Goal: Task Accomplishment & Management: Manage account settings

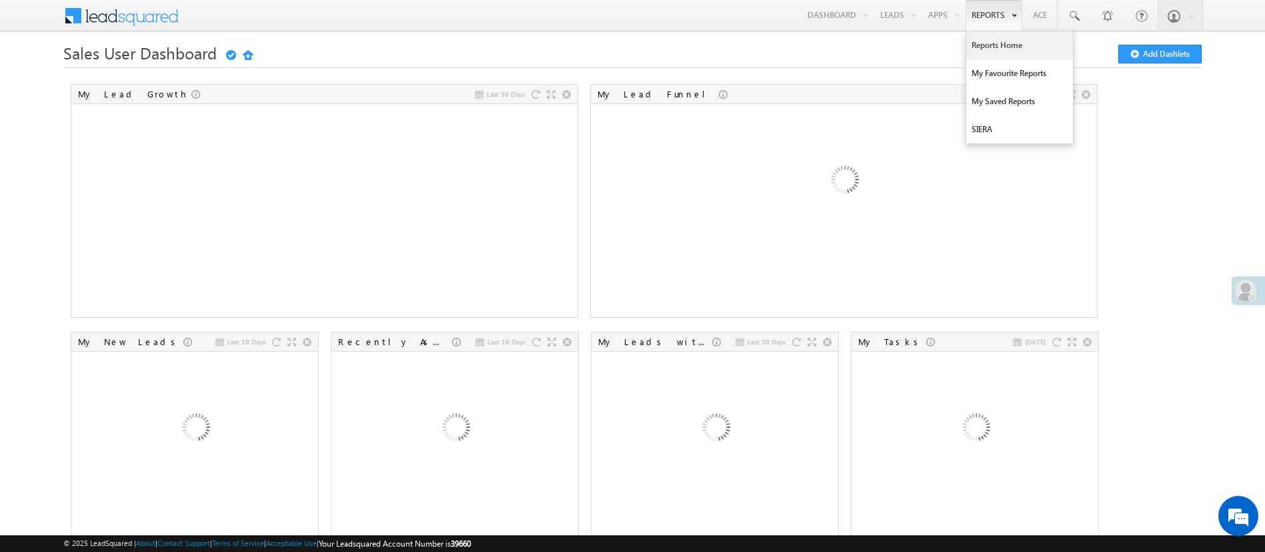
click at [1003, 49] on link "Reports Home" at bounding box center [1019, 45] width 107 height 28
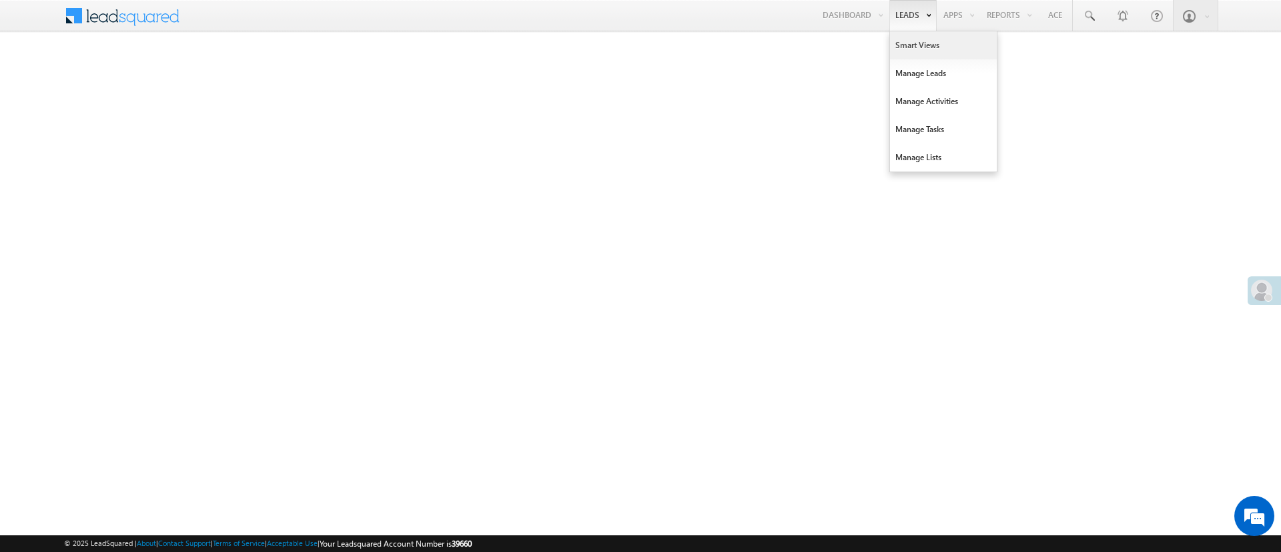
click at [917, 50] on link "Smart Views" at bounding box center [943, 45] width 107 height 28
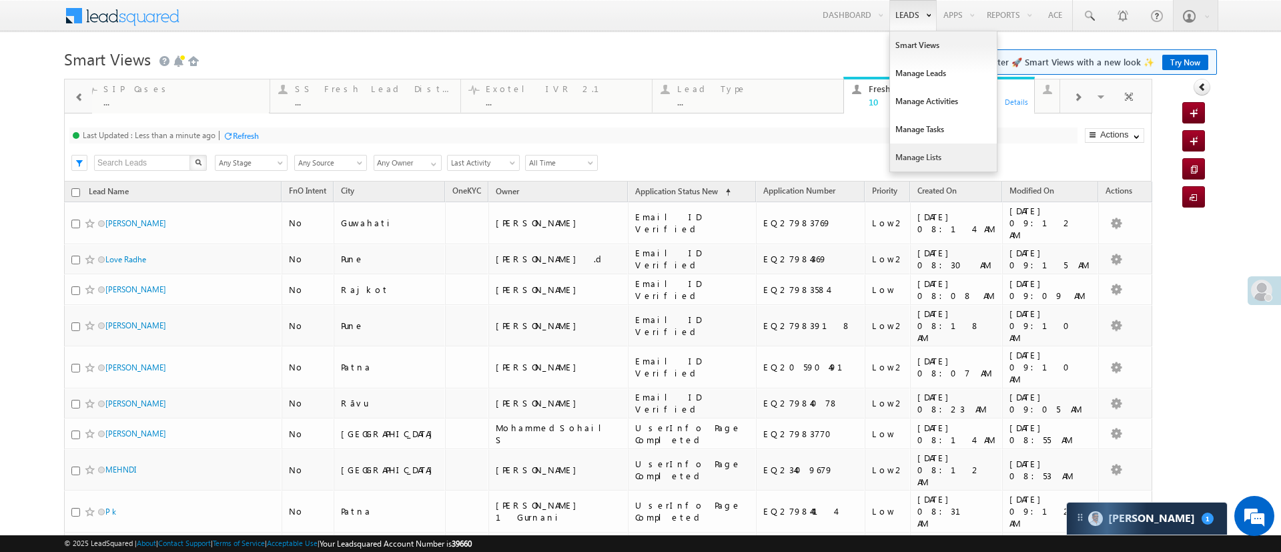
click at [923, 151] on link "Manage Lists" at bounding box center [943, 157] width 107 height 28
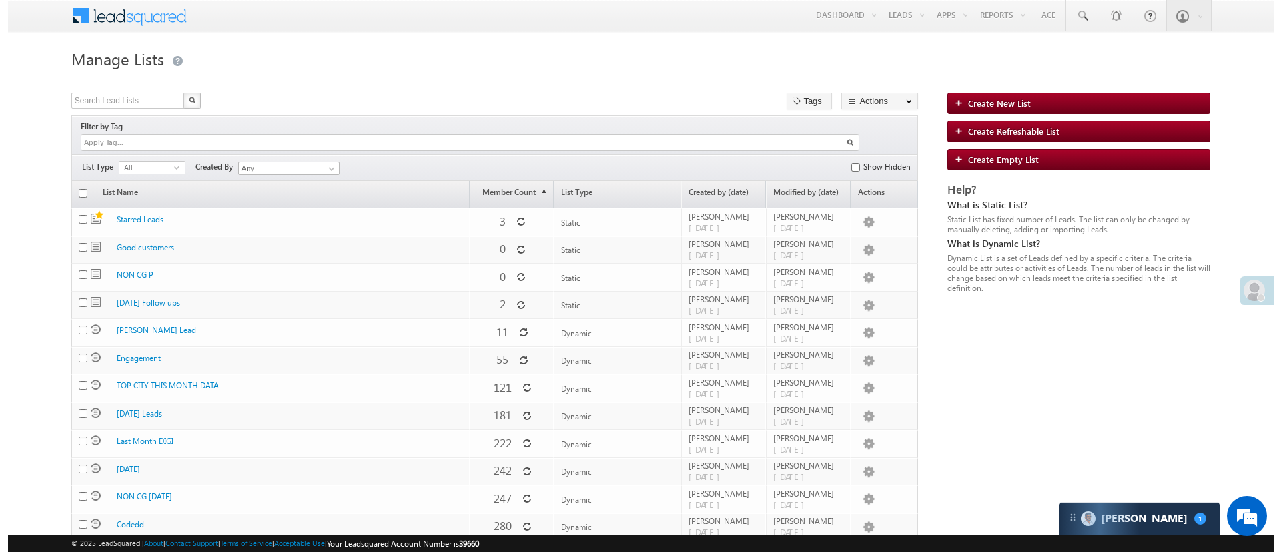
scroll to position [31, 0]
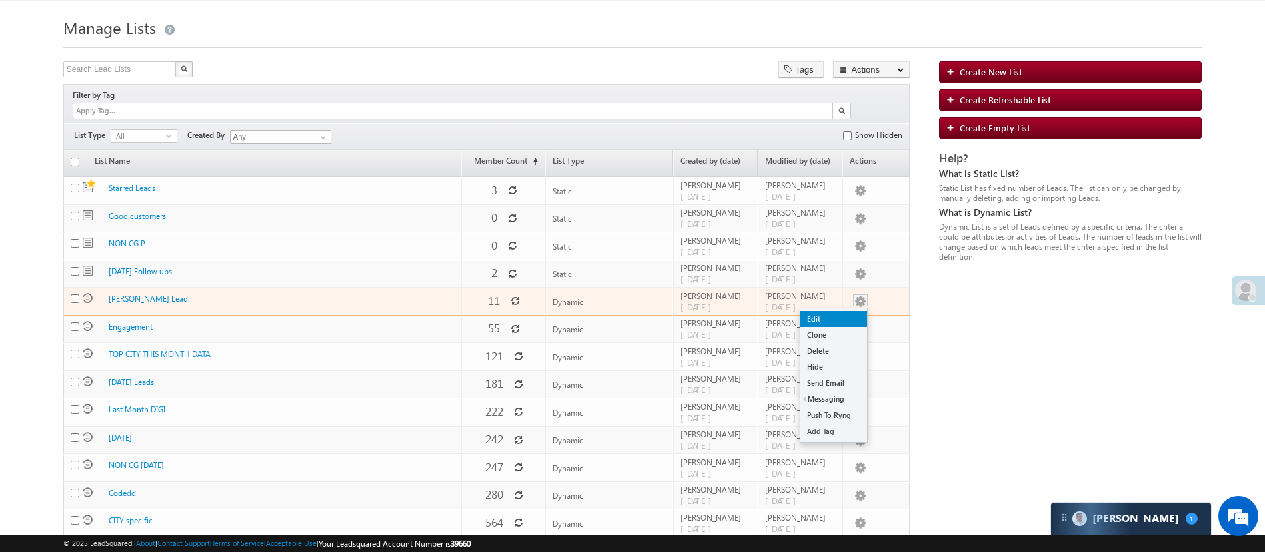
click at [850, 311] on link "Edit" at bounding box center [833, 319] width 67 height 16
checkbox input "true"
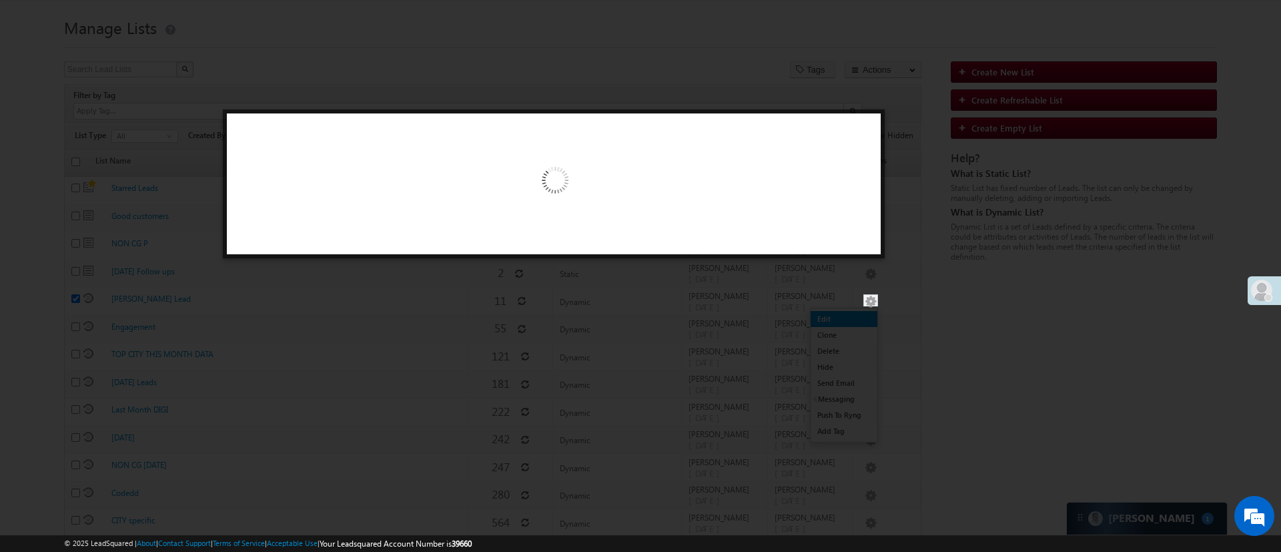
scroll to position [0, 0]
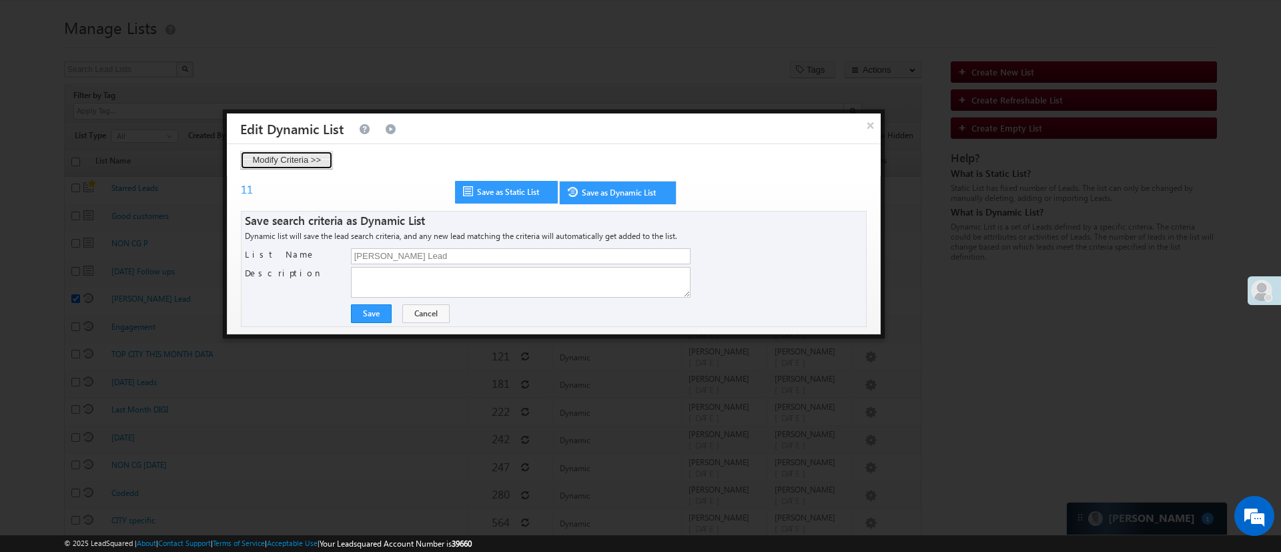
click at [296, 160] on button "Modify Criteria >>" at bounding box center [286, 160] width 93 height 19
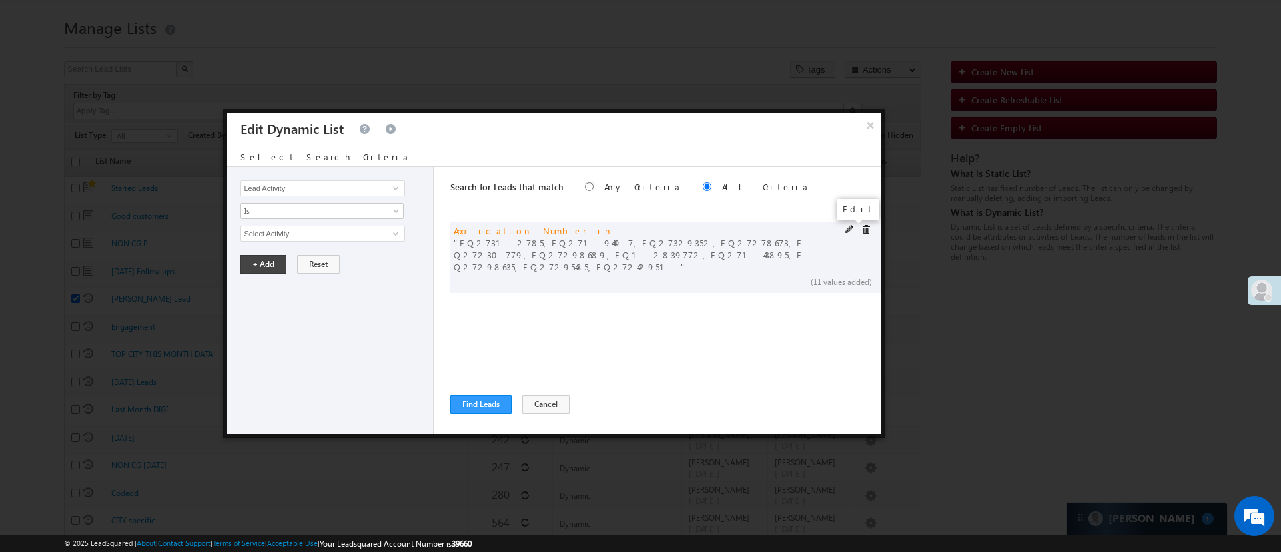
click at [846, 227] on span at bounding box center [849, 229] width 9 height 9
click at [342, 260] on textarea "EQ27312785 EQ27194407 EQ27329352 EQ27278673 EQ27230779 EQ27298689 EQ12839772 EQ…" at bounding box center [321, 248] width 163 height 47
paste textarea "EQ26408923 EQ26834267 EQ18956429 EQ26007657 EQ27682873 EQ26177722 EQ19974990 EQ…"
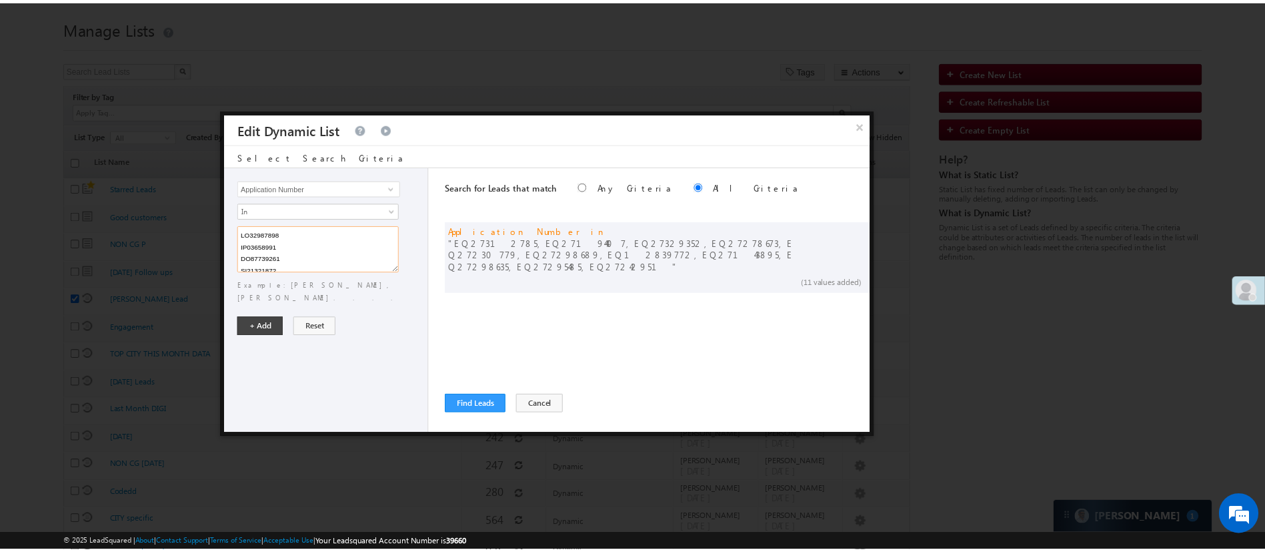
scroll to position [4133, 0]
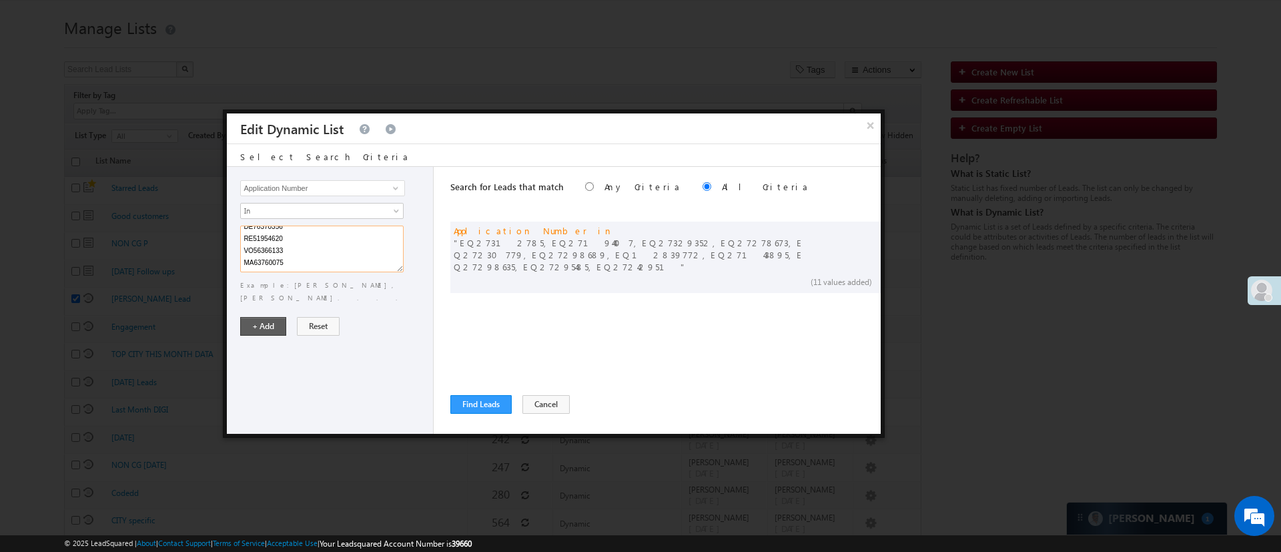
type textarea "EQ26408923 EQ26834267 EQ18956429 EQ26007657 EQ27682873 EQ26177722 EQ19974990 EQ…"
click at [263, 317] on button "+ Add" at bounding box center [263, 326] width 46 height 19
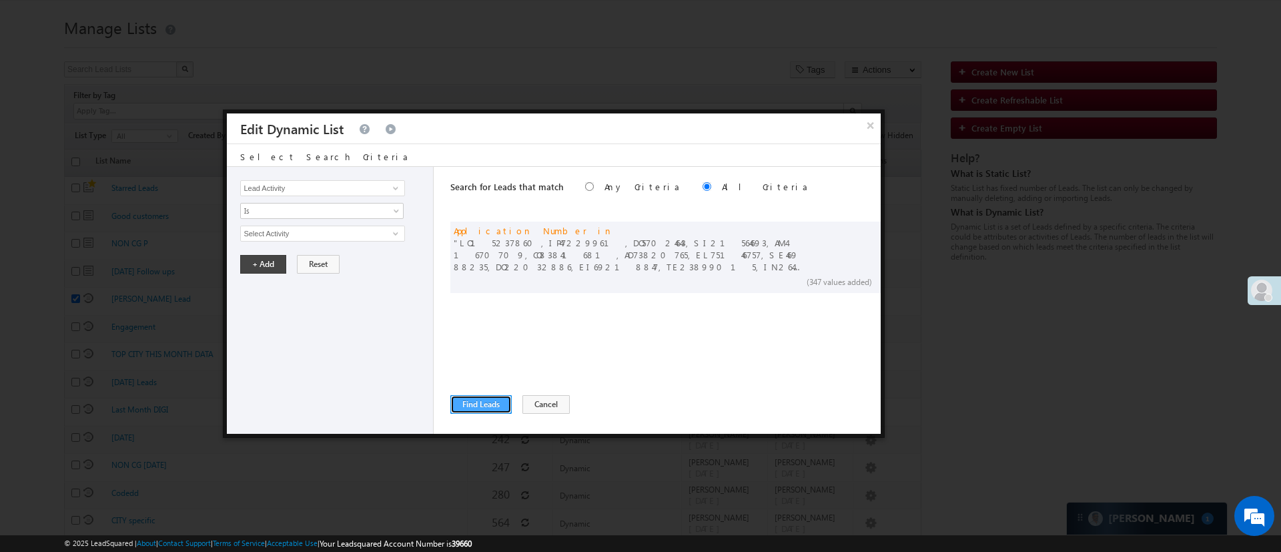
click at [494, 401] on button "Find Leads" at bounding box center [480, 404] width 61 height 19
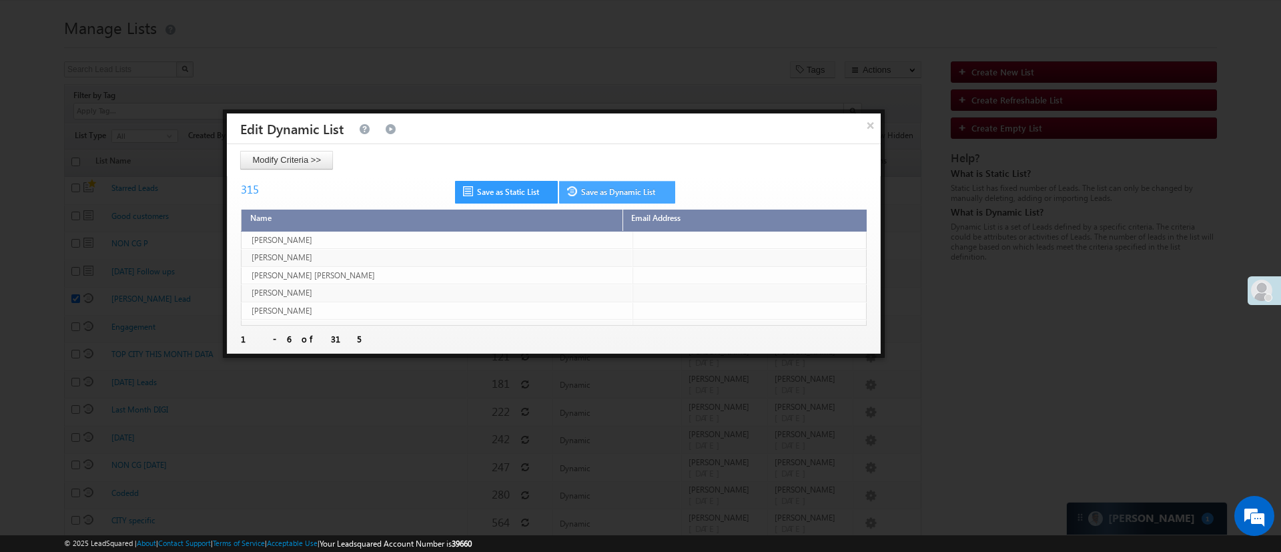
click at [654, 183] on link "Save as Dynamic List" at bounding box center [617, 192] width 116 height 23
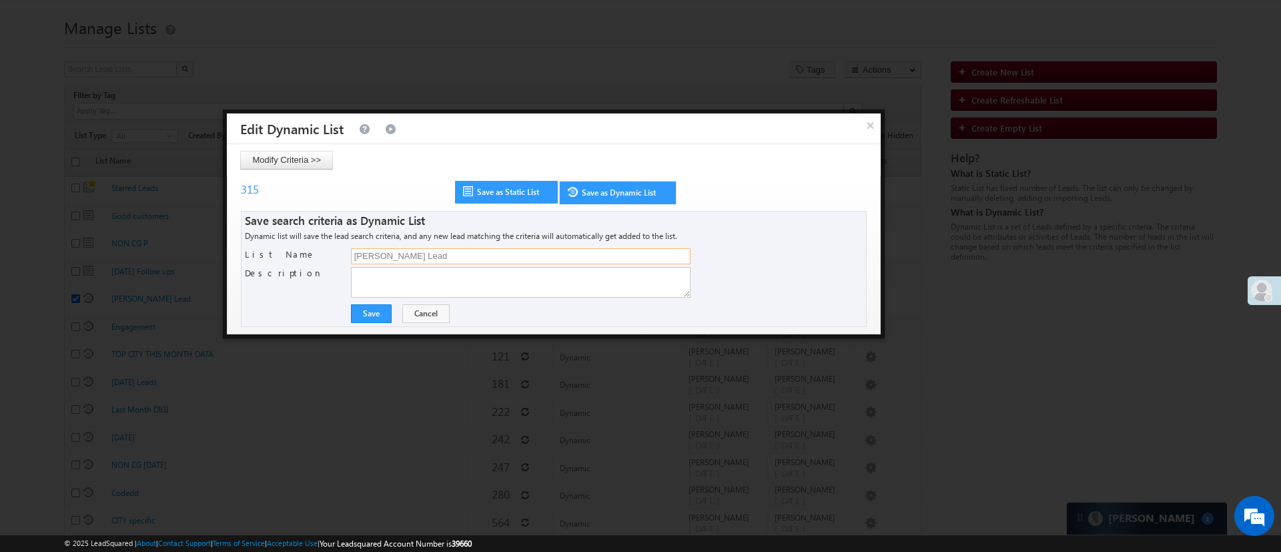
drag, startPoint x: 408, startPoint y: 256, endPoint x: 152, endPoint y: 229, distance: 257.5
click at [152, 229] on body "Menu Manish Panchal Manis h.1Pa nchal @ange lbrok ing.c" at bounding box center [640, 329] width 1281 height 720
type input "NON CG 27"
click at [367, 317] on button "Save" at bounding box center [371, 313] width 41 height 19
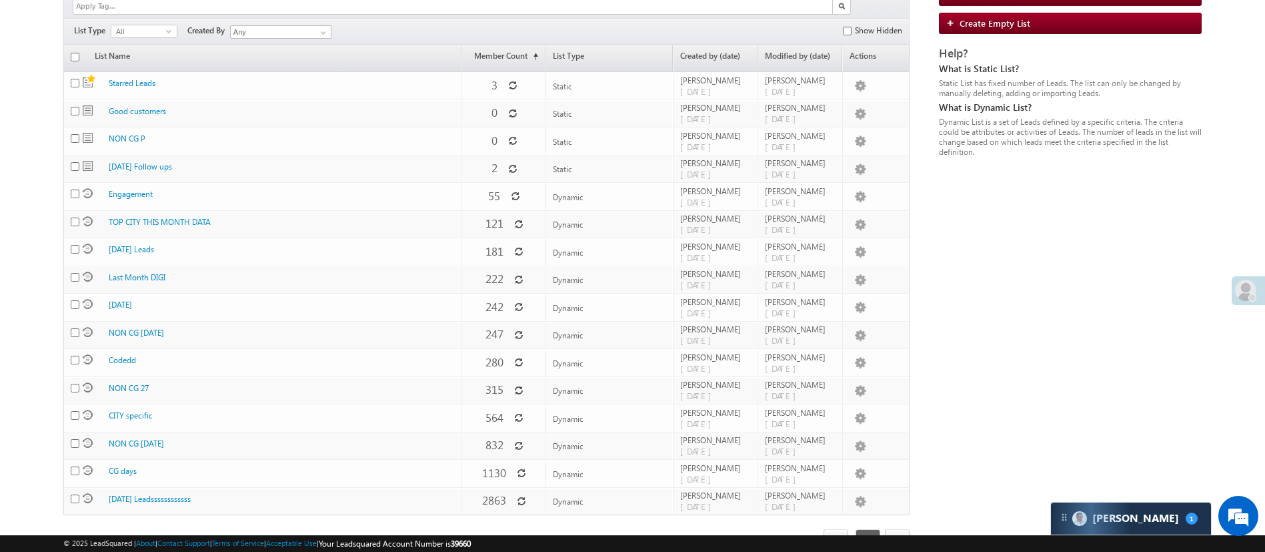
scroll to position [143, 0]
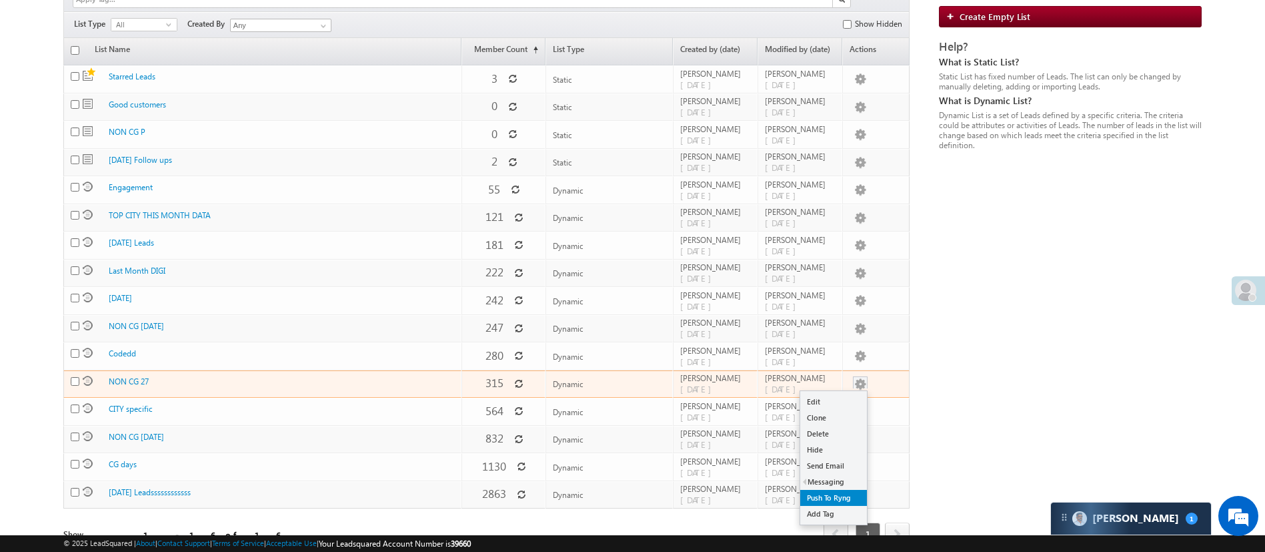
click at [842, 490] on link "Push To Ryng" at bounding box center [833, 498] width 67 height 16
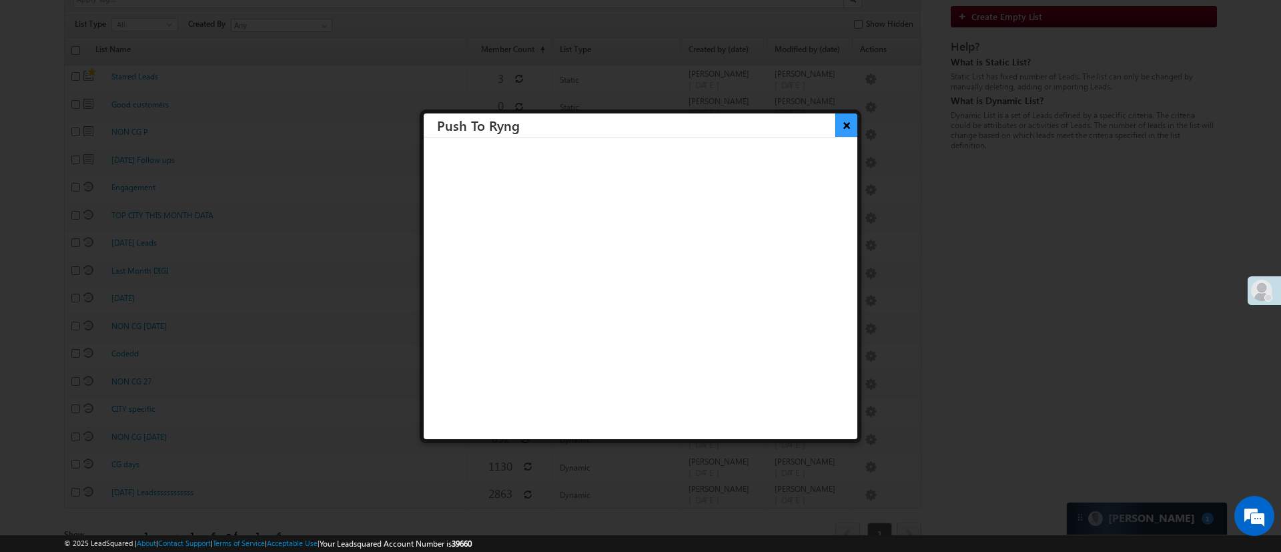
click at [835, 129] on button "×" at bounding box center [846, 124] width 22 height 23
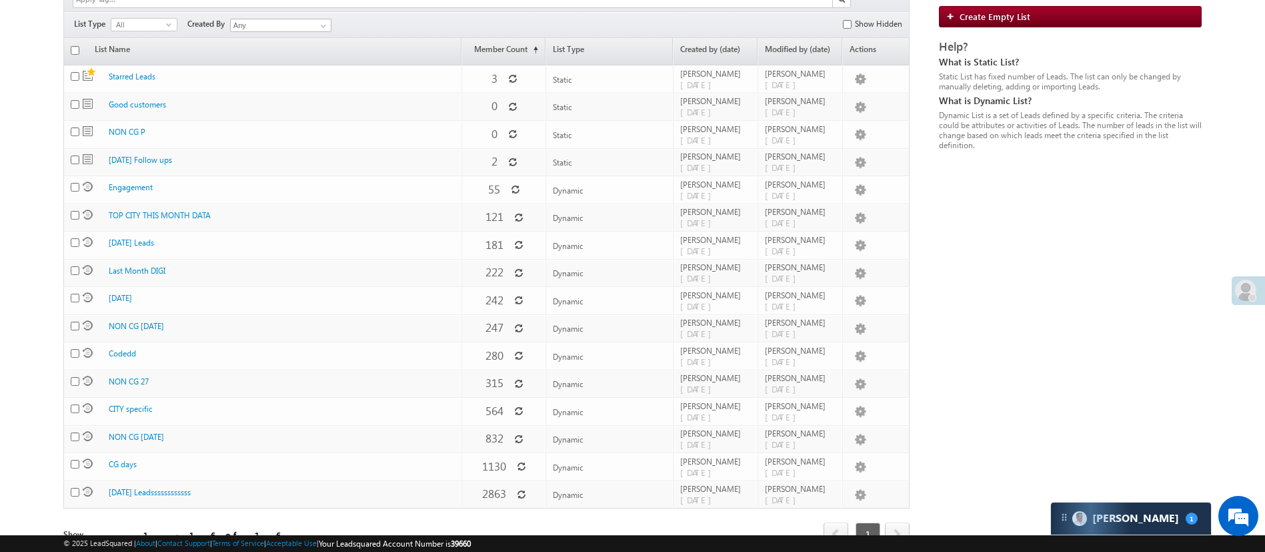
scroll to position [0, 0]
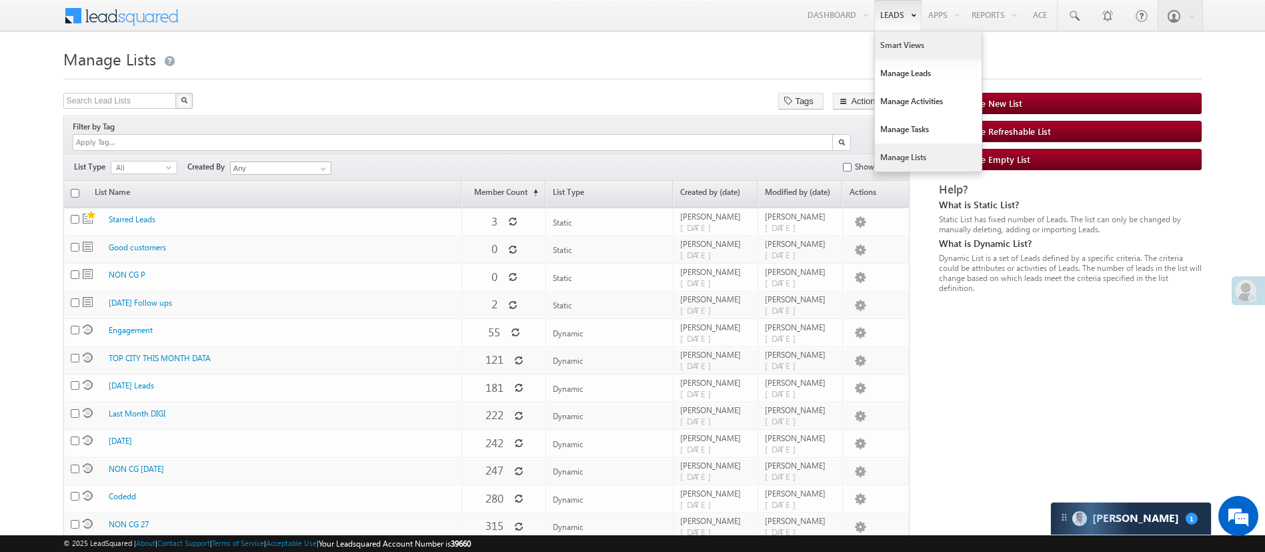
click at [899, 45] on link "Smart Views" at bounding box center [928, 45] width 107 height 28
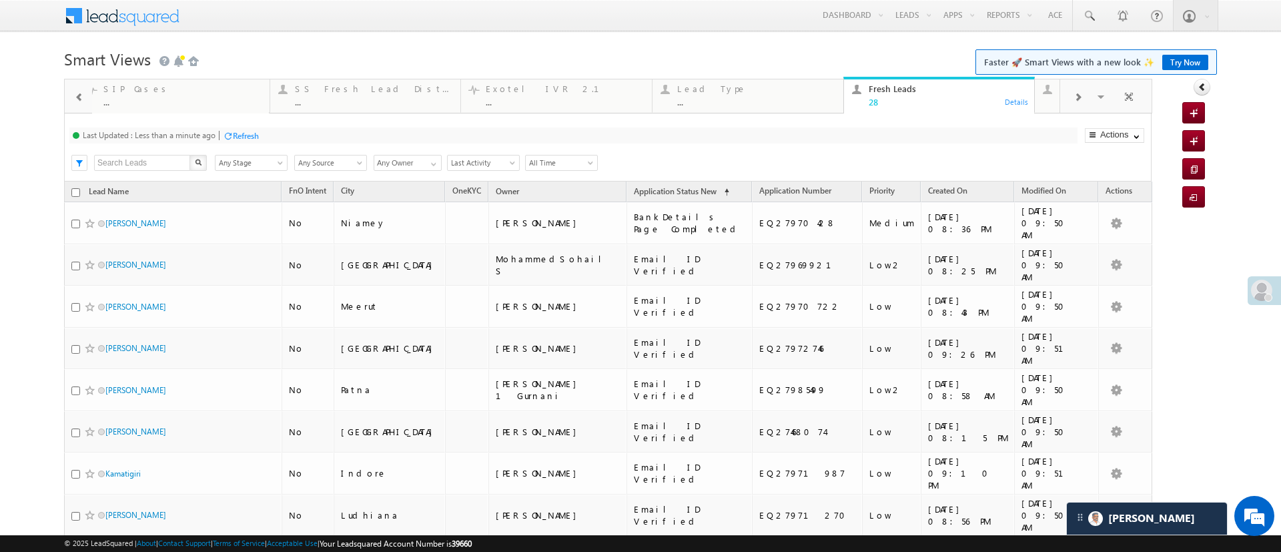
click at [247, 139] on div "Refresh" at bounding box center [246, 136] width 26 height 10
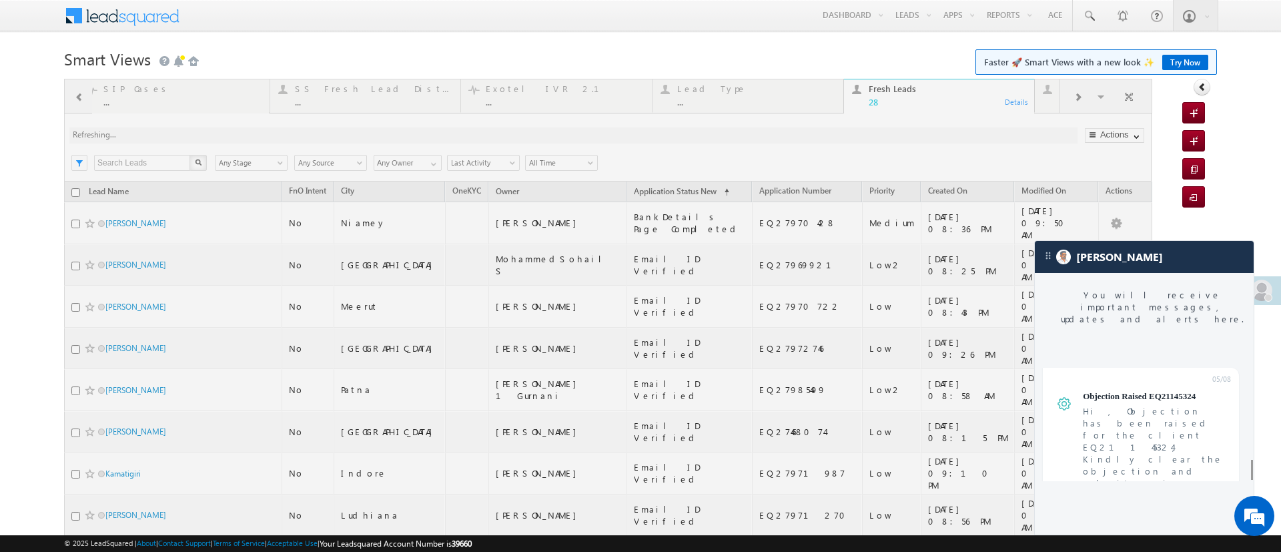
scroll to position [6068, 0]
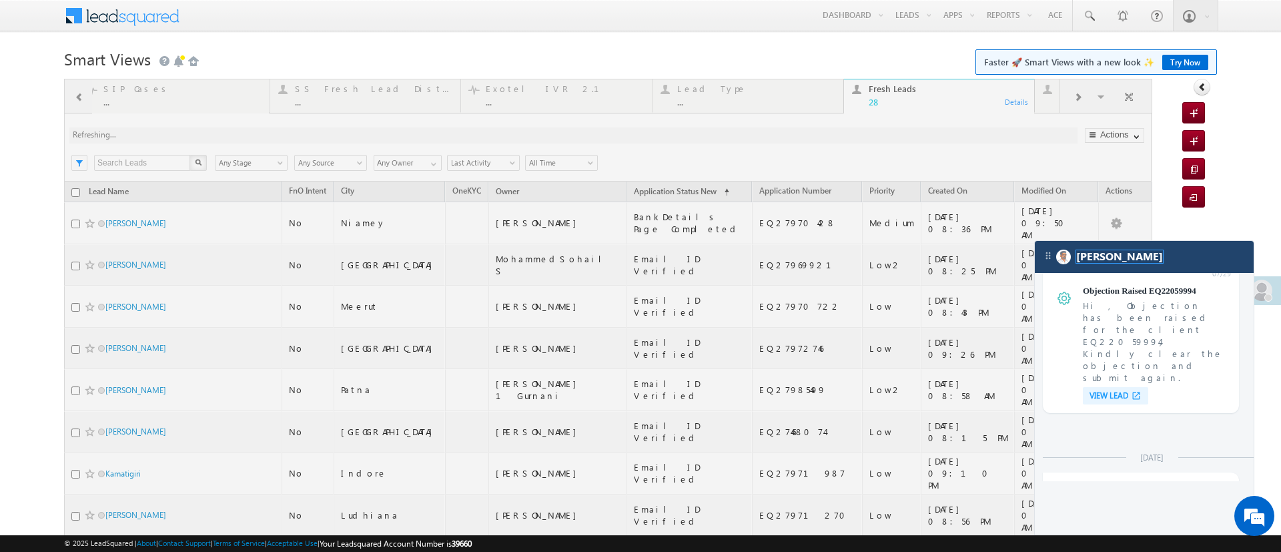
drag, startPoint x: 1097, startPoint y: 257, endPoint x: 718, endPoint y: 163, distance: 391.1
click at [1097, 257] on span "[PERSON_NAME]" at bounding box center [1119, 256] width 87 height 13
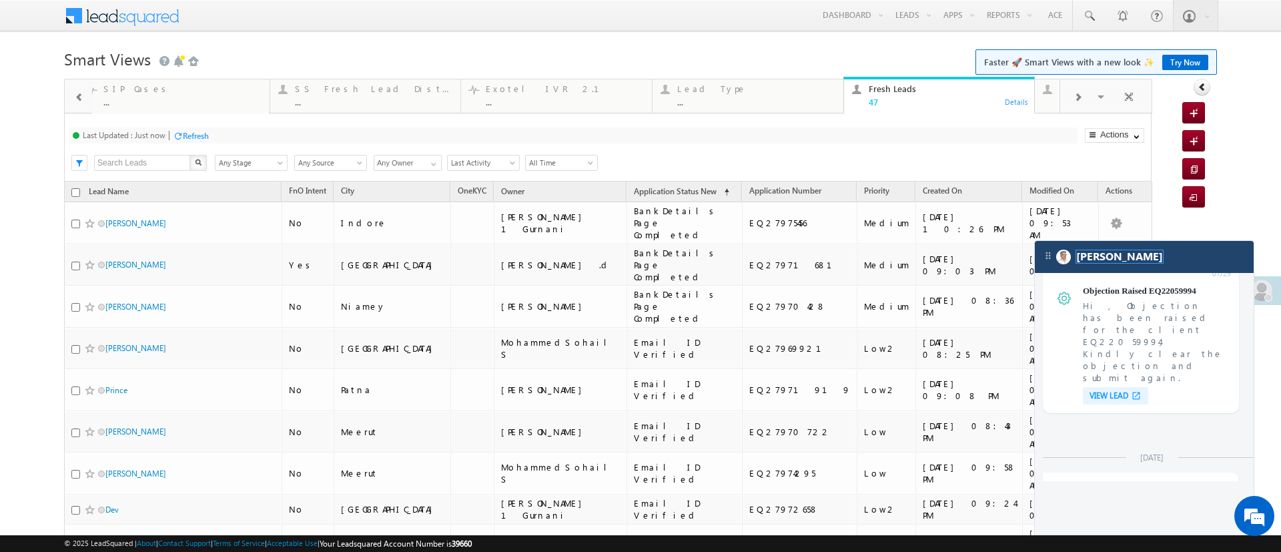
click at [1098, 262] on span "[PERSON_NAME]" at bounding box center [1119, 256] width 87 height 13
click at [1132, 260] on div "[PERSON_NAME]" at bounding box center [1143, 257] width 219 height 32
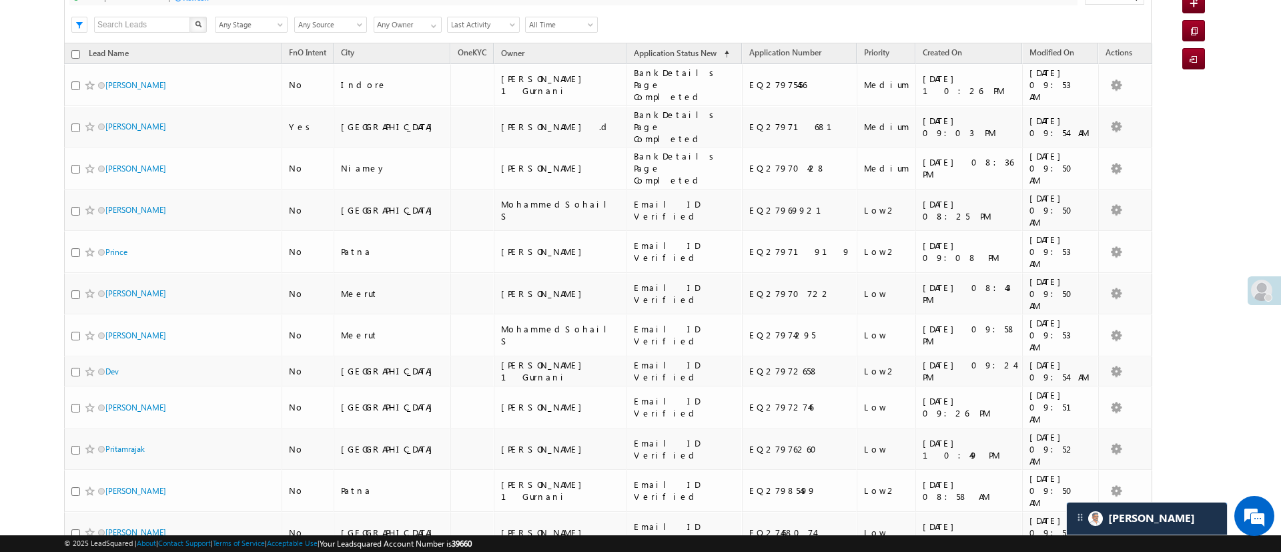
scroll to position [0, 0]
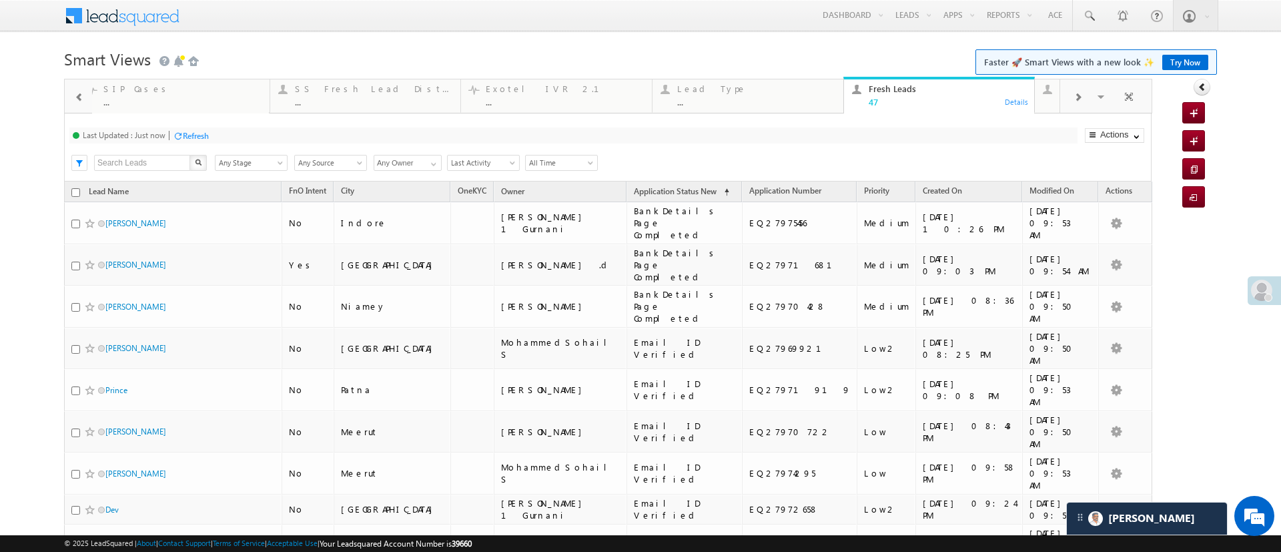
click at [190, 133] on div "Refresh" at bounding box center [196, 136] width 26 height 10
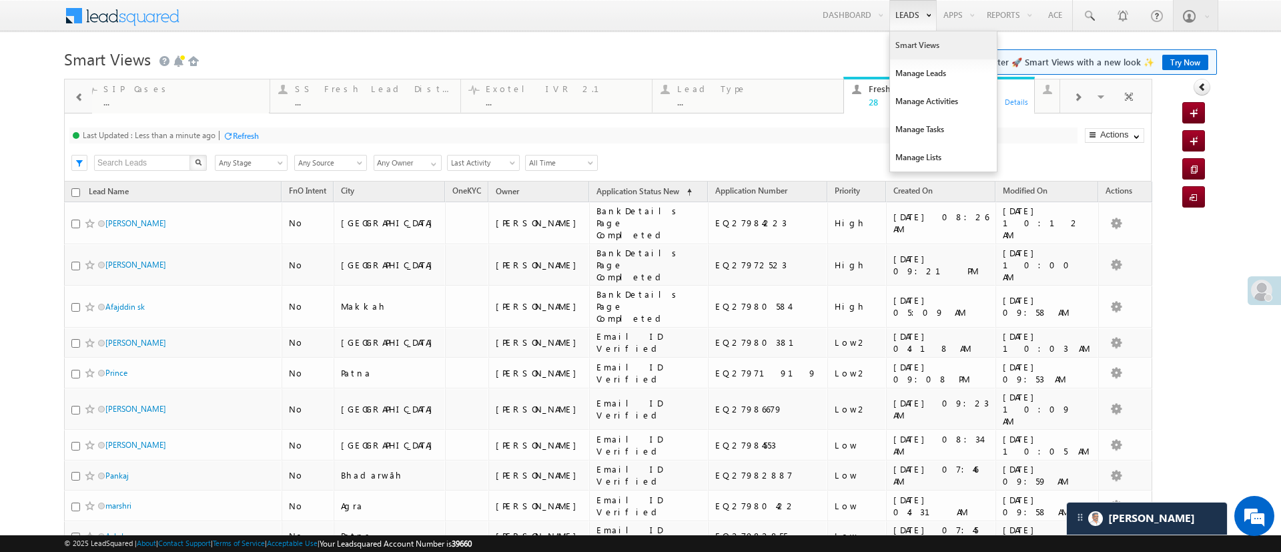
click at [896, 39] on link "Smart Views" at bounding box center [943, 45] width 107 height 28
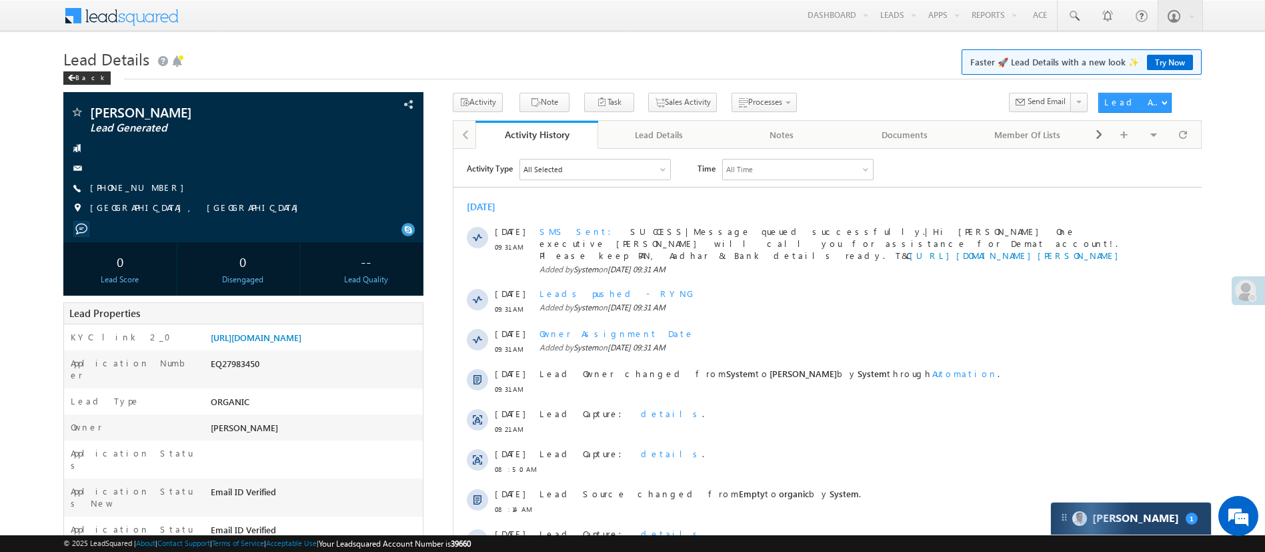
click at [1098, 518] on div "Carter 1" at bounding box center [1131, 518] width 160 height 32
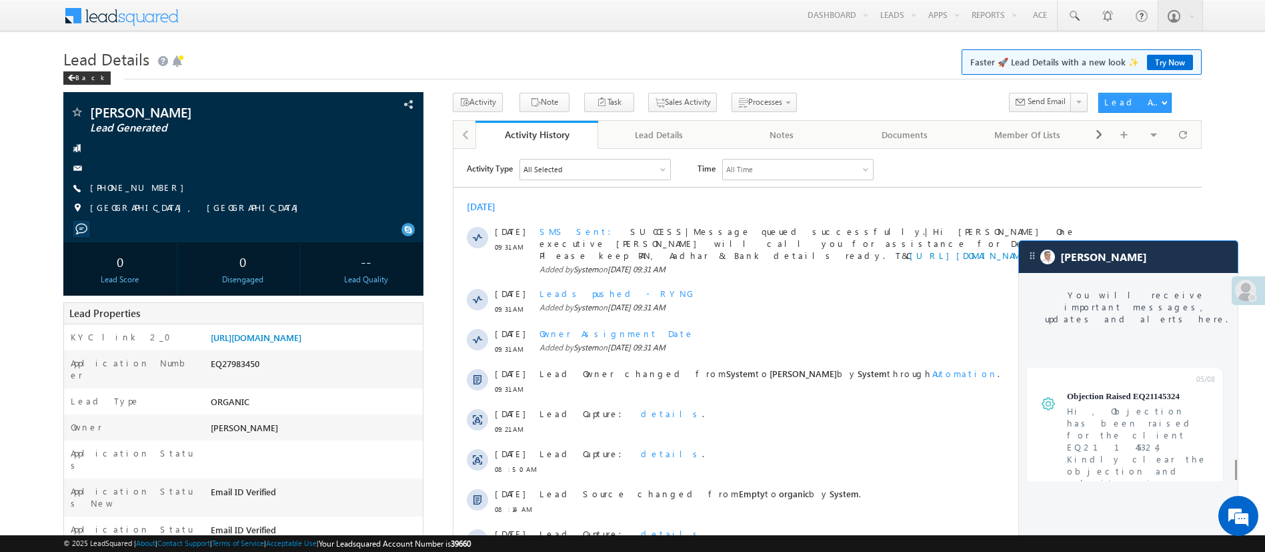
scroll to position [6068, 0]
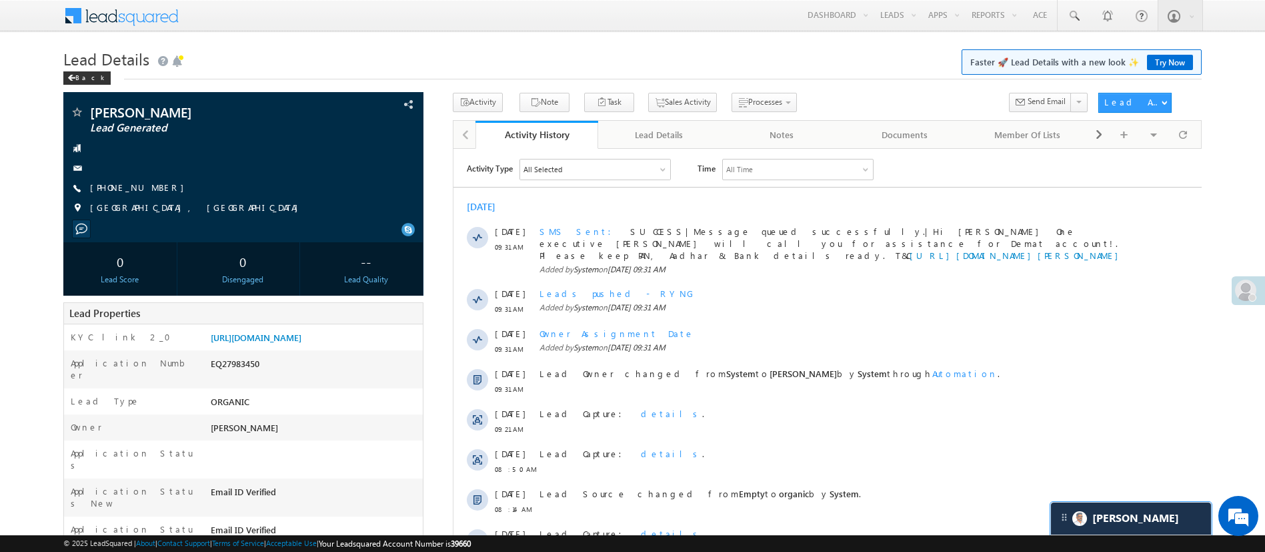
scroll to position [6131, 0]
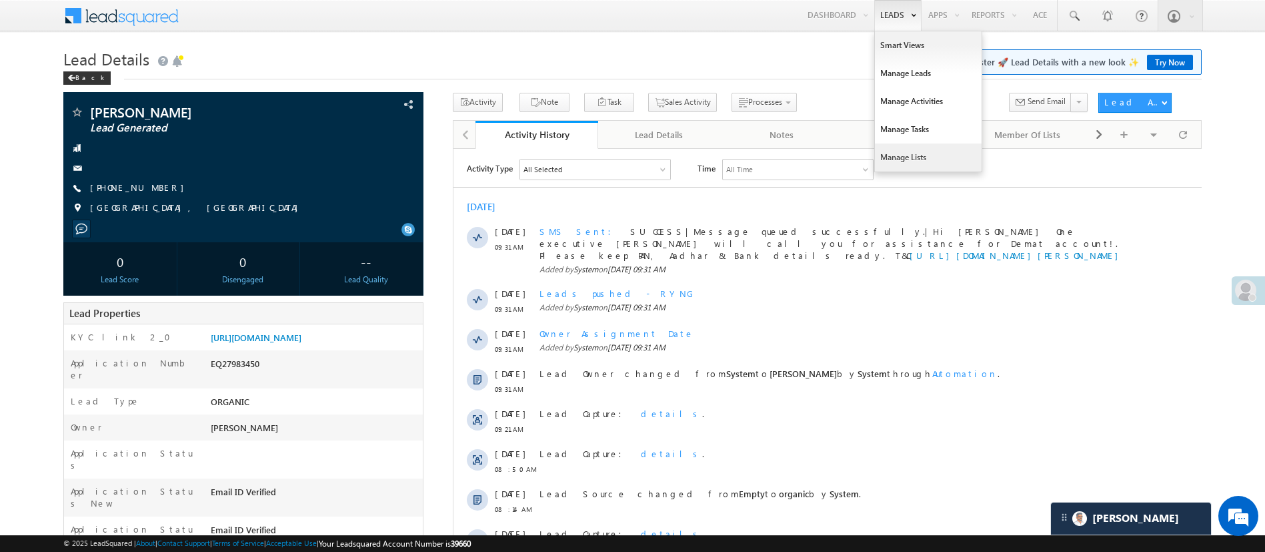
click at [916, 147] on link "Manage Lists" at bounding box center [928, 157] width 107 height 28
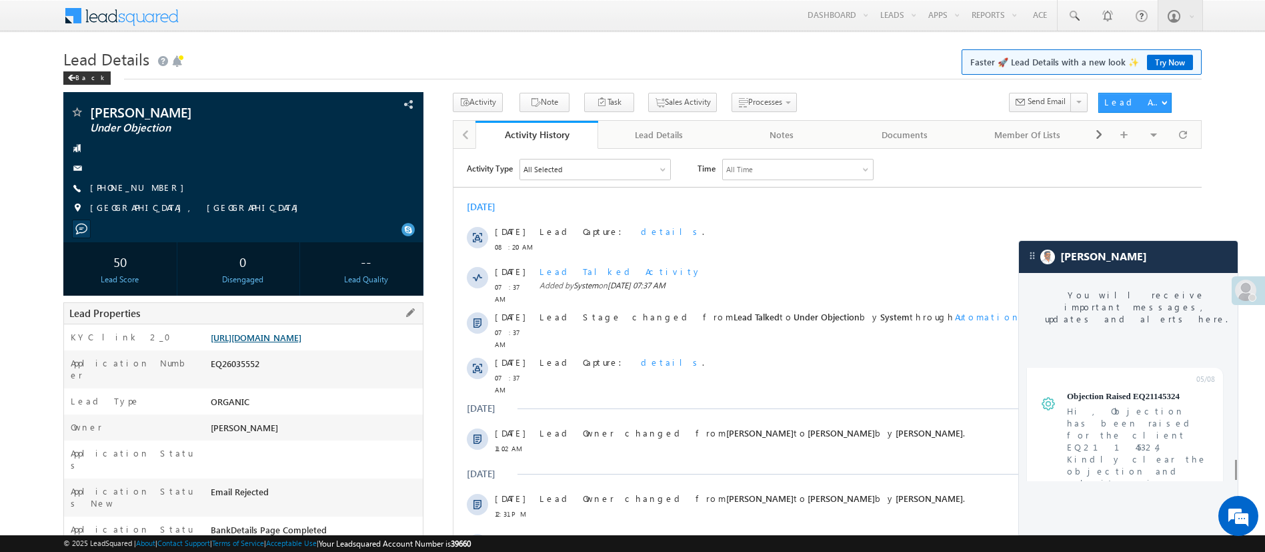
scroll to position [5449, 0]
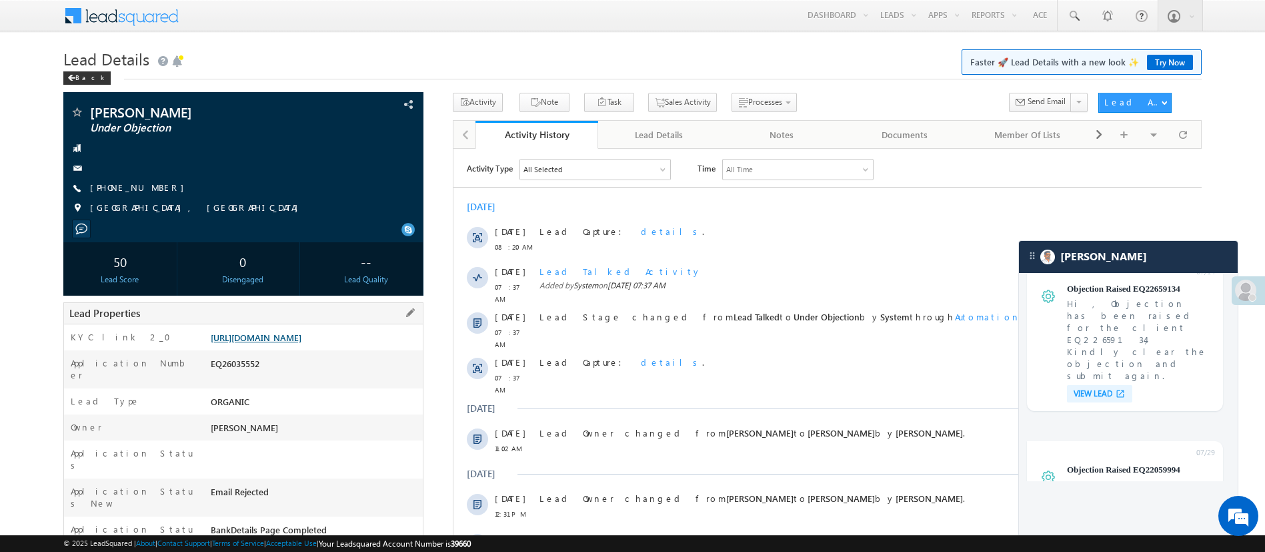
click at [285, 343] on link "[URL][DOMAIN_NAME]" at bounding box center [256, 336] width 91 height 11
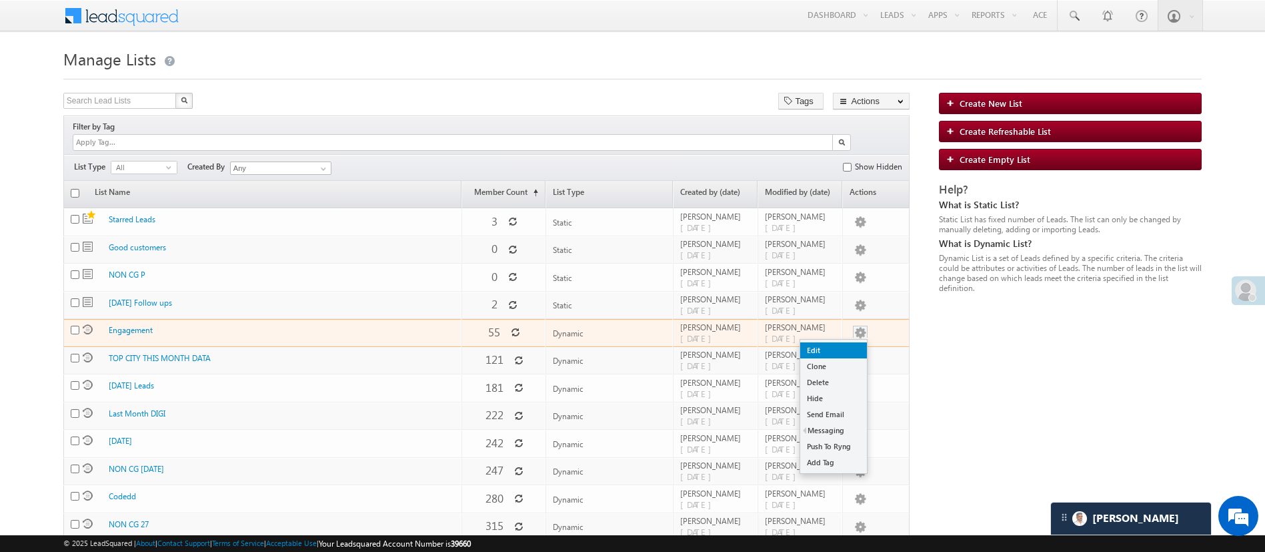
drag, startPoint x: 837, startPoint y: 349, endPoint x: 838, endPoint y: 340, distance: 8.7
click at [838, 340] on ul "Edit Clone Delete Hide Send Email Messaging WhatsApp Send Bulk Text Push To Ryn…" at bounding box center [834, 406] width 68 height 135
click at [838, 342] on link "Edit" at bounding box center [833, 350] width 67 height 16
checkbox input "true"
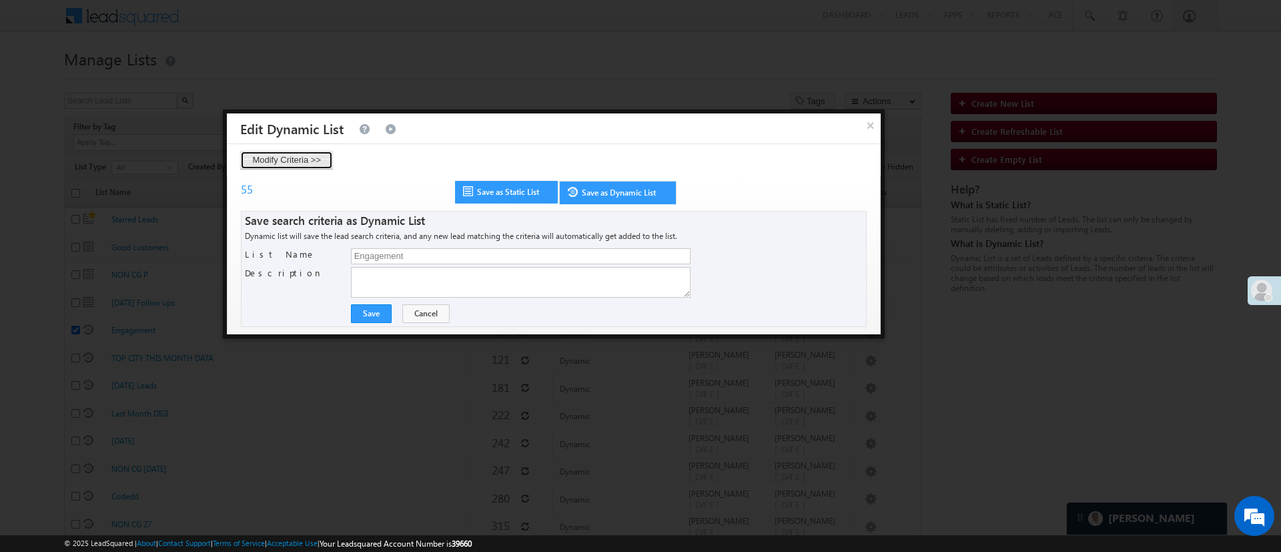
click at [312, 155] on button "Modify Criteria >>" at bounding box center [286, 160] width 93 height 19
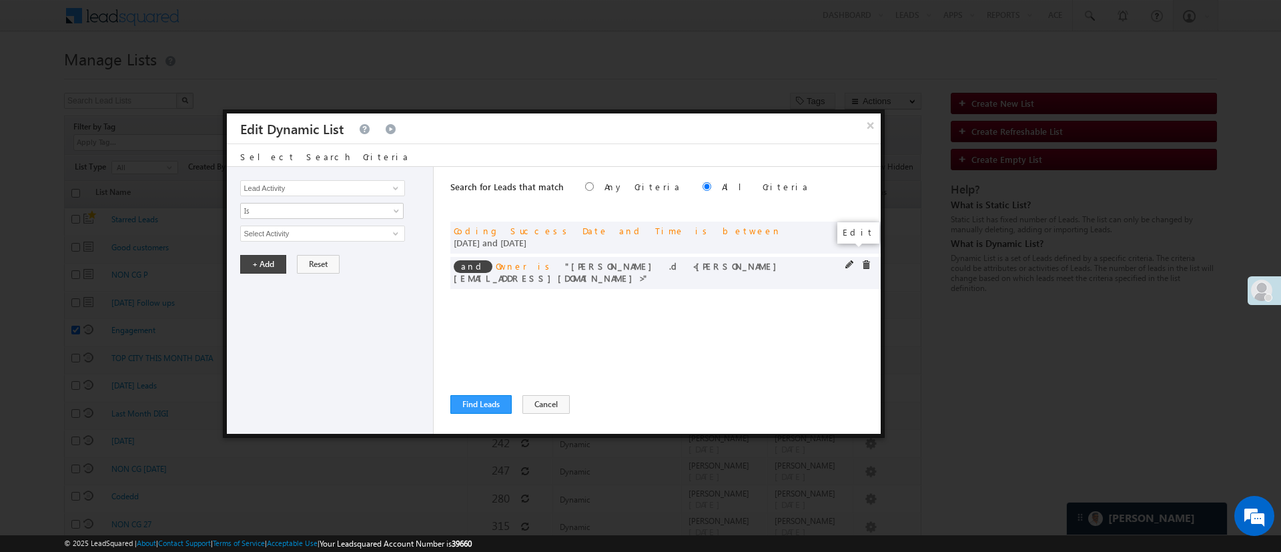
click at [851, 260] on span at bounding box center [849, 264] width 9 height 9
click at [365, 229] on span "[PERSON_NAME] .d" at bounding box center [316, 233] width 151 height 15
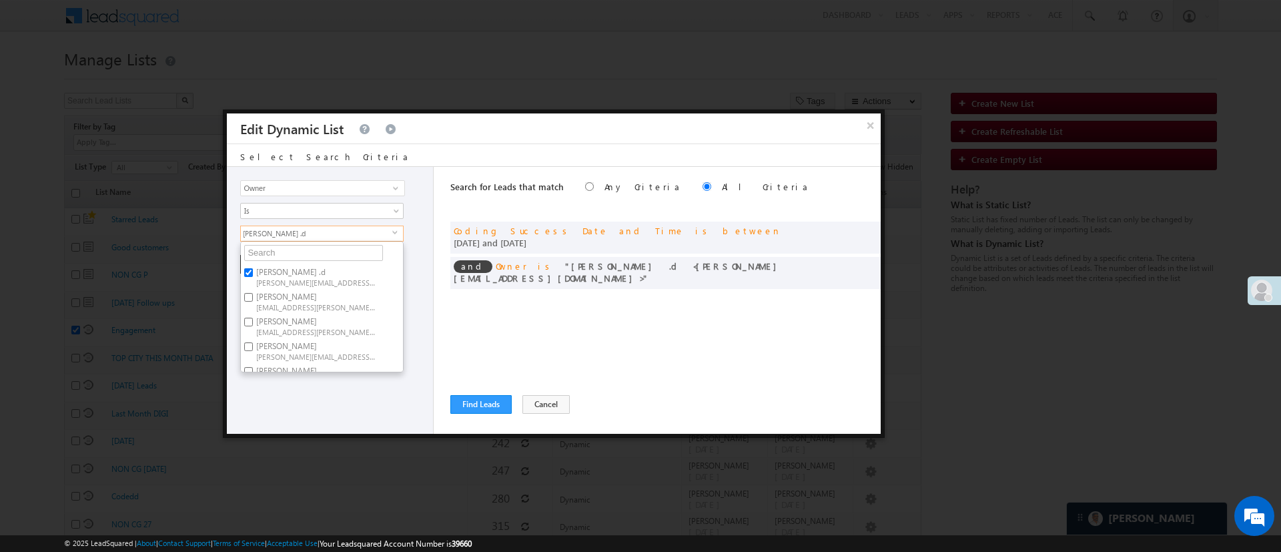
click at [315, 277] on span "[PERSON_NAME][EMAIL_ADDRESS][DOMAIN_NAME]" at bounding box center [316, 282] width 120 height 10
click at [253, 277] on input "[PERSON_NAME] .d [PERSON_NAME][EMAIL_ADDRESS][DOMAIN_NAME]" at bounding box center [248, 272] width 9 height 9
checkbox input "false"
click at [349, 324] on label "[PERSON_NAME] [PERSON_NAME][EMAIL_ADDRESS][PERSON_NAME][DOMAIN_NAME]" at bounding box center [315, 325] width 149 height 25
click at [253, 324] on input "[PERSON_NAME] [PERSON_NAME][EMAIL_ADDRESS][PERSON_NAME][DOMAIN_NAME]" at bounding box center [248, 321] width 9 height 9
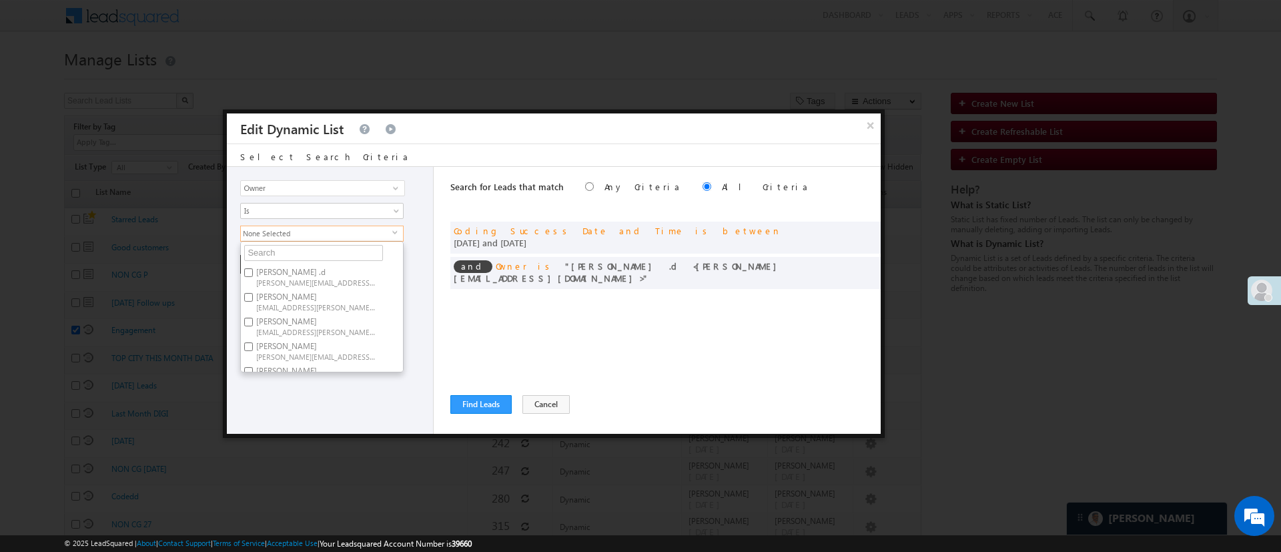
checkbox input "true"
click at [335, 392] on div "Lead Activity Task Sales Group Prospect Id WA Last Message Timestamp 4th Day Di…" at bounding box center [330, 300] width 207 height 267
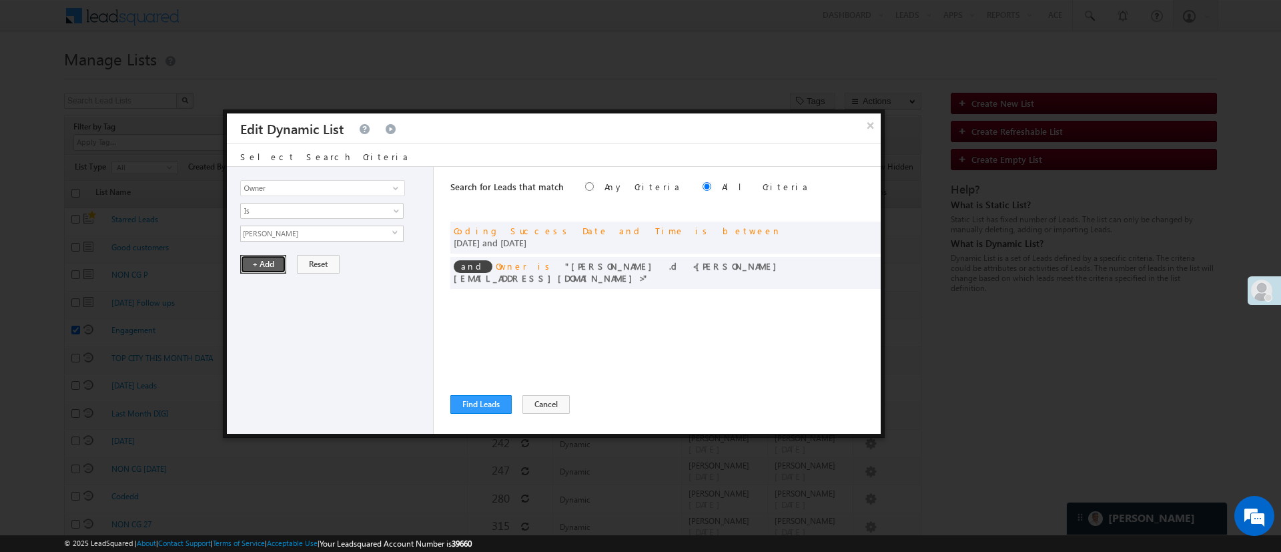
click at [279, 267] on button "+ Add" at bounding box center [263, 264] width 46 height 19
click at [845, 227] on span at bounding box center [849, 229] width 9 height 9
click at [278, 257] on input "[DATE]" at bounding box center [279, 256] width 78 height 17
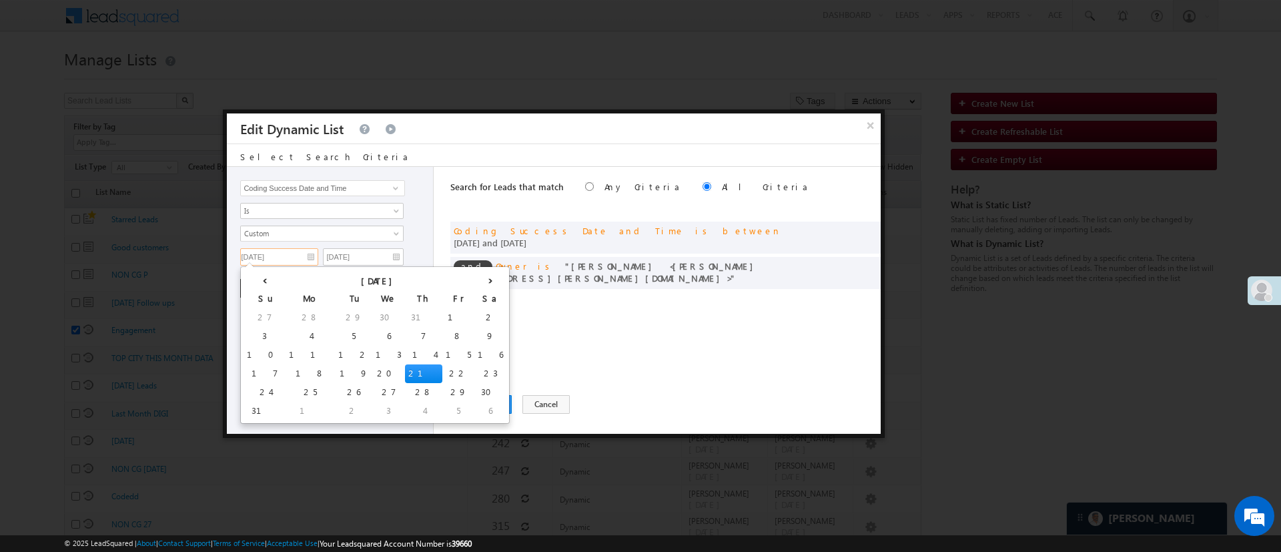
click at [405, 371] on td "21" at bounding box center [423, 373] width 37 height 19
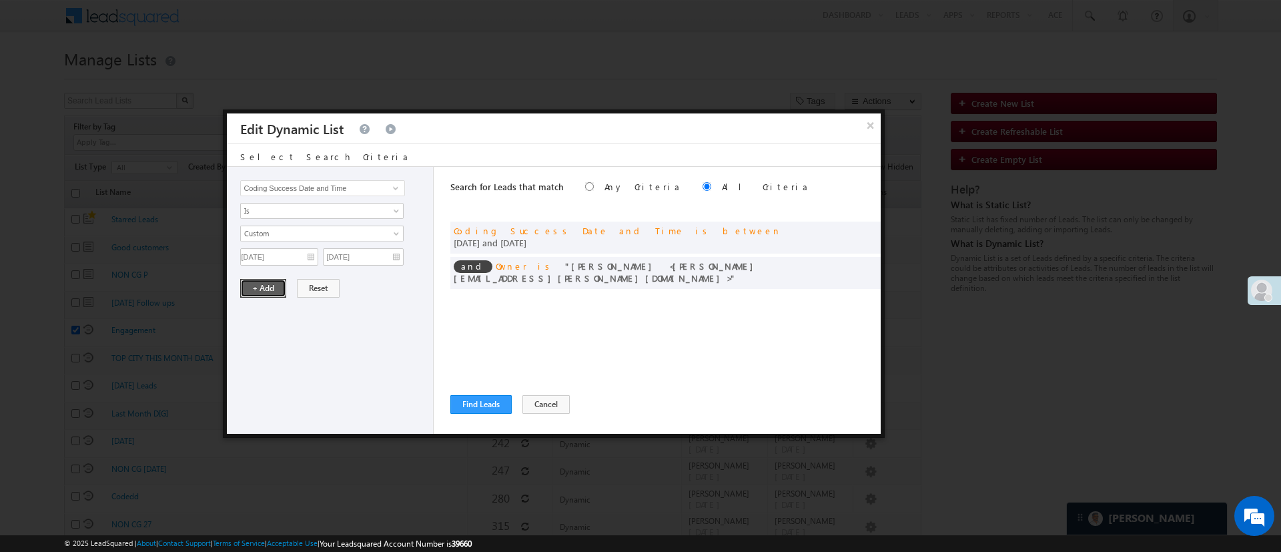
click at [263, 289] on button "+ Add" at bounding box center [263, 288] width 46 height 19
click at [468, 396] on button "Find Leads" at bounding box center [480, 404] width 61 height 19
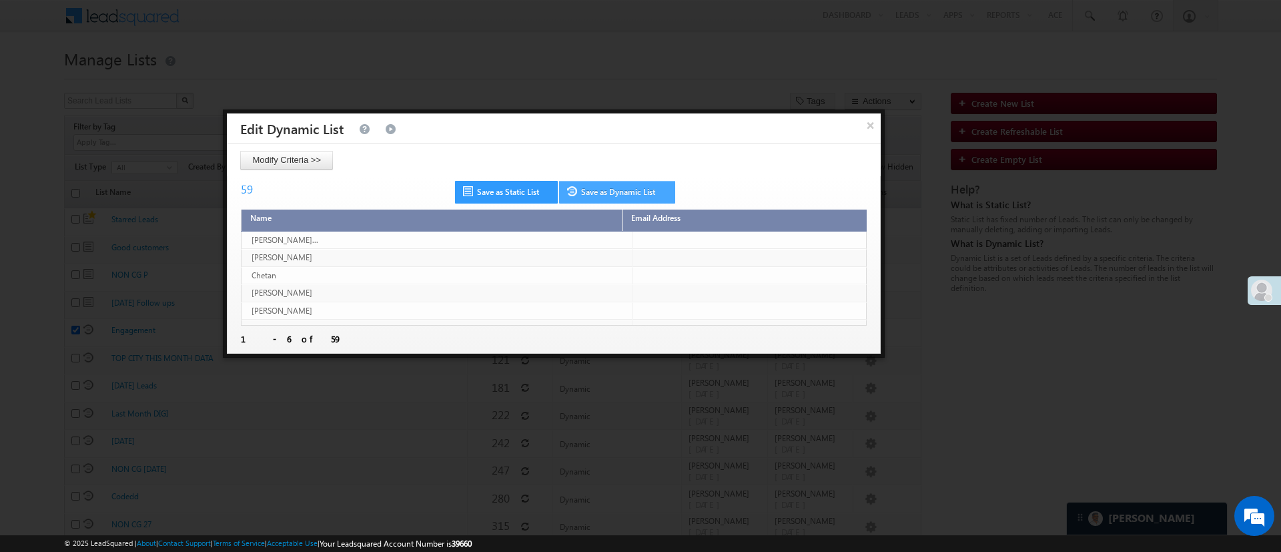
click at [602, 186] on link "Save as Dynamic List" at bounding box center [617, 192] width 116 height 23
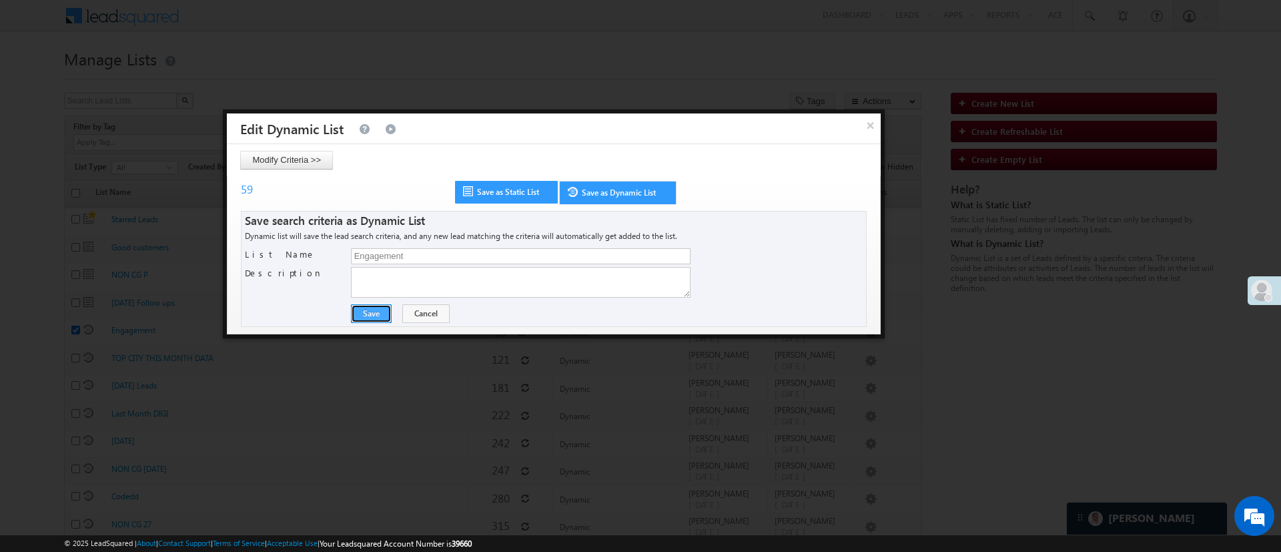
click at [367, 313] on button "Save" at bounding box center [371, 313] width 41 height 19
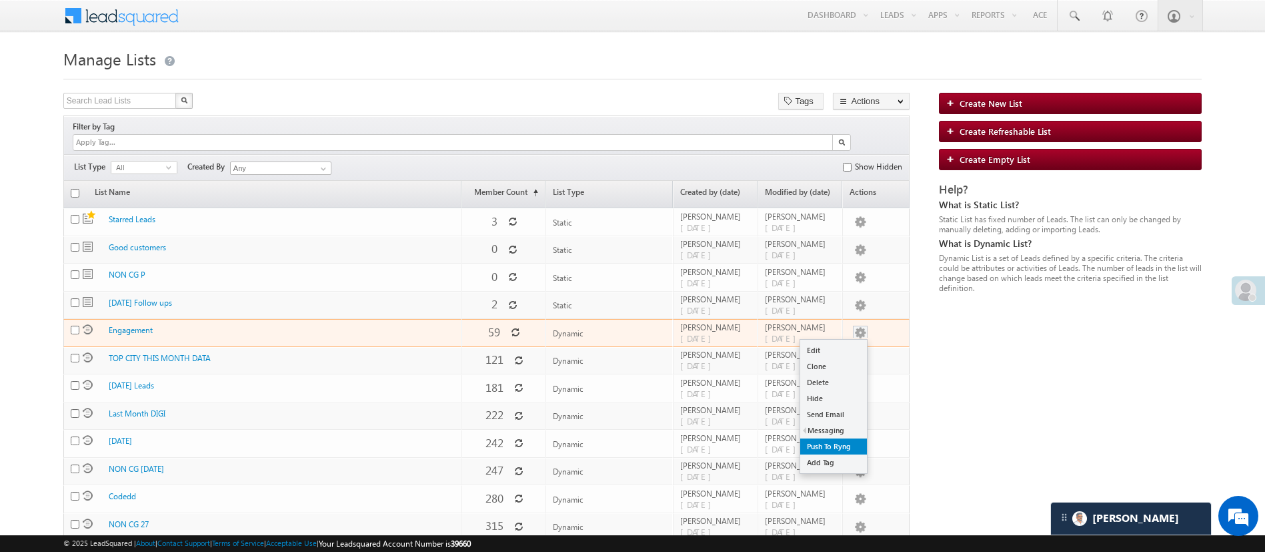
click at [838, 438] on link "Push To Ryng" at bounding box center [833, 446] width 67 height 16
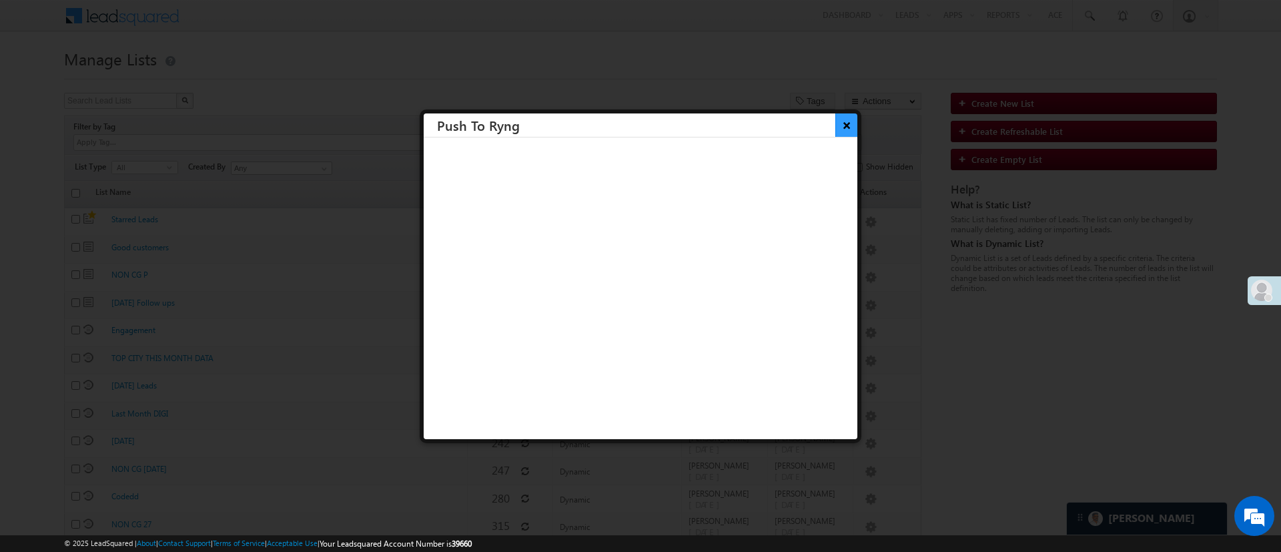
click at [835, 126] on button "×" at bounding box center [846, 124] width 22 height 23
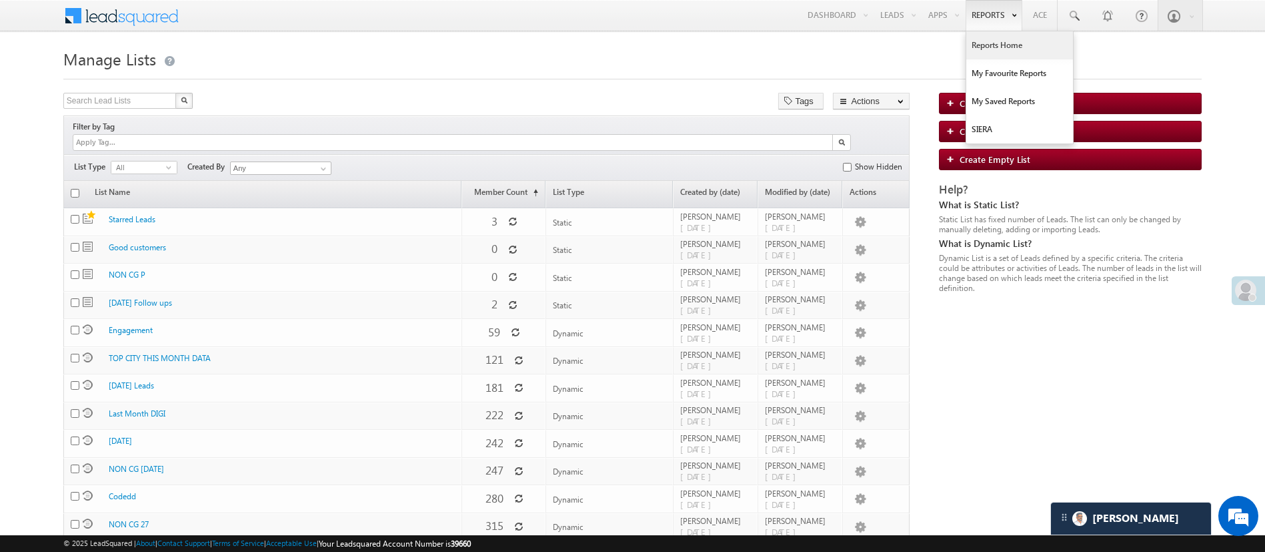
click at [999, 54] on link "Reports Home" at bounding box center [1019, 45] width 107 height 28
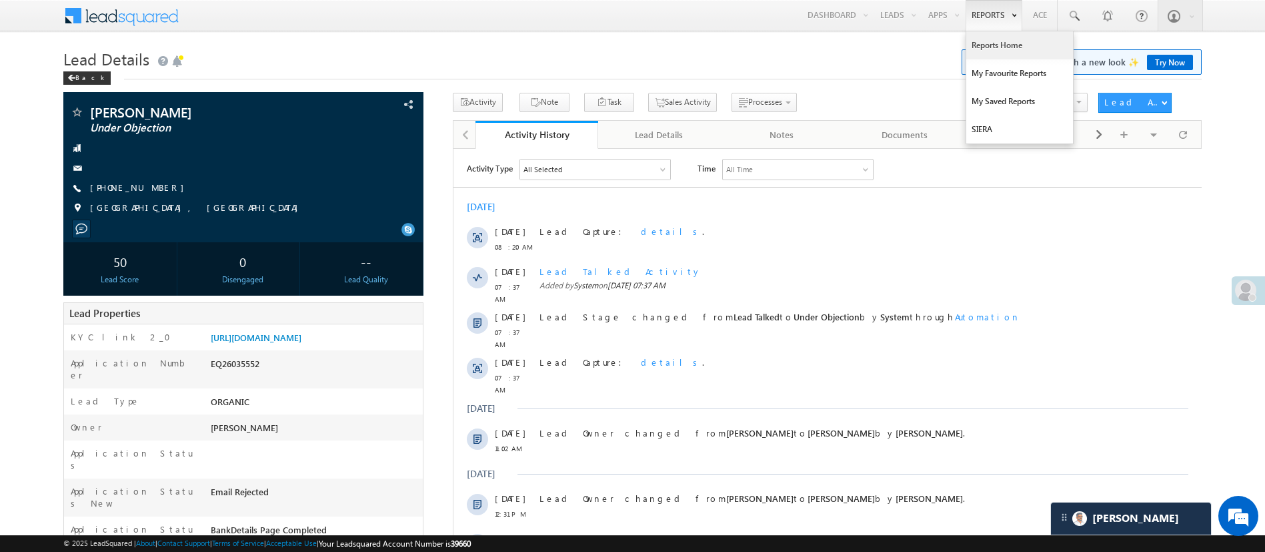
scroll to position [5512, 0]
click at [987, 45] on link "Reports Home" at bounding box center [1019, 45] width 107 height 28
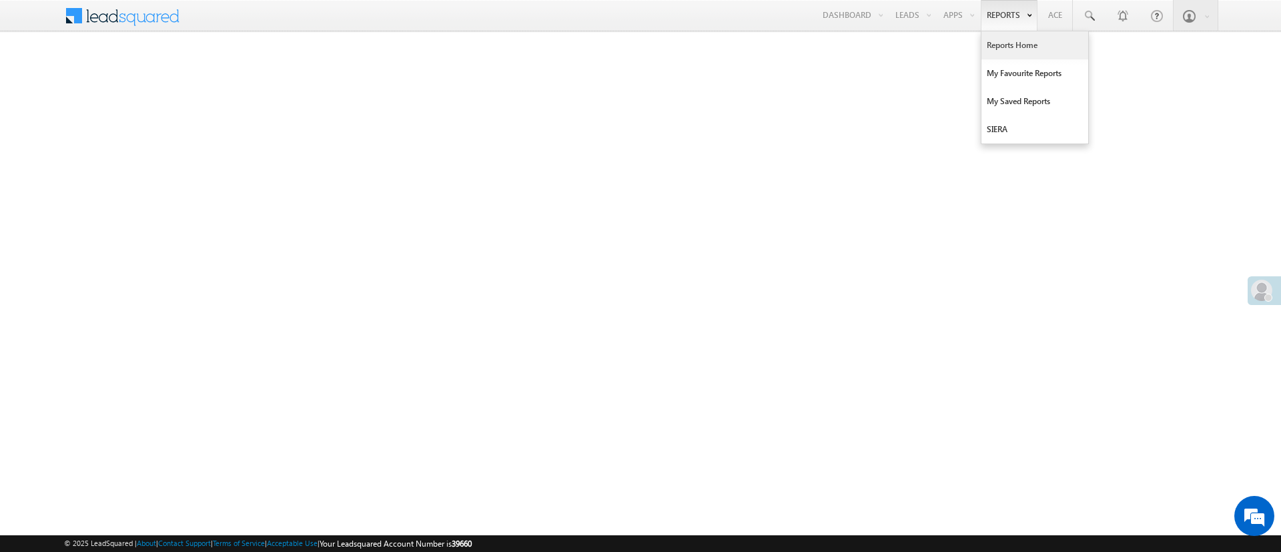
click at [1010, 49] on link "Reports Home" at bounding box center [1034, 45] width 107 height 28
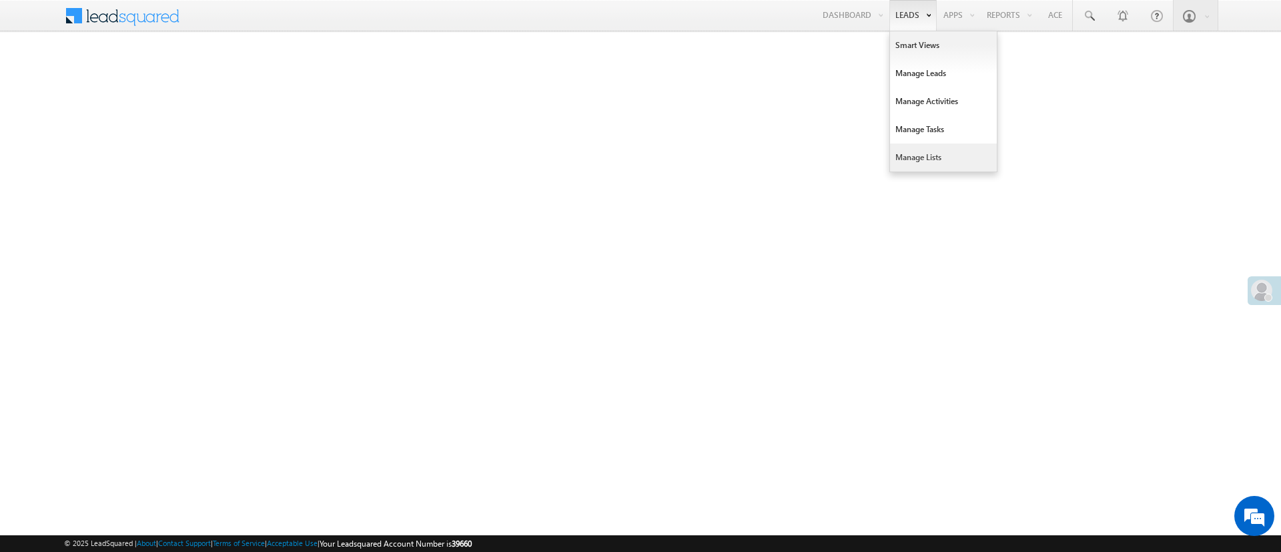
click at [934, 150] on link "Manage Lists" at bounding box center [943, 157] width 107 height 28
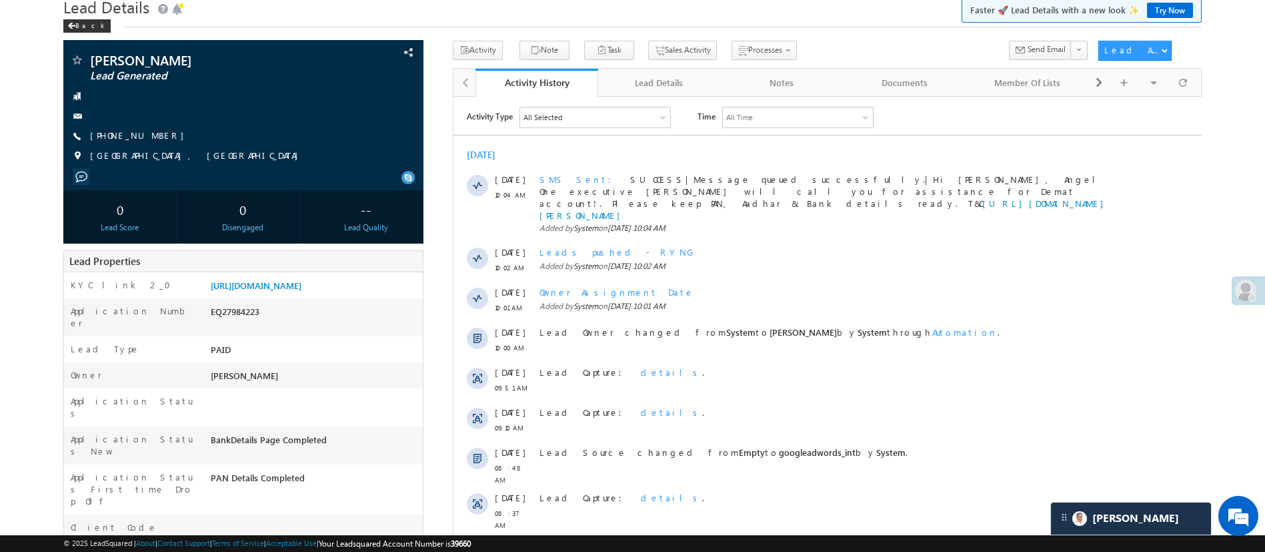
scroll to position [55, 0]
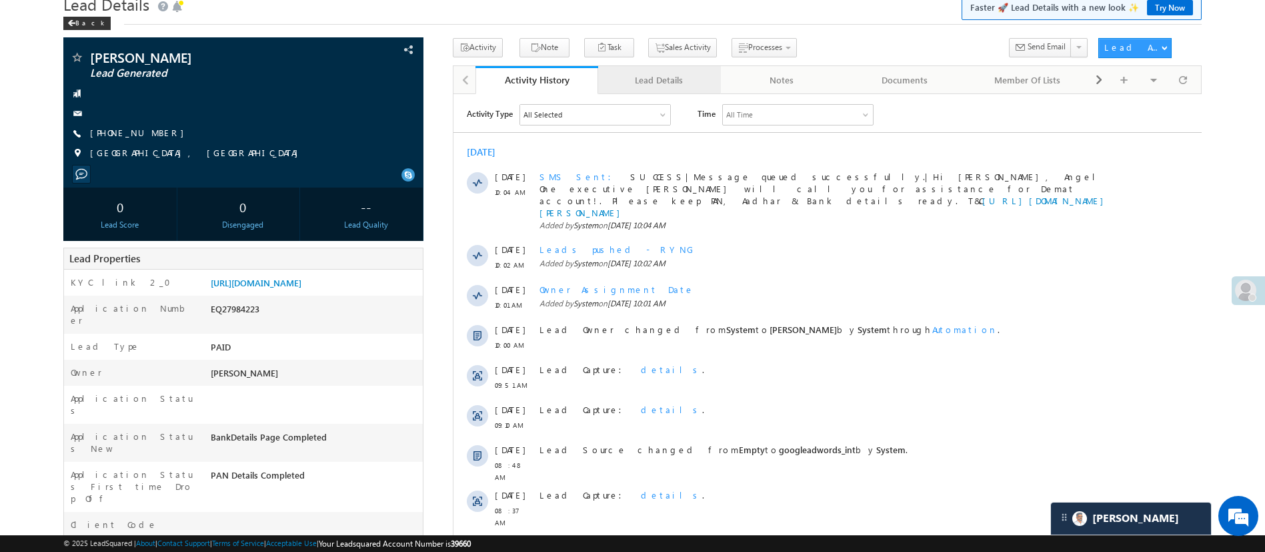
click at [636, 71] on link "Lead Details" at bounding box center [659, 80] width 123 height 28
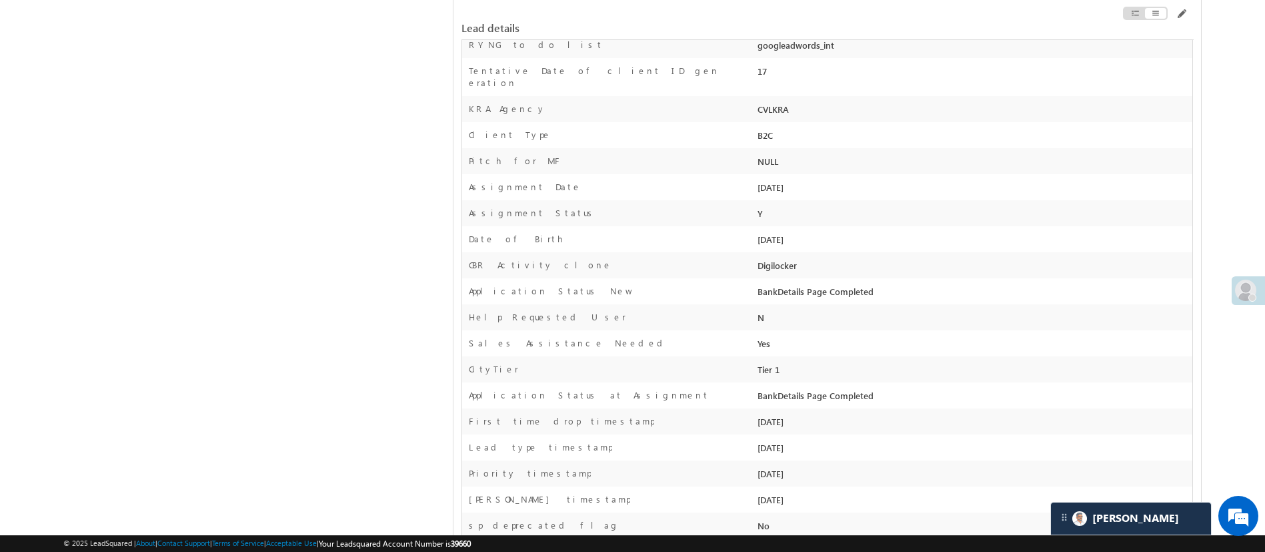
scroll to position [1353, 0]
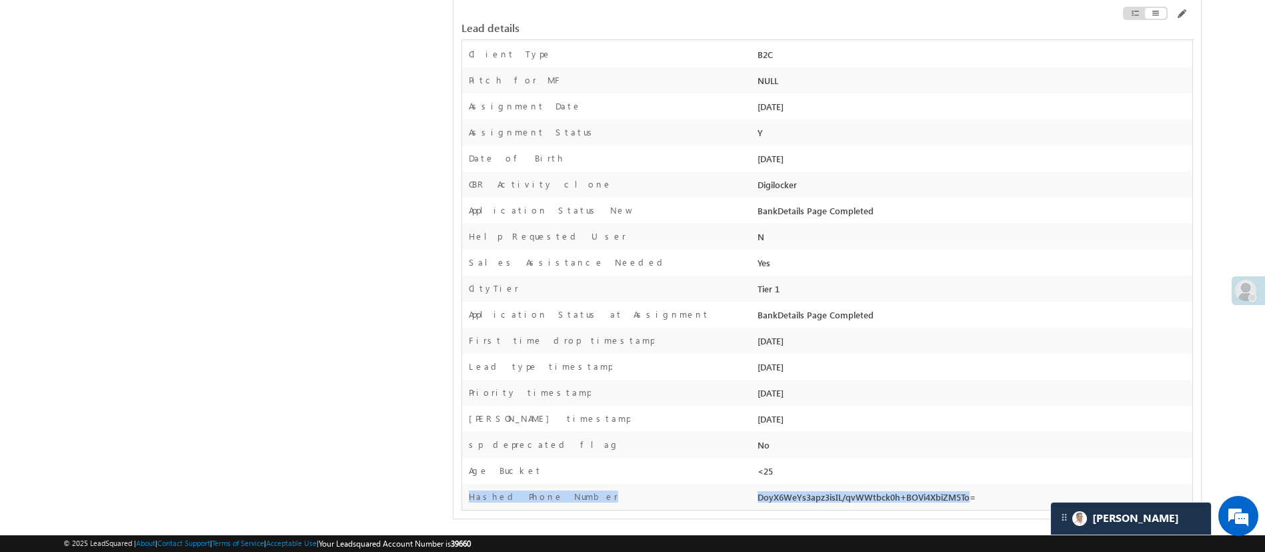
drag, startPoint x: 753, startPoint y: 491, endPoint x: 925, endPoint y: 524, distance: 175.3
click at [860, 506] on div "DoyX6WeYs3apz3isIL/qvWWtbck0h+BOVi4XbiZM5To=" at bounding box center [973, 499] width 438 height 19
drag, startPoint x: 984, startPoint y: 498, endPoint x: 755, endPoint y: 509, distance: 229.0
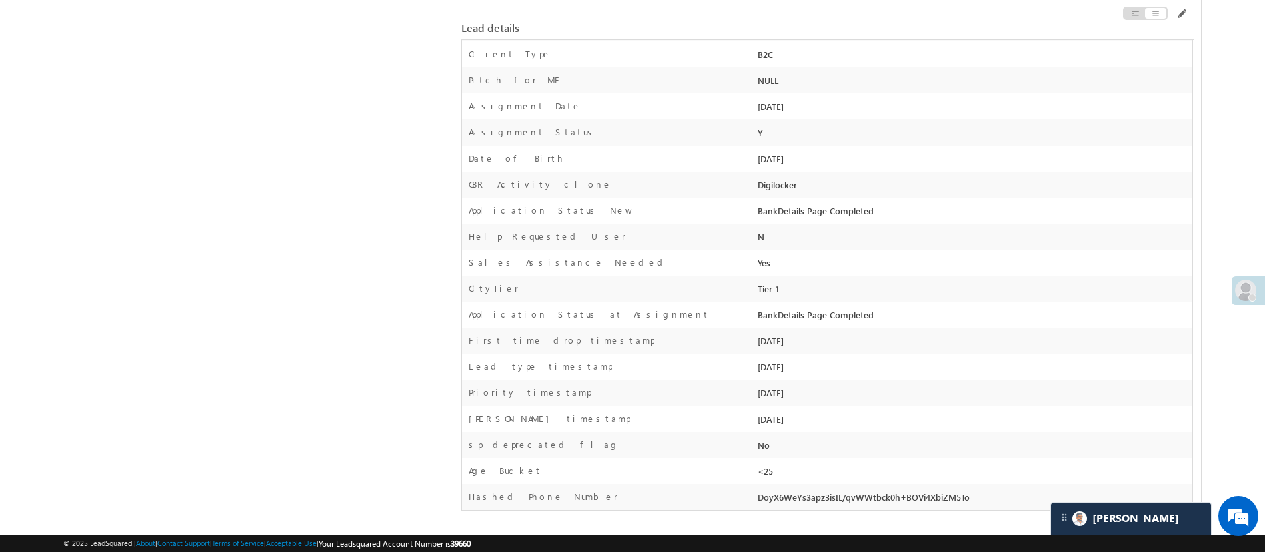
click at [730, 507] on div "Hashed Phone Number" at bounding box center [608, 499] width 292 height 19
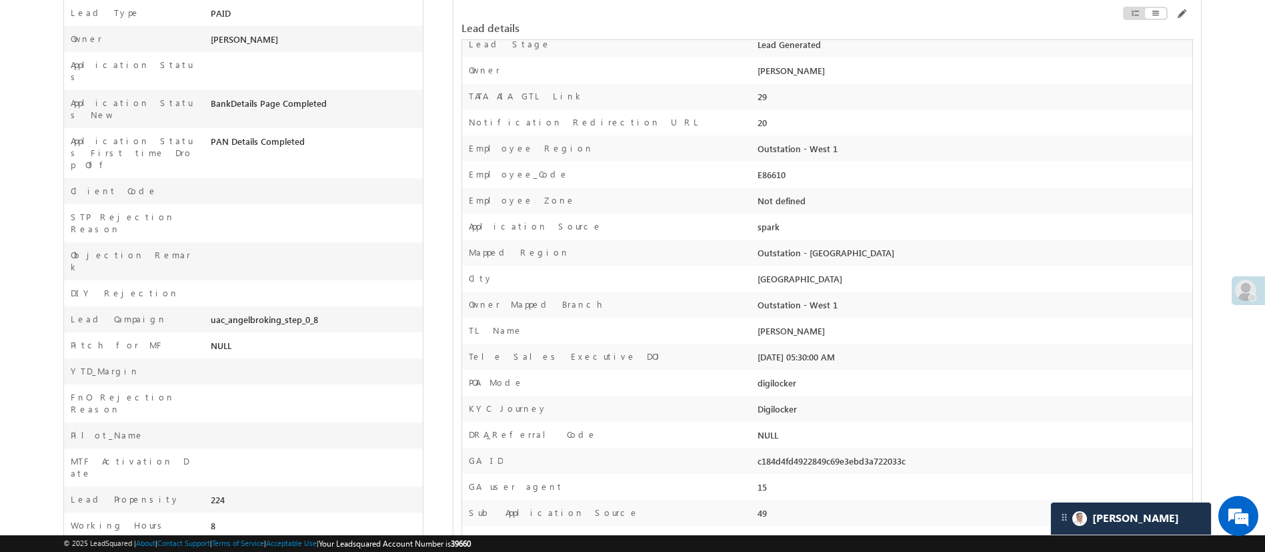
scroll to position [0, 0]
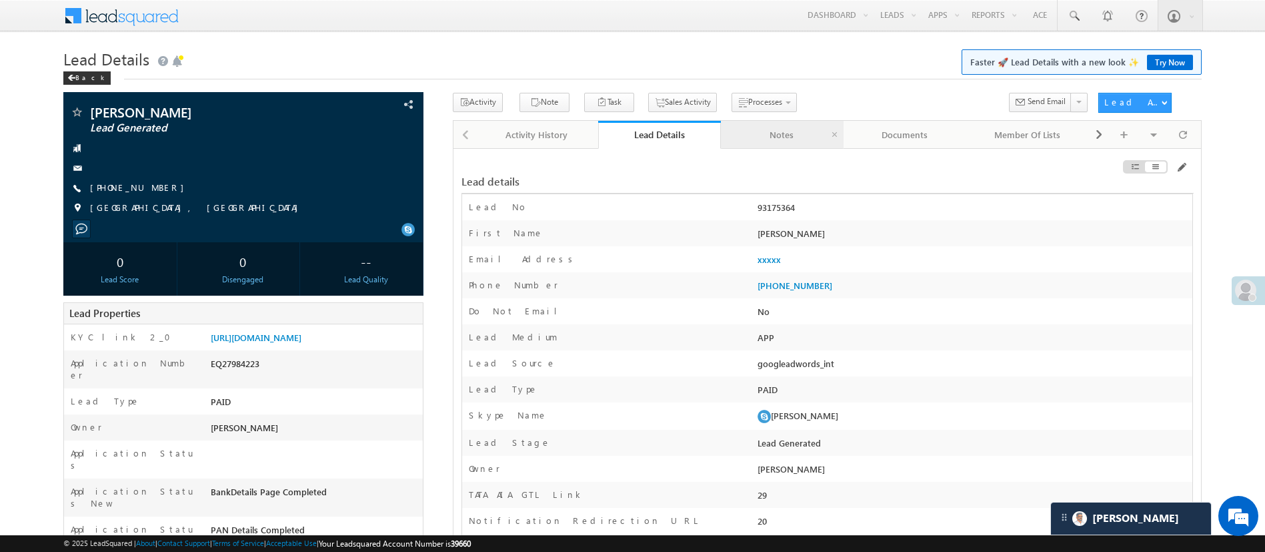
click at [781, 137] on div "Notes" at bounding box center [782, 135] width 100 height 16
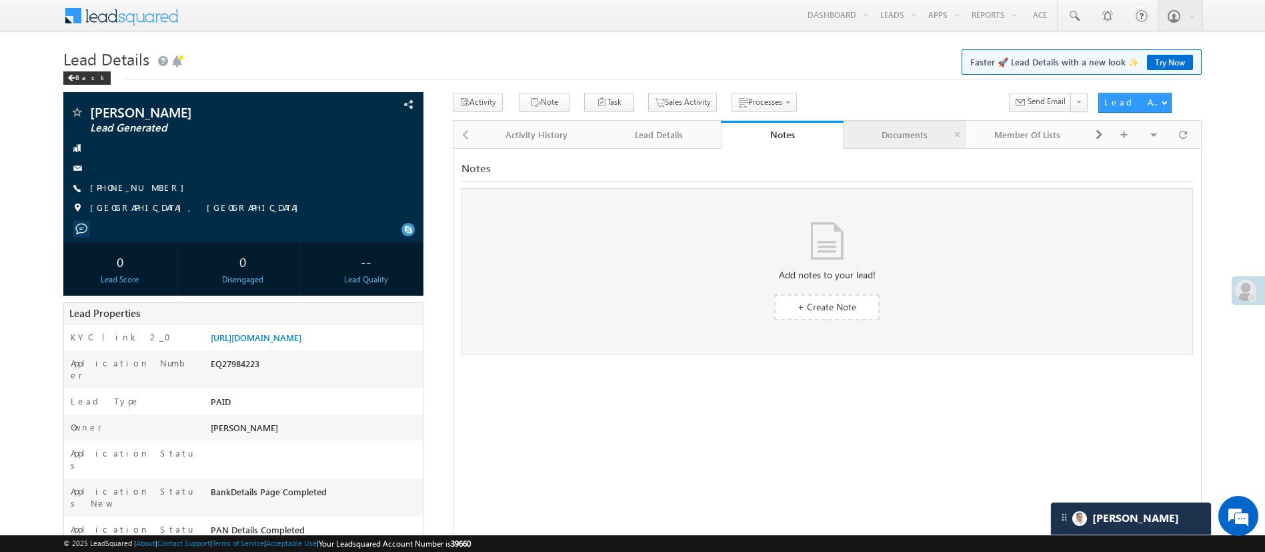
click at [885, 129] on div "Documents" at bounding box center [904, 135] width 100 height 16
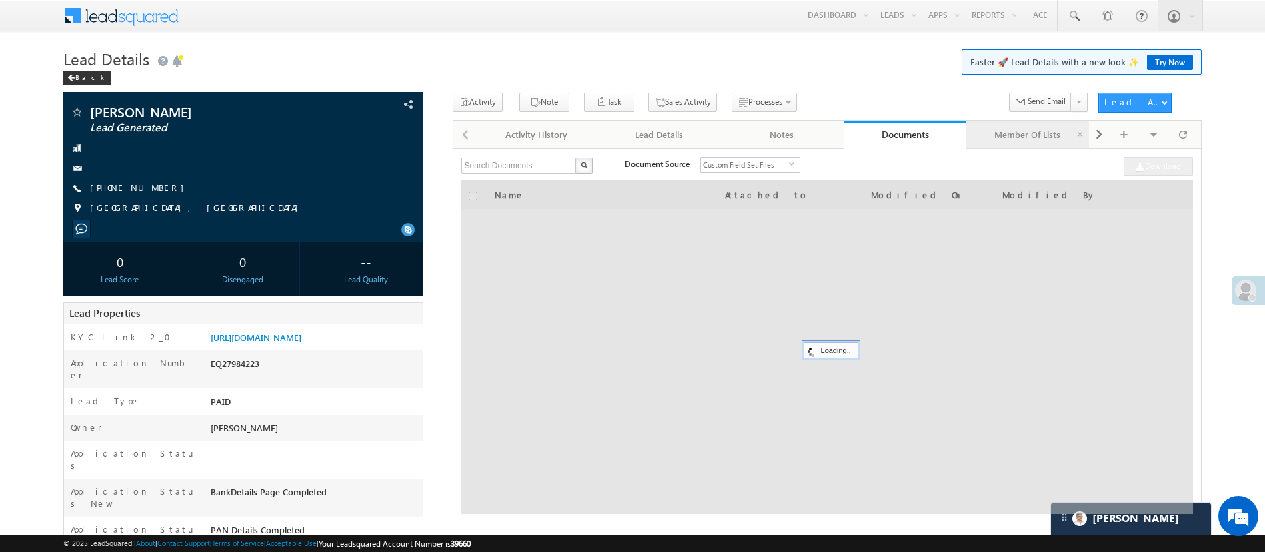
click at [1004, 144] on link "Member Of Lists" at bounding box center [1027, 135] width 123 height 28
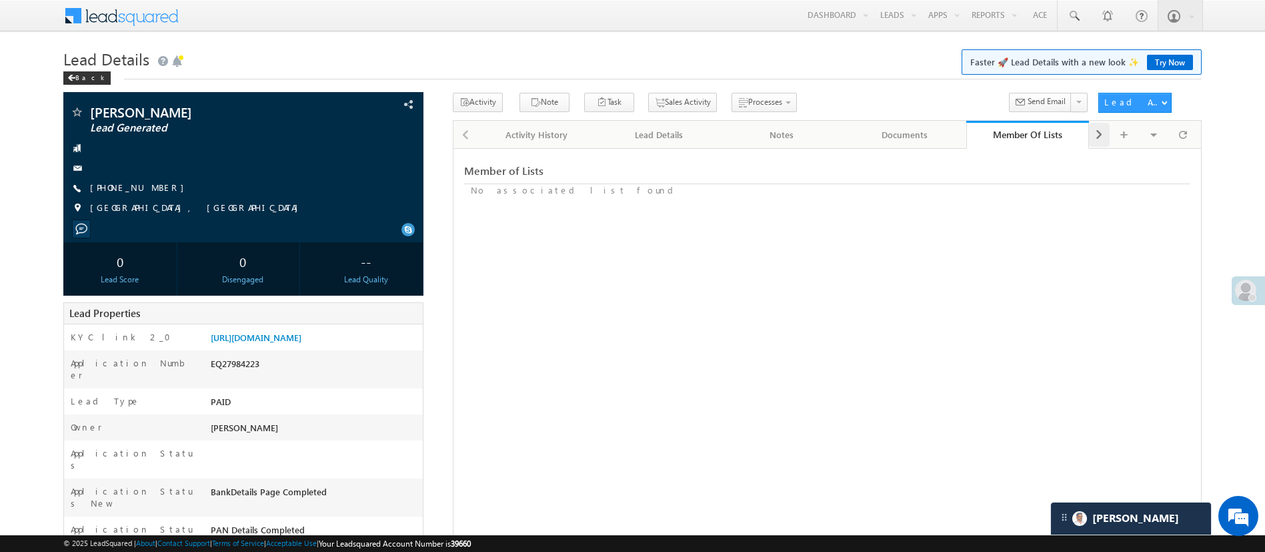
click at [1103, 144] on span at bounding box center [1099, 135] width 8 height 24
click at [915, 140] on div "Summary" at bounding box center [904, 135] width 100 height 16
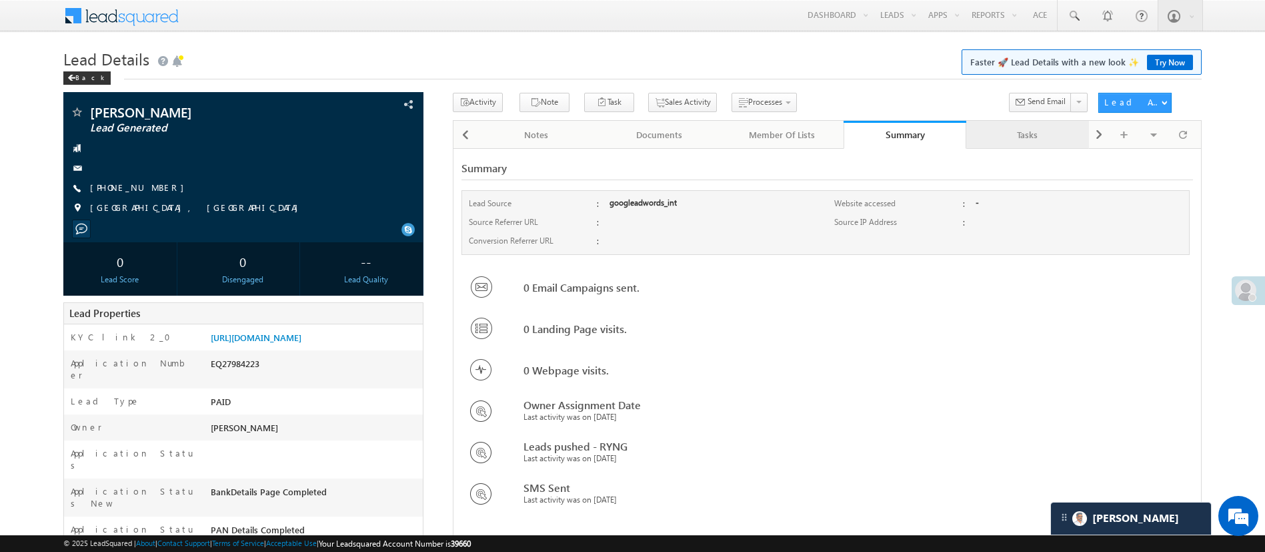
click at [1007, 145] on link "Tasks" at bounding box center [1027, 135] width 123 height 28
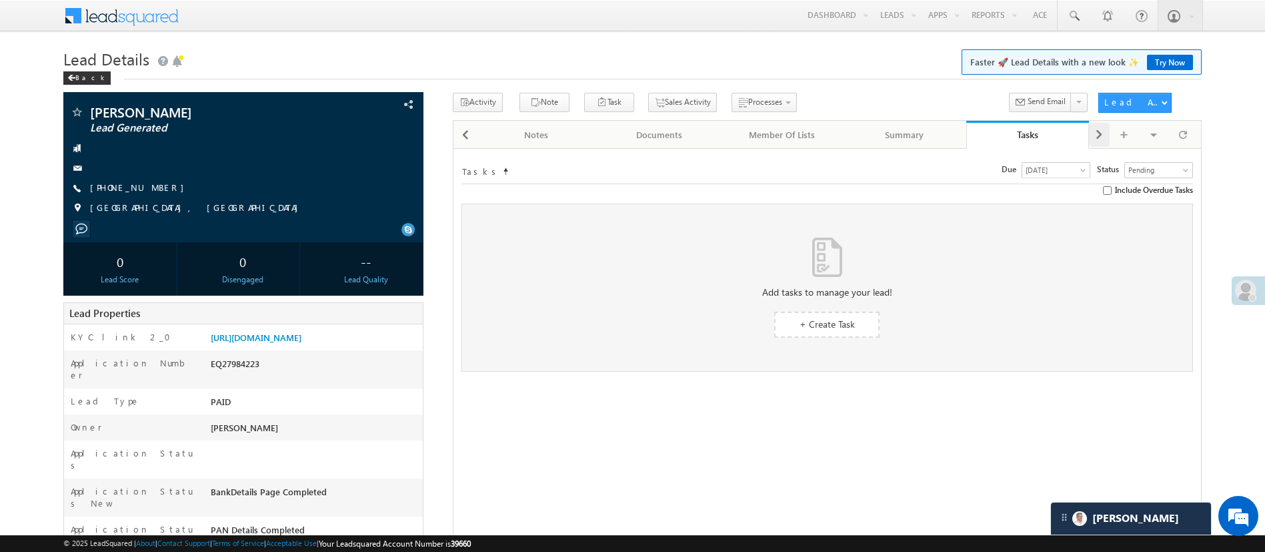
click at [1102, 142] on span at bounding box center [1099, 135] width 8 height 24
click at [646, 143] on link "Lead Share History" at bounding box center [659, 135] width 123 height 28
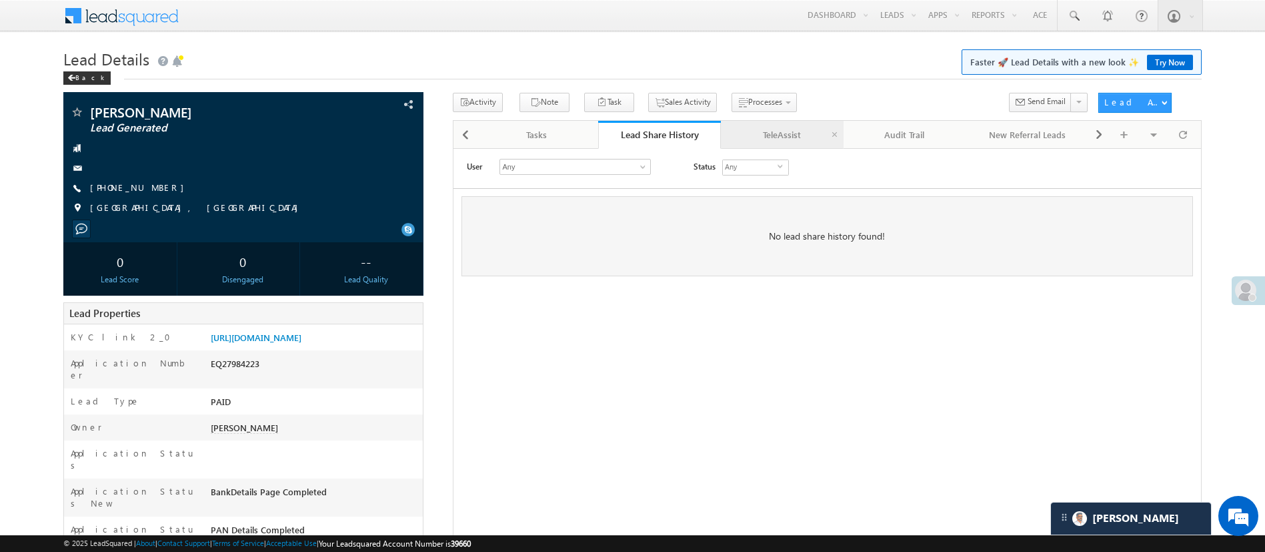
click at [779, 138] on div "TeleAssist" at bounding box center [782, 135] width 100 height 16
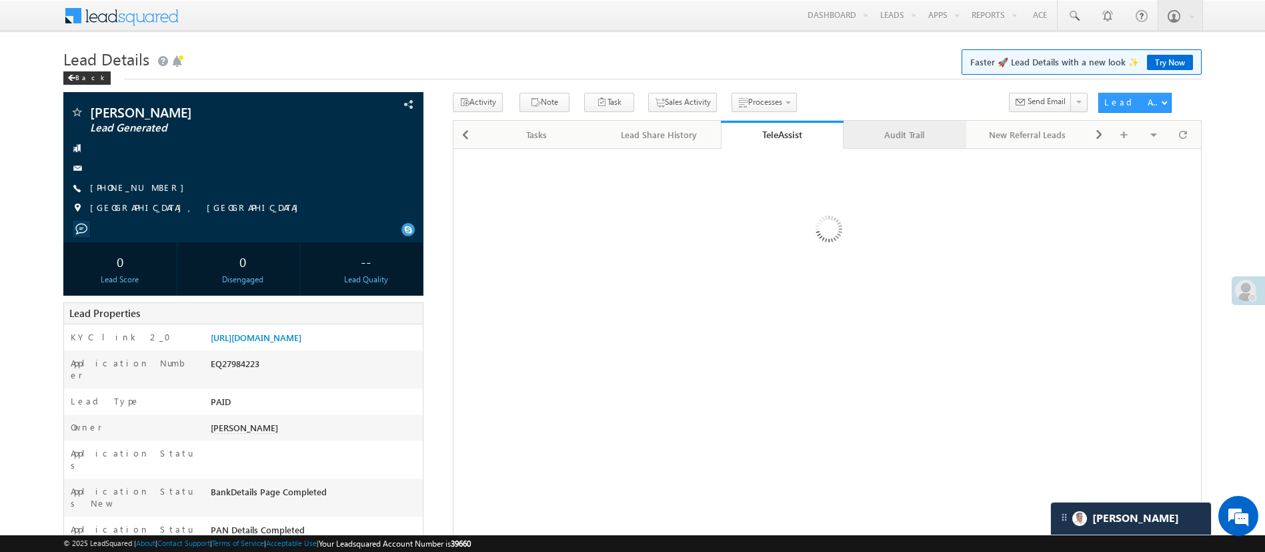
click at [911, 138] on div "Audit Trail" at bounding box center [904, 135] width 100 height 16
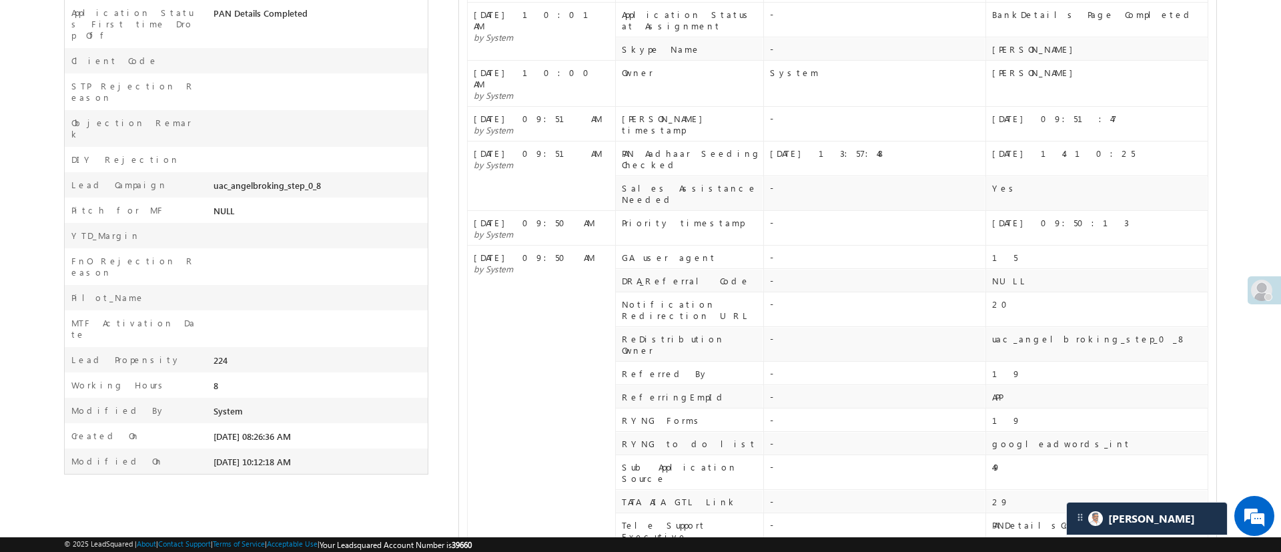
scroll to position [686, 0]
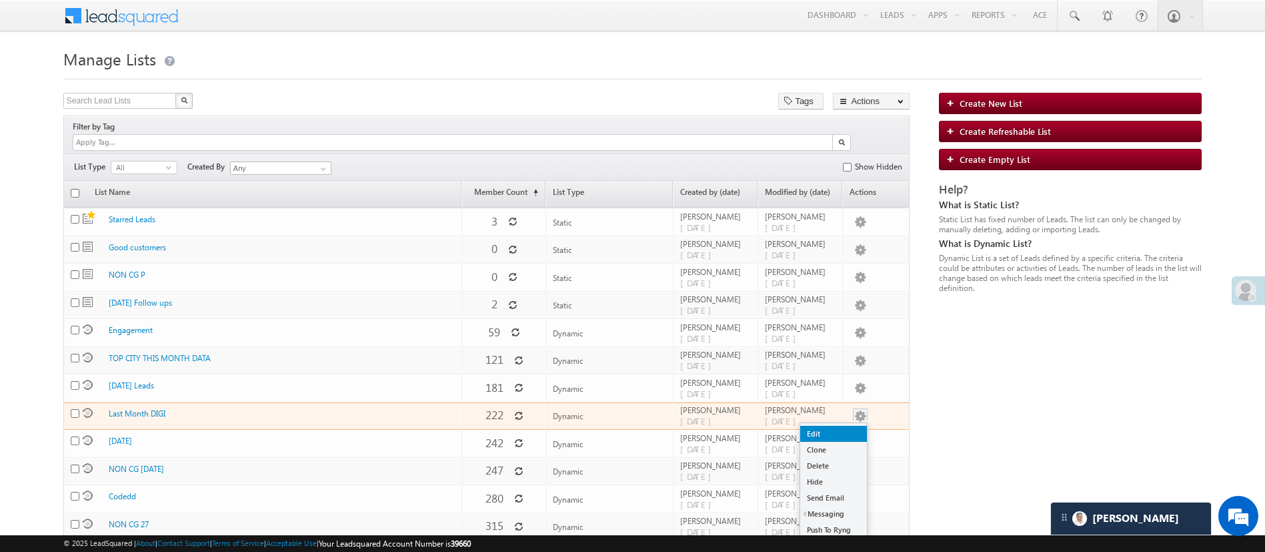
click at [846, 426] on link "Edit" at bounding box center [833, 434] width 67 height 16
checkbox input "true"
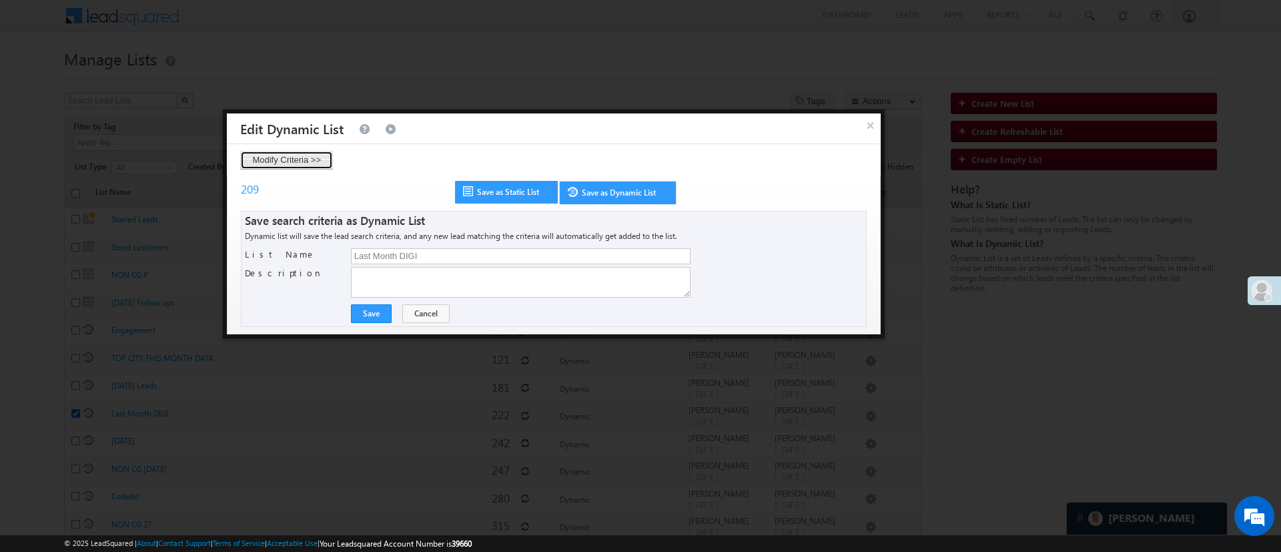
click at [265, 158] on button "Modify Criteria >>" at bounding box center [286, 160] width 93 height 19
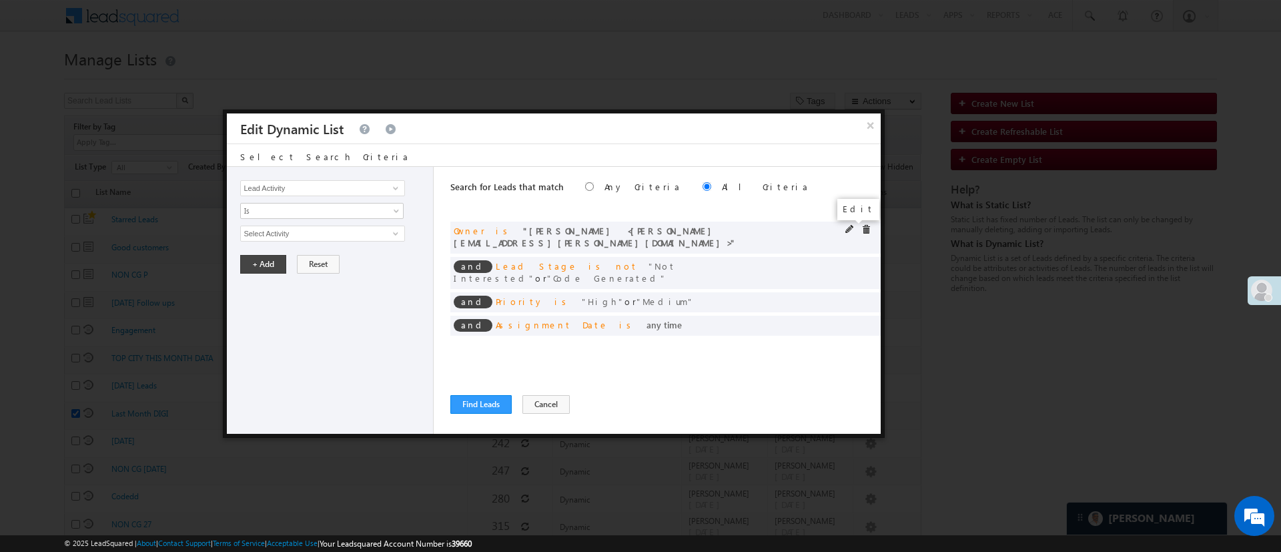
click at [846, 229] on span at bounding box center [849, 229] width 9 height 9
click at [326, 239] on span "[PERSON_NAME]" at bounding box center [316, 233] width 151 height 15
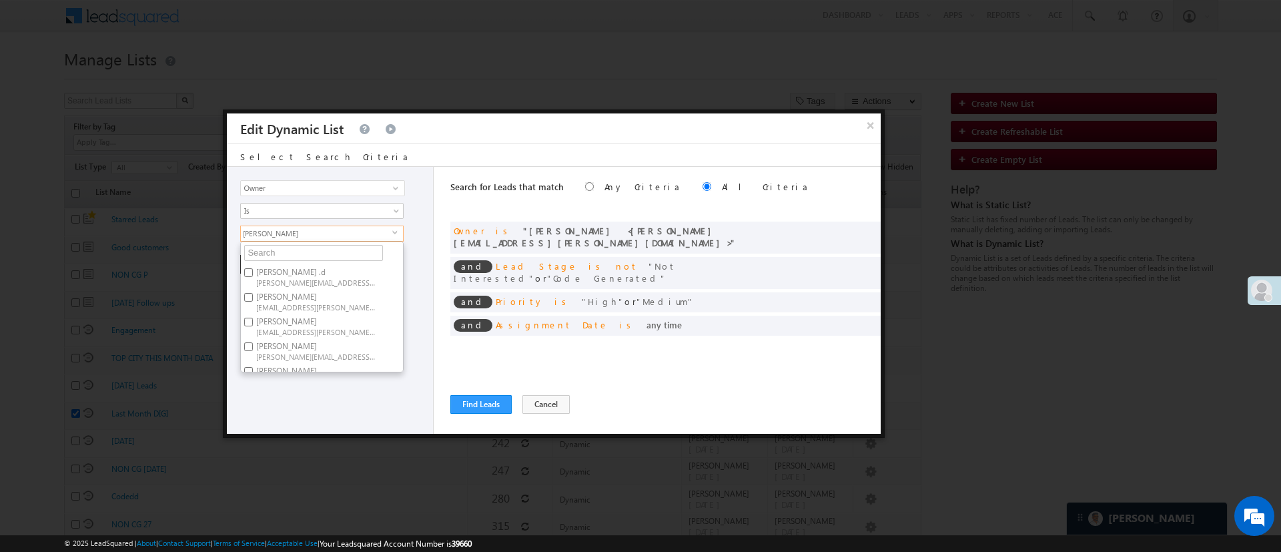
click at [333, 295] on label "Anuj Rajak Anuj.Rajak@angelbroking.com" at bounding box center [315, 301] width 149 height 25
click at [253, 295] on input "Anuj Rajak Anuj.Rajak@angelbroking.com" at bounding box center [248, 297] width 9 height 9
checkbox input "true"
click at [343, 297] on label "NIRAj SURYAWANSHI NIRAJ.SURYAWANSHI@angelbroking.com" at bounding box center [315, 309] width 149 height 25
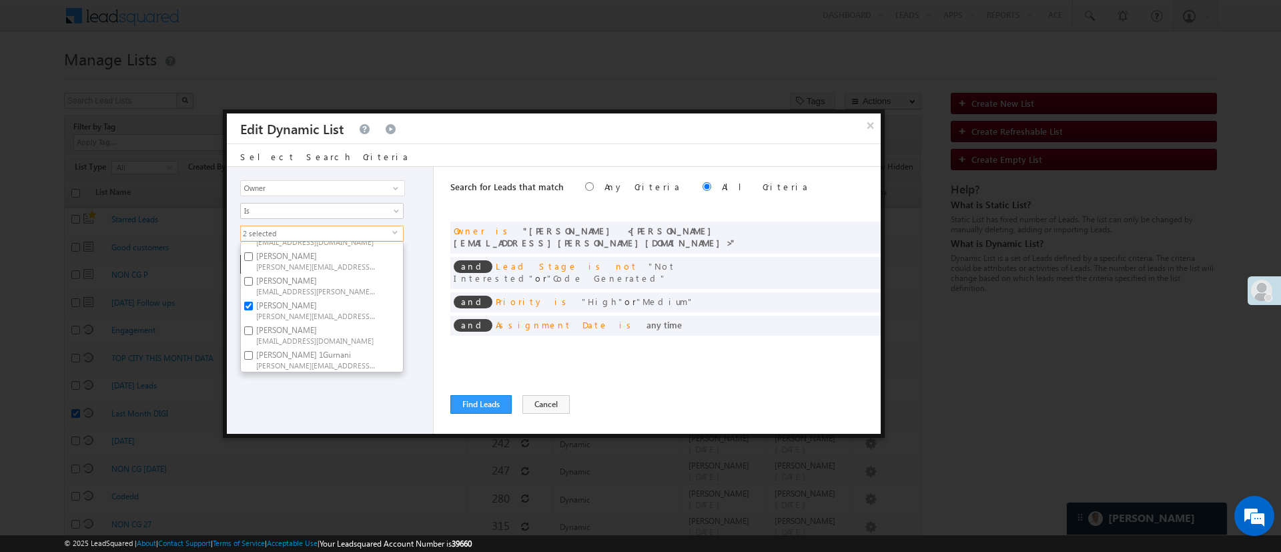
click at [253, 301] on input "NIRAj SURYAWANSHI NIRAJ.SURYAWANSHI@angelbroking.com" at bounding box center [248, 305] width 9 height 9
checkbox input "false"
click at [343, 392] on div "Lead Activity Task Sales Group Prospect Id WA Last Message Timestamp 4th Day Di…" at bounding box center [330, 300] width 207 height 267
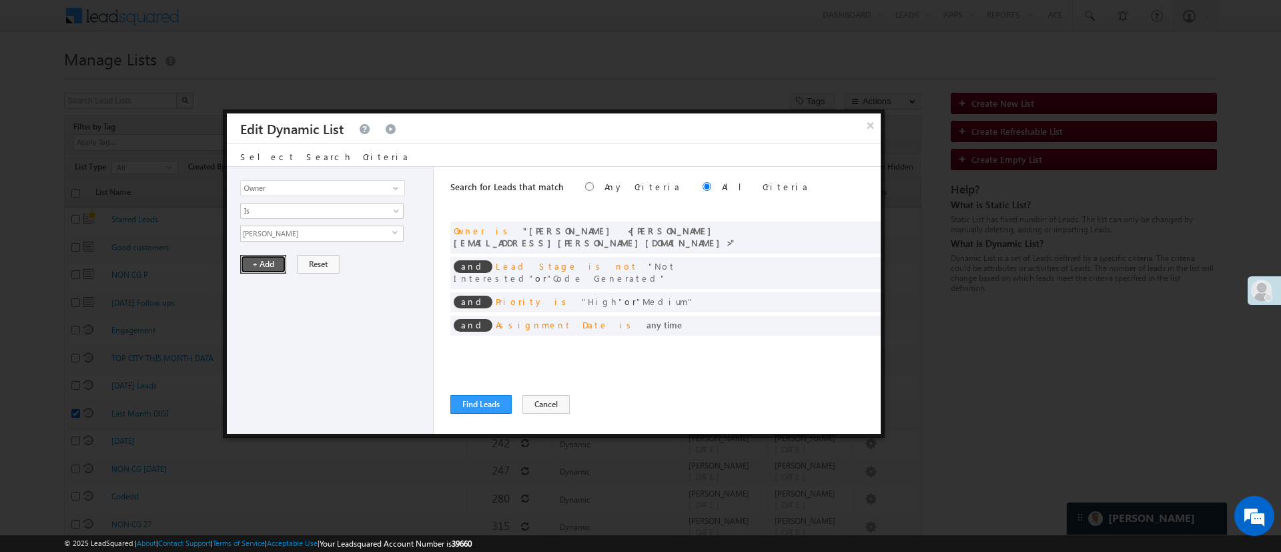
click at [271, 268] on button "+ Add" at bounding box center [263, 264] width 46 height 19
click at [487, 404] on button "Find Leads" at bounding box center [480, 404] width 61 height 19
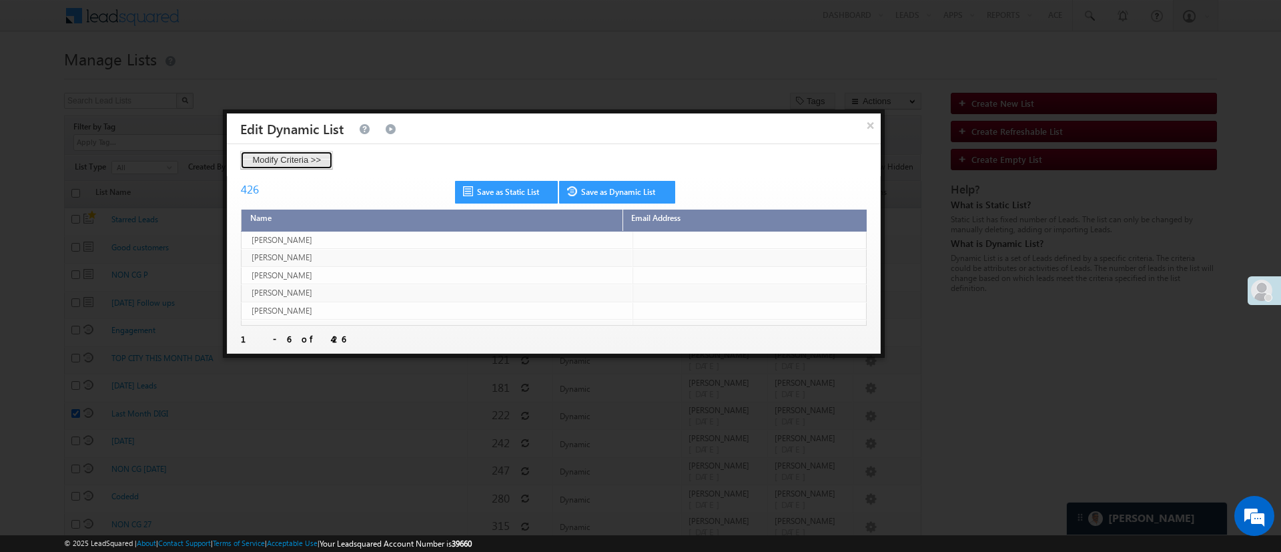
click at [306, 158] on button "Modify Criteria >>" at bounding box center [286, 160] width 93 height 19
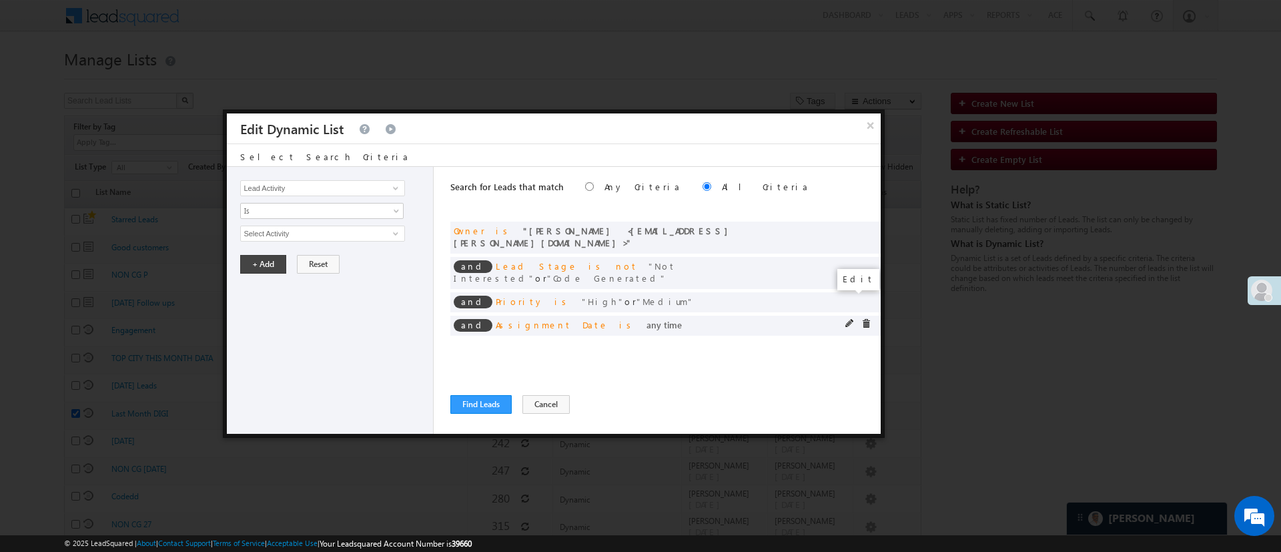
click at [848, 319] on span at bounding box center [849, 323] width 9 height 9
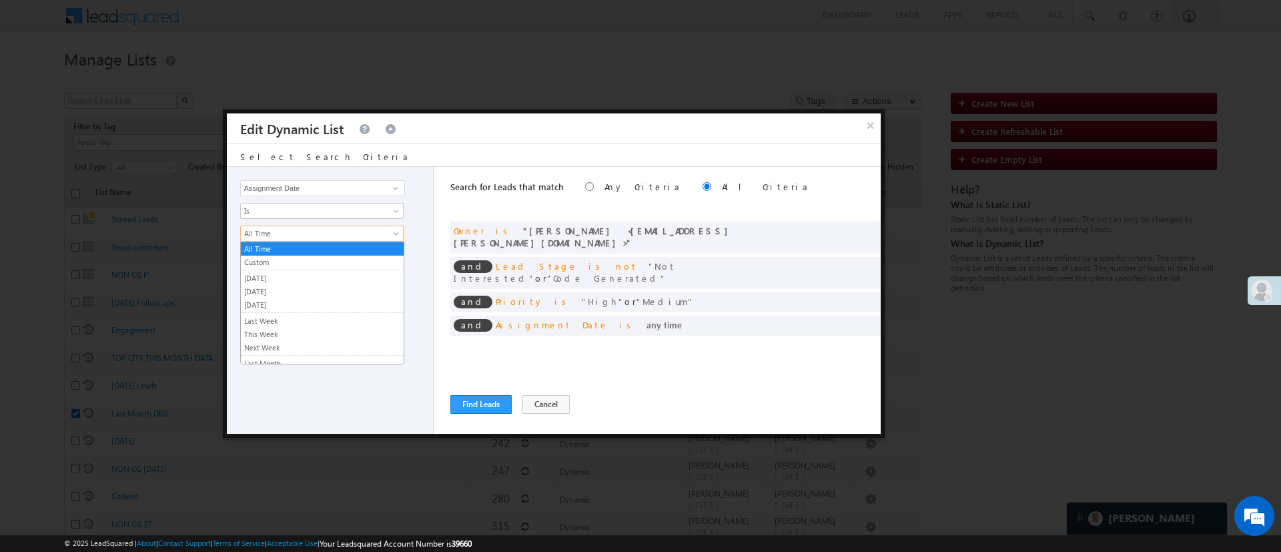
click at [381, 235] on span "All Time" at bounding box center [313, 233] width 145 height 12
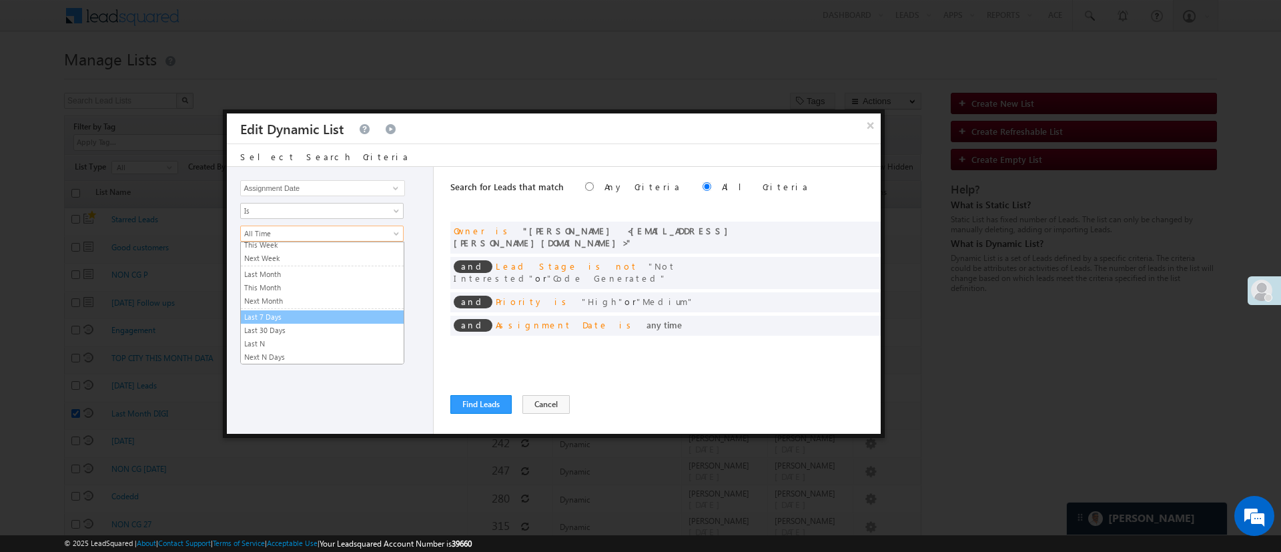
click at [356, 322] on li "Last 7 Days" at bounding box center [322, 316] width 163 height 13
click at [346, 325] on link "Last 30 Days" at bounding box center [322, 330] width 163 height 12
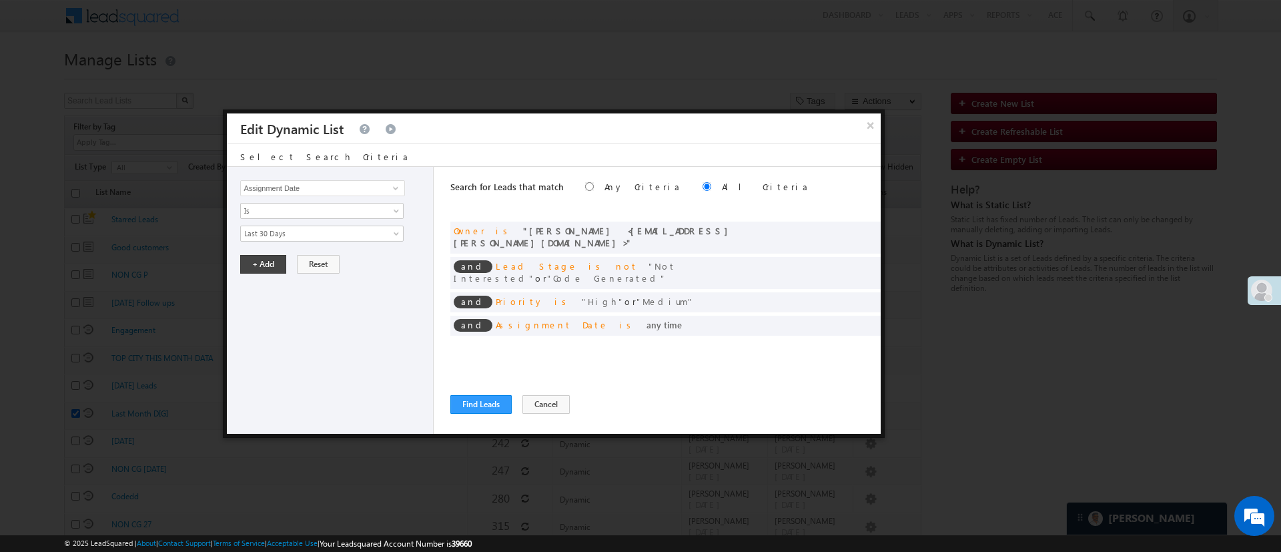
click at [296, 383] on div "Lead Activity Task Sales Group Prospect Id WA Last Message Timestamp 4th Day Di…" at bounding box center [330, 300] width 207 height 267
click at [267, 261] on button "+ Add" at bounding box center [263, 264] width 46 height 19
click at [484, 400] on button "Find Leads" at bounding box center [480, 404] width 61 height 19
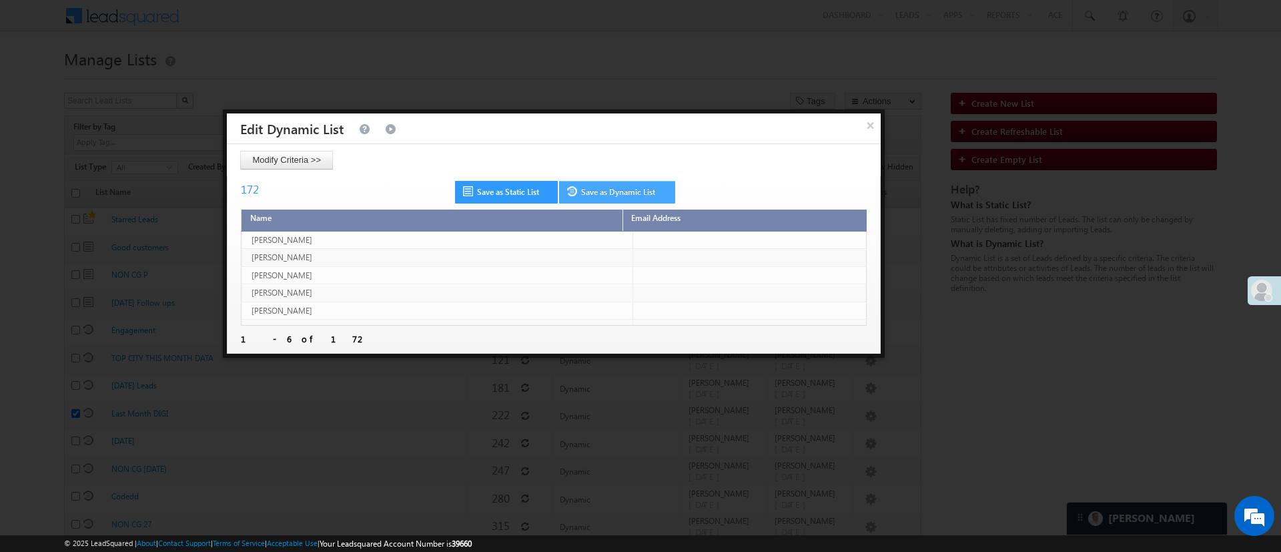
click at [628, 183] on link "Save as Dynamic List" at bounding box center [617, 192] width 116 height 23
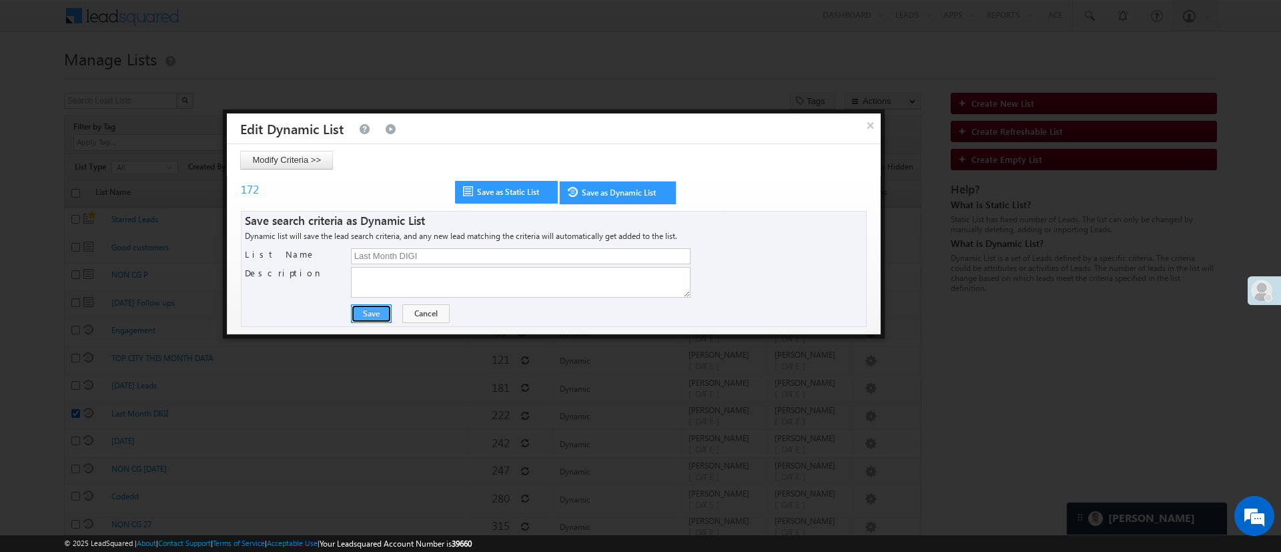
click at [367, 315] on button "Save" at bounding box center [371, 313] width 41 height 19
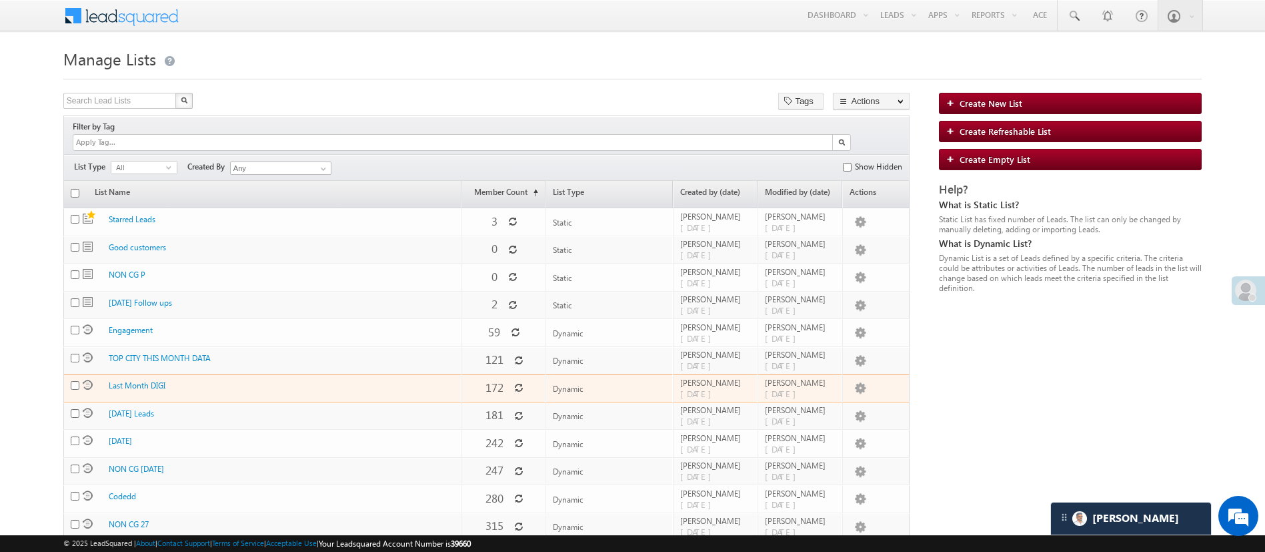
click at [519, 383] on icon at bounding box center [518, 387] width 9 height 9
click at [832, 496] on link "Push To Ryng" at bounding box center [833, 502] width 67 height 16
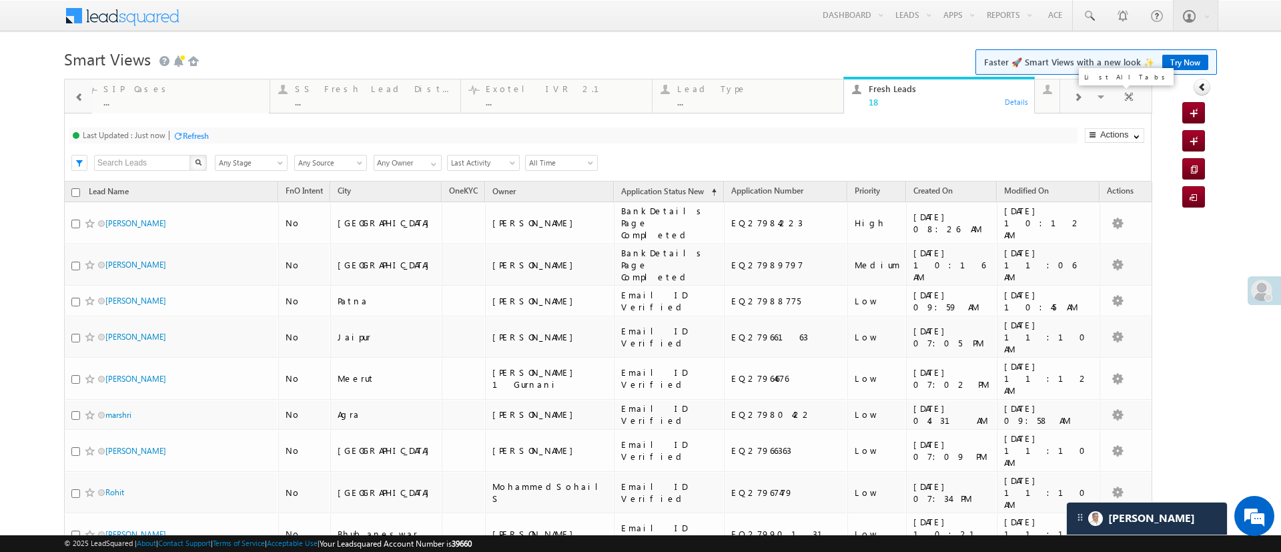
click at [1095, 94] on span at bounding box center [1101, 99] width 13 height 28
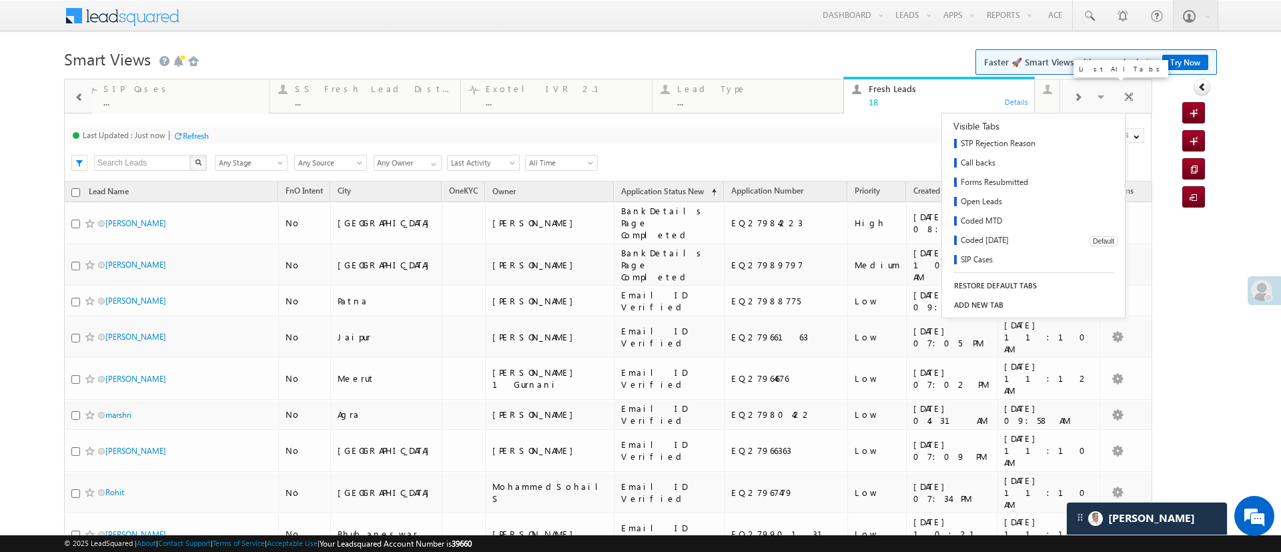
click at [992, 239] on link "Coded [DATE]" at bounding box center [1010, 240] width 137 height 19
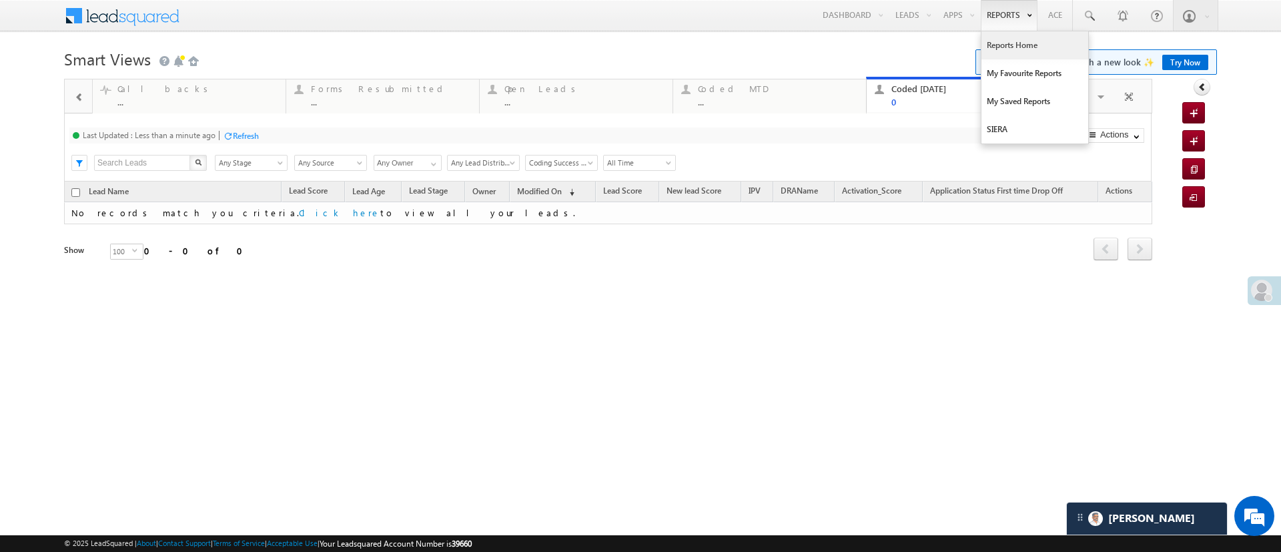
click at [1002, 46] on link "Reports Home" at bounding box center [1034, 45] width 107 height 28
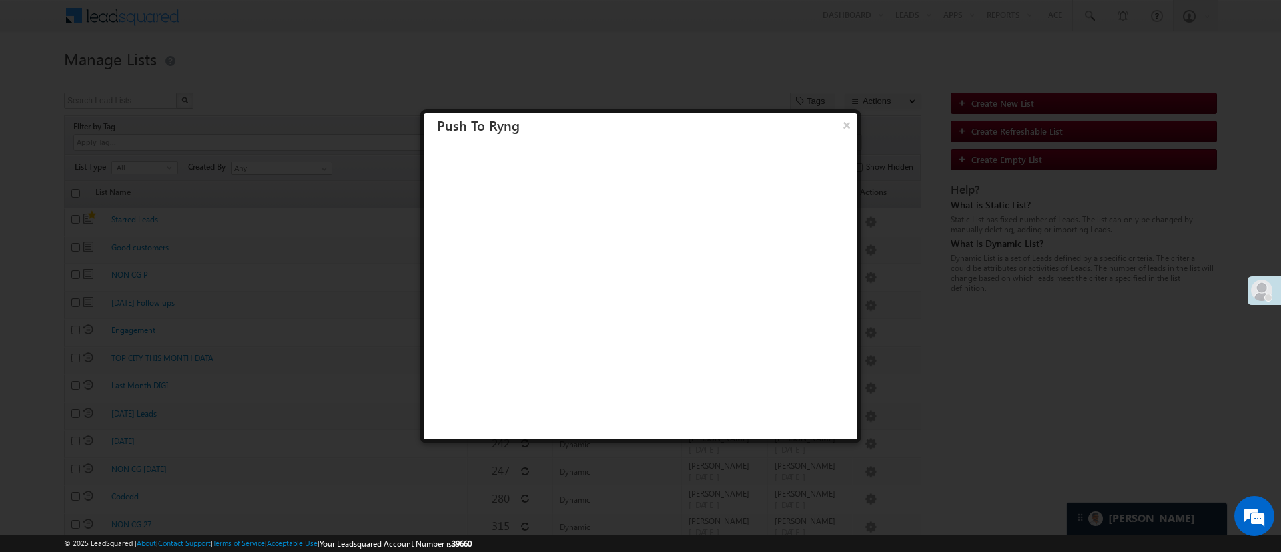
click at [836, 133] on button "×" at bounding box center [846, 124] width 21 height 23
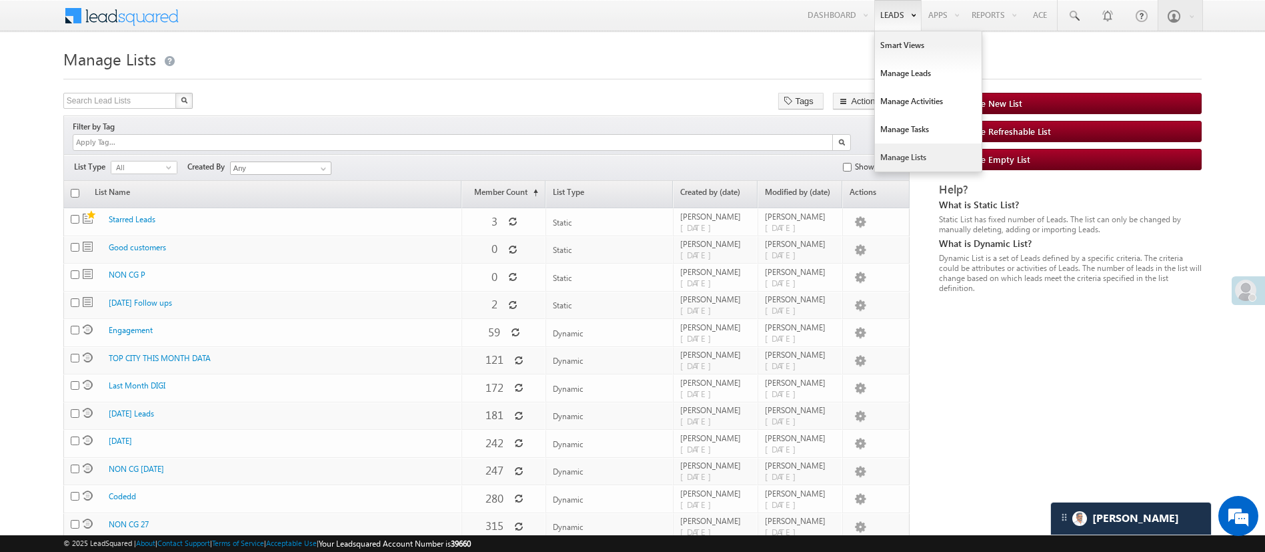
click at [920, 159] on link "Manage Lists" at bounding box center [928, 157] width 107 height 28
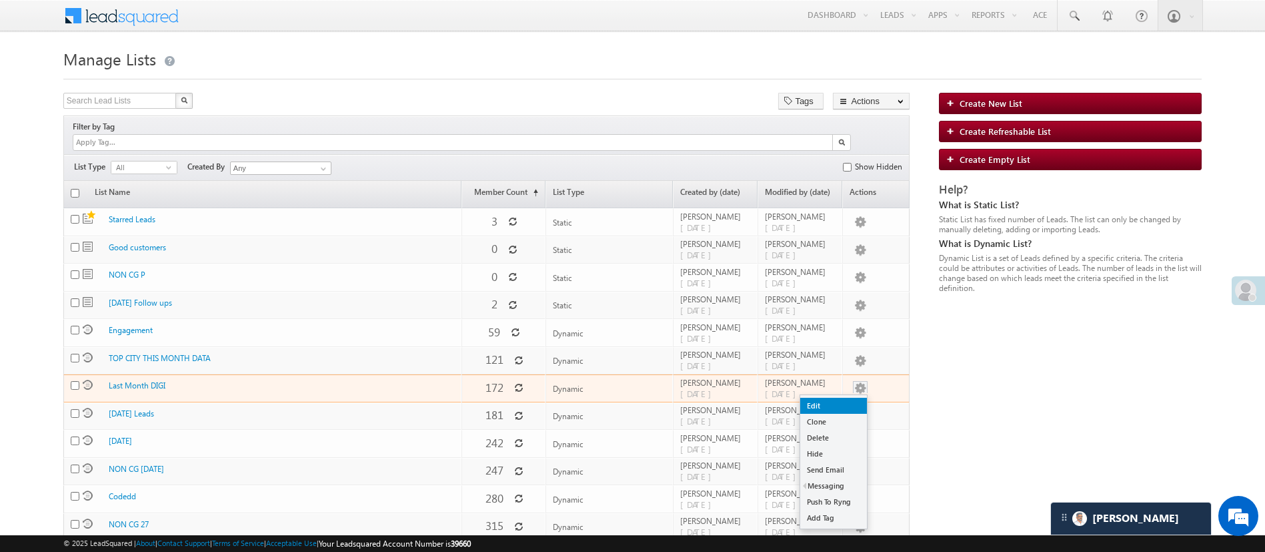
click at [854, 398] on link "Edit" at bounding box center [833, 406] width 67 height 16
checkbox input "true"
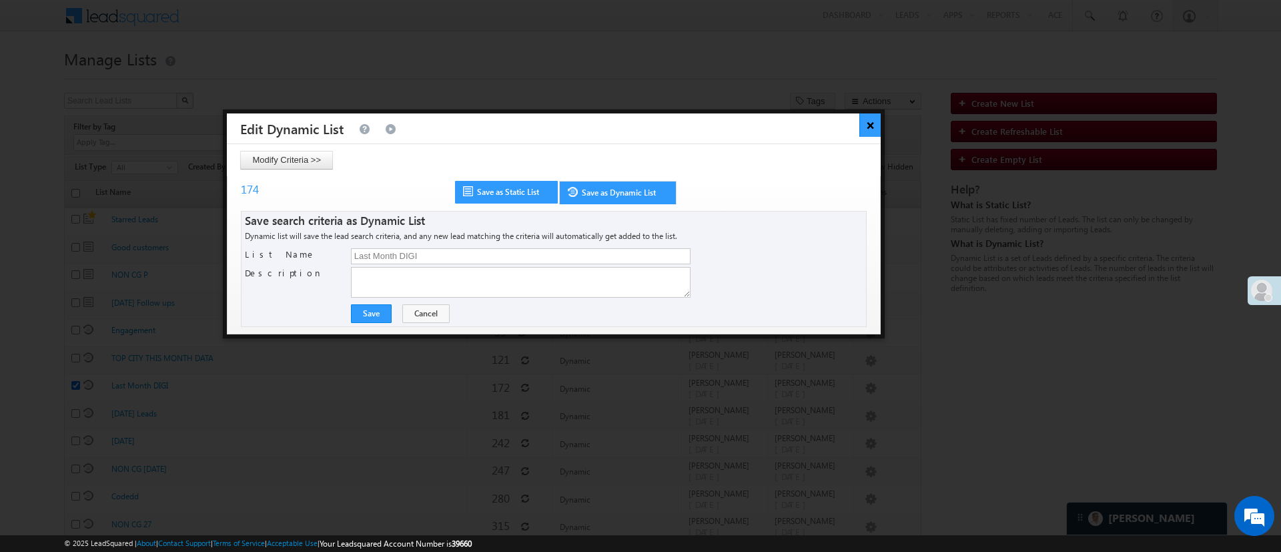
click at [861, 128] on button "×" at bounding box center [870, 124] width 22 height 23
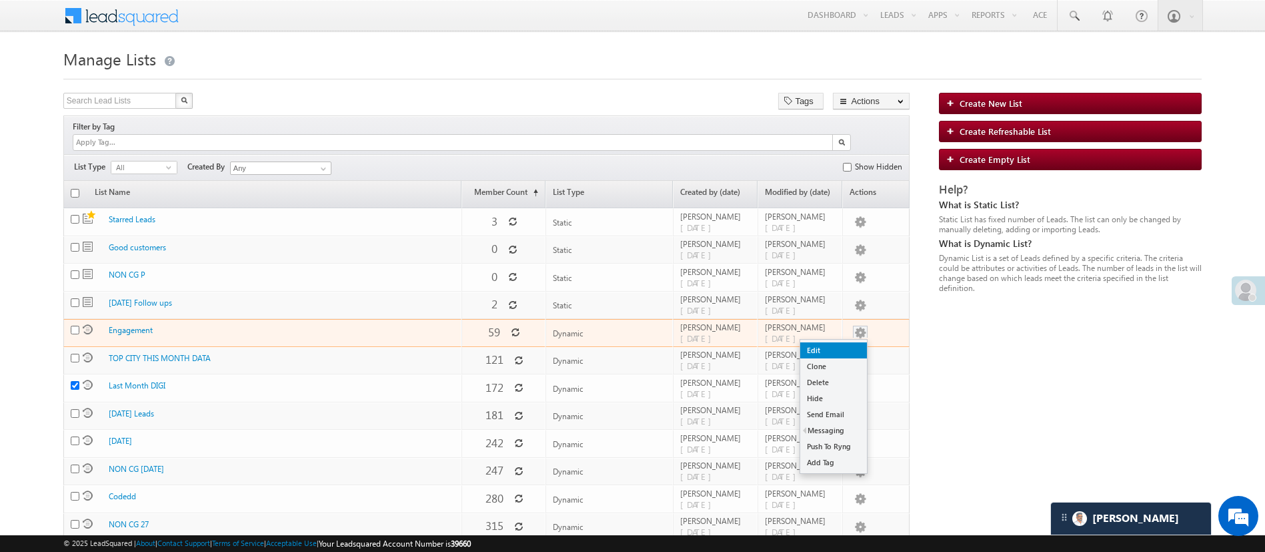
click at [845, 342] on link "Edit" at bounding box center [833, 350] width 67 height 16
checkbox input "true"
checkbox input "false"
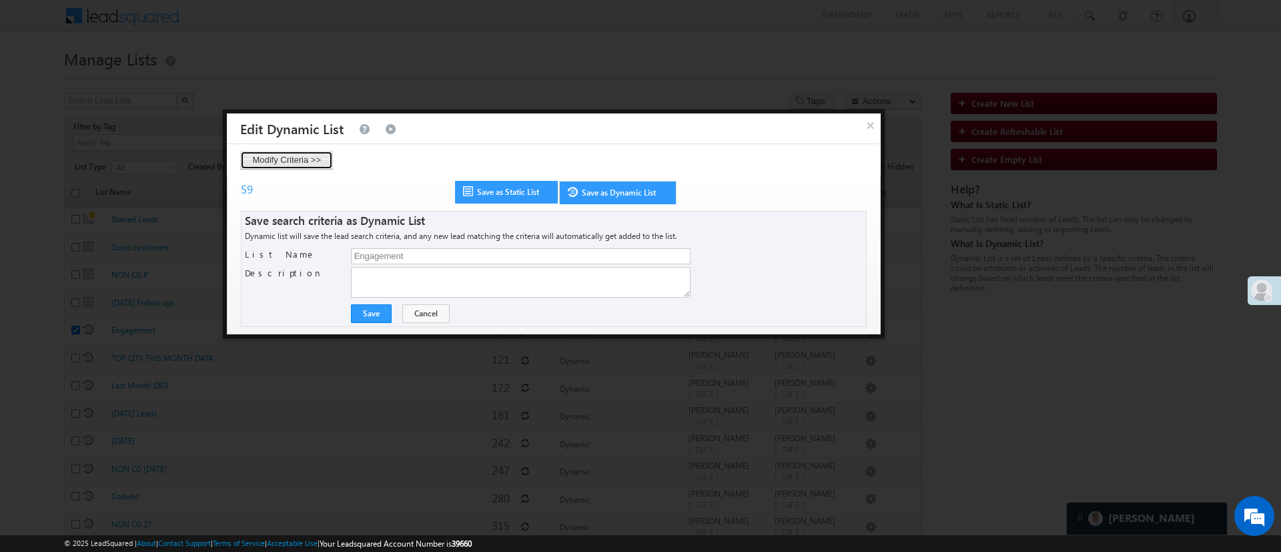
click at [309, 155] on button "Modify Criteria >>" at bounding box center [286, 160] width 93 height 19
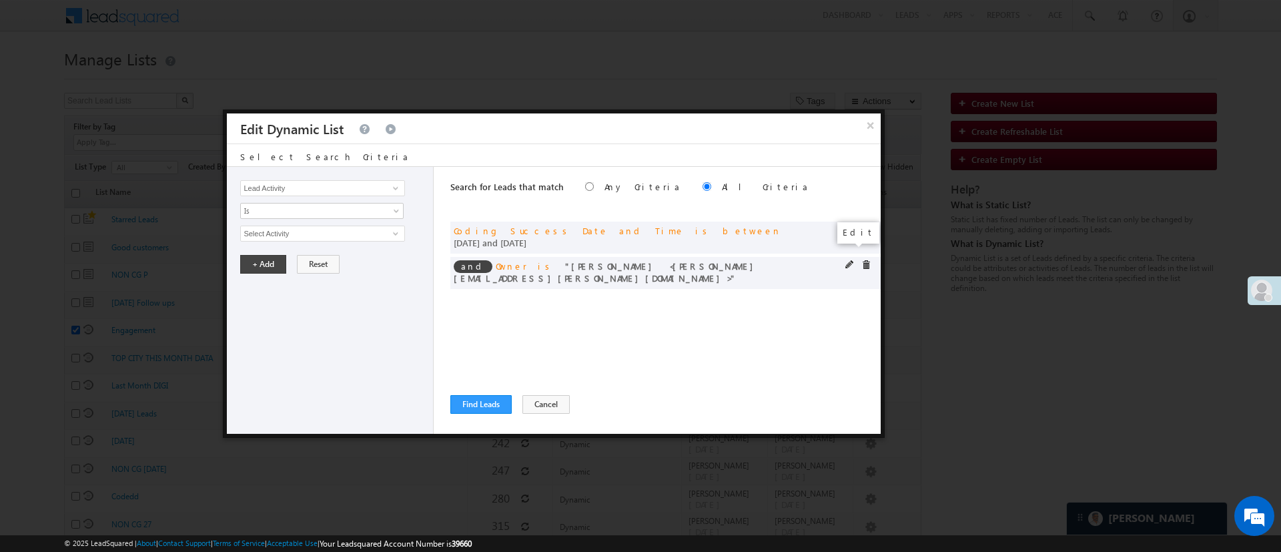
click at [849, 260] on span at bounding box center [849, 264] width 9 height 9
click at [349, 229] on span "[PERSON_NAME]" at bounding box center [316, 233] width 151 height 15
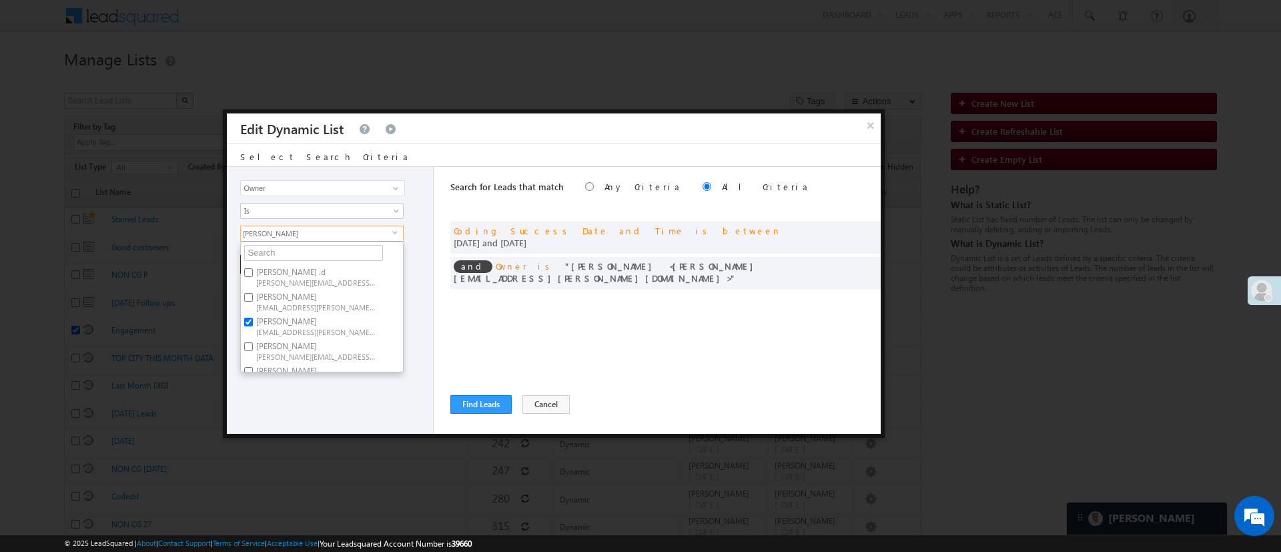
click at [309, 324] on label "Hemant Nandwana Hemant.Nandwana@angelbroking.com" at bounding box center [315, 325] width 149 height 25
click at [253, 324] on input "Hemant Nandwana Hemant.Nandwana@angelbroking.com" at bounding box center [248, 321] width 9 height 9
checkbox input "false"
click at [364, 347] on label "Ujjwal 1Gurnani Ujjwal.1Gurnani@angelbroking.com" at bounding box center [315, 359] width 149 height 25
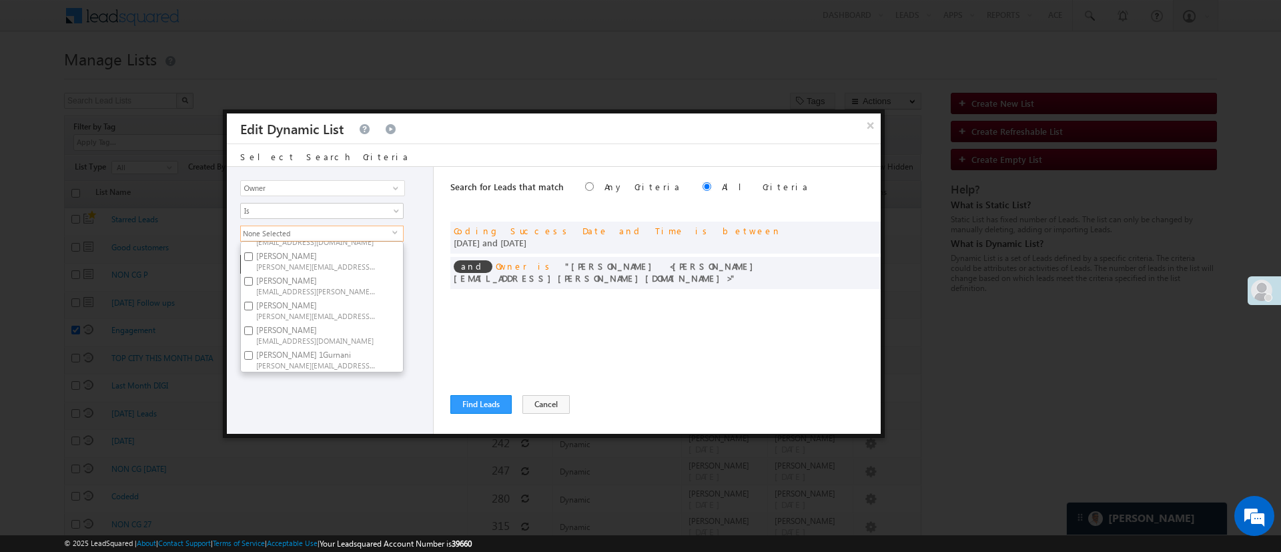
click at [253, 351] on input "Ujjwal 1Gurnani Ujjwal.1Gurnani@angelbroking.com" at bounding box center [248, 355] width 9 height 9
checkbox input "true"
click at [308, 381] on div "Lead Activity Task Sales Group Prospect Id WA Last Message Timestamp 4th Day Di…" at bounding box center [330, 300] width 207 height 267
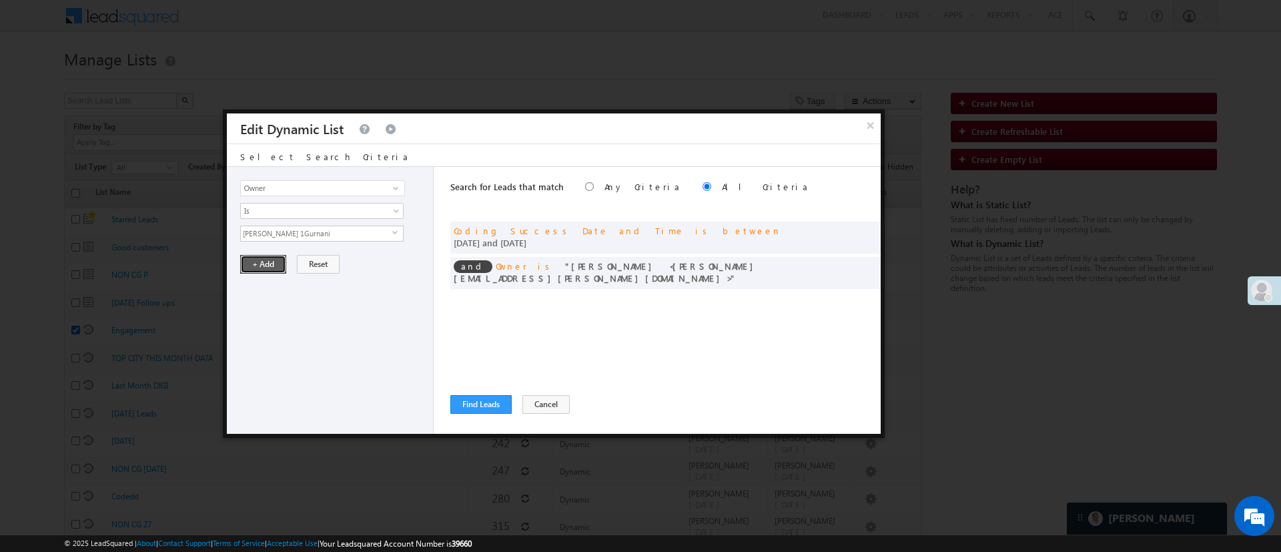
click at [268, 270] on button "+ Add" at bounding box center [263, 264] width 46 height 19
click at [462, 398] on button "Find Leads" at bounding box center [480, 404] width 61 height 19
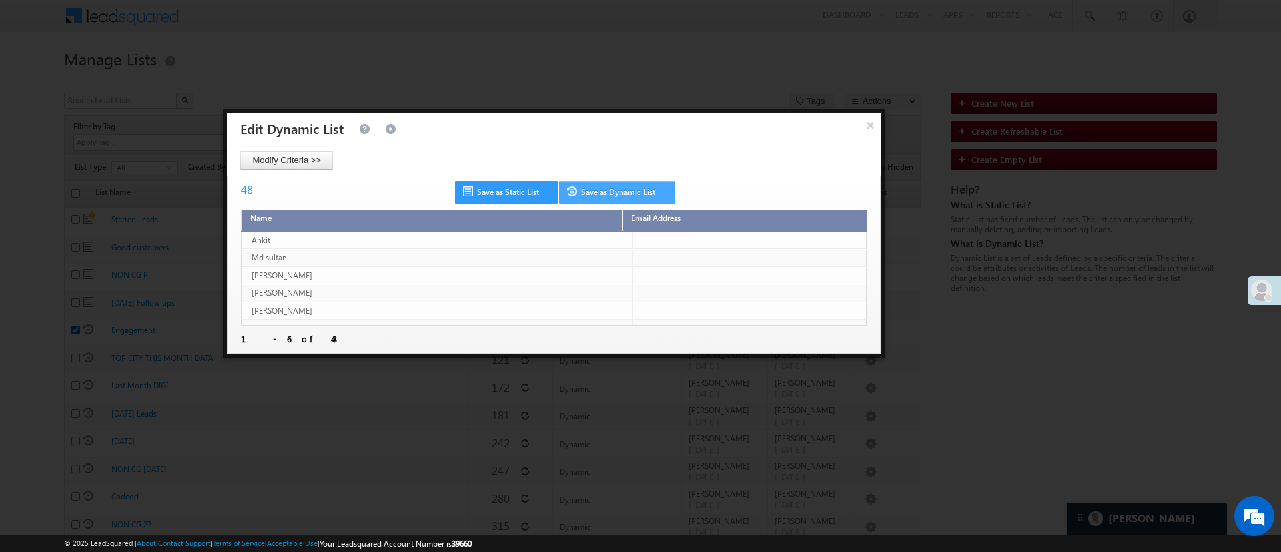
click at [645, 189] on link "Save as Dynamic List" at bounding box center [617, 192] width 116 height 23
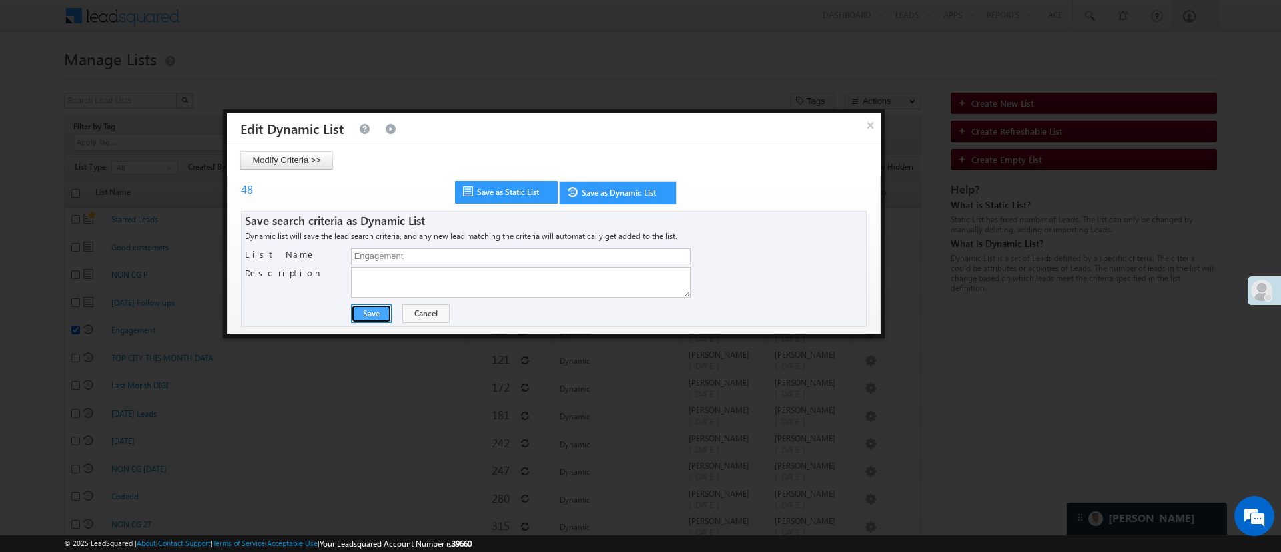
click at [381, 309] on button "Save" at bounding box center [371, 313] width 41 height 19
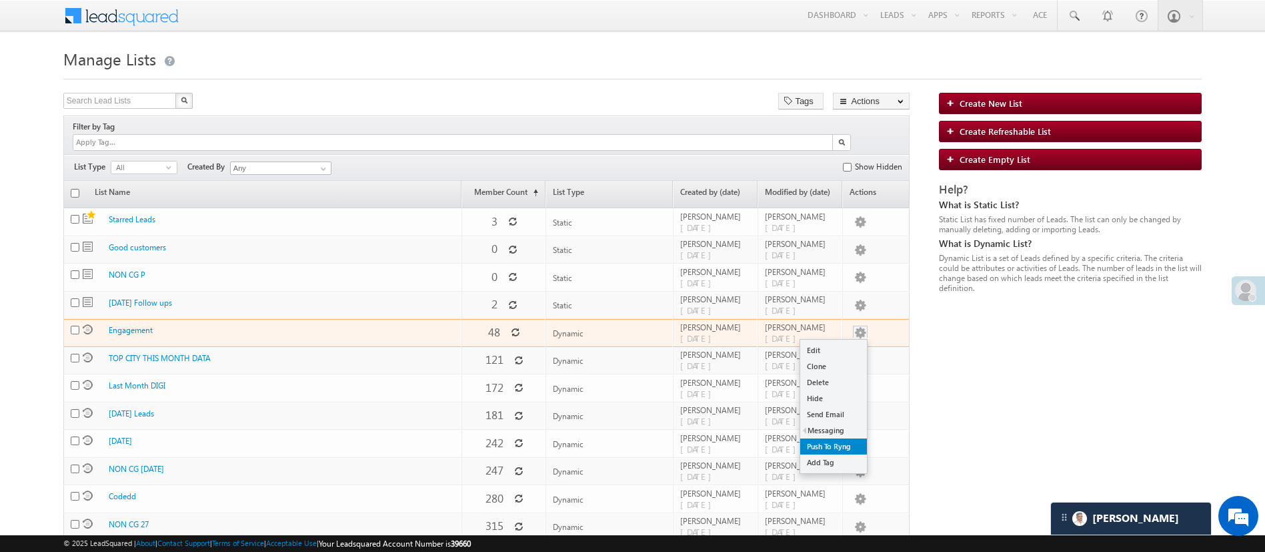
click at [836, 438] on link "Push To Ryng" at bounding box center [833, 446] width 67 height 16
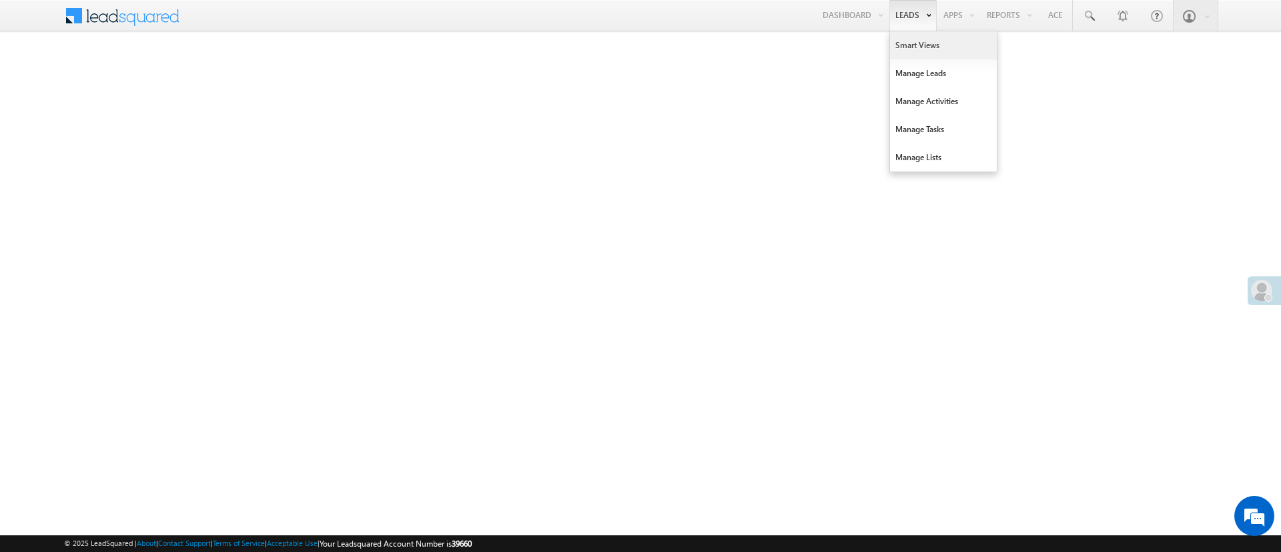
click at [912, 51] on link "Smart Views" at bounding box center [943, 45] width 107 height 28
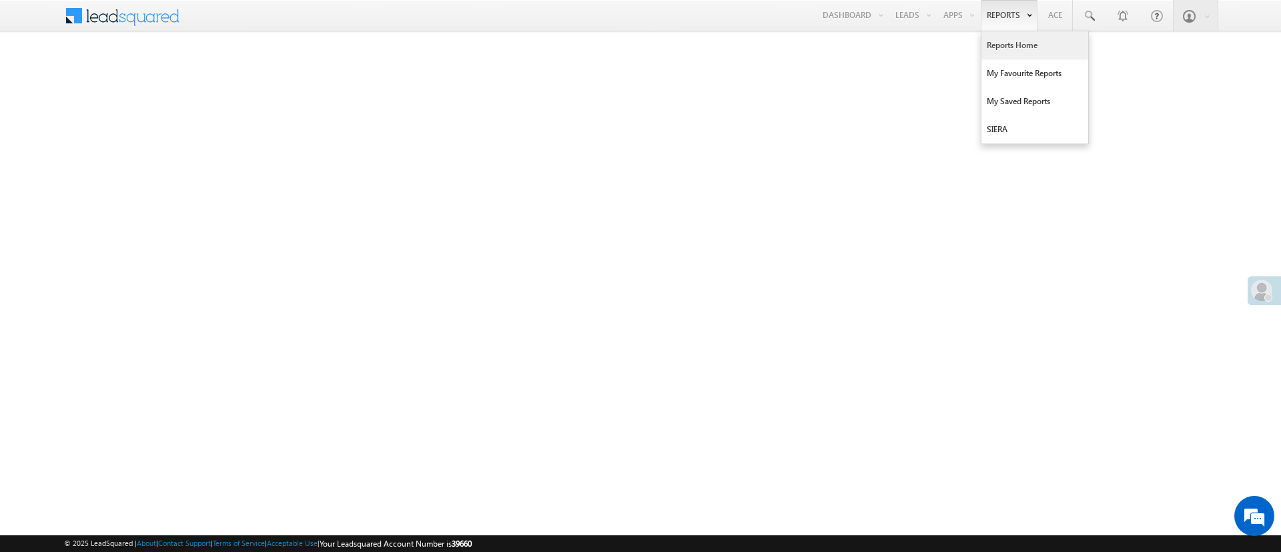
click at [1010, 39] on link "Reports Home" at bounding box center [1034, 45] width 107 height 28
click at [1090, 21] on span at bounding box center [1088, 15] width 13 height 13
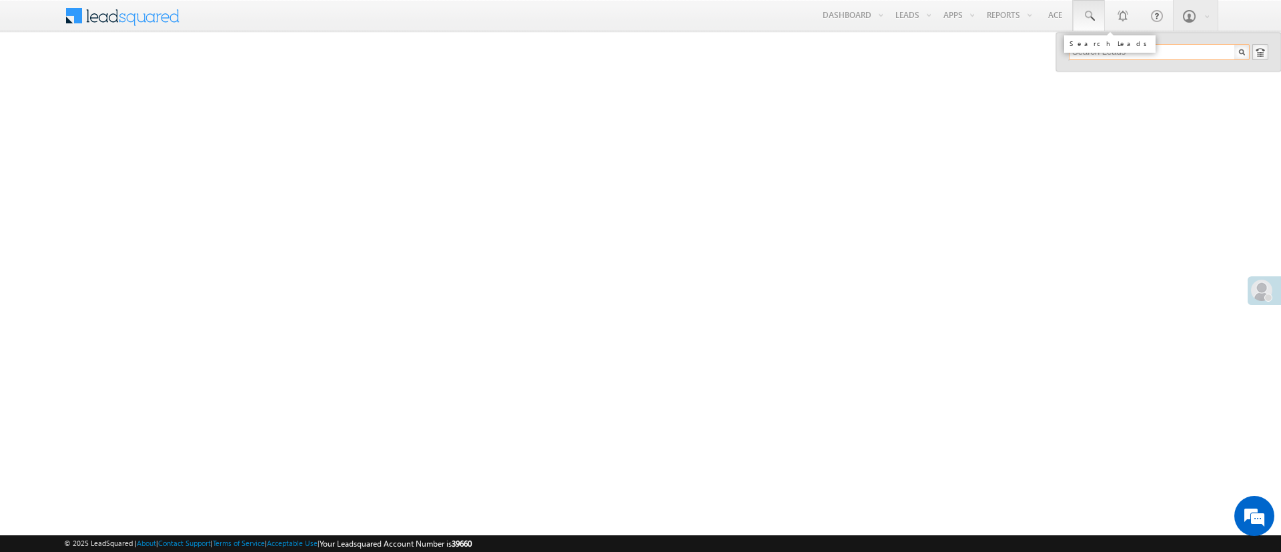
paste input "EQ13099239"
type input "EQ13099239"
click at [1135, 81] on div "+91-7078121149" at bounding box center [1164, 87] width 179 height 16
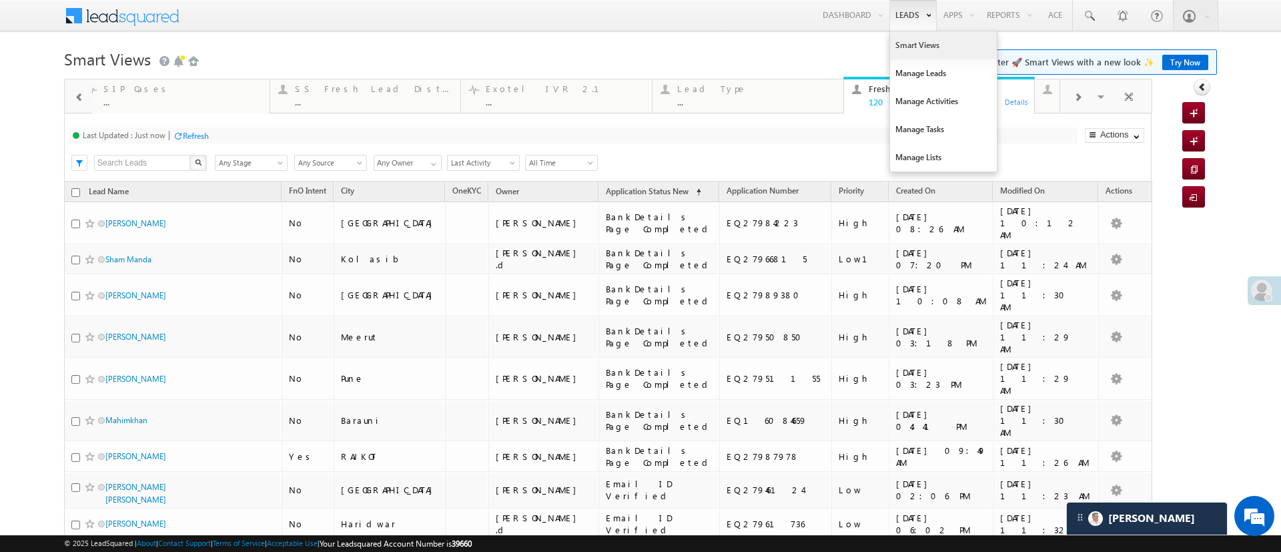
click at [892, 44] on link "Smart Views" at bounding box center [943, 45] width 107 height 28
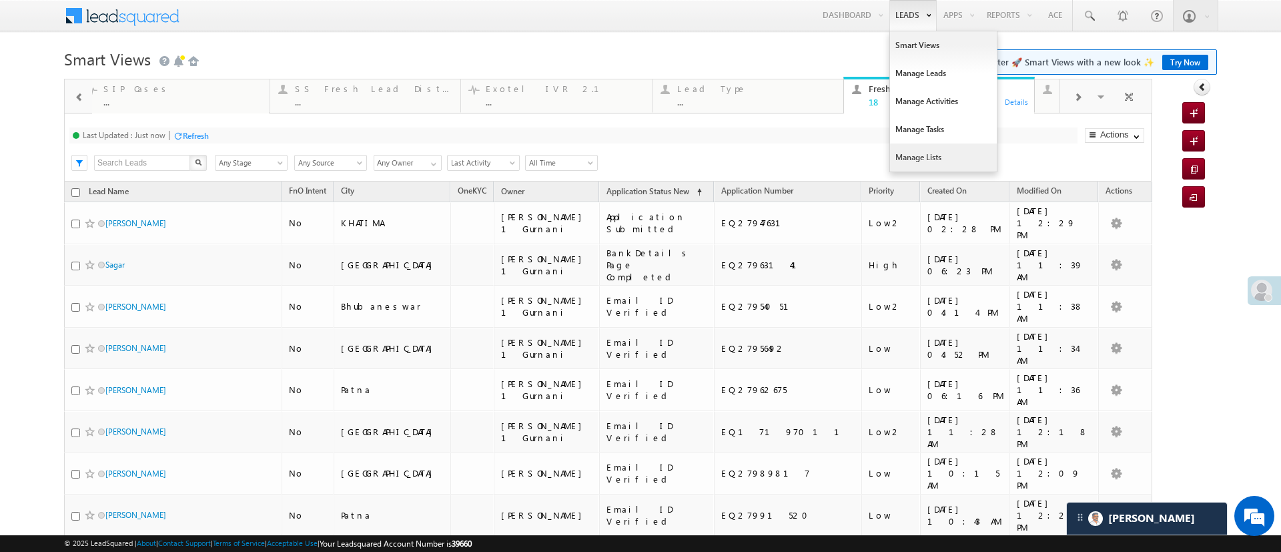
click at [913, 151] on link "Manage Lists" at bounding box center [943, 157] width 107 height 28
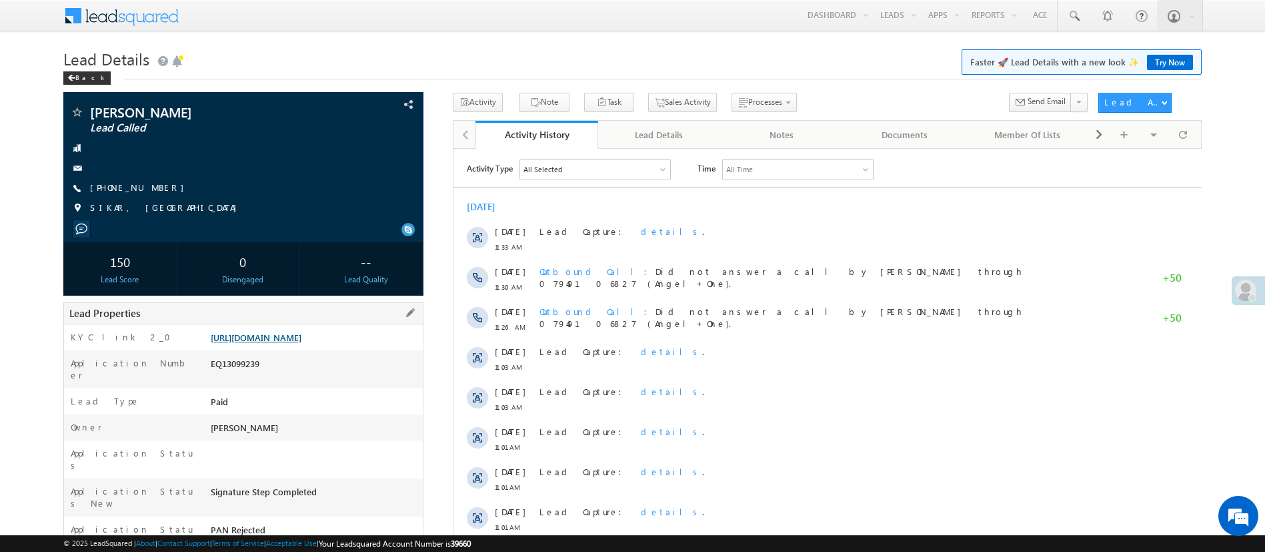
click at [301, 343] on link "[URL][DOMAIN_NAME]" at bounding box center [256, 336] width 91 height 11
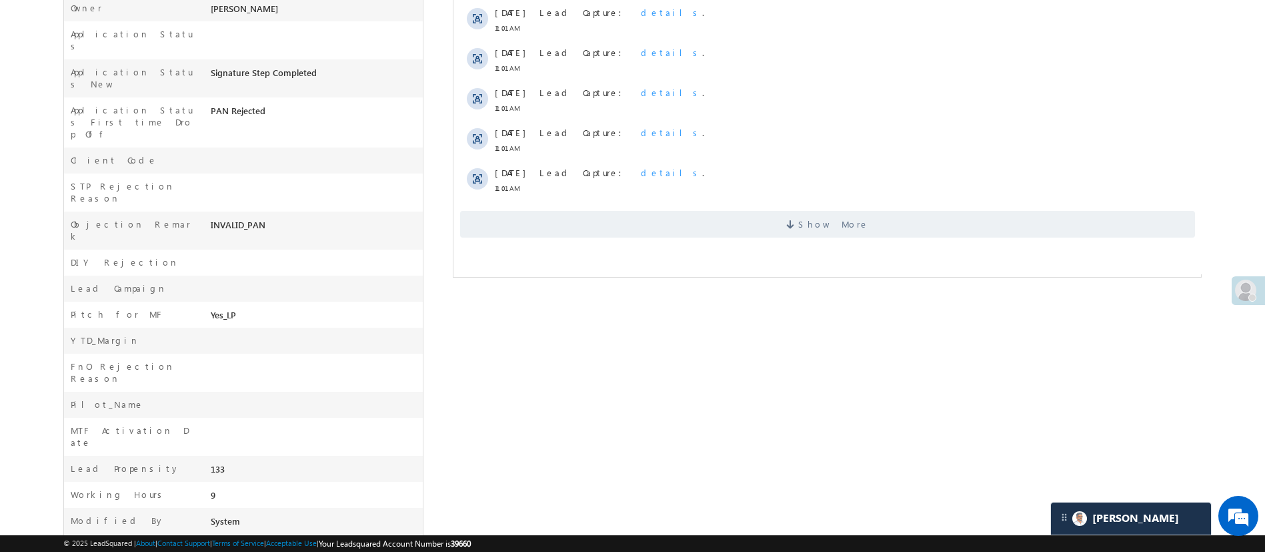
scroll to position [408, 0]
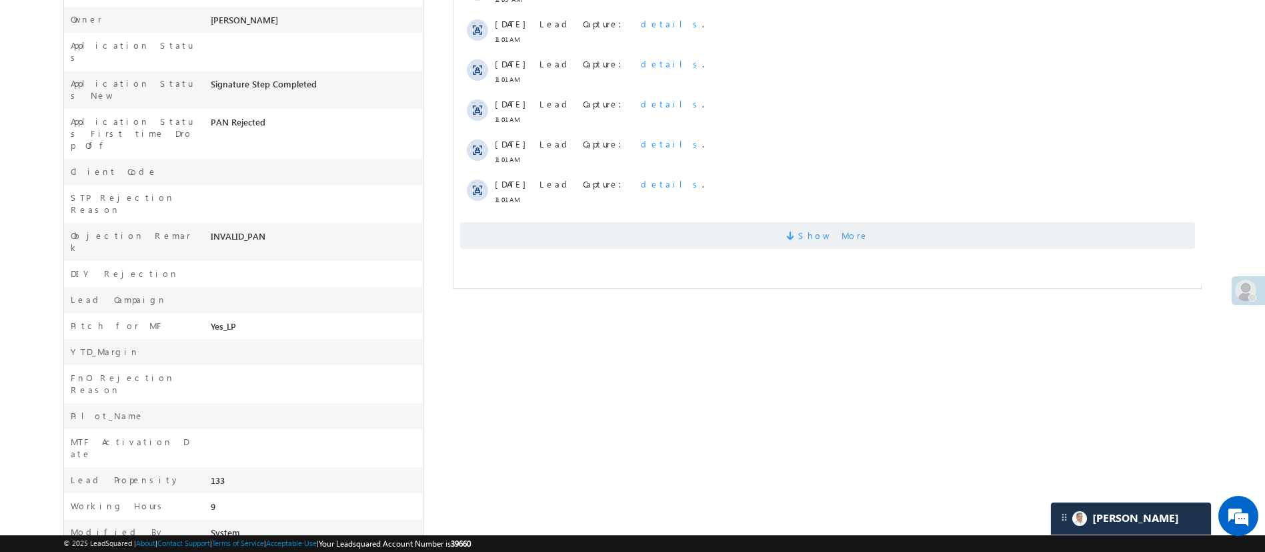
click at [757, 239] on span "Show More" at bounding box center [827, 235] width 735 height 27
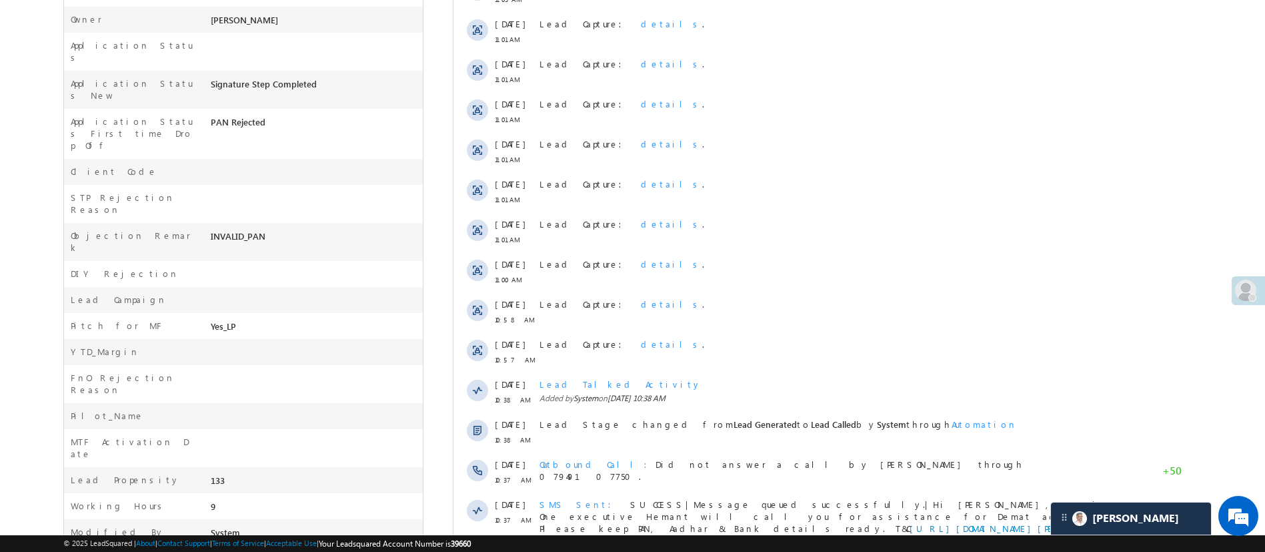
scroll to position [570, 0]
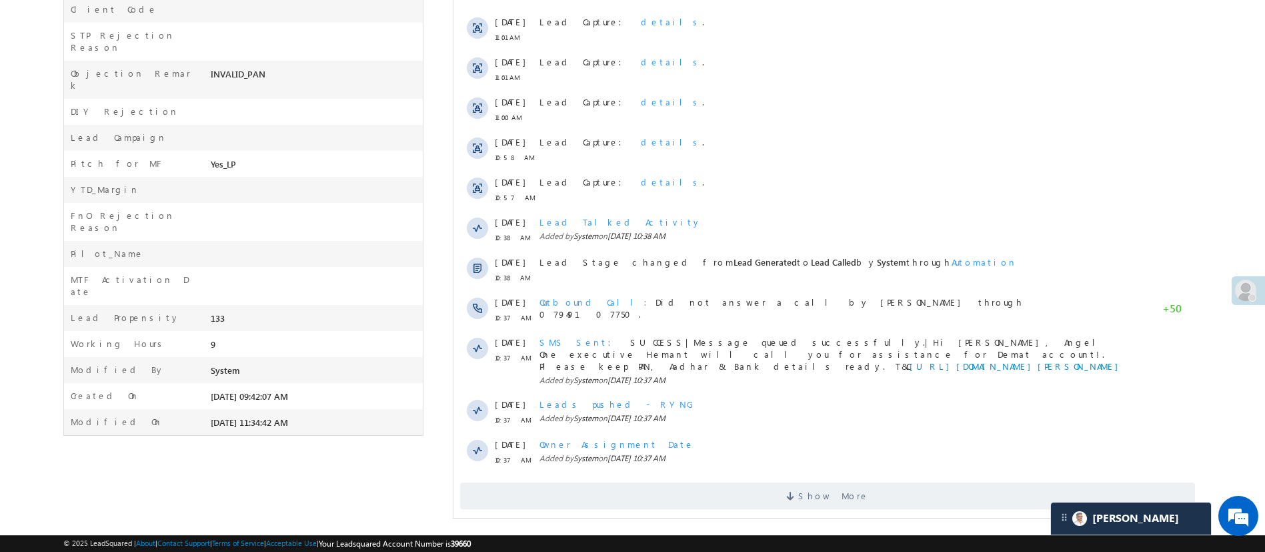
click at [843, 497] on div "Activity Type All Selected Select All Sales Activities 1 Sales Activity Email A…" at bounding box center [827, 48] width 748 height 933
click at [841, 498] on div "Activity Type All Selected Select All Sales Activities 1 Sales Activity Email A…" at bounding box center [827, 48] width 748 height 933
click at [843, 492] on span "Show More" at bounding box center [833, 495] width 71 height 27
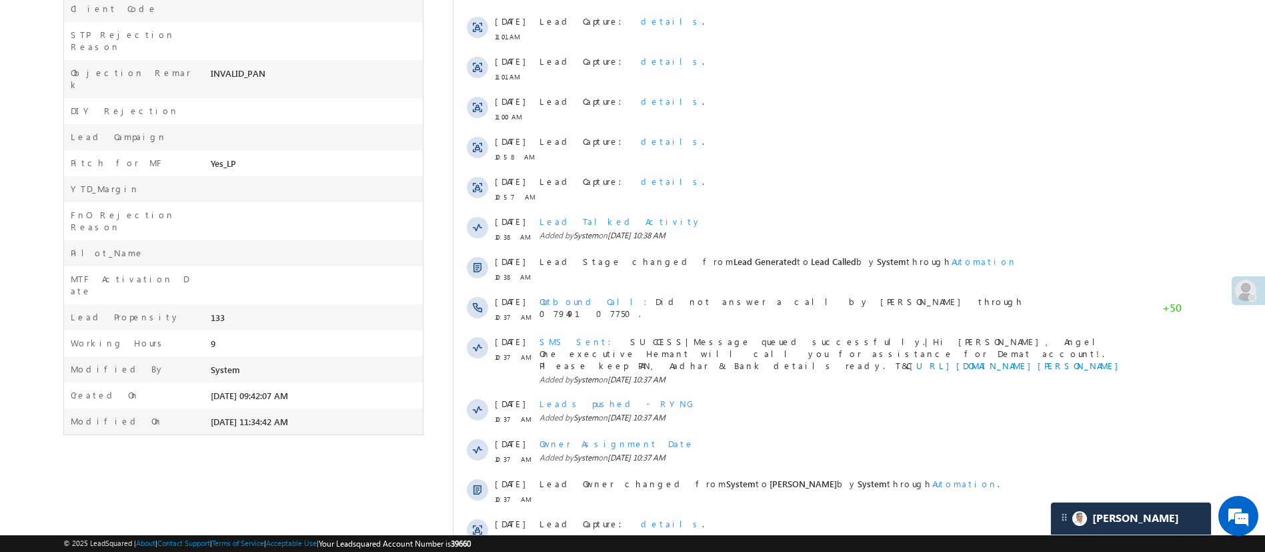
scroll to position [88, 0]
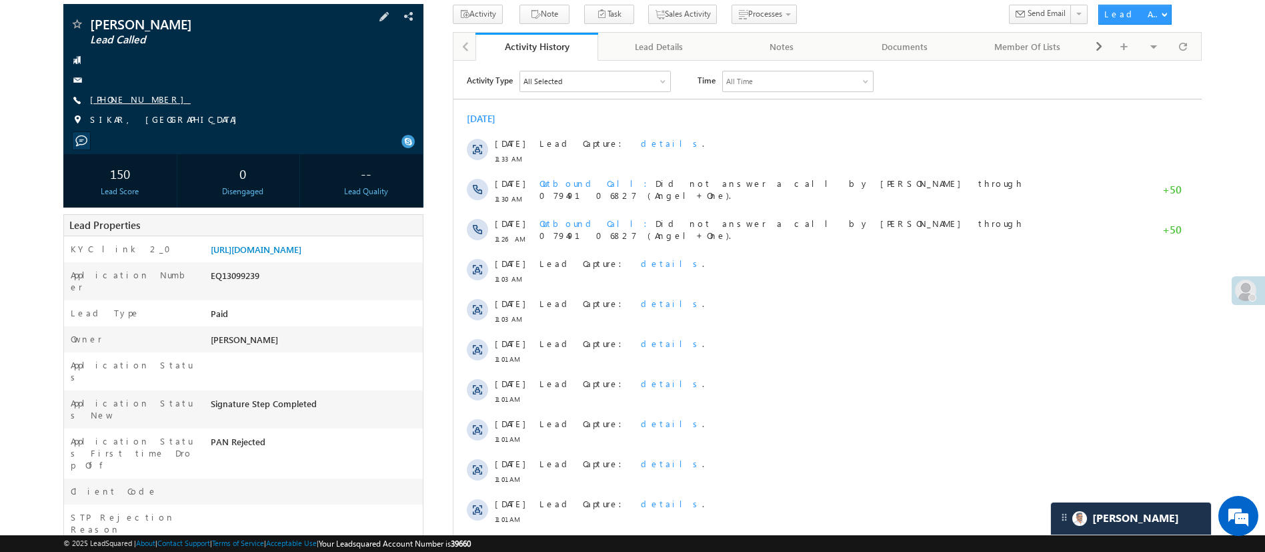
click at [146, 102] on link "+91-7078121149" at bounding box center [140, 98] width 101 height 11
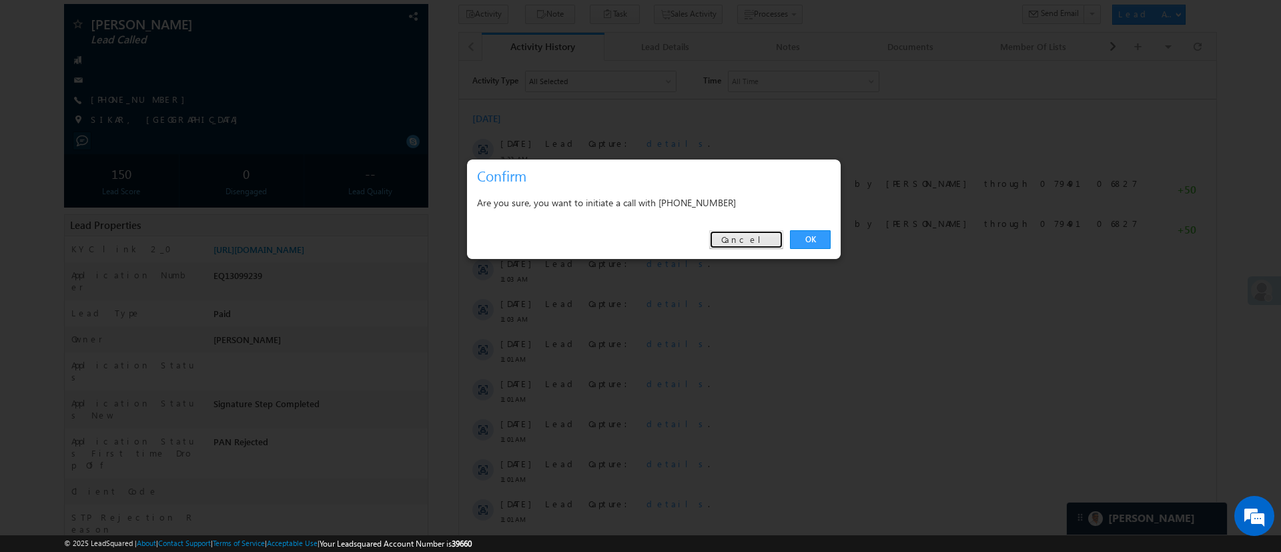
click at [760, 247] on link "Cancel" at bounding box center [746, 239] width 74 height 19
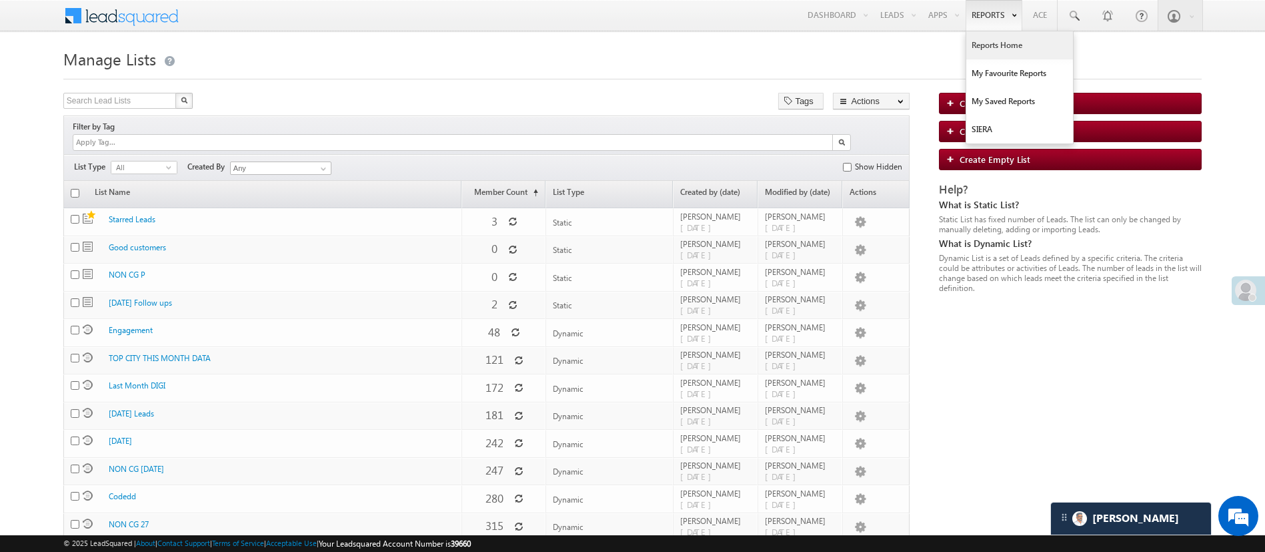
click at [992, 55] on link "Reports Home" at bounding box center [1019, 45] width 107 height 28
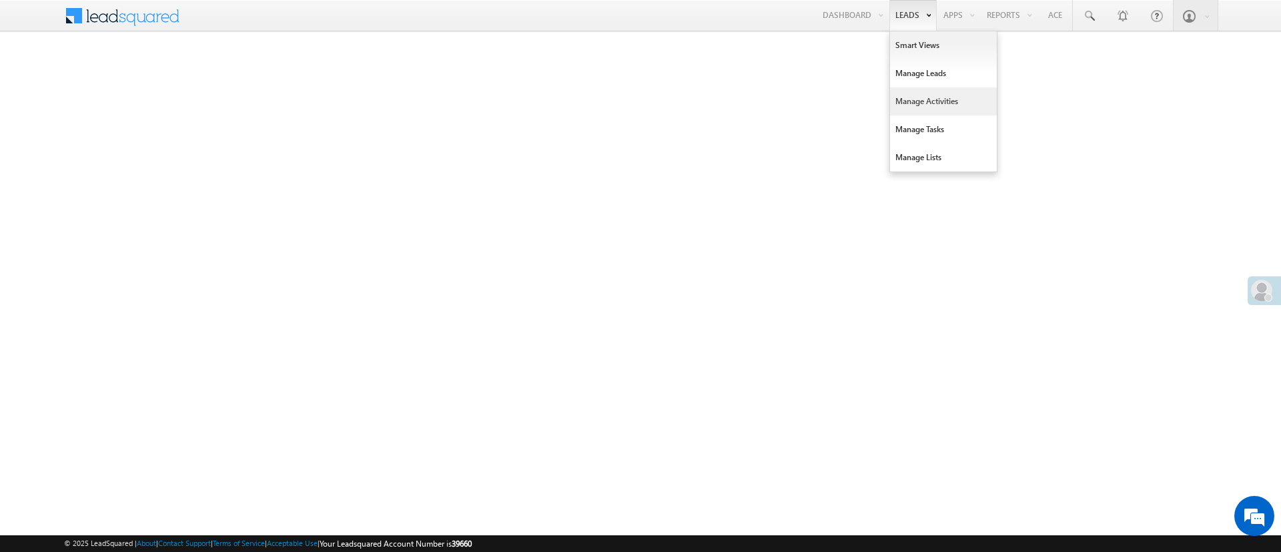
click at [922, 93] on link "Manage Activities" at bounding box center [943, 101] width 107 height 28
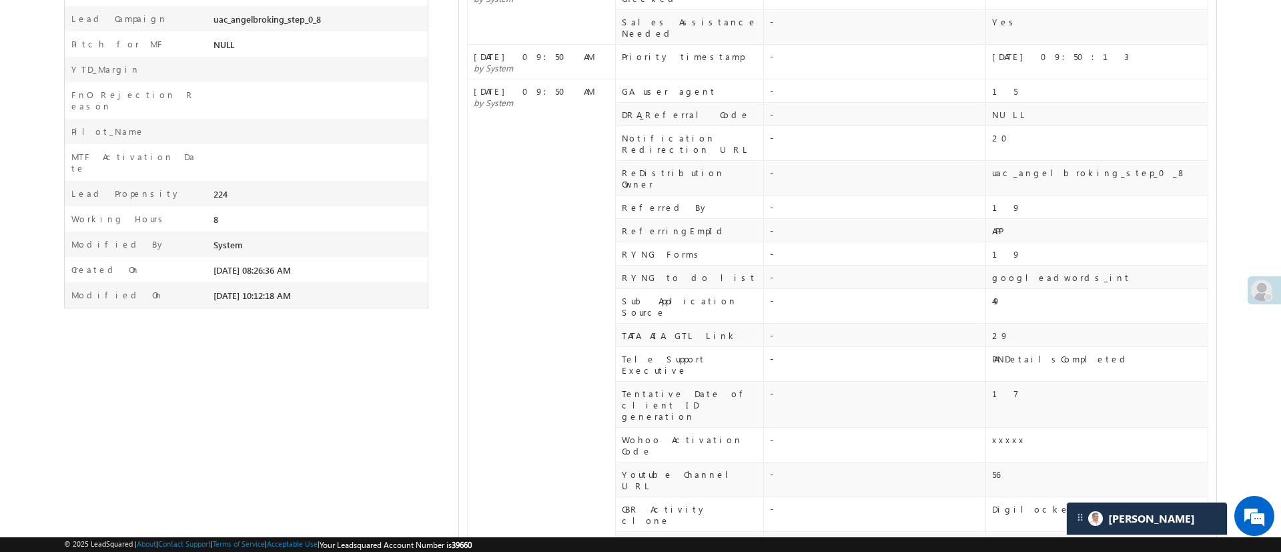
click at [812, 242] on td "-" at bounding box center [874, 253] width 222 height 23
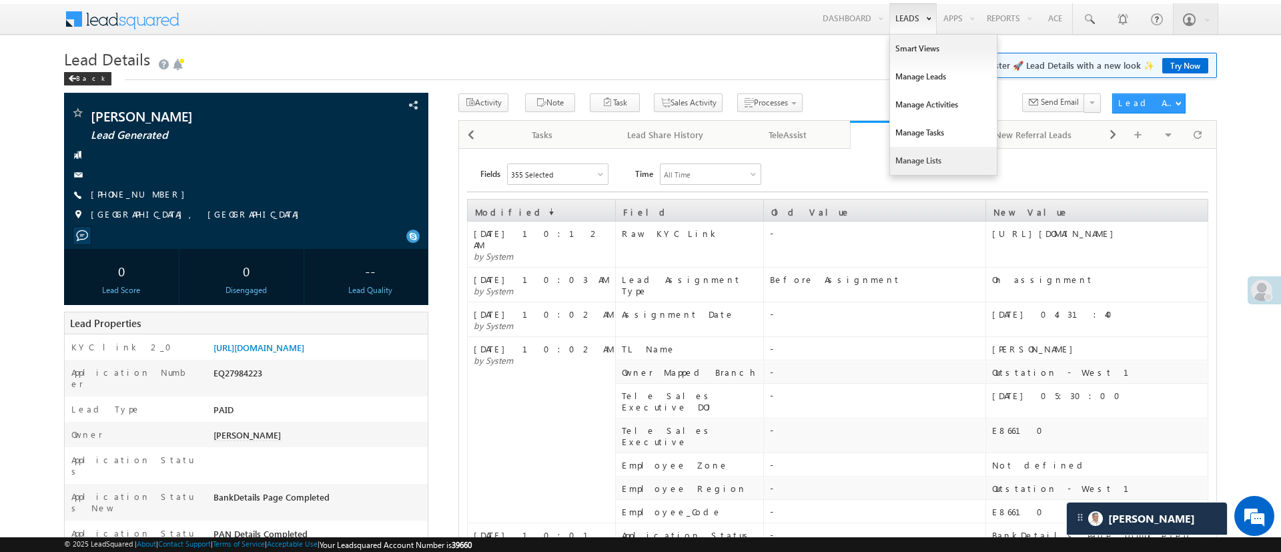
click at [942, 158] on link "Manage Lists" at bounding box center [943, 161] width 107 height 28
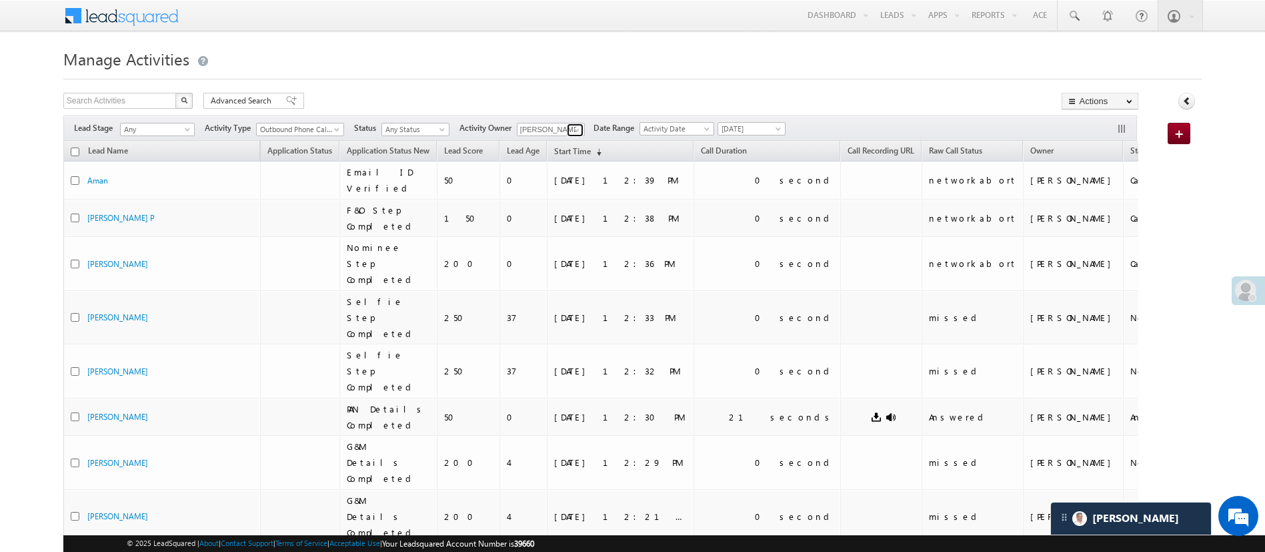
click at [574, 129] on link at bounding box center [575, 129] width 17 height 13
click at [580, 129] on span at bounding box center [577, 130] width 11 height 11
click at [576, 138] on link "[PERSON_NAME] [PERSON_NAME][EMAIL_ADDRESS][PERSON_NAME][DOMAIN_NAME]" at bounding box center [583, 148] width 133 height 25
click at [596, 155] on span "Hemant.Nandwana@angelbroking.com" at bounding box center [582, 154] width 120 height 10
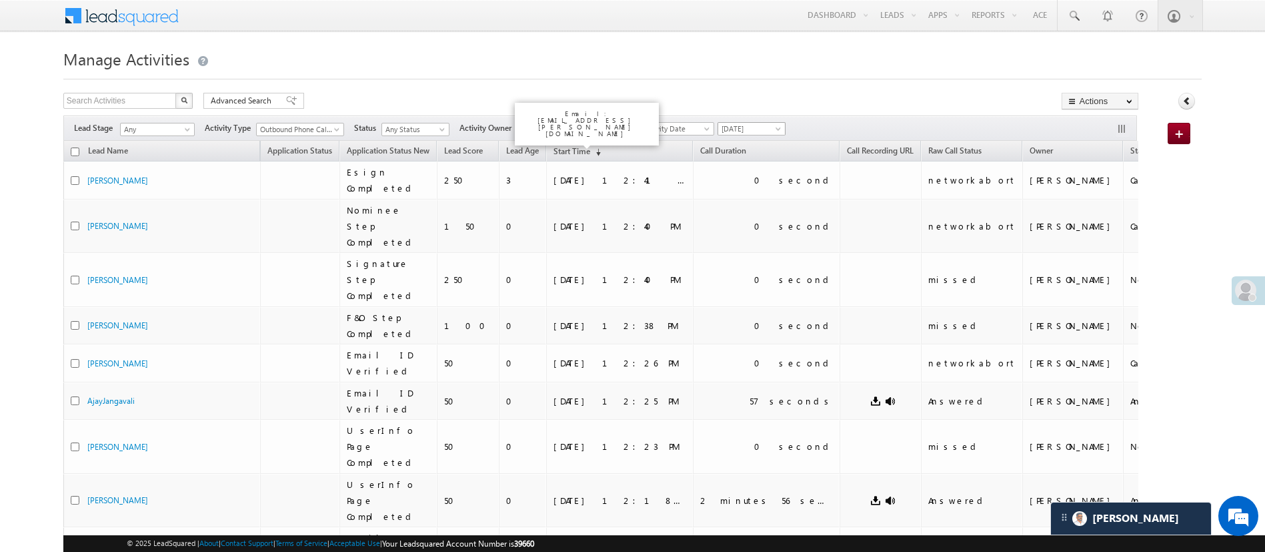
type input "Hemant Nandwana"
click at [768, 130] on span "Today" at bounding box center [749, 129] width 63 height 12
click at [756, 172] on link "[DATE]" at bounding box center [756, 172] width 67 height 12
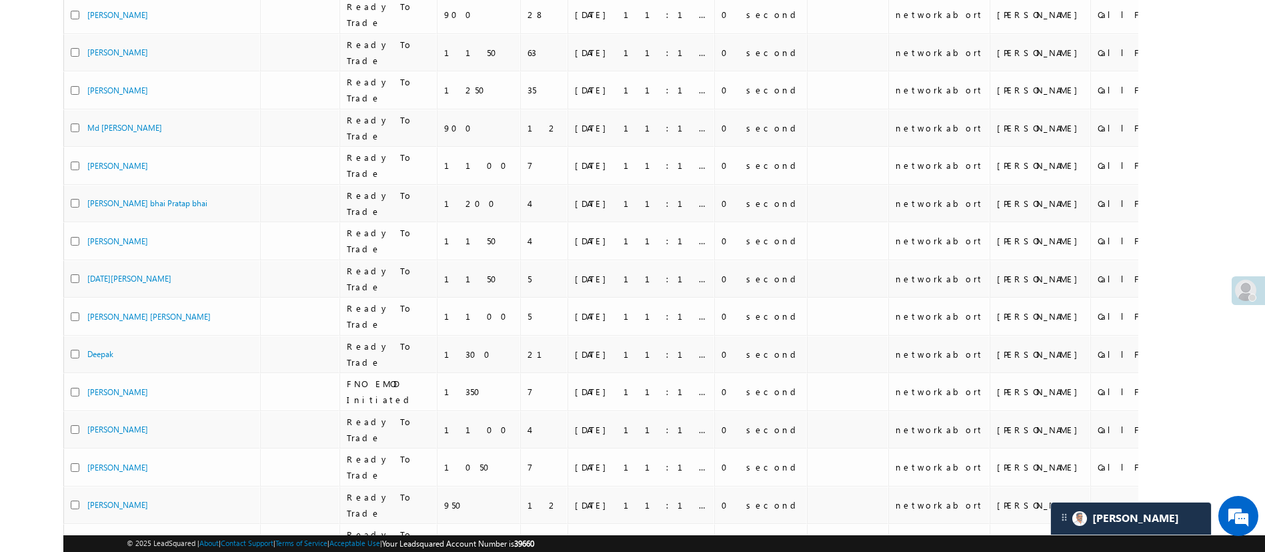
scroll to position [476, 0]
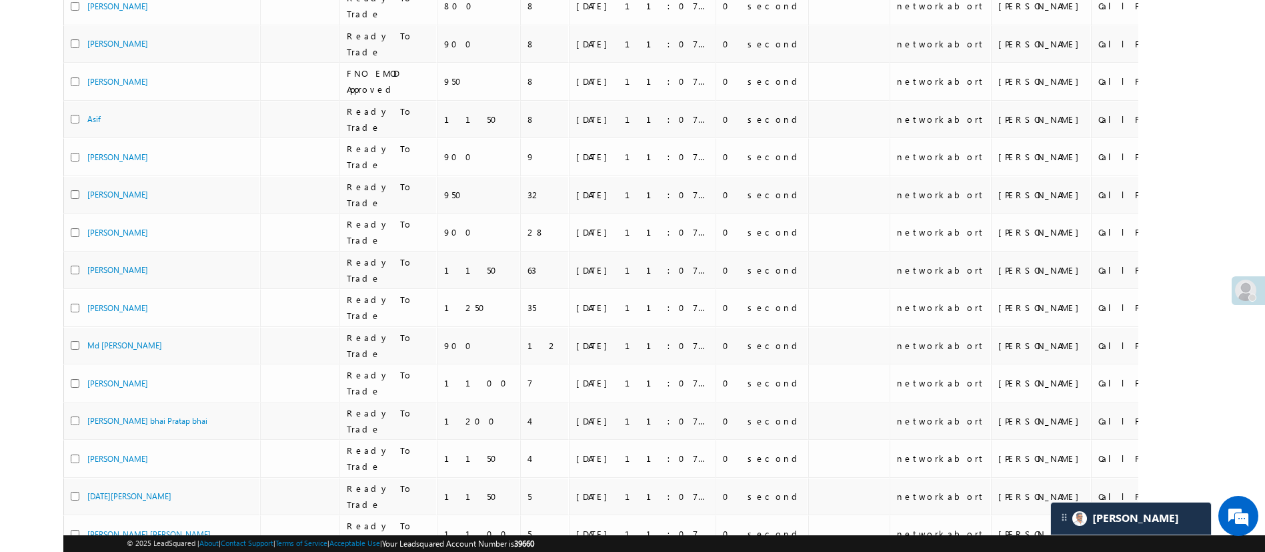
scroll to position [0, 0]
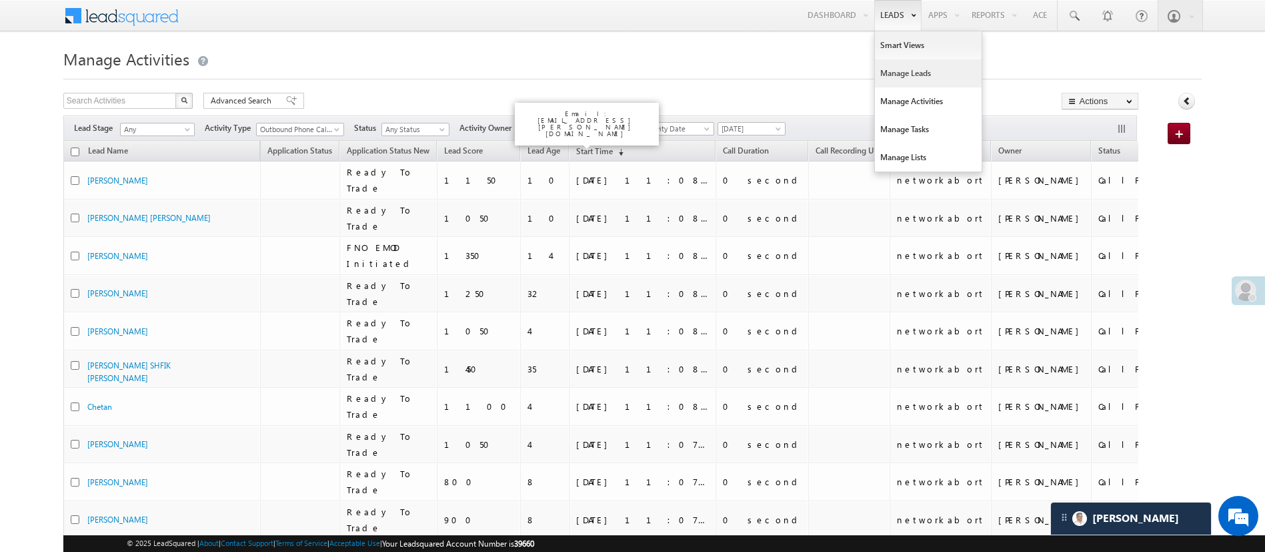
click at [914, 81] on link "Manage Leads" at bounding box center [928, 73] width 107 height 28
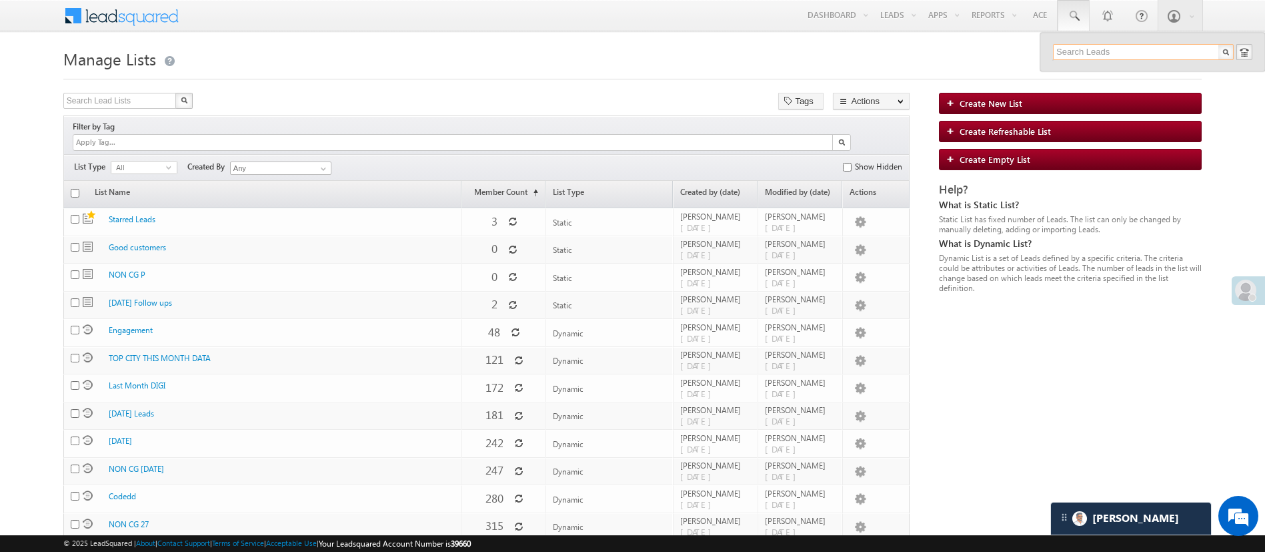
paste input "EQ27819669"
type input "EQ27819669"
click at [1134, 77] on div "[PERSON_NAME]" at bounding box center [1149, 71] width 179 height 15
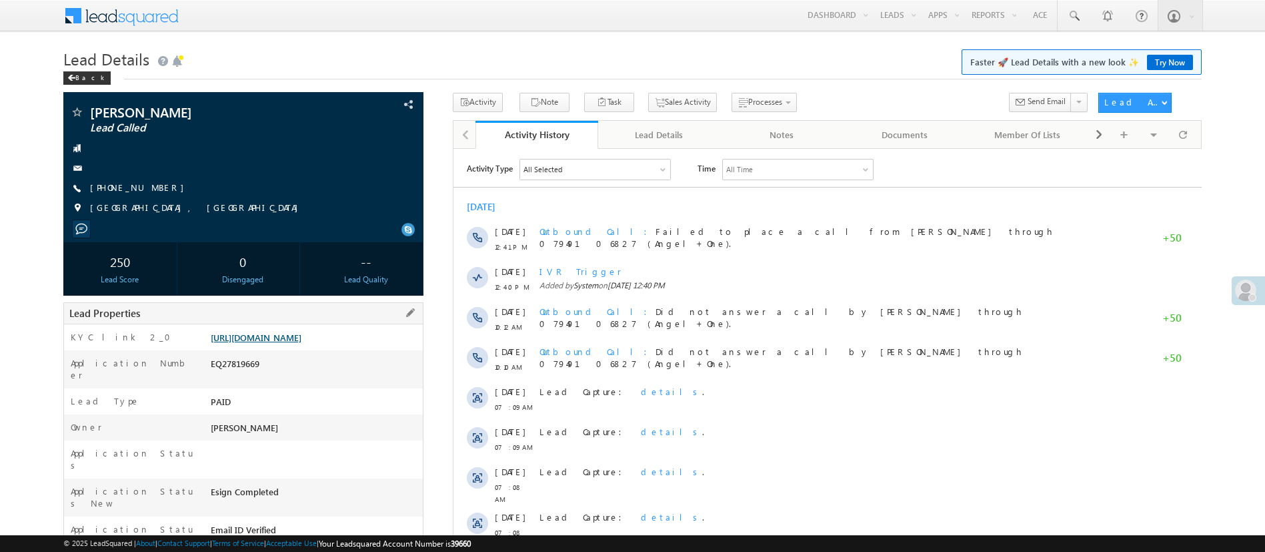
click at [301, 341] on link "https://angelbroking1-pk3em7sa.customui-test.leadsquared.com?leadId=c7fc9f89-ad…" at bounding box center [256, 336] width 91 height 11
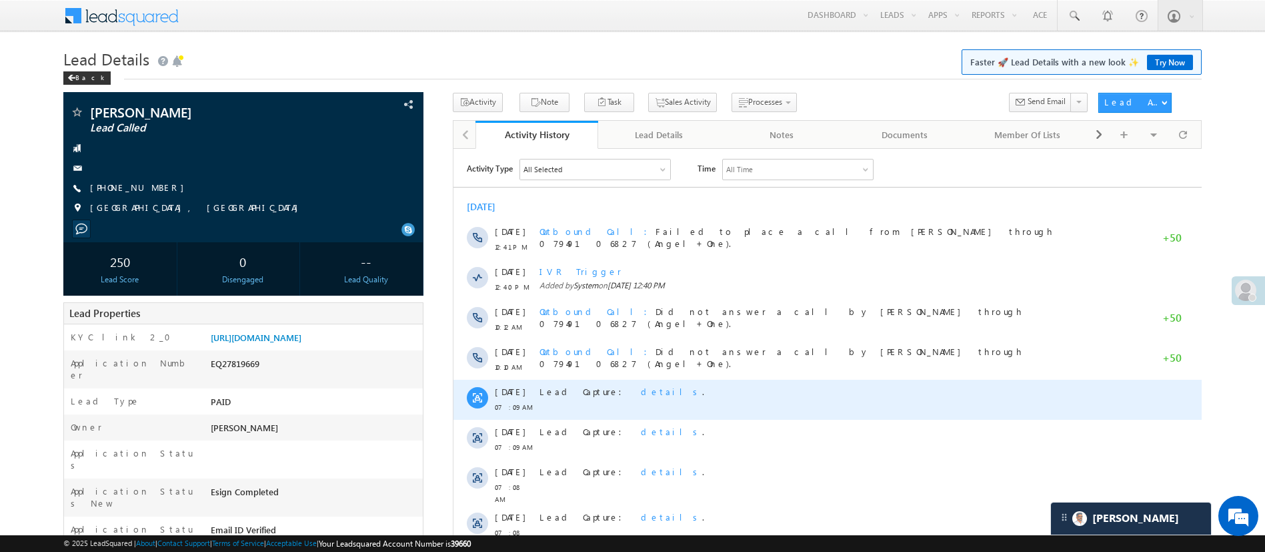
click at [575, 390] on span "Lead Capture:" at bounding box center [584, 390] width 91 height 11
click at [640, 387] on span "details" at bounding box center [670, 390] width 61 height 11
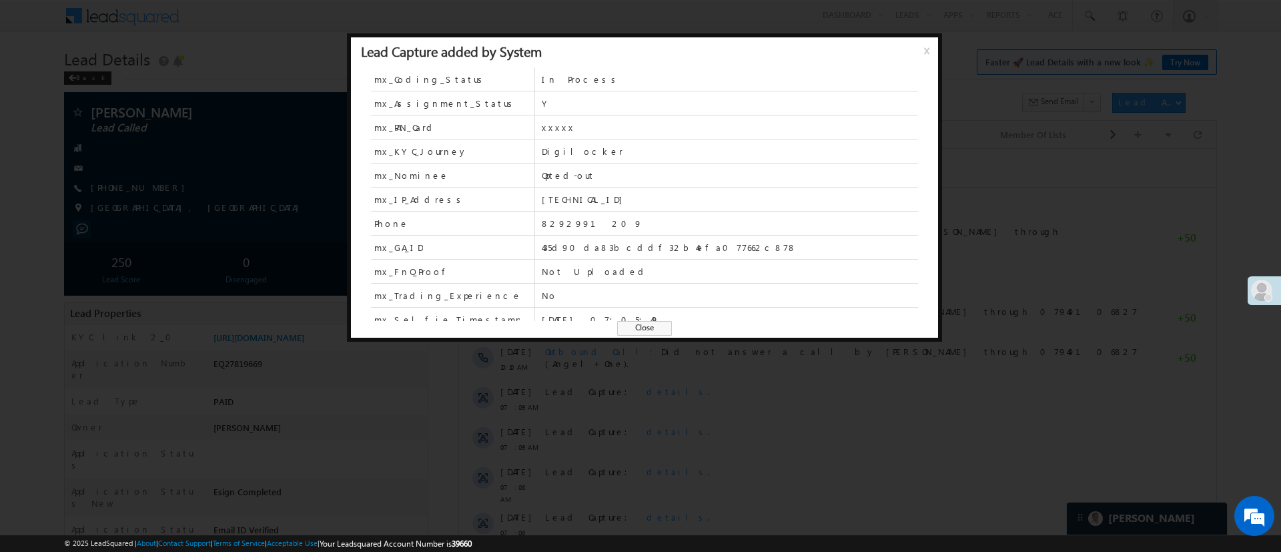
click at [568, 221] on span "8292991209" at bounding box center [730, 223] width 376 height 12
copy span "8292991209"
click at [658, 331] on span "Close" at bounding box center [644, 328] width 55 height 15
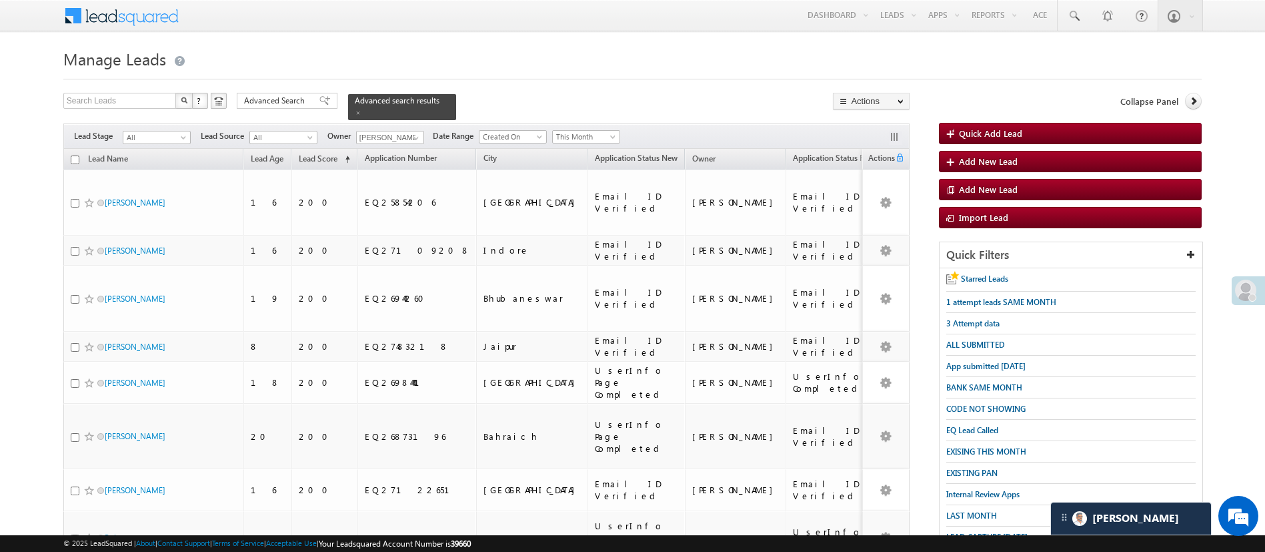
scroll to position [356, 0]
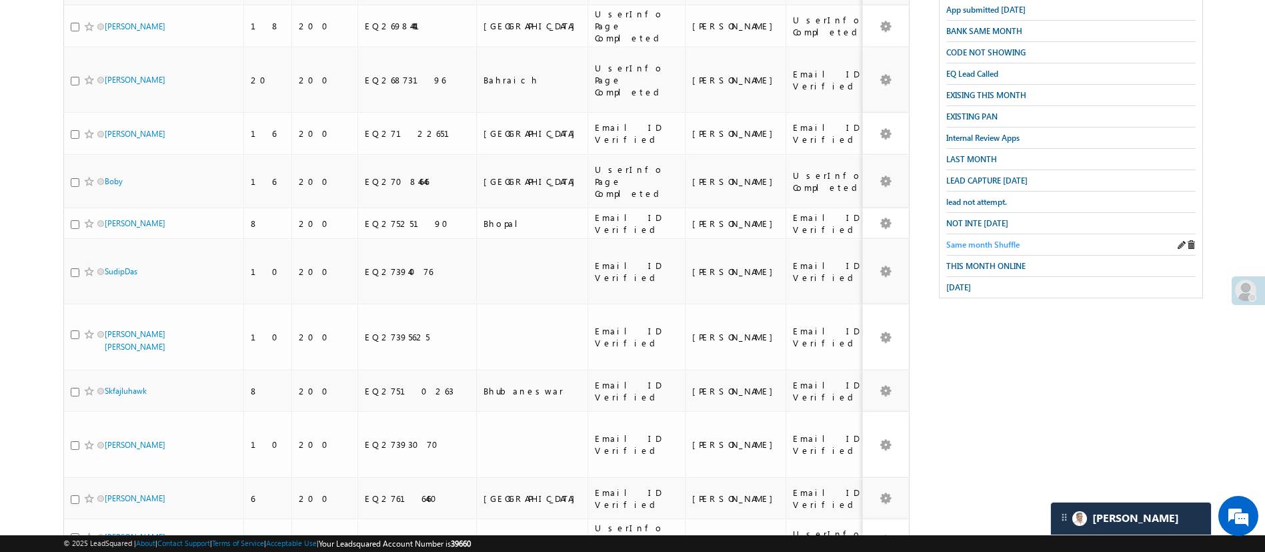
click at [997, 239] on span "Same month Shuffle" at bounding box center [982, 244] width 73 height 10
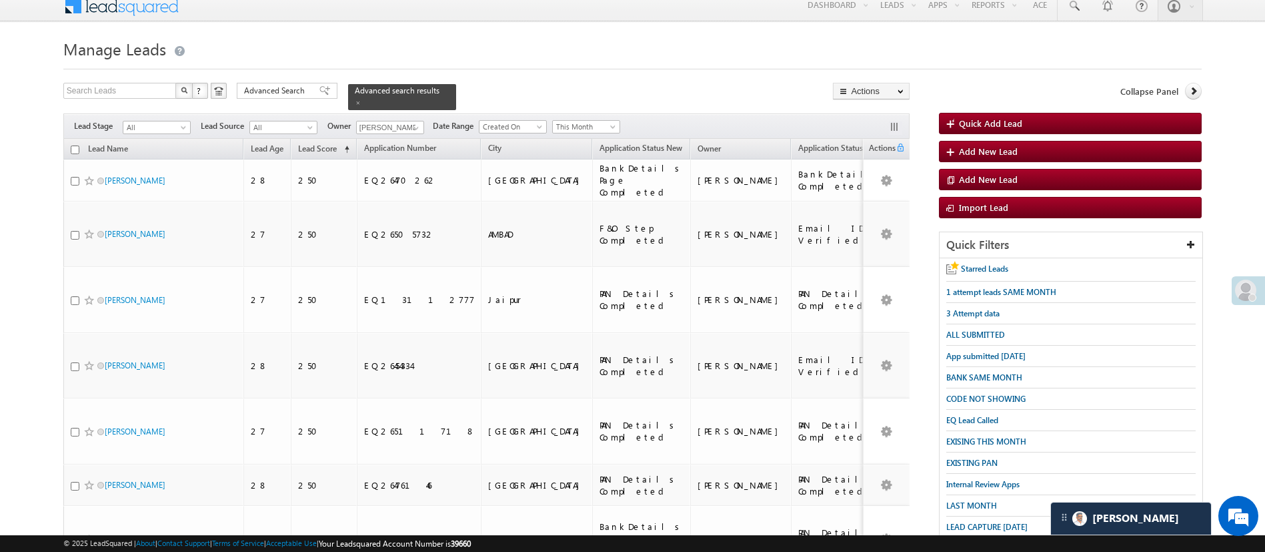
scroll to position [0, 0]
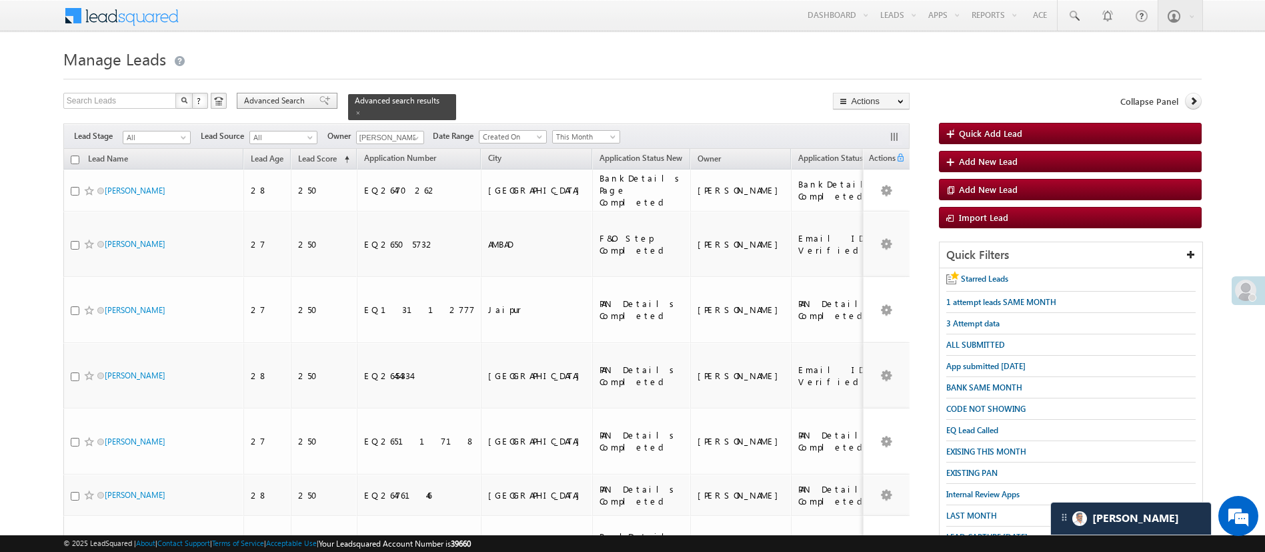
click at [296, 99] on span "Advanced Search" at bounding box center [276, 101] width 65 height 12
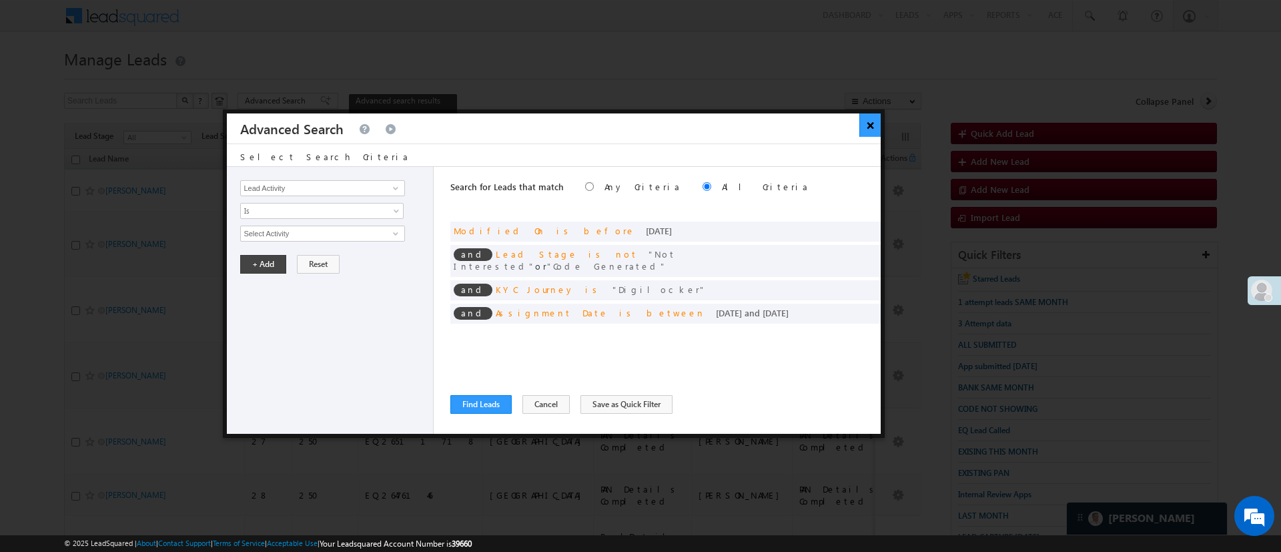
click at [864, 130] on button "×" at bounding box center [870, 124] width 22 height 23
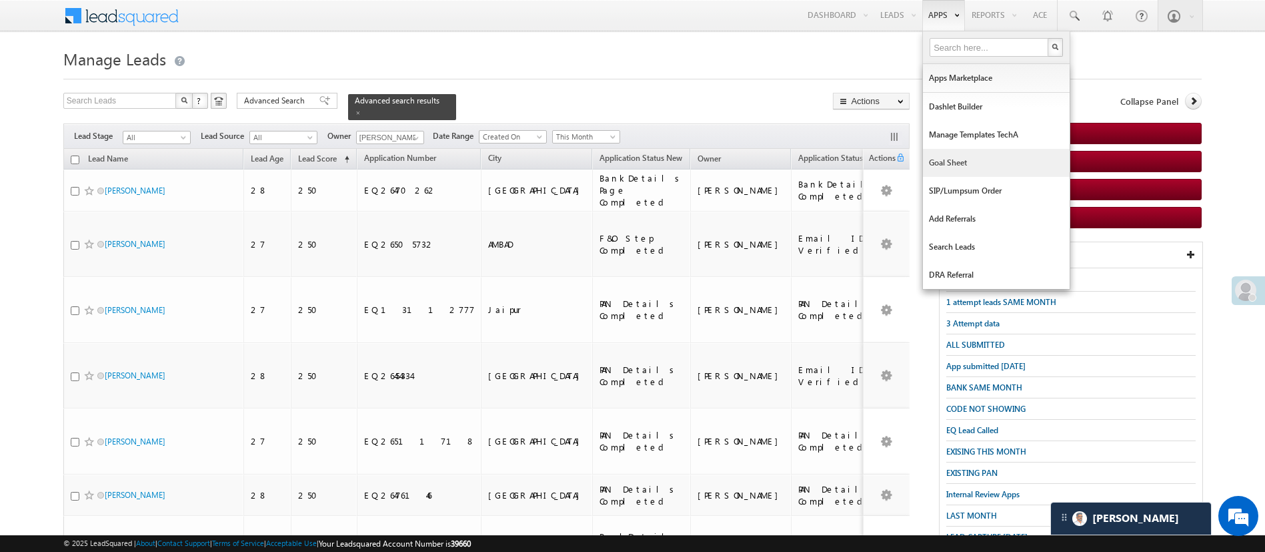
click at [964, 166] on link "Goal Sheet" at bounding box center [996, 163] width 147 height 28
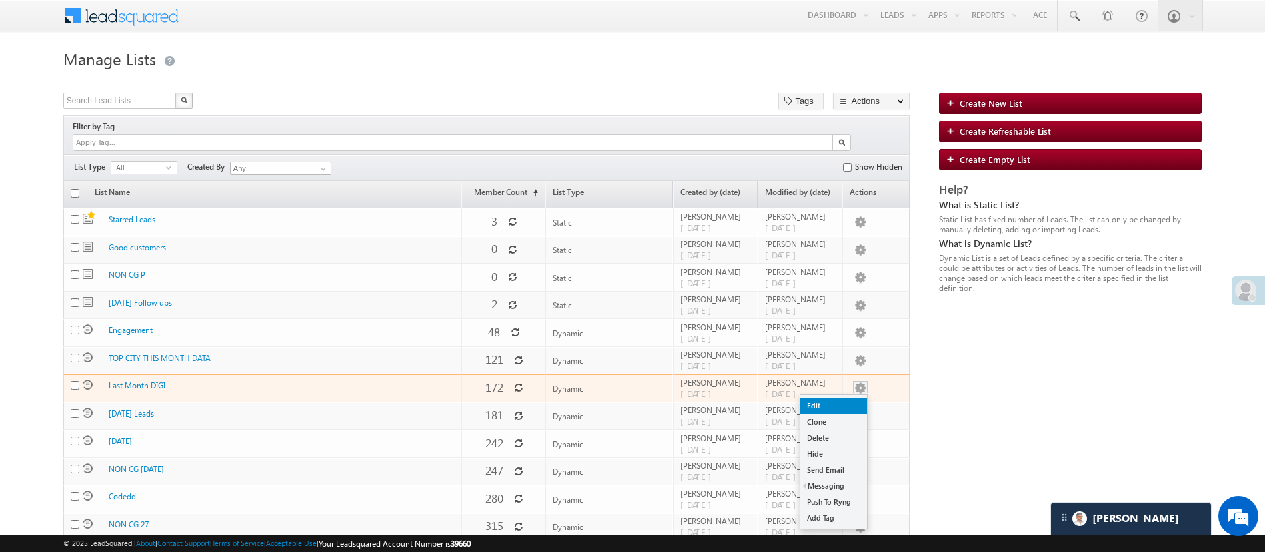
click at [855, 398] on link "Edit" at bounding box center [833, 406] width 67 height 16
checkbox input "true"
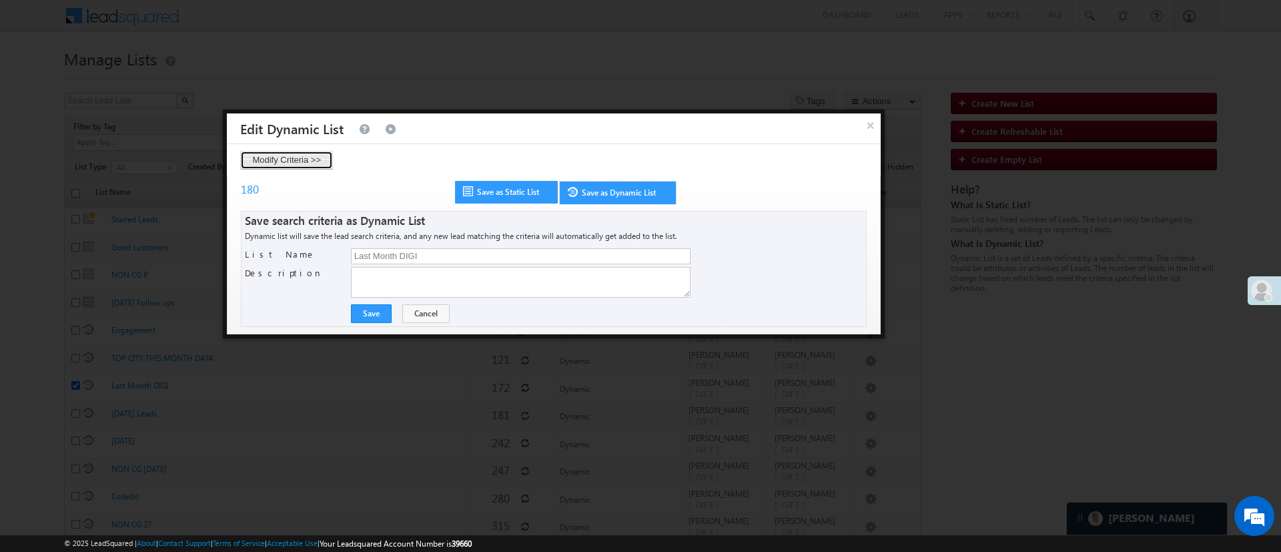
click at [320, 159] on button "Modify Criteria >>" at bounding box center [286, 160] width 93 height 19
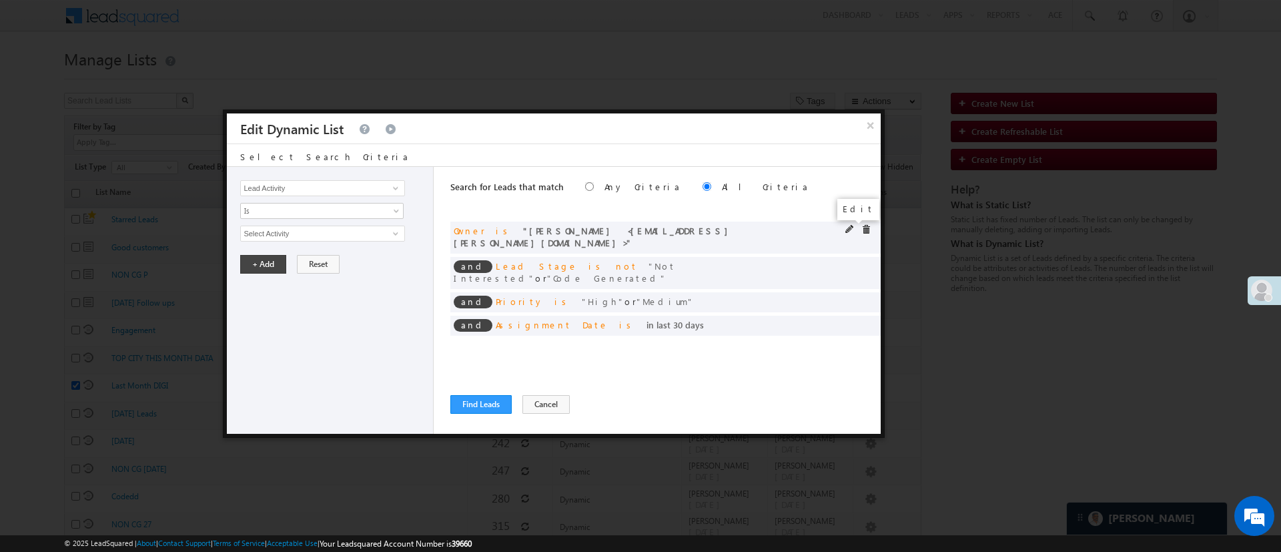
click at [846, 229] on span at bounding box center [849, 229] width 9 height 9
click at [285, 233] on span "[PERSON_NAME]" at bounding box center [316, 233] width 151 height 15
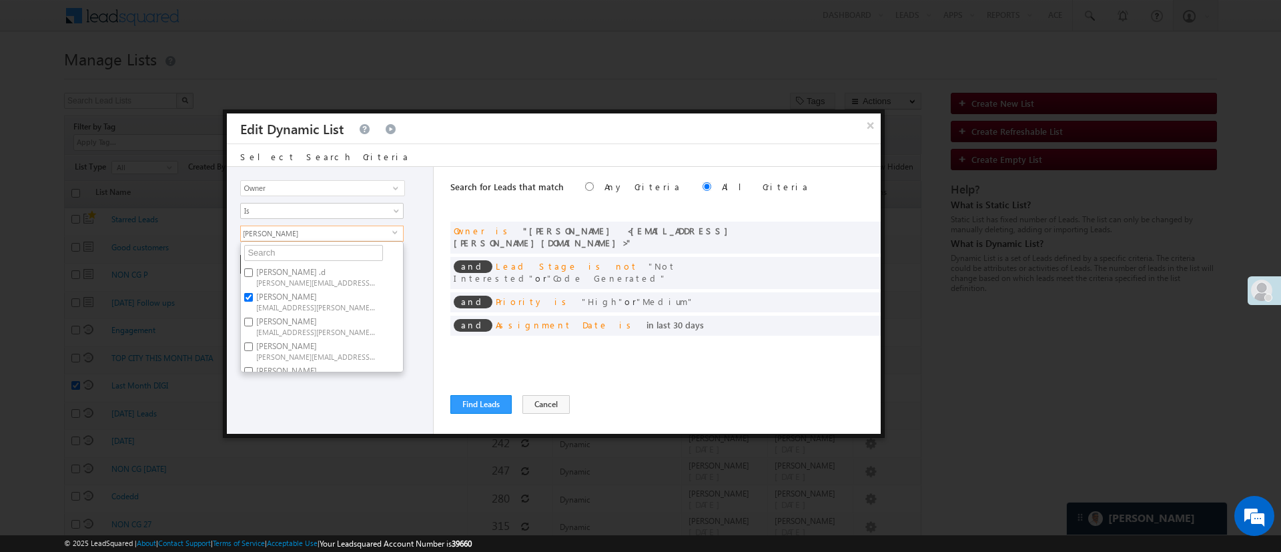
click at [325, 303] on span "Anuj.Rajak@angelbroking.com" at bounding box center [316, 306] width 120 height 10
click at [253, 301] on input "Anuj Rajak Anuj.Rajak@angelbroking.com" at bounding box center [248, 297] width 9 height 9
checkbox input "false"
click at [339, 270] on label "Lavisha Gautam Lavisha.Gautam@angelbroking.com" at bounding box center [315, 271] width 149 height 25
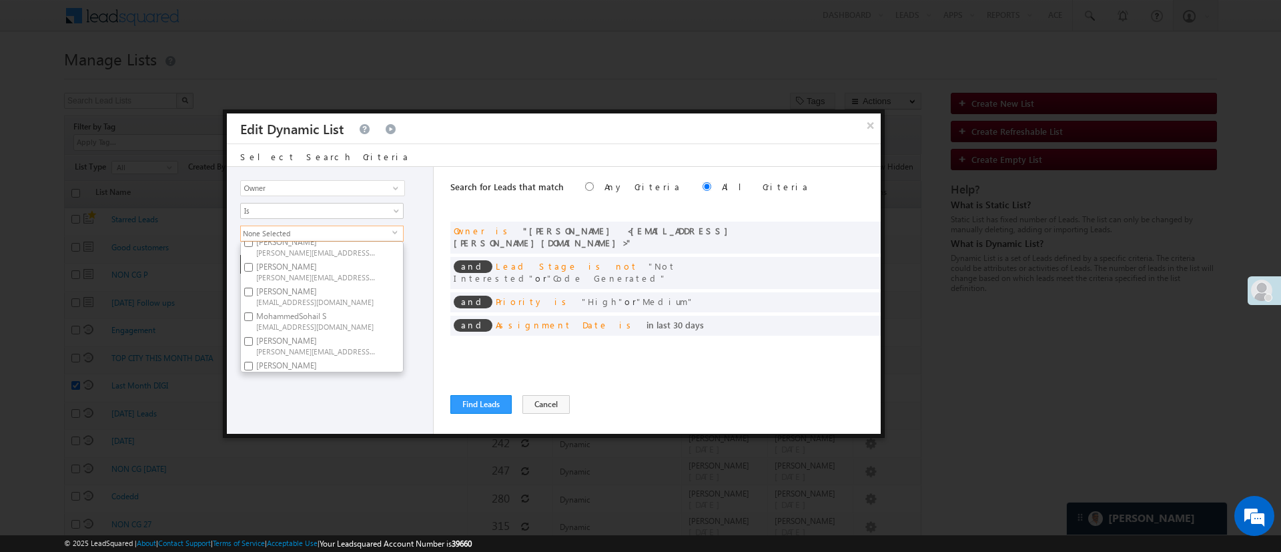
click at [253, 270] on input "Lavisha Gautam Lavisha.Gautam@angelbroking.com" at bounding box center [248, 267] width 9 height 9
checkbox input "true"
click at [329, 390] on div "Lead Activity Task Sales Group Prospect Id WA Last Message Timestamp 4th Day Di…" at bounding box center [330, 300] width 207 height 267
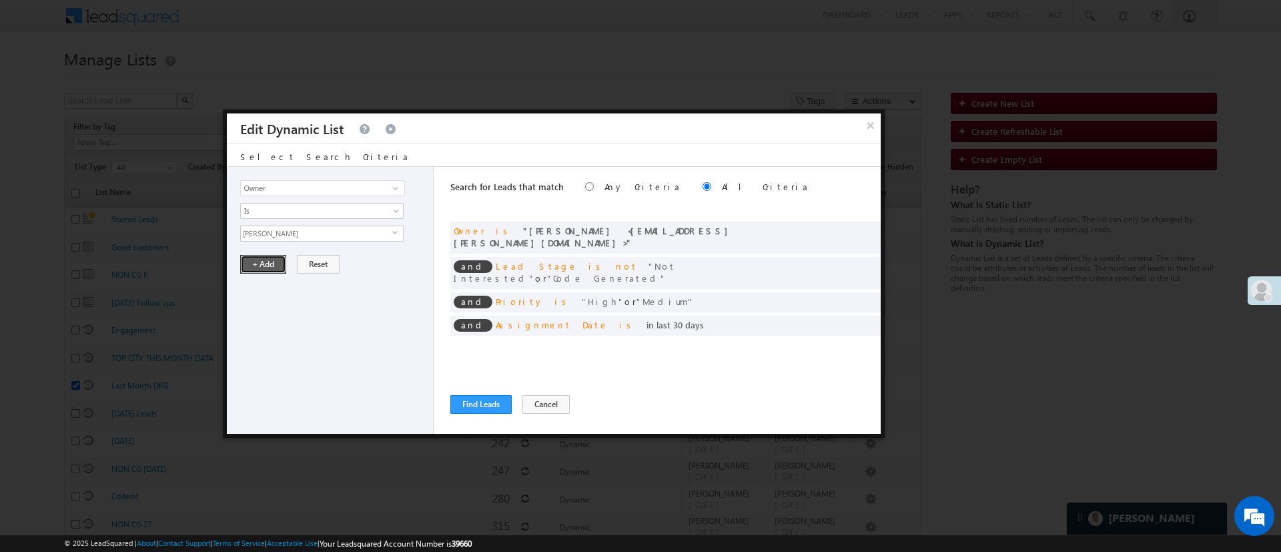
click at [262, 257] on button "+ Add" at bounding box center [263, 264] width 46 height 19
click at [866, 319] on span at bounding box center [865, 323] width 9 height 9
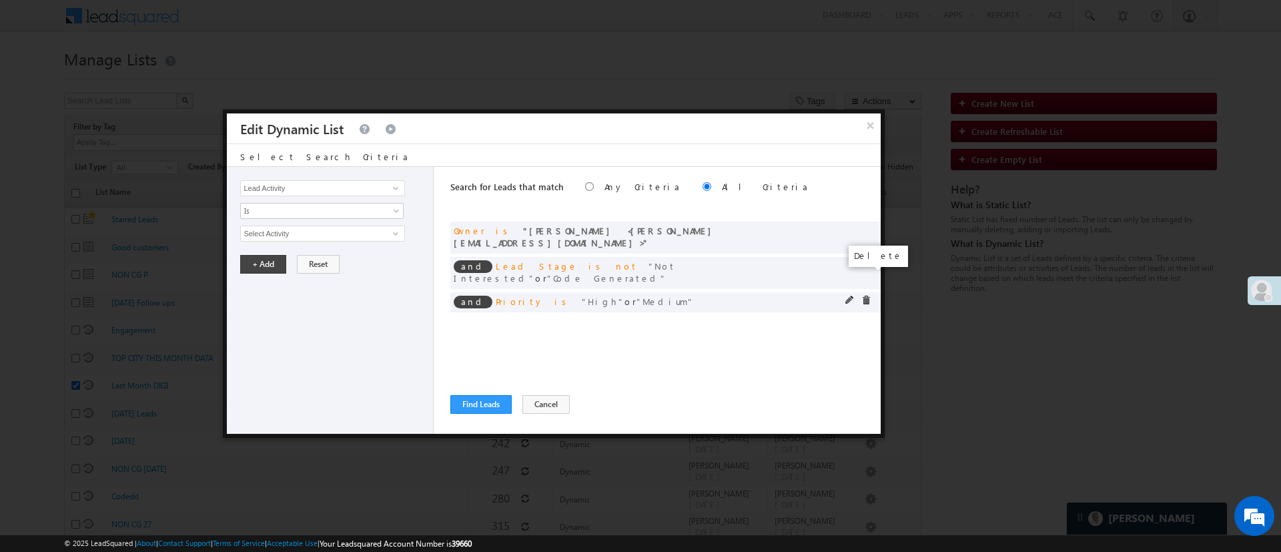
click at [868, 295] on span at bounding box center [865, 299] width 9 height 9
click at [390, 189] on span at bounding box center [395, 188] width 11 height 11
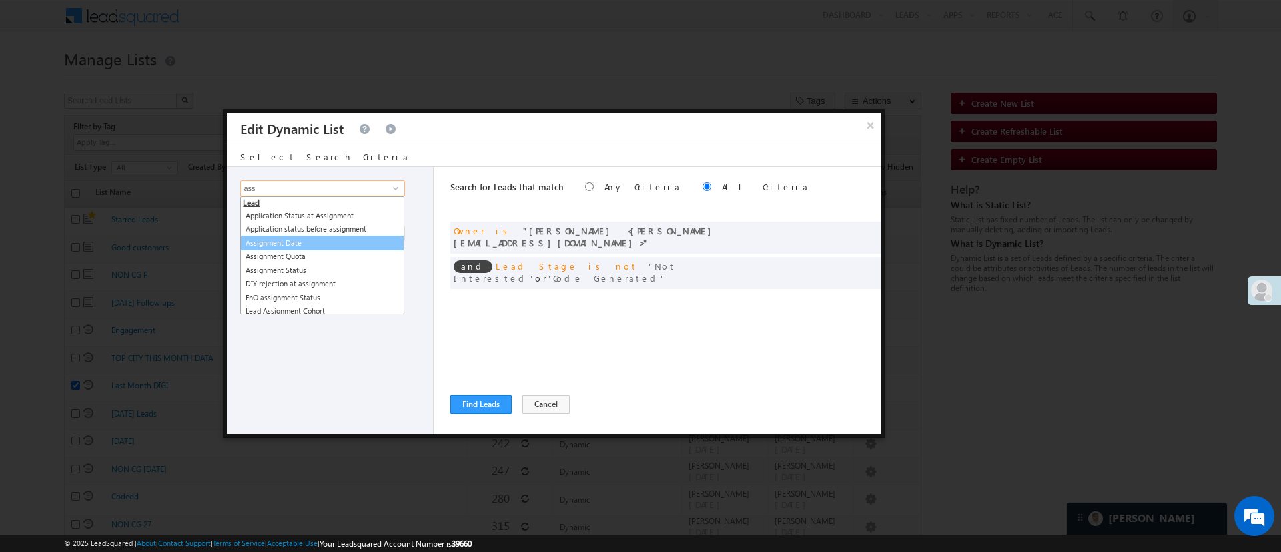
click at [325, 247] on link "Assignment Date" at bounding box center [322, 242] width 164 height 15
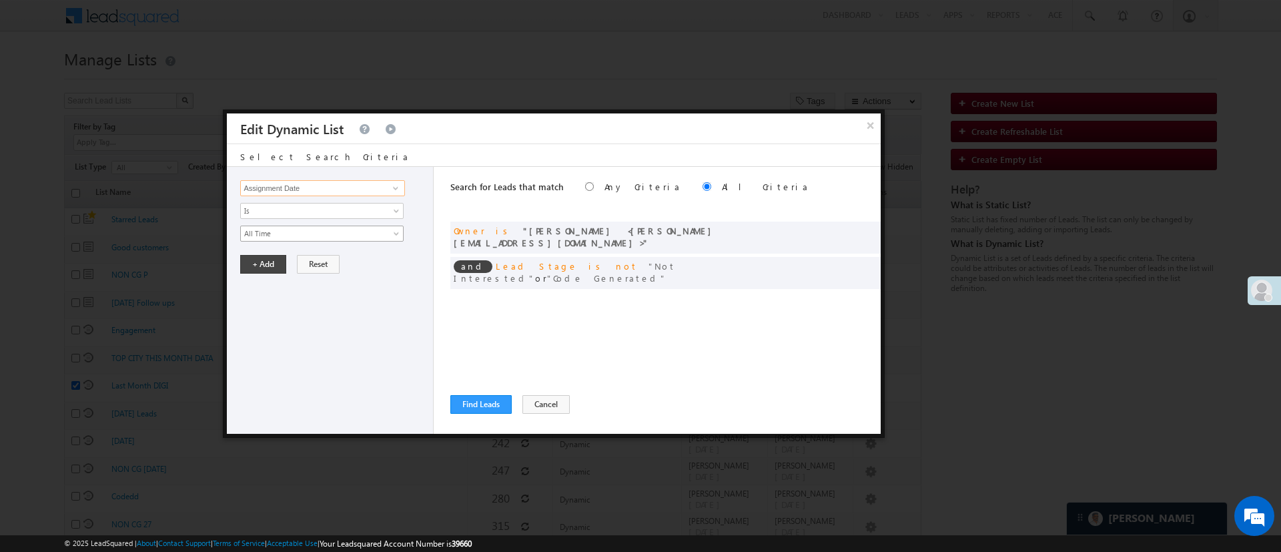
type input "Assignment Date"
click at [329, 240] on link "All Time" at bounding box center [321, 233] width 163 height 16
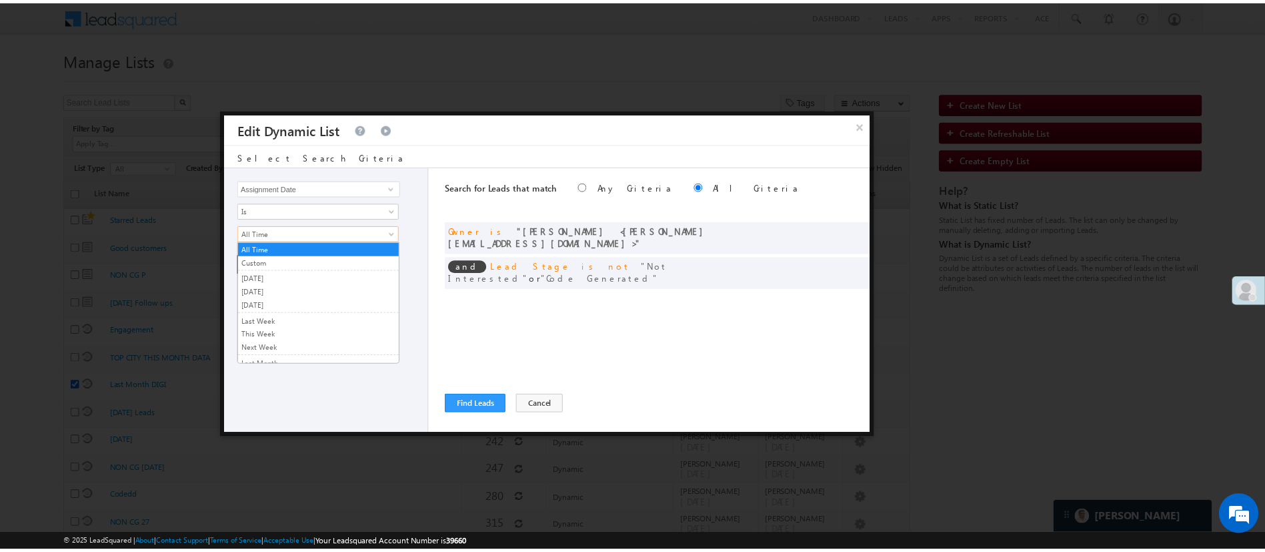
scroll to position [89, 0]
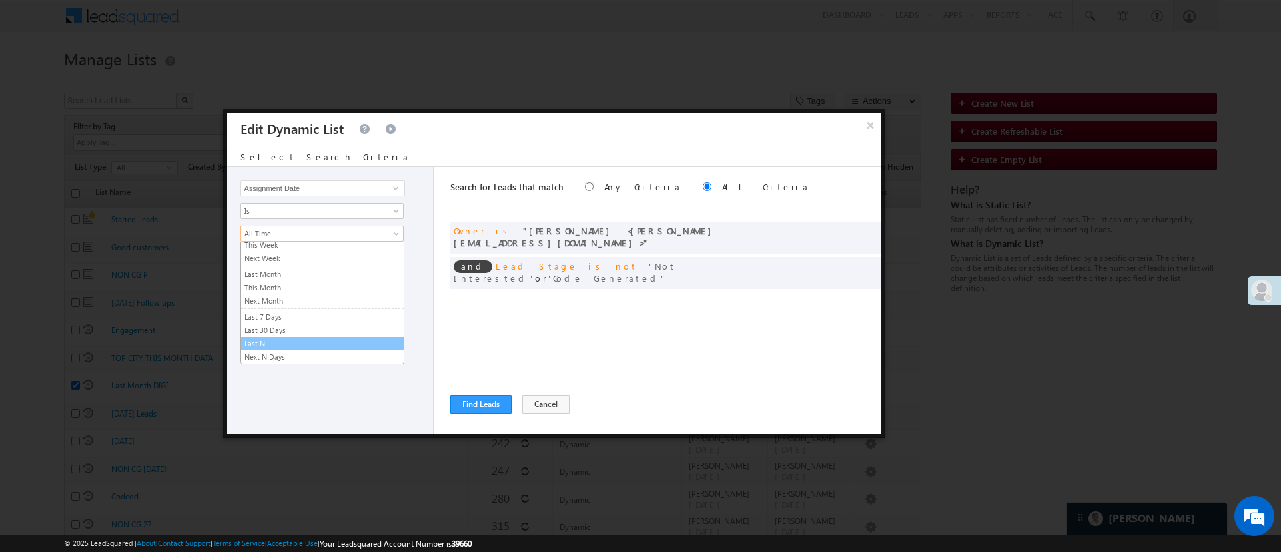
click at [345, 340] on link "Last N" at bounding box center [322, 343] width 163 height 12
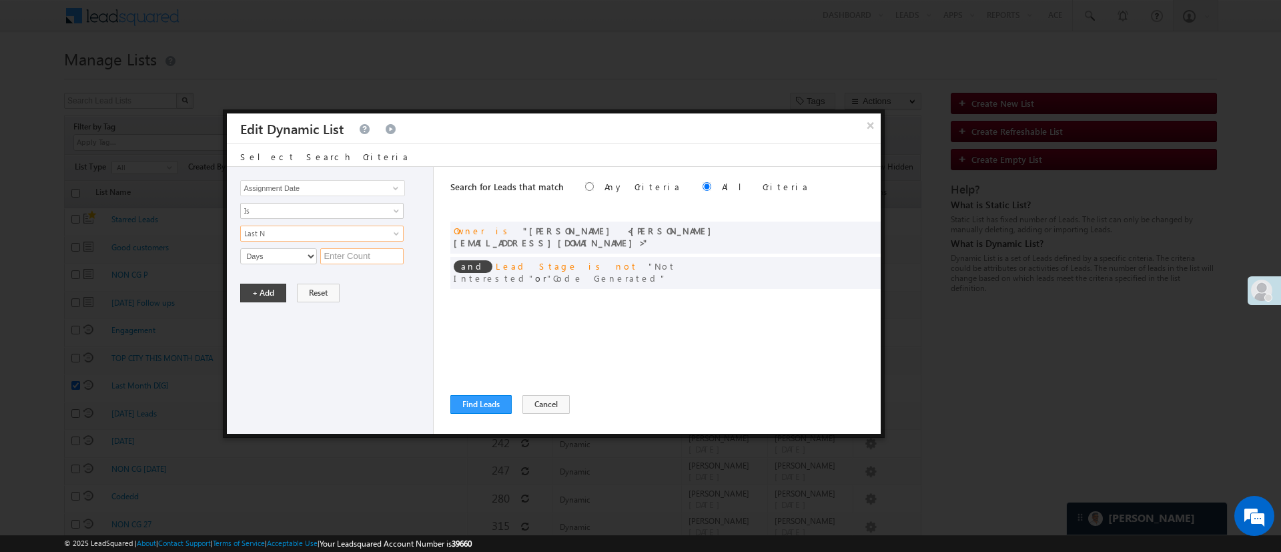
click at [346, 252] on input "text" at bounding box center [361, 256] width 83 height 16
type input "3"
click at [269, 289] on button "+ Add" at bounding box center [263, 292] width 46 height 19
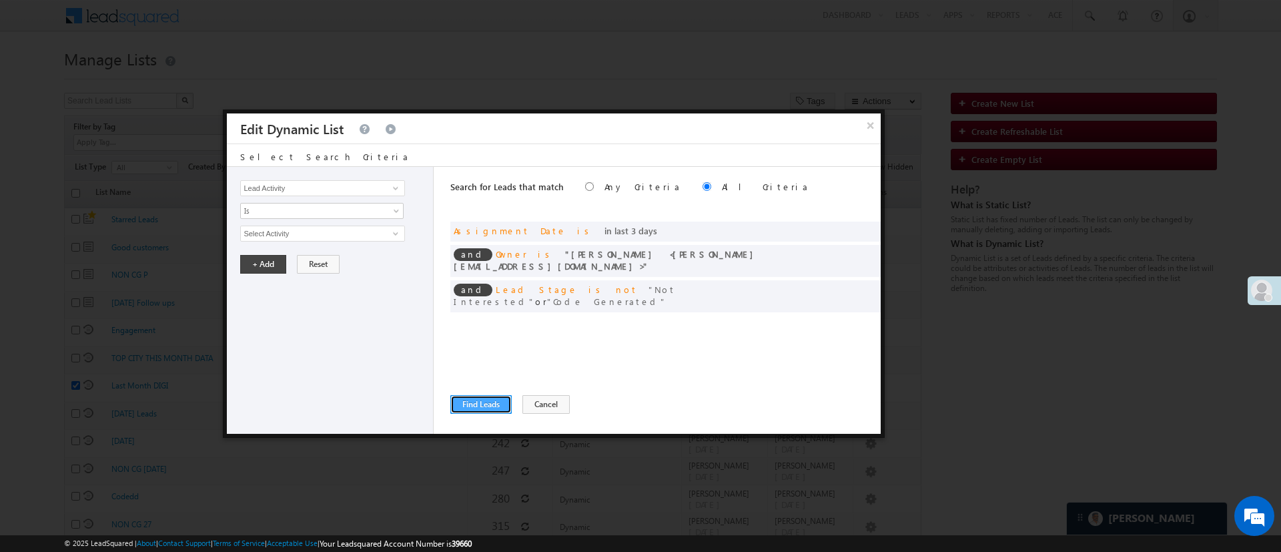
click at [488, 402] on button "Find Leads" at bounding box center [480, 404] width 61 height 19
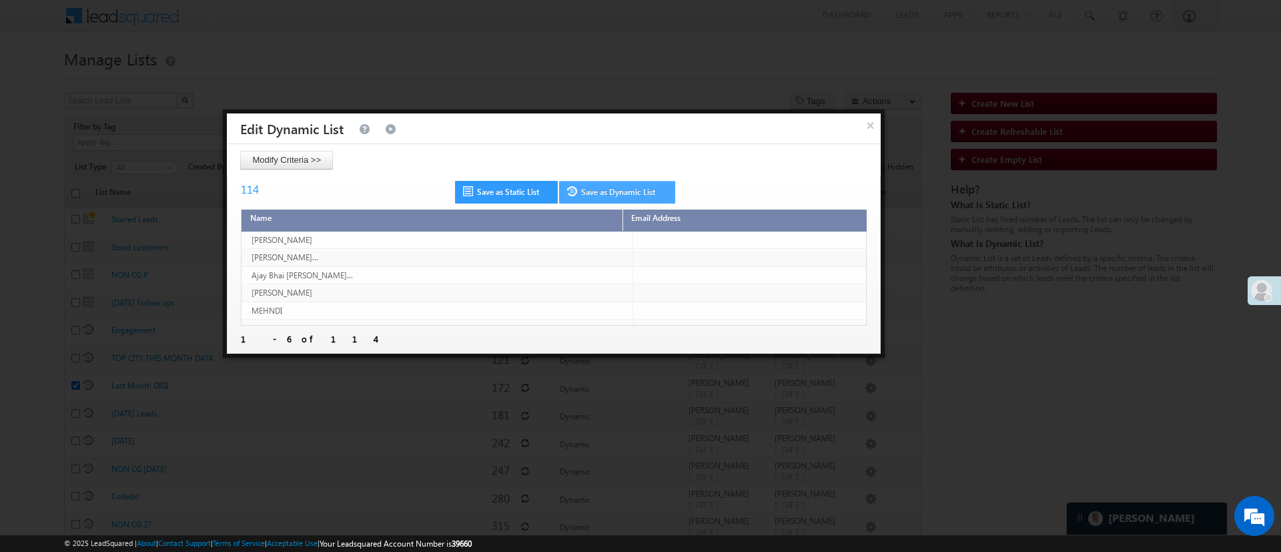
click at [642, 192] on link "Save as Dynamic List" at bounding box center [617, 192] width 116 height 23
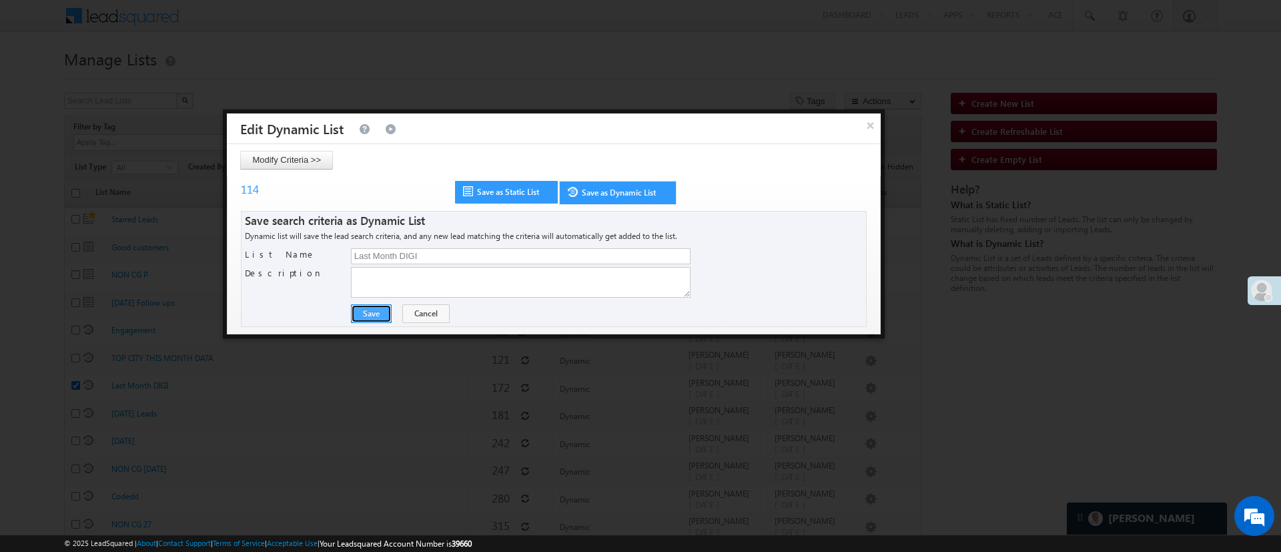
click at [354, 315] on button "Save" at bounding box center [371, 313] width 41 height 19
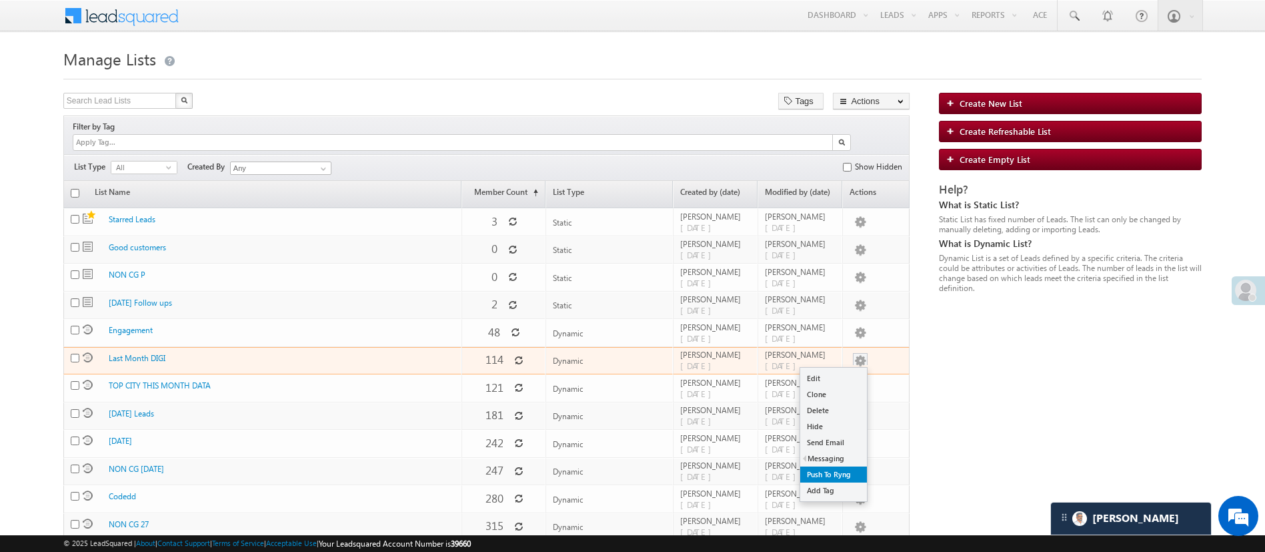
click at [832, 466] on link "Push To Ryng" at bounding box center [833, 474] width 67 height 16
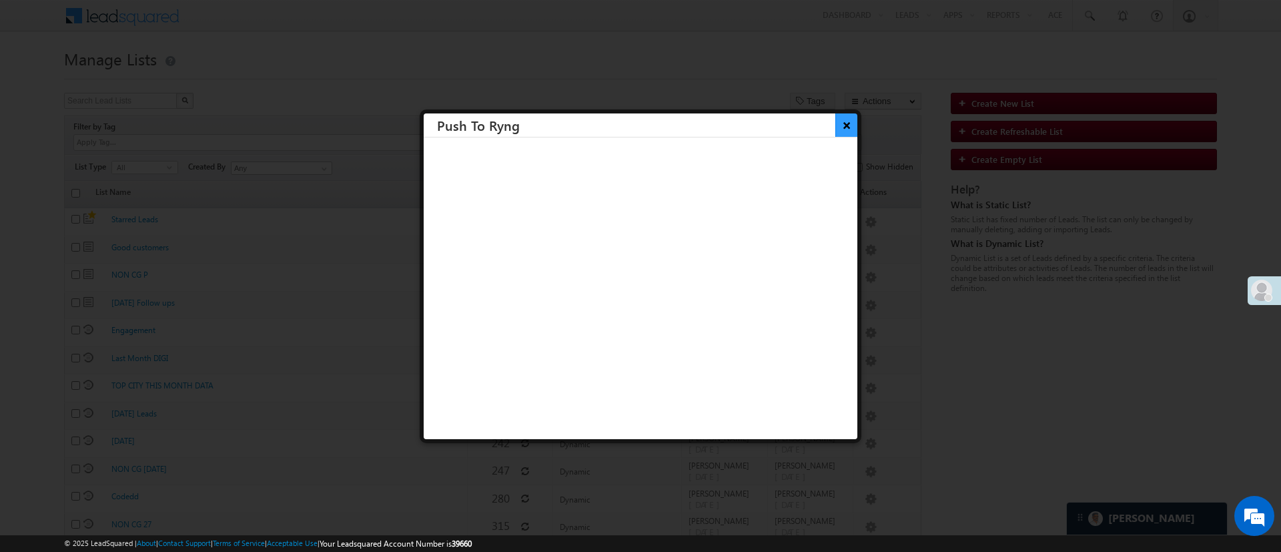
click at [835, 133] on button "×" at bounding box center [846, 124] width 22 height 23
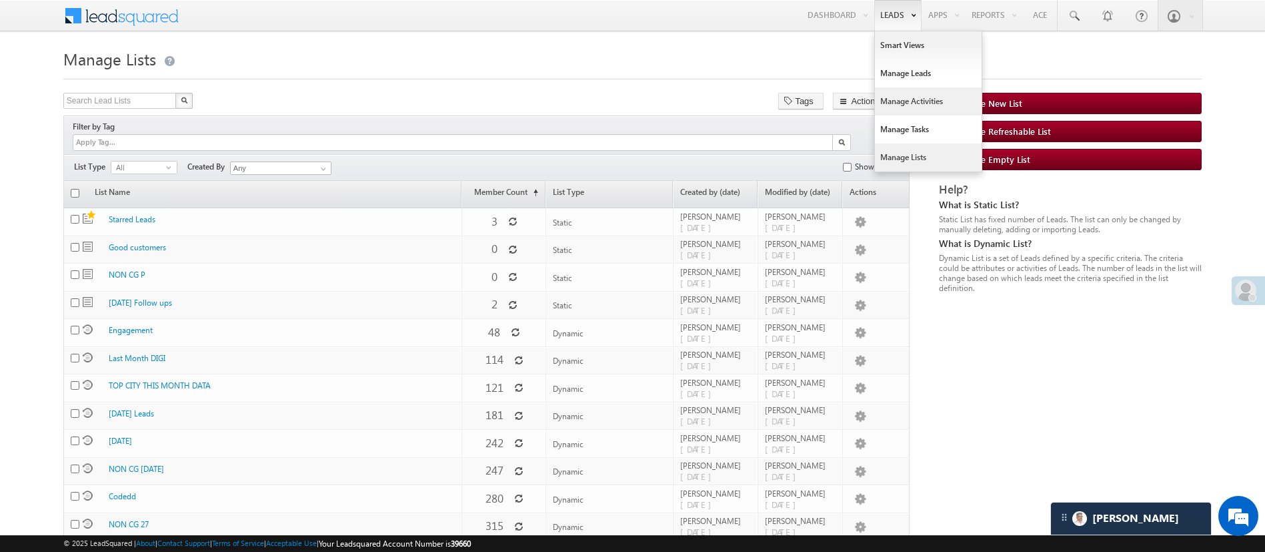
click at [910, 101] on link "Manage Activities" at bounding box center [928, 101] width 107 height 28
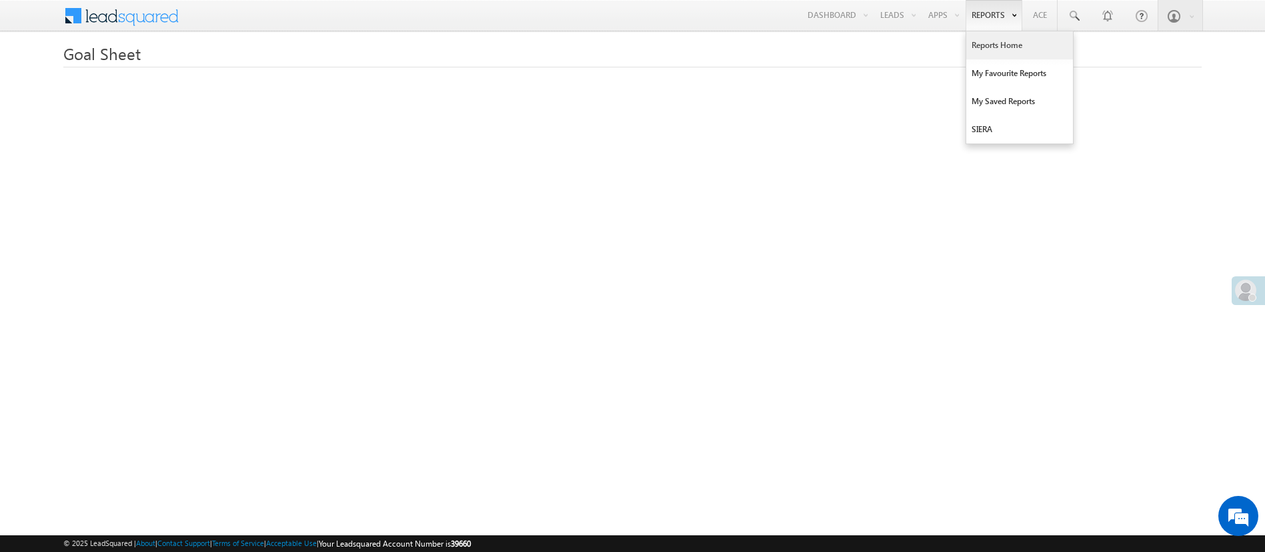
click at [977, 38] on link "Reports Home" at bounding box center [1019, 45] width 107 height 28
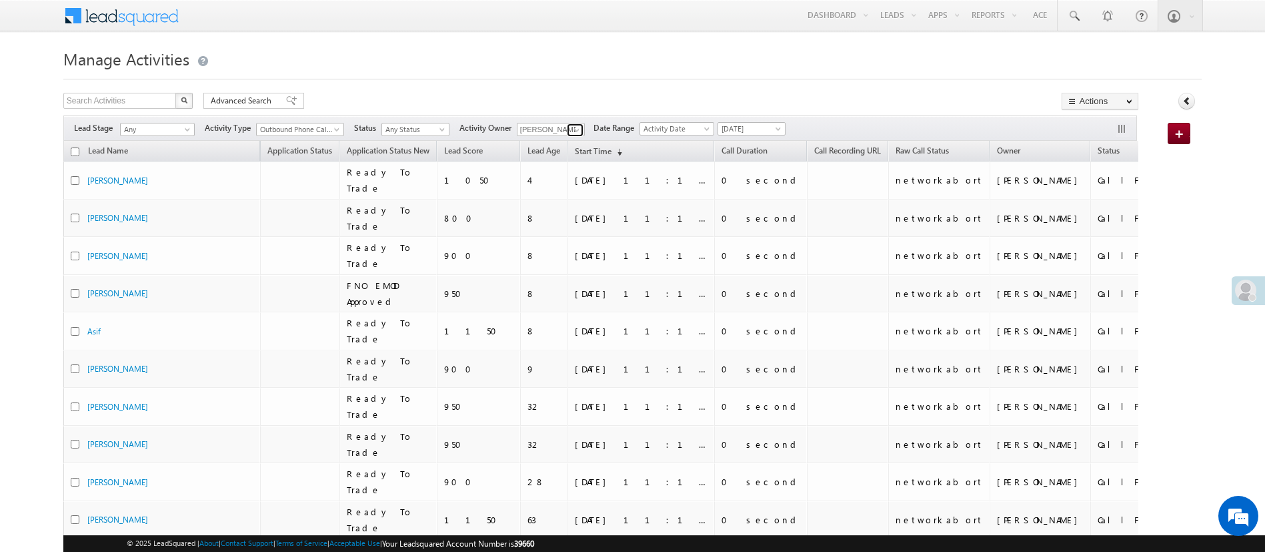
click at [581, 128] on span at bounding box center [577, 130] width 11 height 11
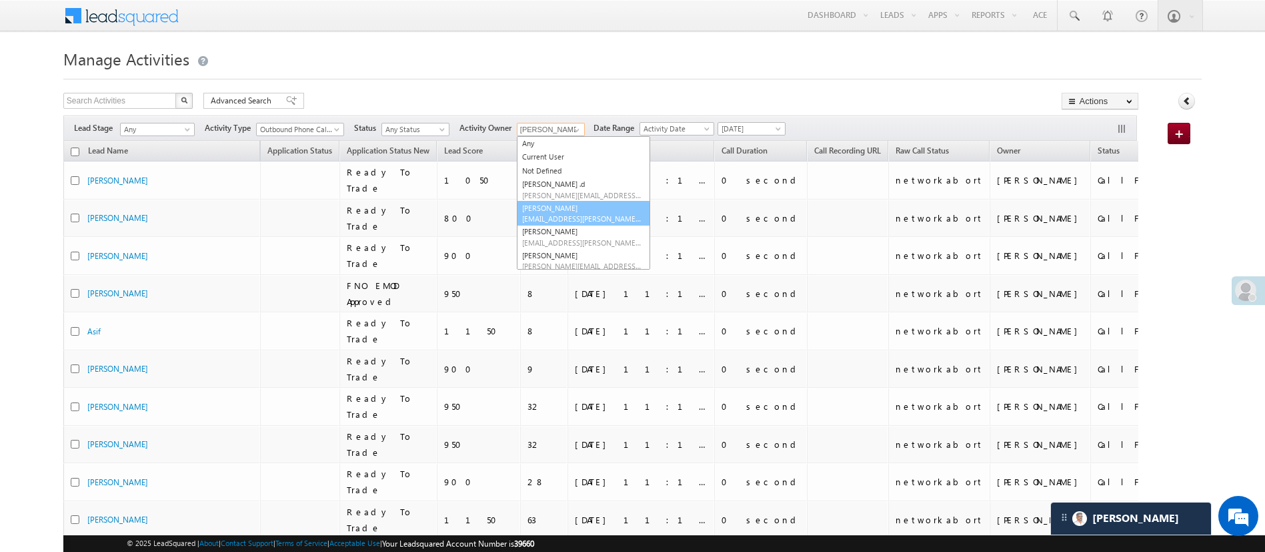
click at [576, 207] on link "Anuj Rajak Anuj.Rajak@angelbroking.com" at bounding box center [583, 213] width 133 height 25
type input "[PERSON_NAME]"
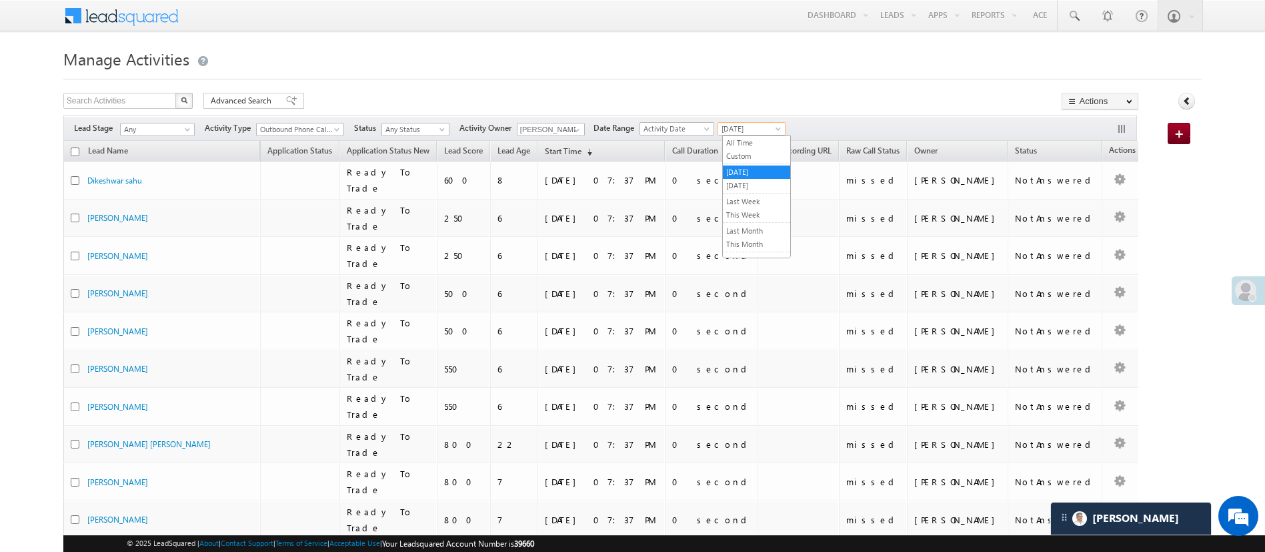
click at [775, 129] on span "[DATE]" at bounding box center [749, 129] width 63 height 12
click at [758, 184] on link "[DATE]" at bounding box center [756, 185] width 67 height 12
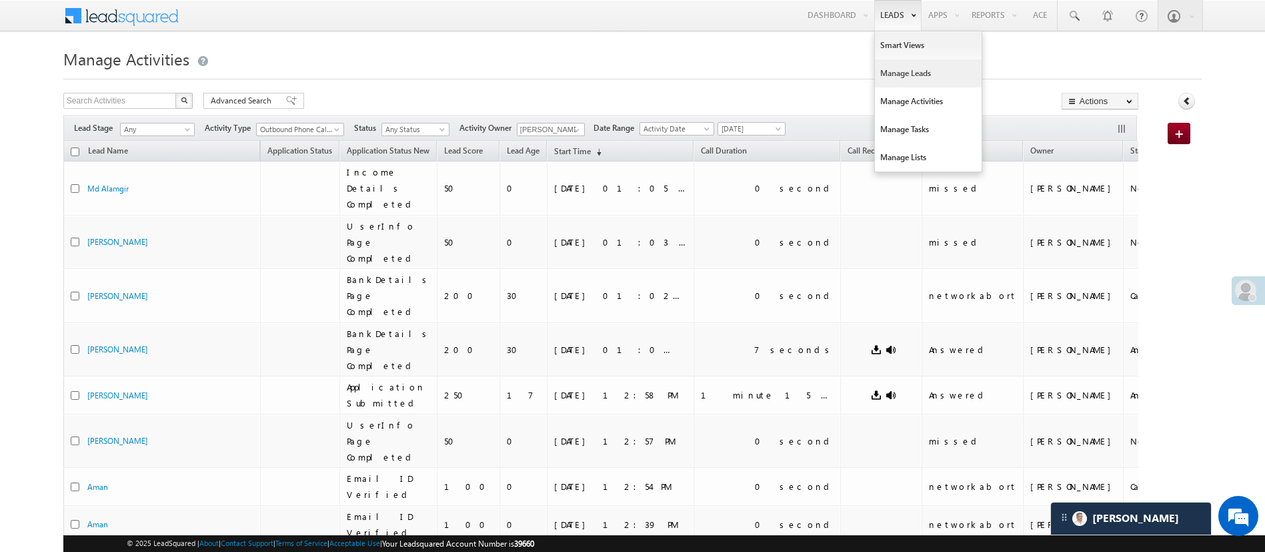
click at [902, 80] on link "Manage Leads" at bounding box center [928, 73] width 107 height 28
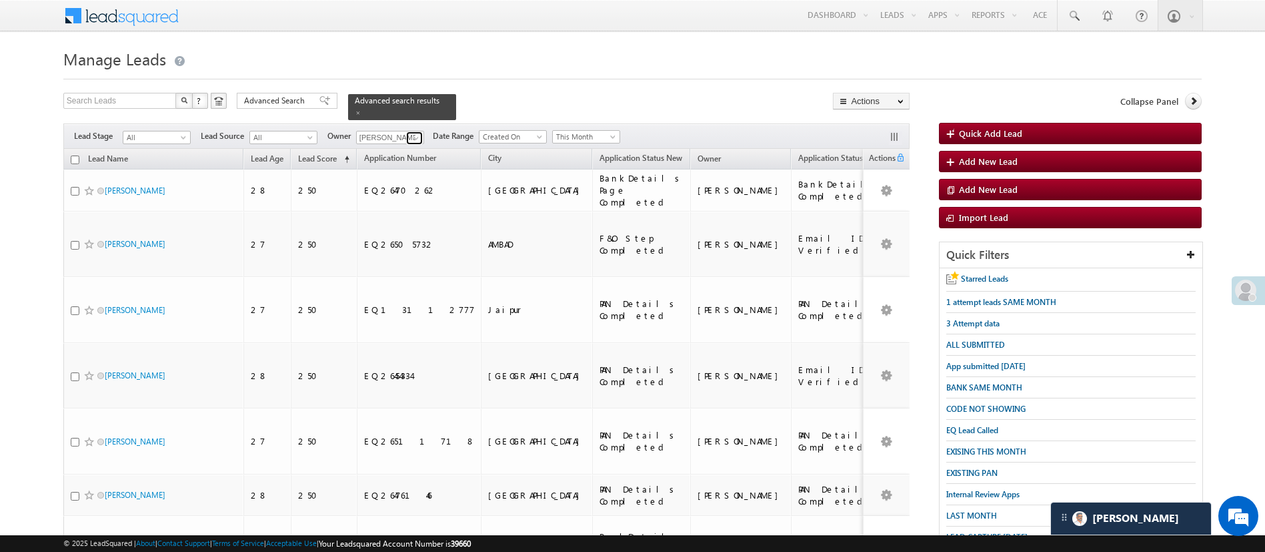
click at [418, 133] on span at bounding box center [416, 138] width 11 height 11
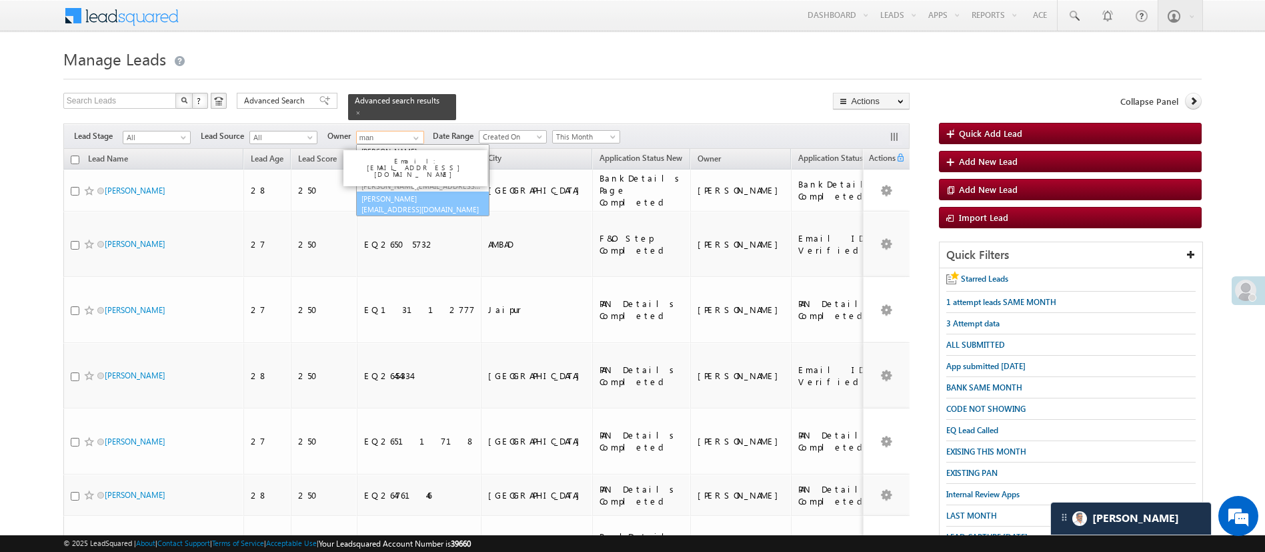
click at [418, 191] on link "Manish Panchal Manish.1Panchal@angelbroking.com" at bounding box center [422, 203] width 133 height 25
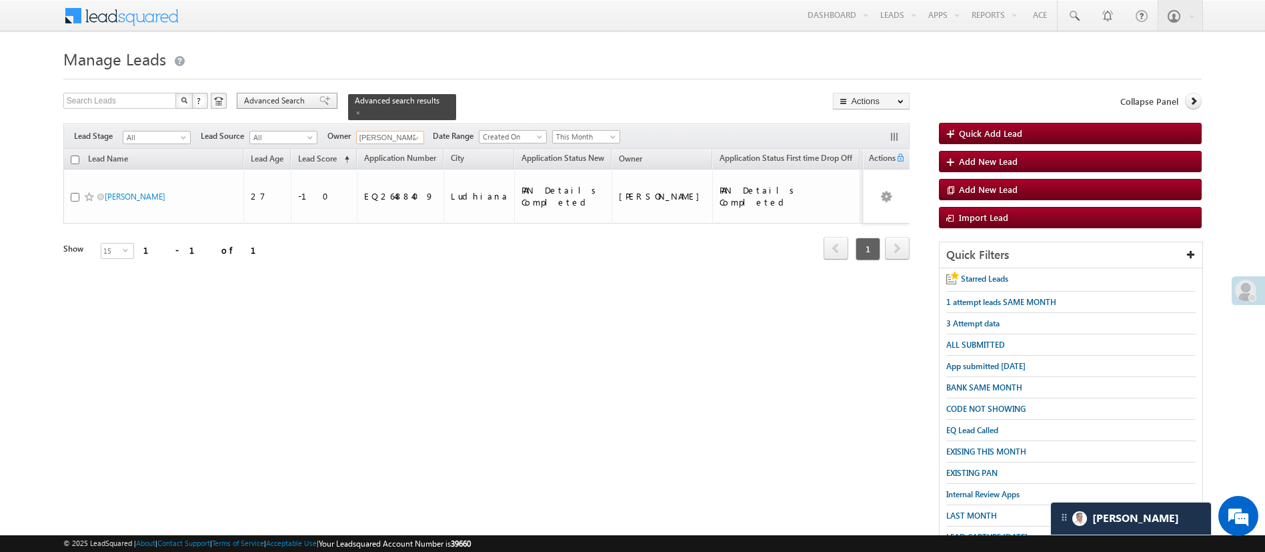
type input "[PERSON_NAME]"
click at [274, 103] on span "Advanced Search" at bounding box center [276, 101] width 65 height 12
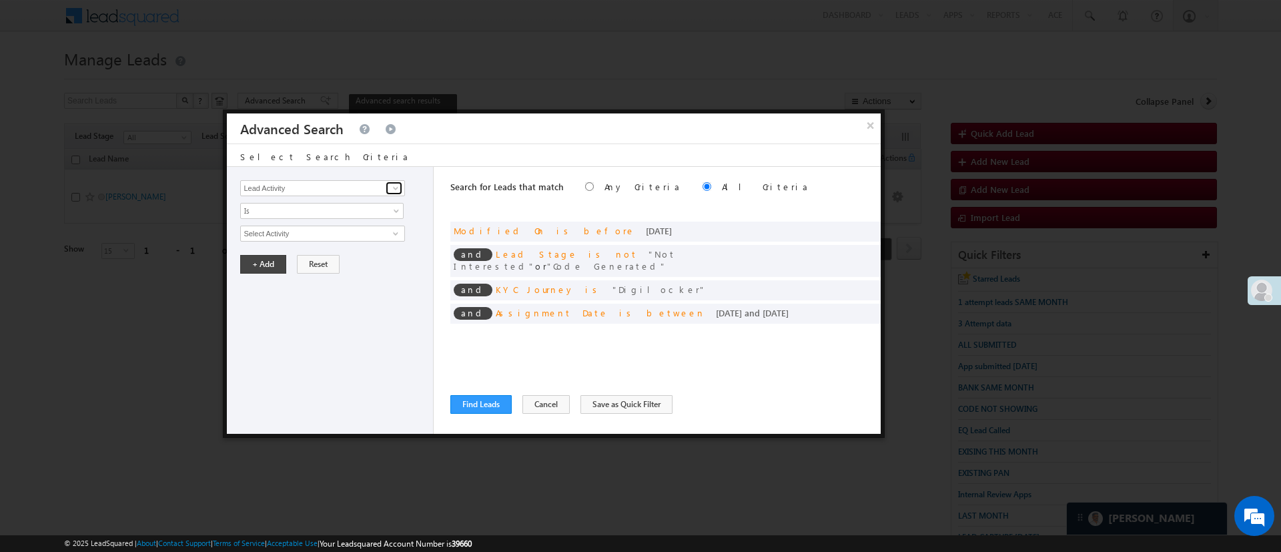
click at [394, 191] on span at bounding box center [395, 188] width 11 height 11
click at [327, 211] on link "Selfie Timestamp" at bounding box center [322, 215] width 164 height 15
type input "Selfie Timestamp"
click at [328, 211] on span "Is" at bounding box center [313, 211] width 145 height 12
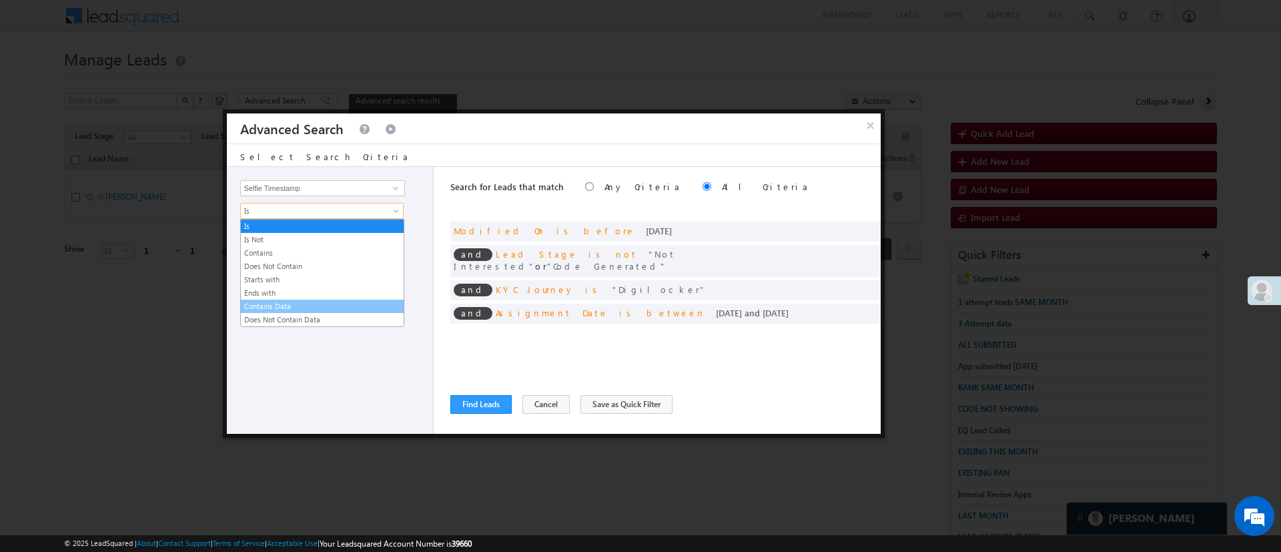
click at [312, 303] on link "Contains Data" at bounding box center [322, 306] width 163 height 12
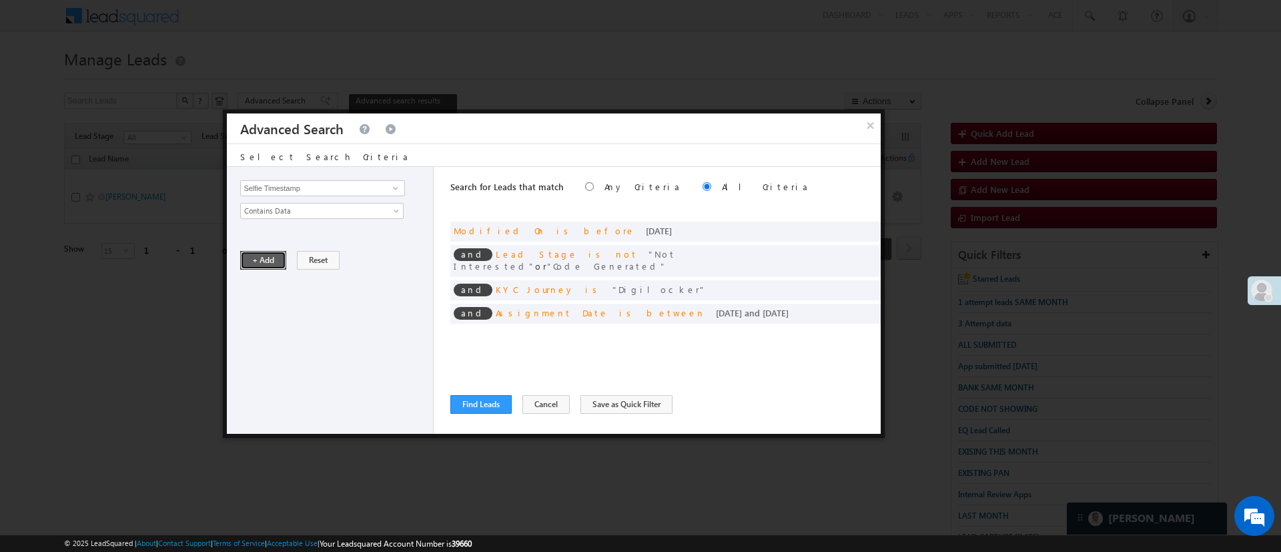
click at [274, 260] on button "+ Add" at bounding box center [263, 260] width 46 height 19
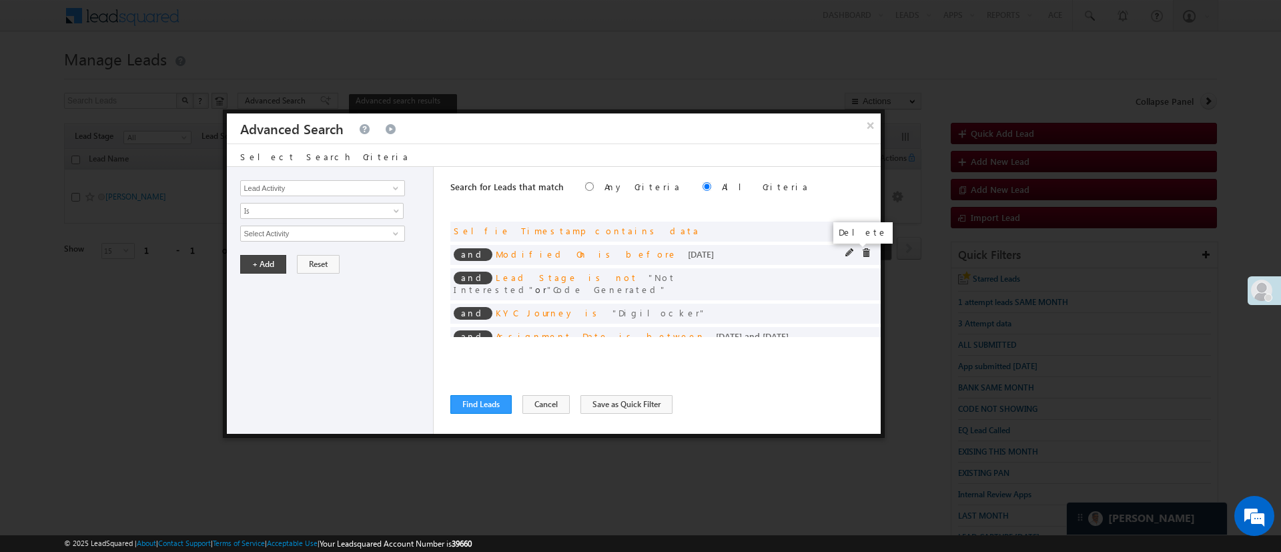
click at [861, 251] on span at bounding box center [865, 252] width 9 height 9
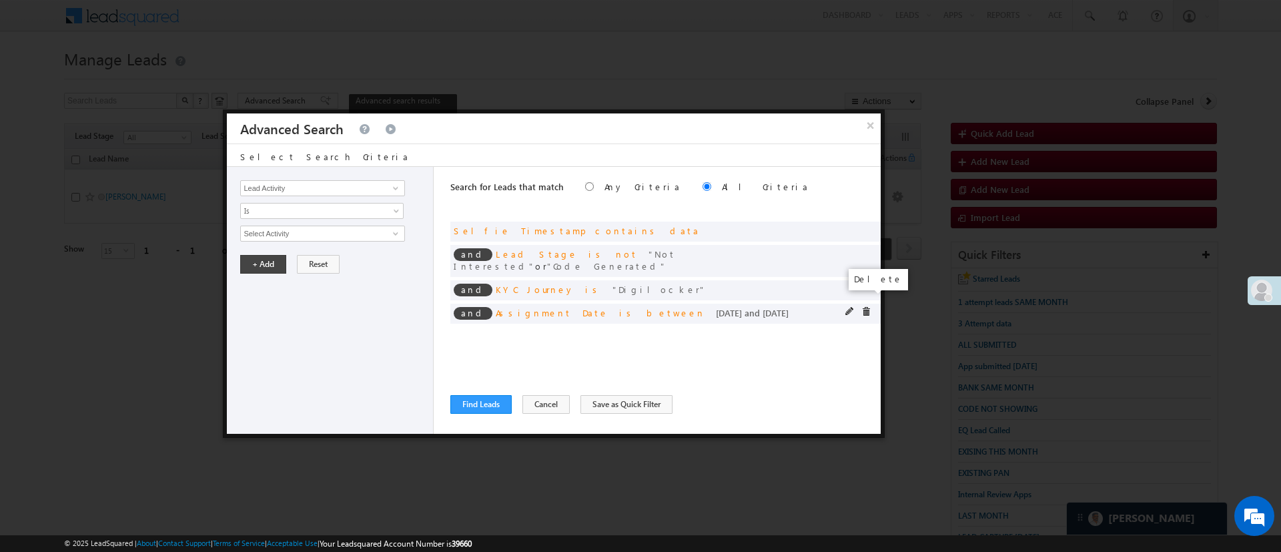
click at [866, 307] on span at bounding box center [865, 311] width 9 height 9
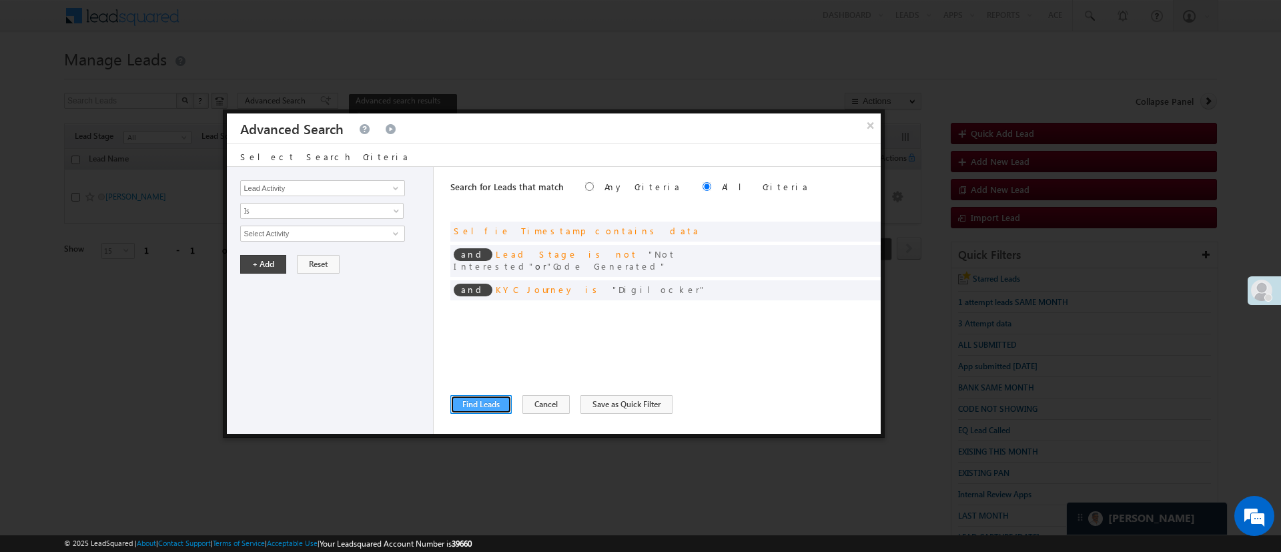
click at [478, 406] on button "Find Leads" at bounding box center [480, 404] width 61 height 19
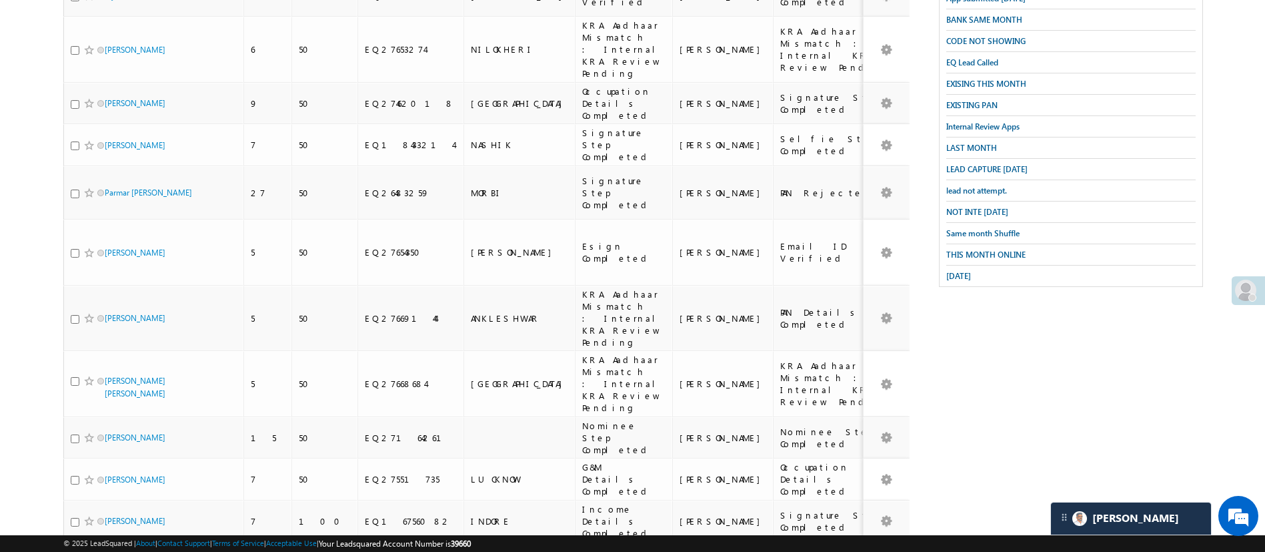
scroll to position [368, 0]
click at [109, 484] on li "25" at bounding box center [109, 485] width 32 height 13
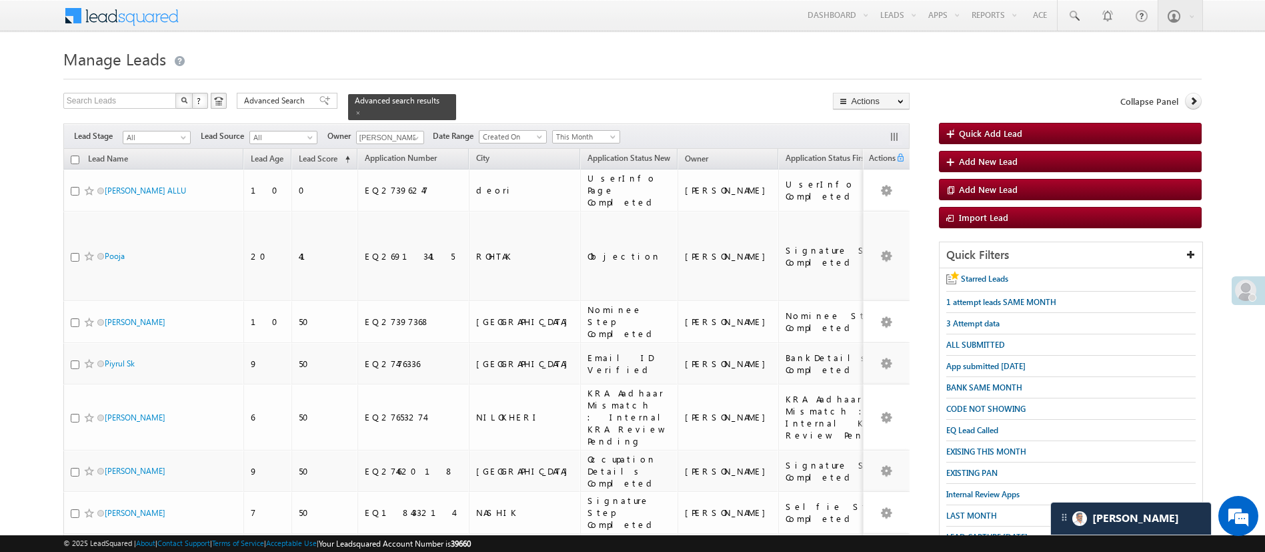
click at [73, 155] on input "checkbox" at bounding box center [75, 159] width 9 height 9
checkbox input "true"
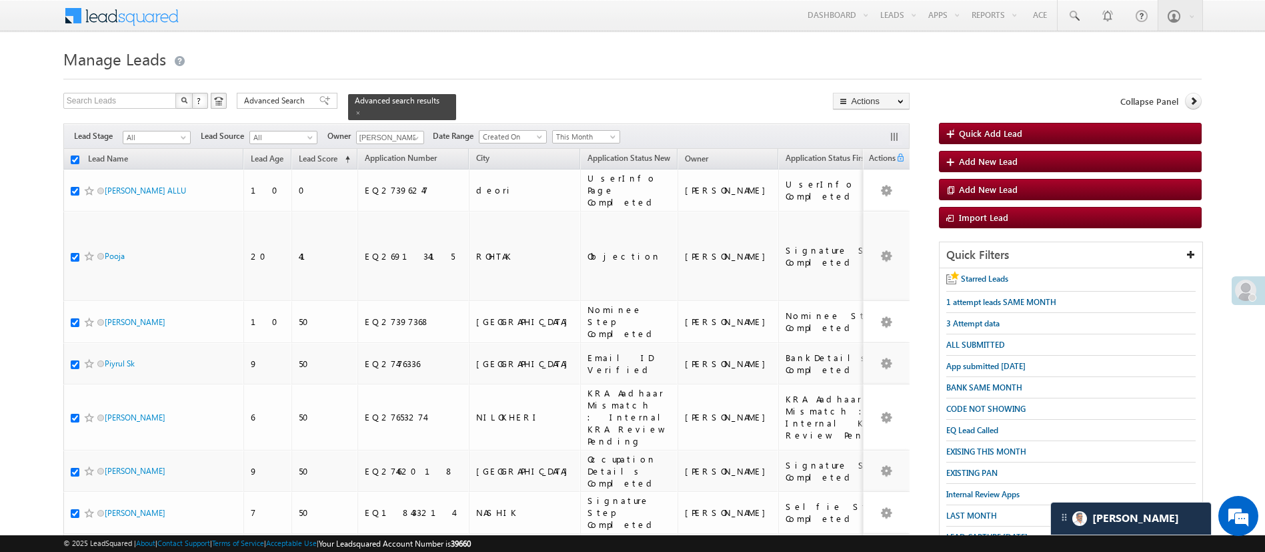
checkbox input "true"
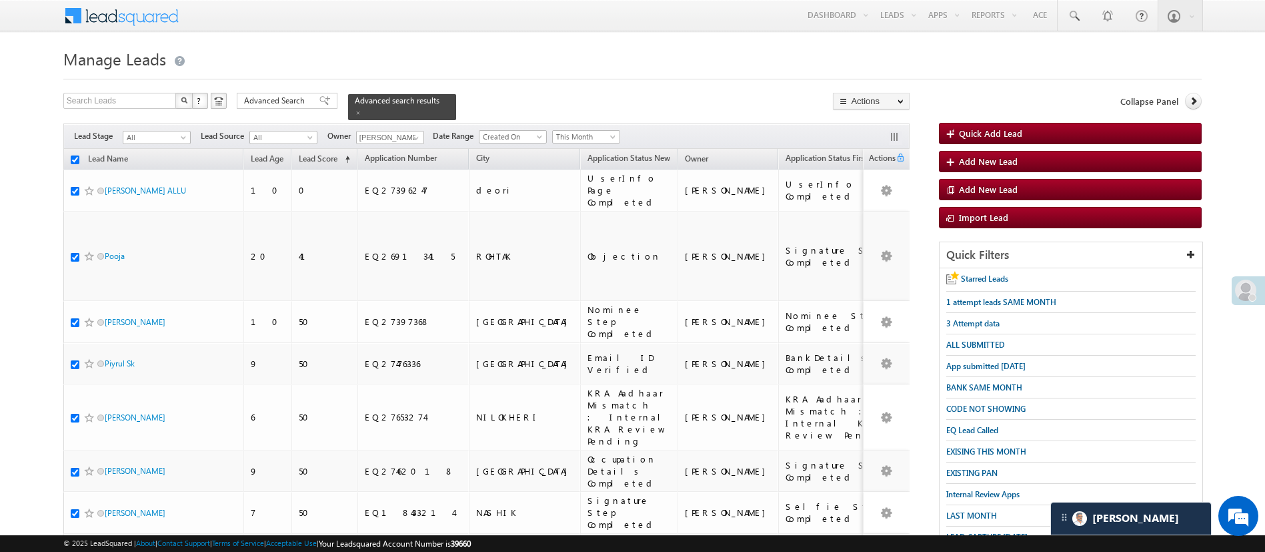
checkbox input "true"
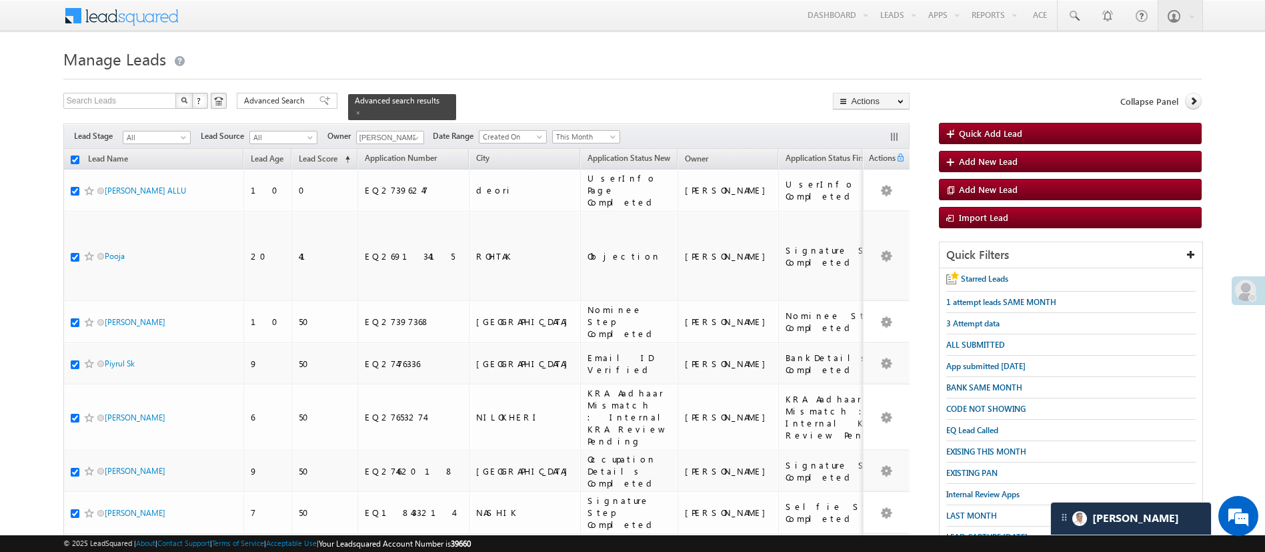
checkbox input "true"
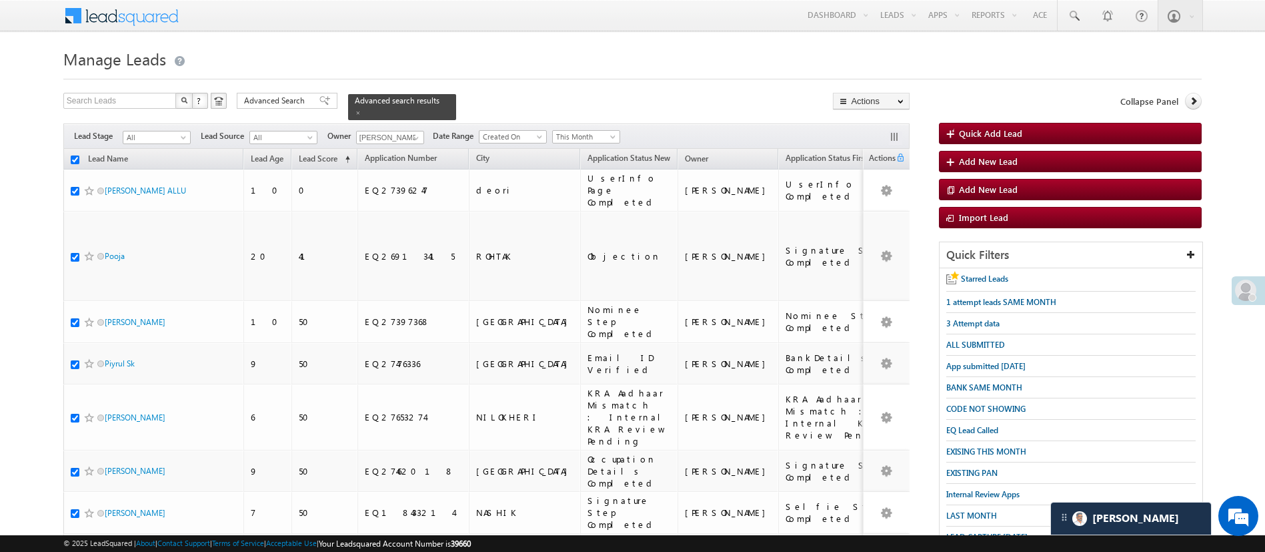
checkbox input "true"
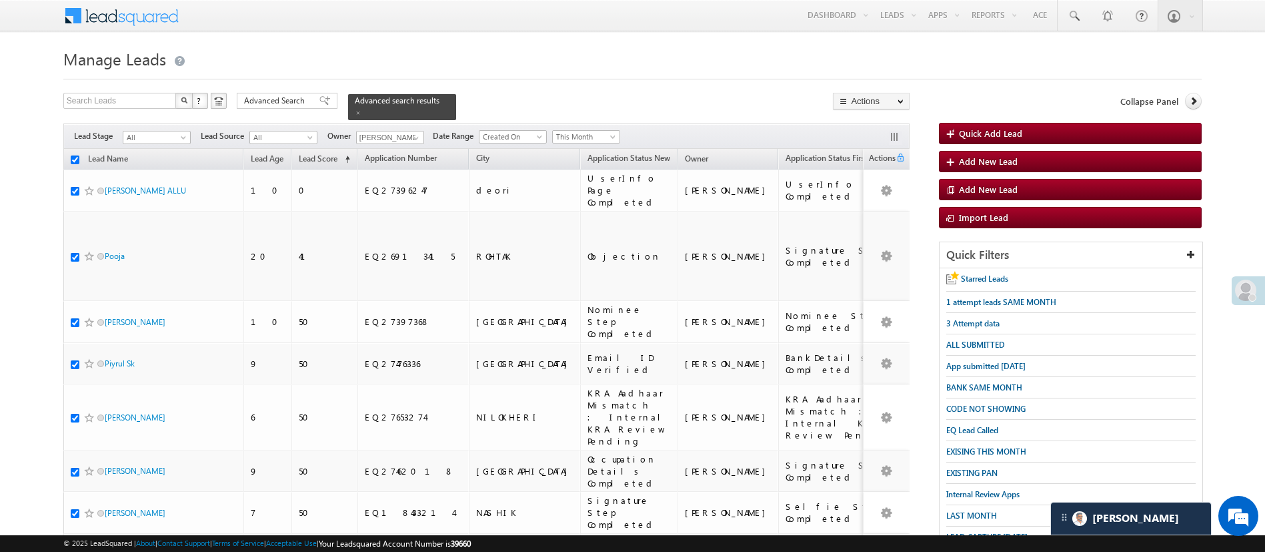
checkbox input "true"
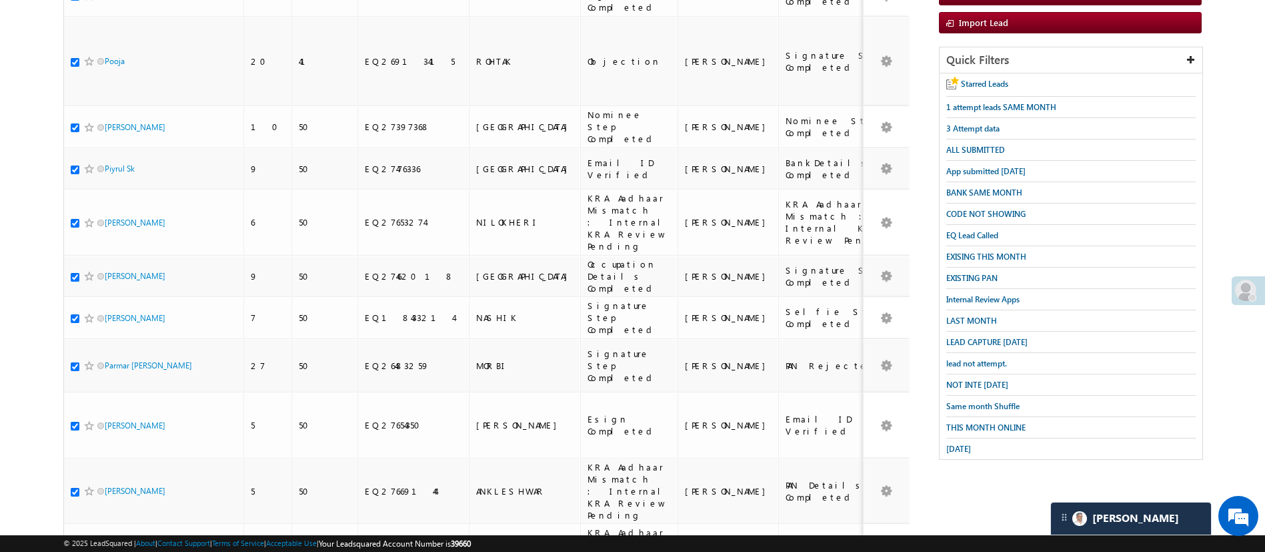
scroll to position [198, 0]
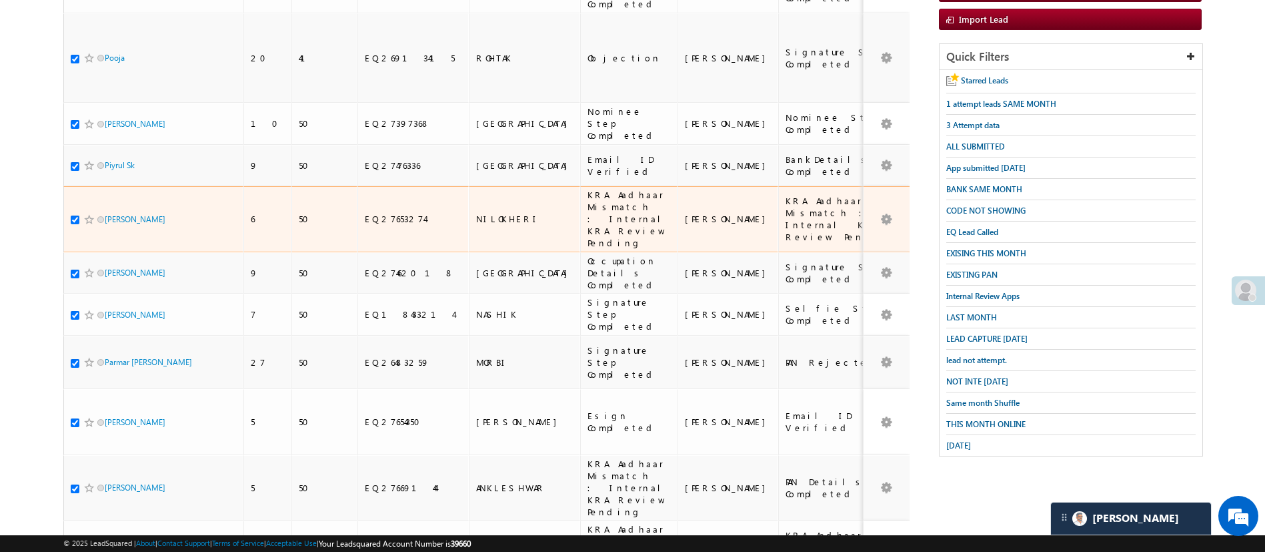
click at [73, 213] on div at bounding box center [91, 219] width 41 height 13
click at [74, 215] on input "checkbox" at bounding box center [75, 219] width 9 height 9
checkbox input "false"
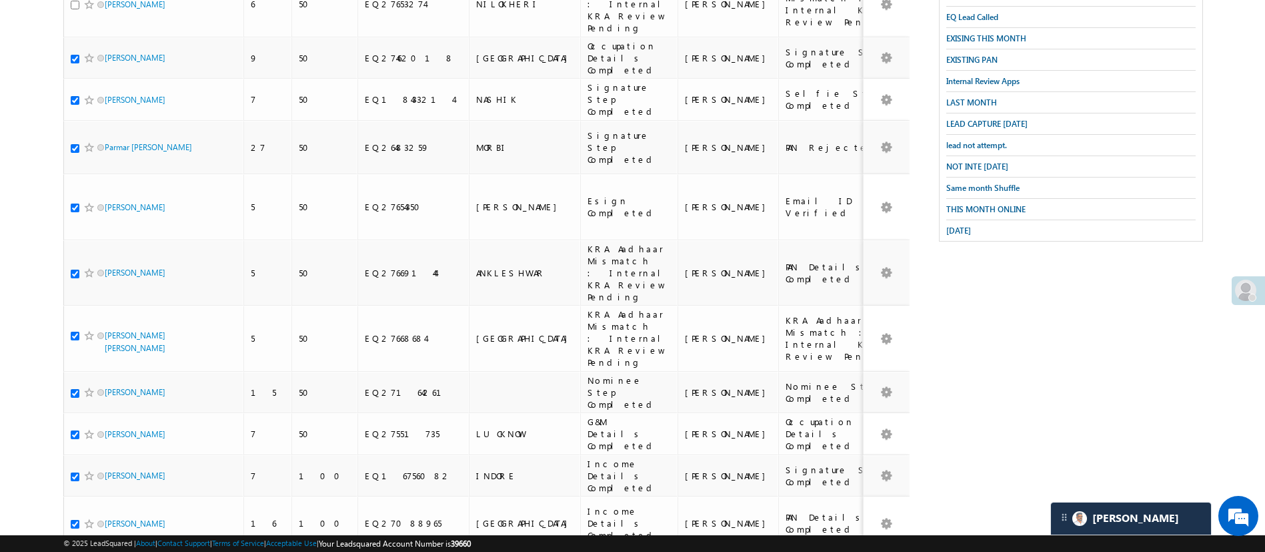
scroll to position [450, 0]
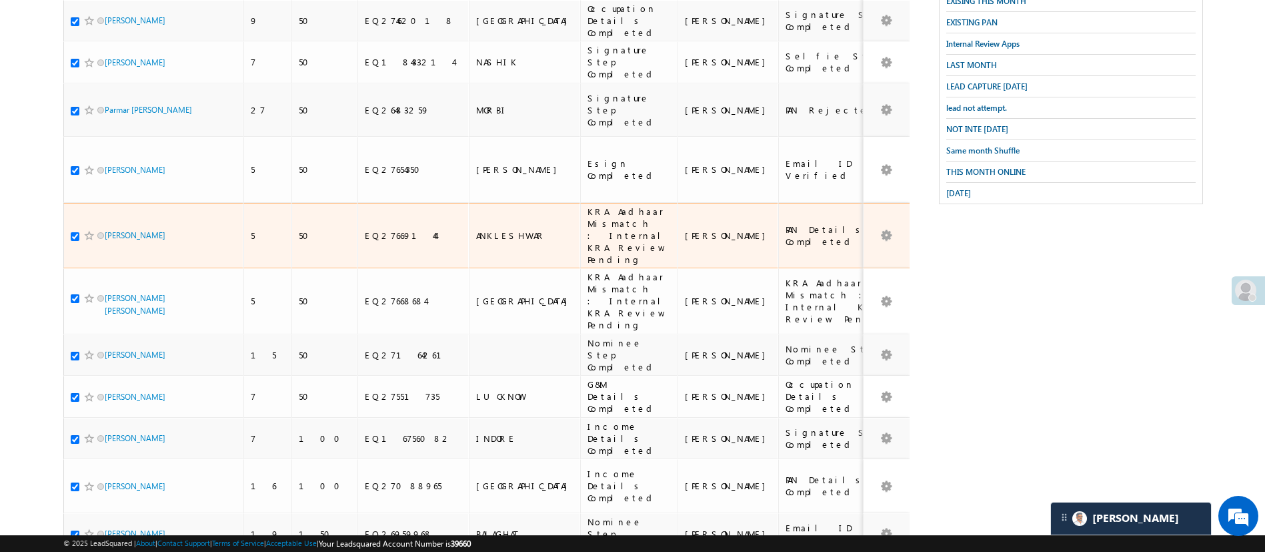
click at [75, 232] on input "checkbox" at bounding box center [75, 236] width 9 height 9
checkbox input "false"
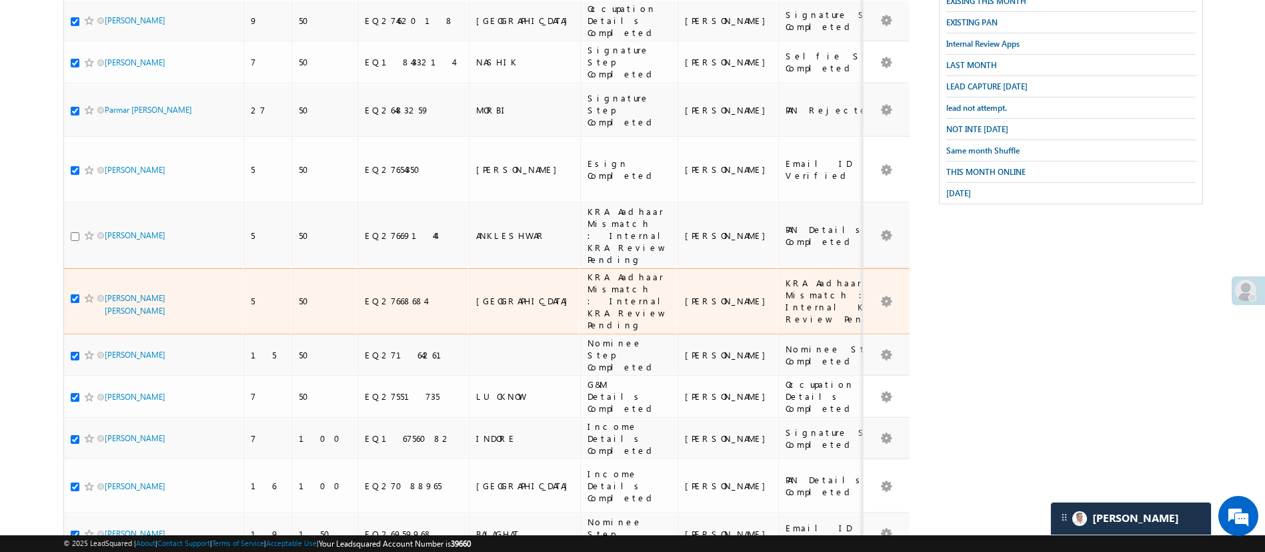
click at [73, 291] on div at bounding box center [91, 297] width 41 height 13
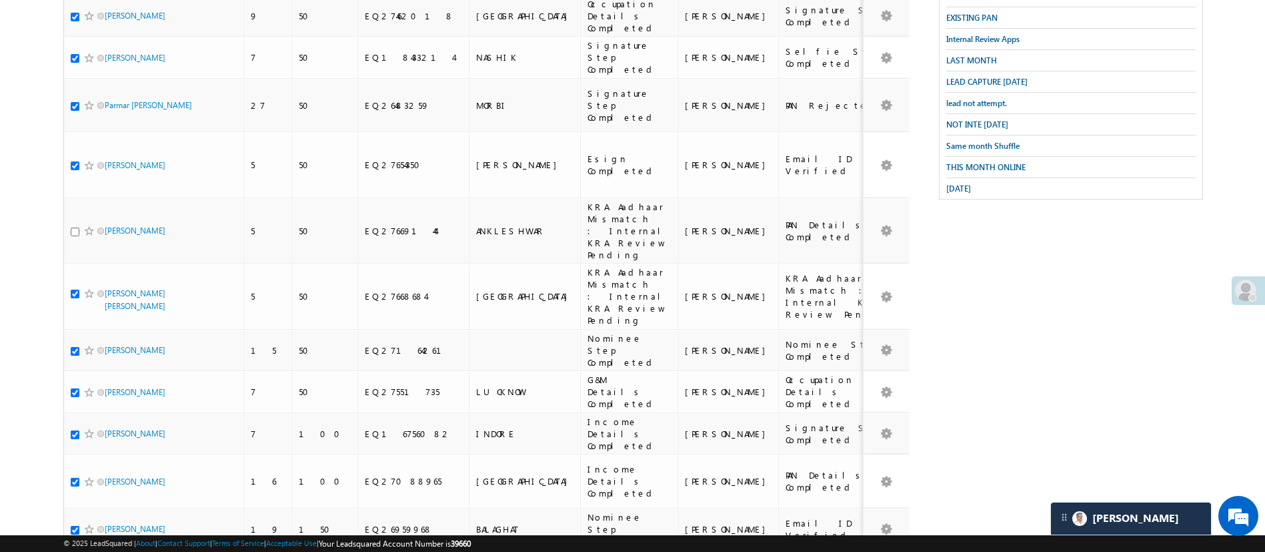
scroll to position [0, 0]
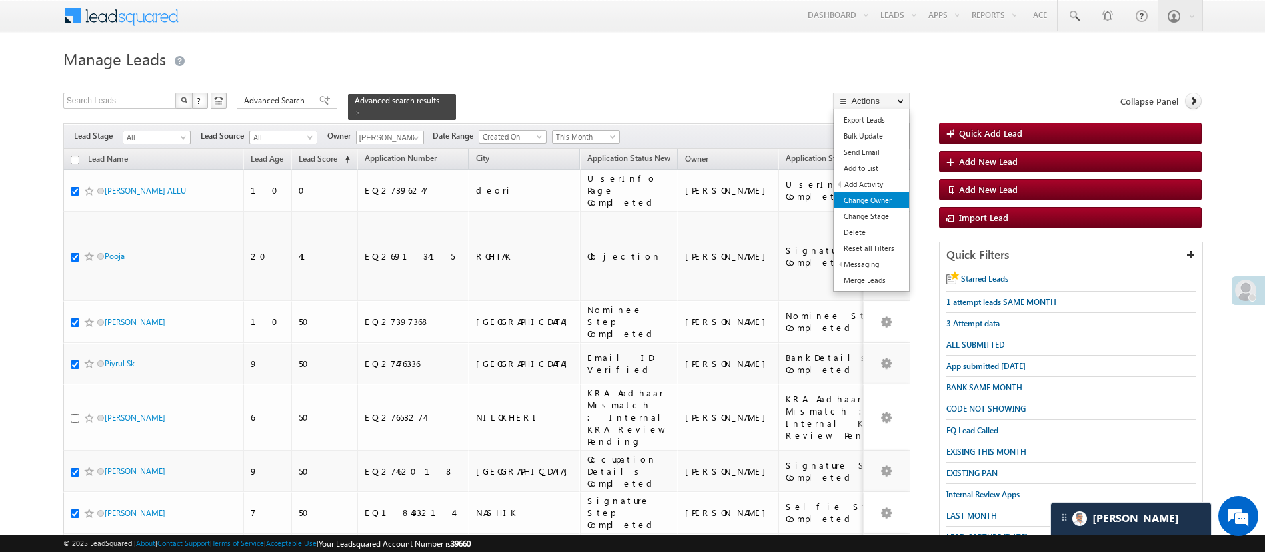
click at [890, 197] on link "Change Owner" at bounding box center [871, 200] width 75 height 16
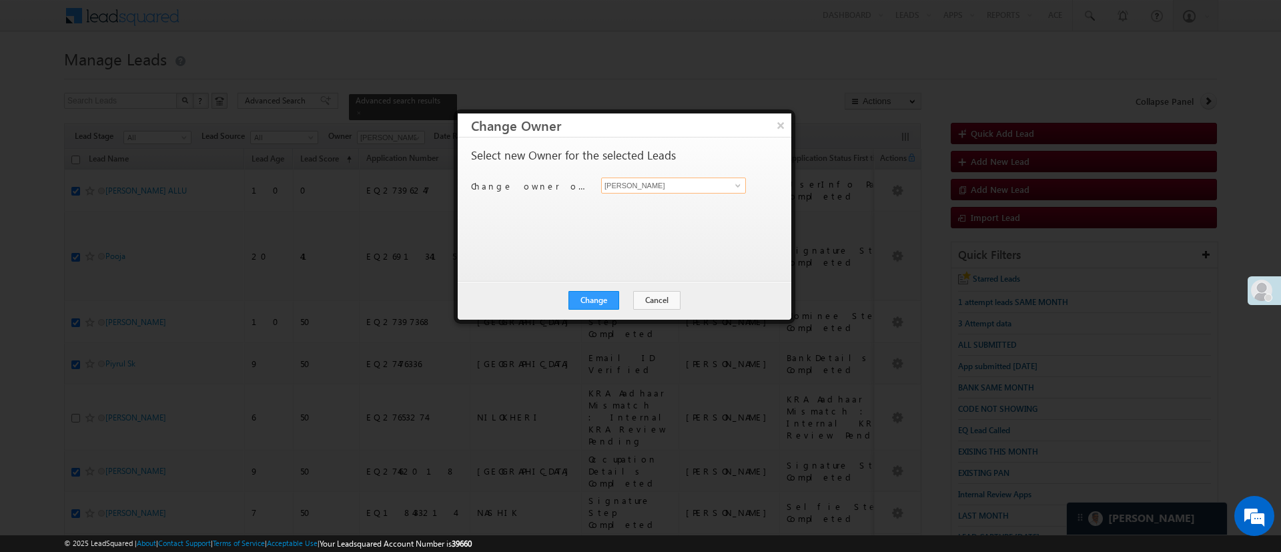
click at [726, 185] on input "[PERSON_NAME]" at bounding box center [673, 185] width 145 height 16
click at [690, 200] on link "Monika Jain Monika.Jain@angelbroking.com" at bounding box center [673, 205] width 145 height 25
type input "Monika Jain"
click at [602, 291] on button "Change" at bounding box center [593, 300] width 51 height 19
click at [630, 293] on button "Close" at bounding box center [626, 300] width 43 height 19
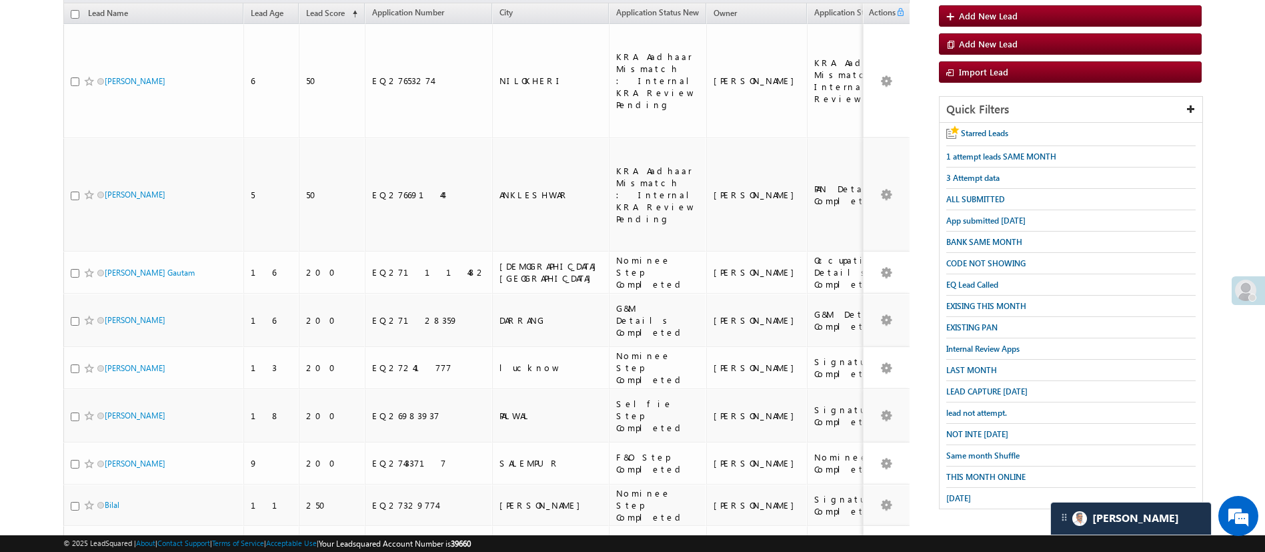
scroll to position [150, 0]
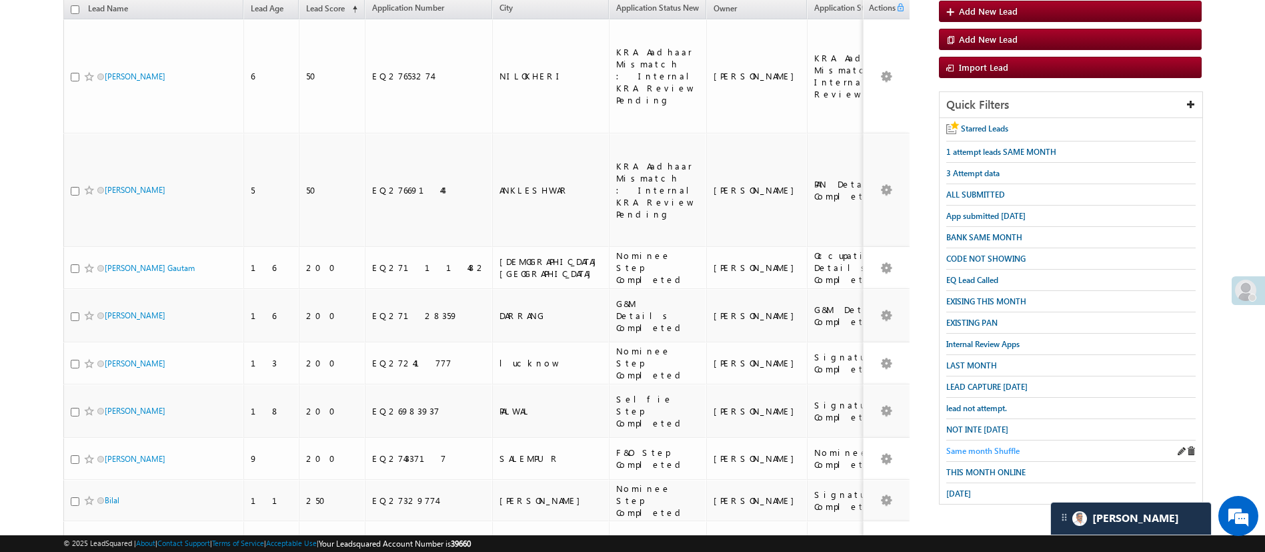
click at [998, 446] on span "Same month Shuffle" at bounding box center [982, 451] width 73 height 10
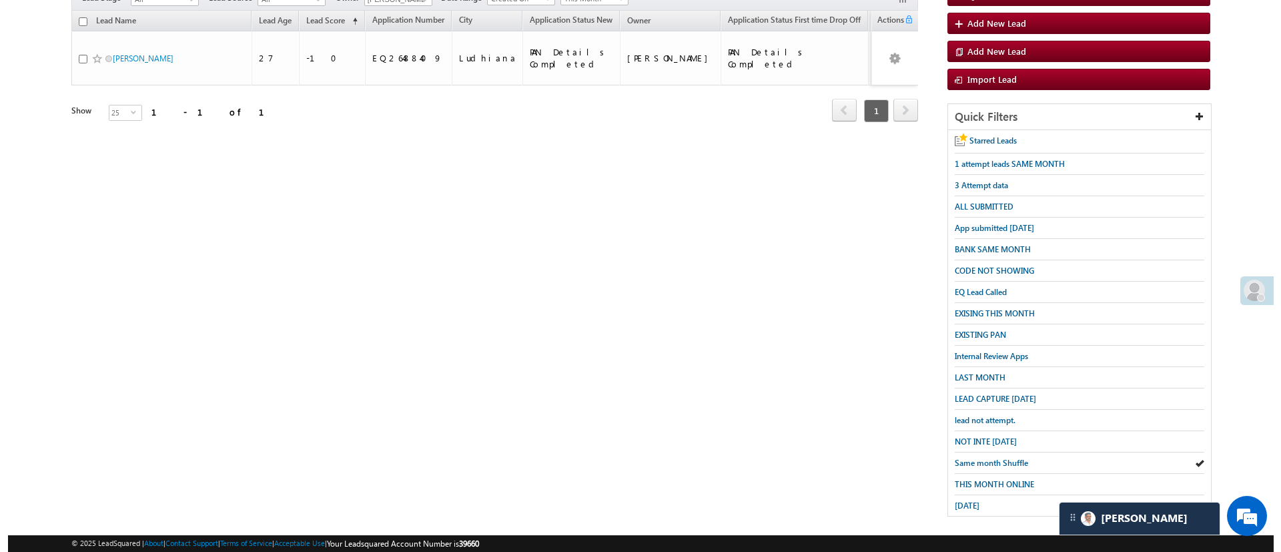
scroll to position [0, 0]
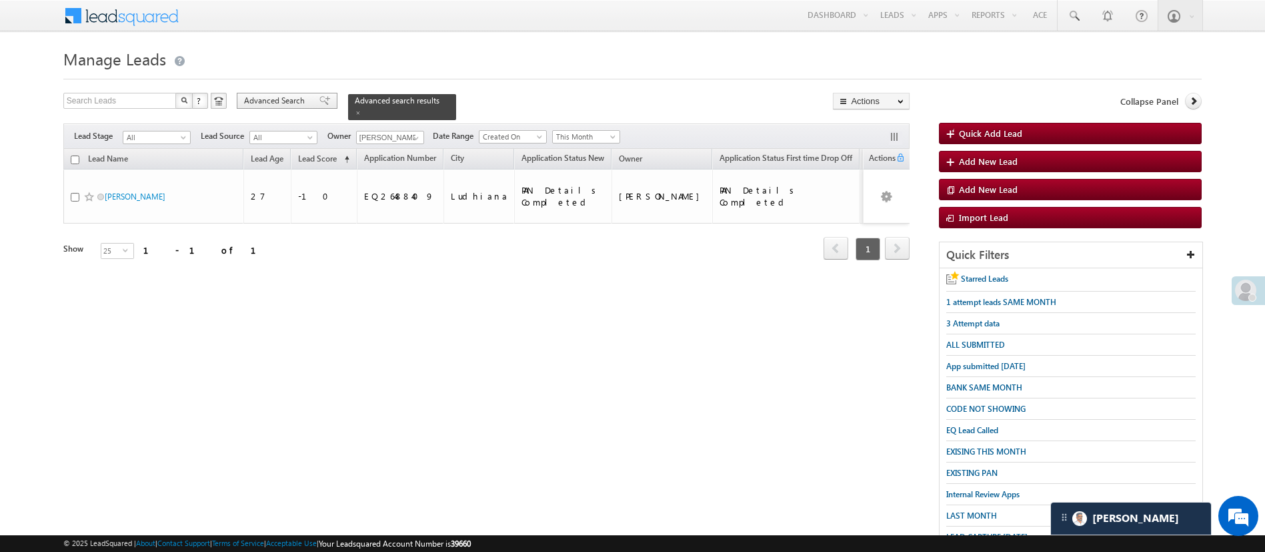
click at [297, 103] on span "Advanced Search" at bounding box center [276, 101] width 65 height 12
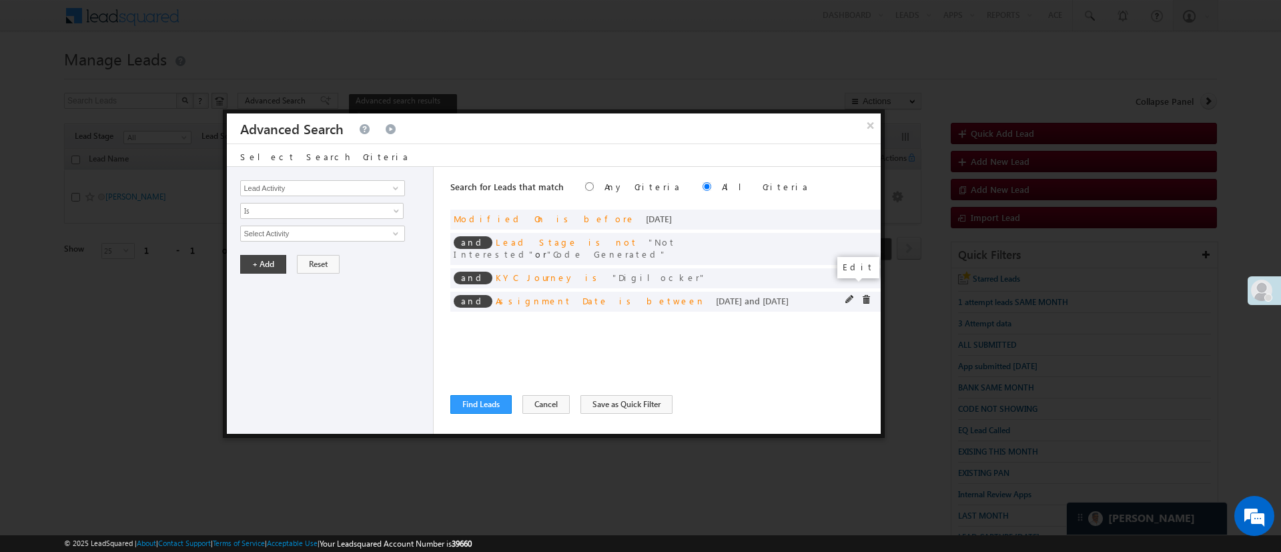
click at [847, 295] on span at bounding box center [849, 299] width 9 height 9
click at [361, 227] on span "Custom" at bounding box center [313, 233] width 145 height 12
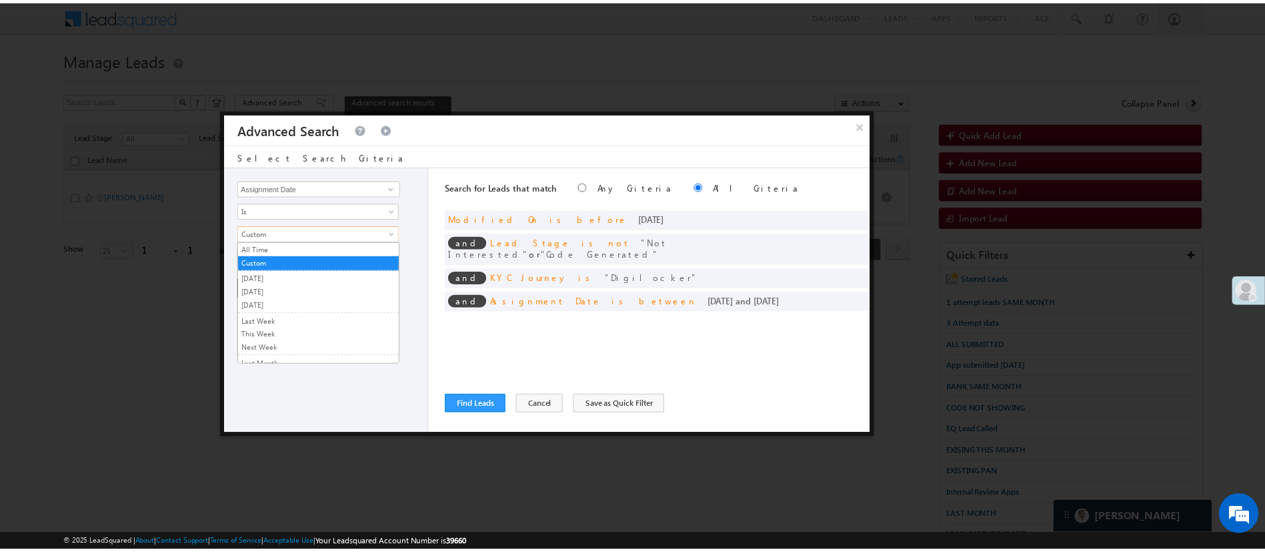
scroll to position [89, 0]
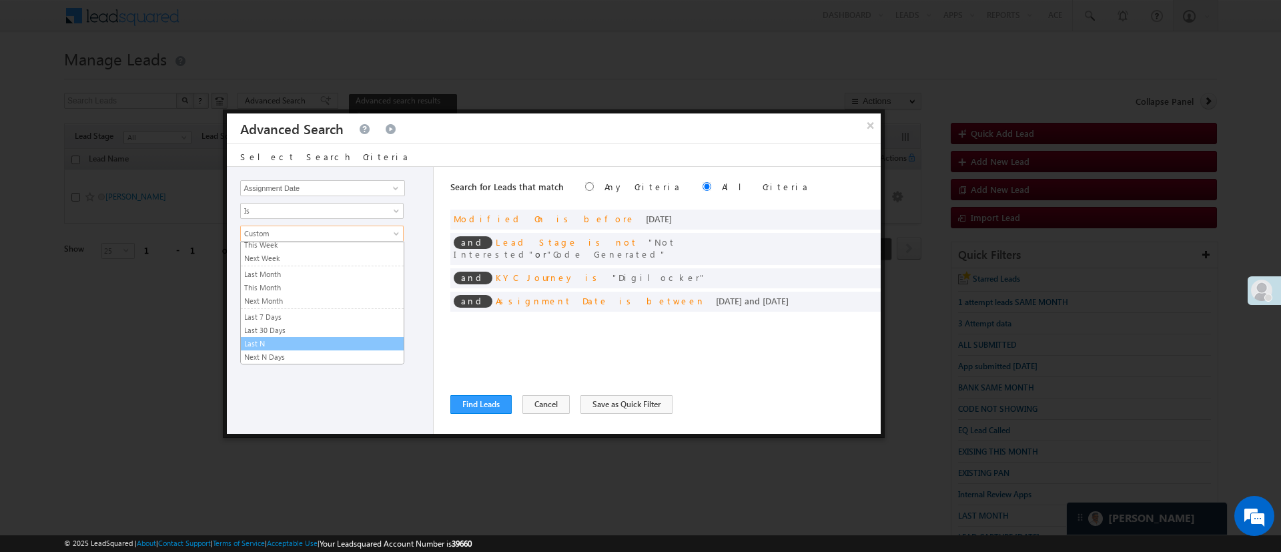
click at [349, 341] on link "Last N" at bounding box center [322, 343] width 163 height 12
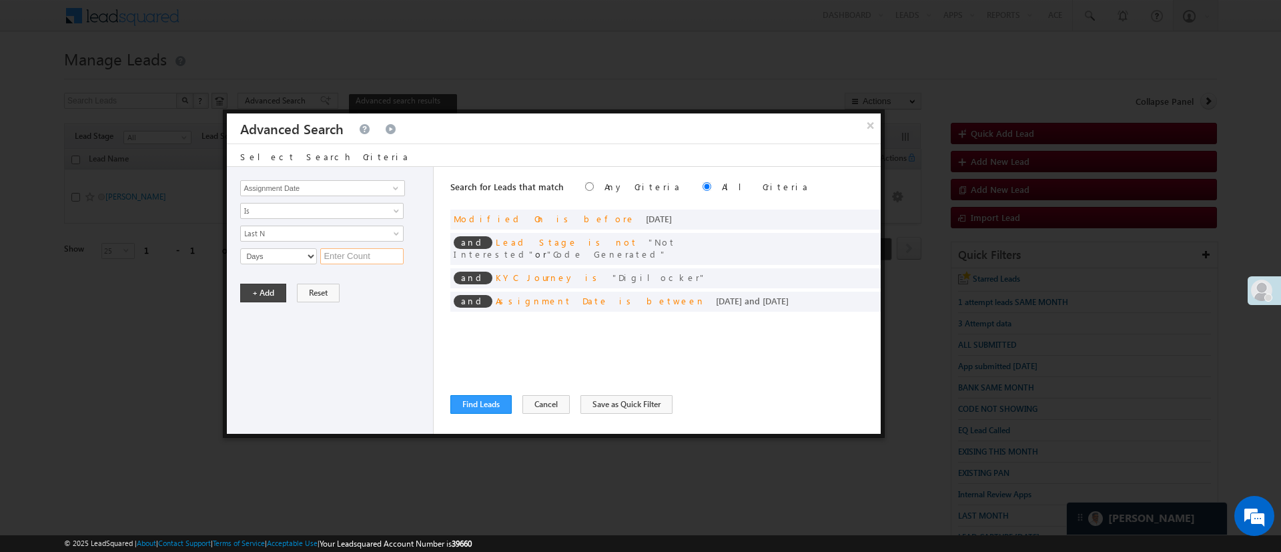
click at [365, 259] on input "text" at bounding box center [361, 256] width 83 height 16
type input "3"
click at [273, 294] on button "+ Add" at bounding box center [263, 292] width 46 height 19
click at [488, 403] on button "Find Leads" at bounding box center [480, 404] width 61 height 19
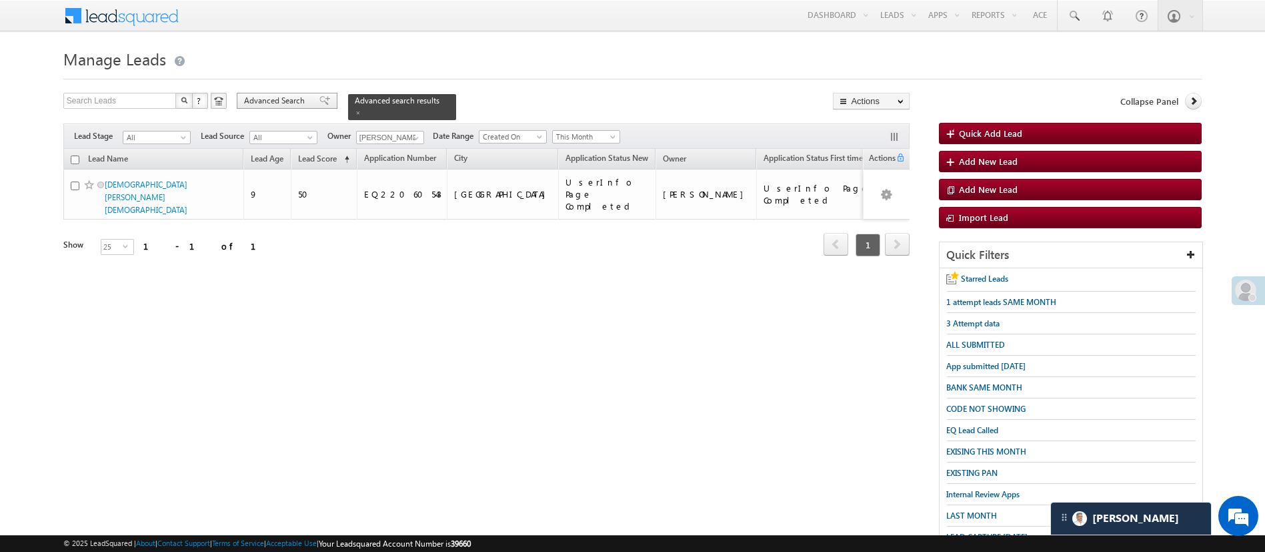
click at [283, 103] on span "Advanced Search" at bounding box center [276, 101] width 65 height 12
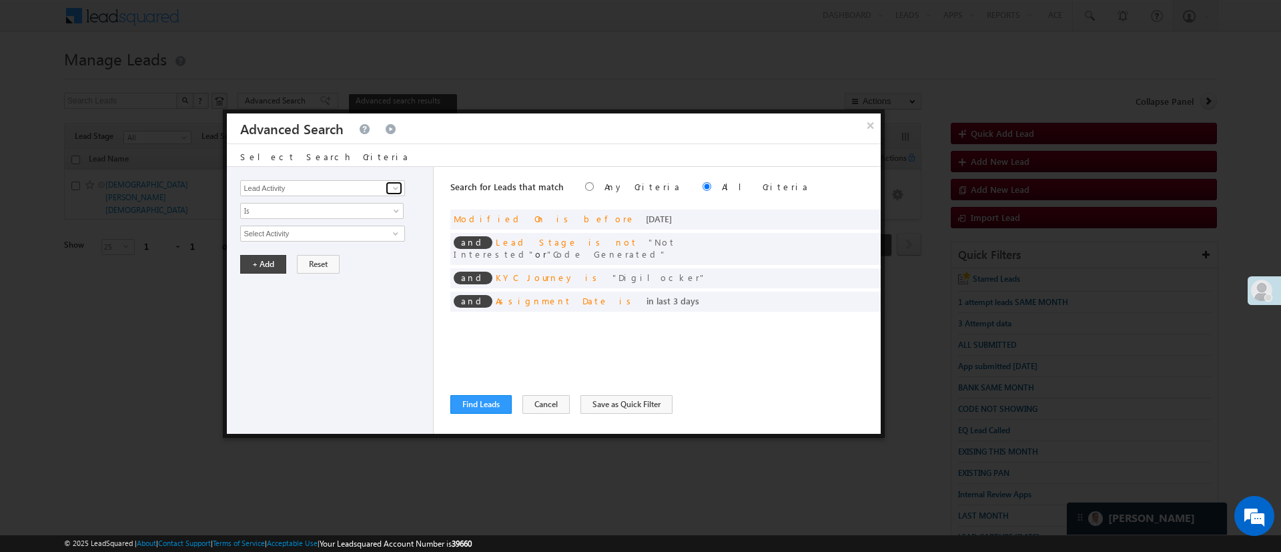
click at [392, 191] on span at bounding box center [395, 188] width 11 height 11
click at [323, 217] on link "Selfie Timestamp" at bounding box center [322, 215] width 164 height 15
type input "Selfie Timestamp"
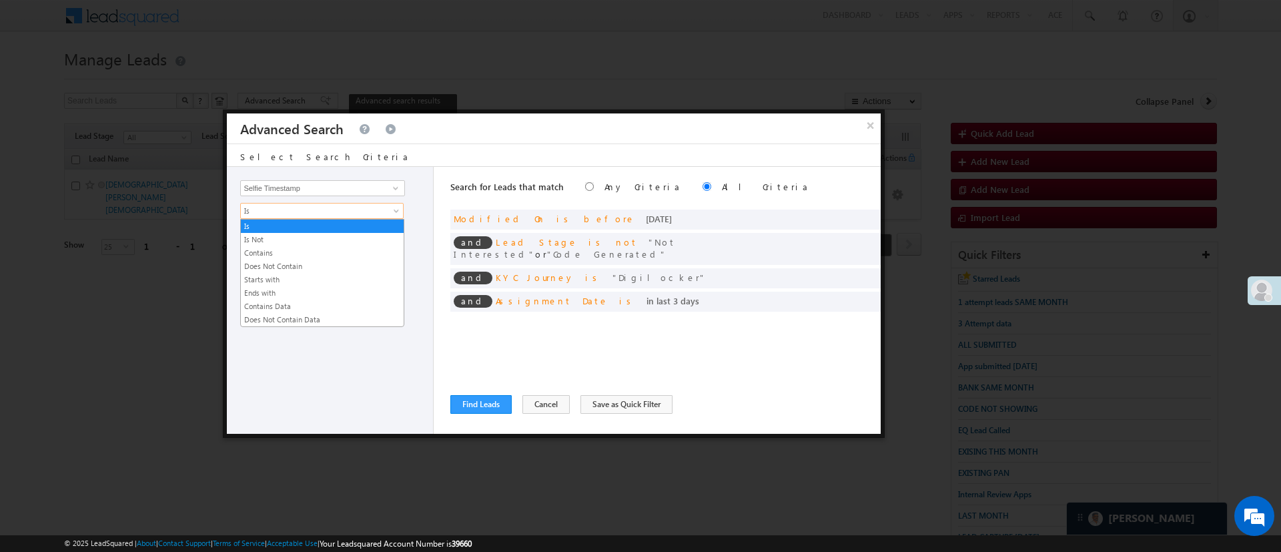
click at [323, 211] on span "Is" at bounding box center [313, 211] width 145 height 12
click at [302, 303] on link "Contains Data" at bounding box center [322, 306] width 163 height 12
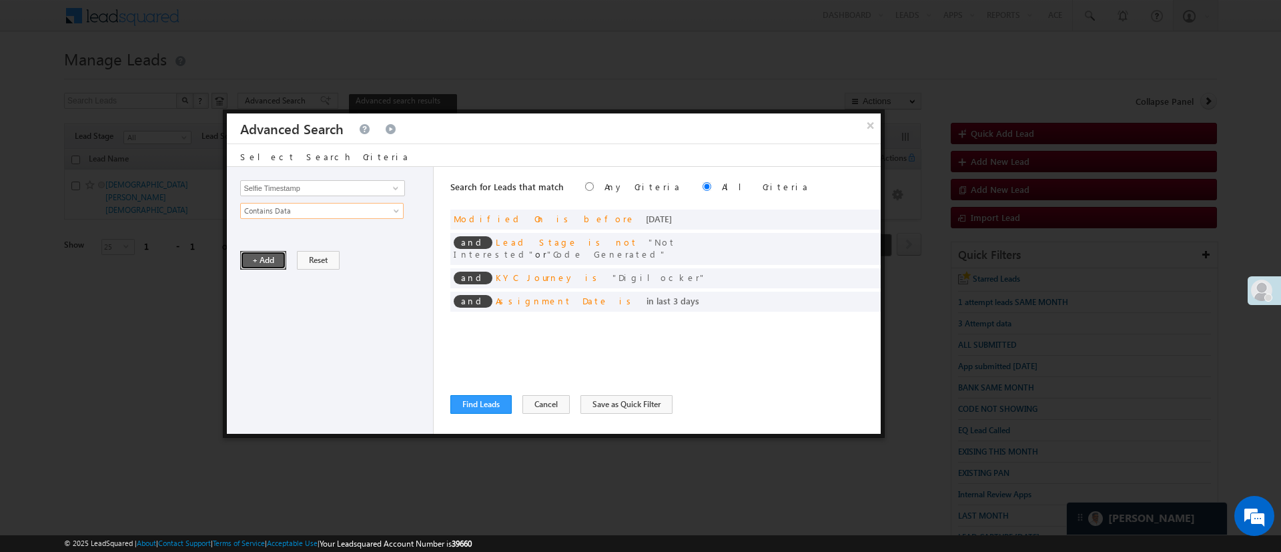
click at [277, 259] on button "+ Add" at bounding box center [263, 260] width 46 height 19
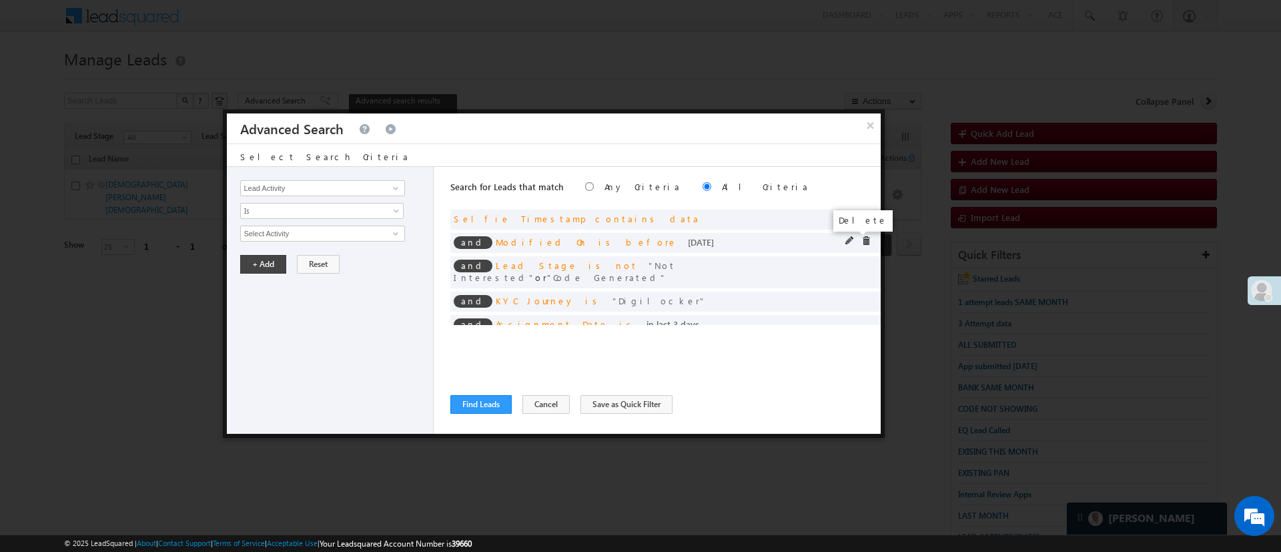
click at [861, 239] on span at bounding box center [865, 240] width 9 height 9
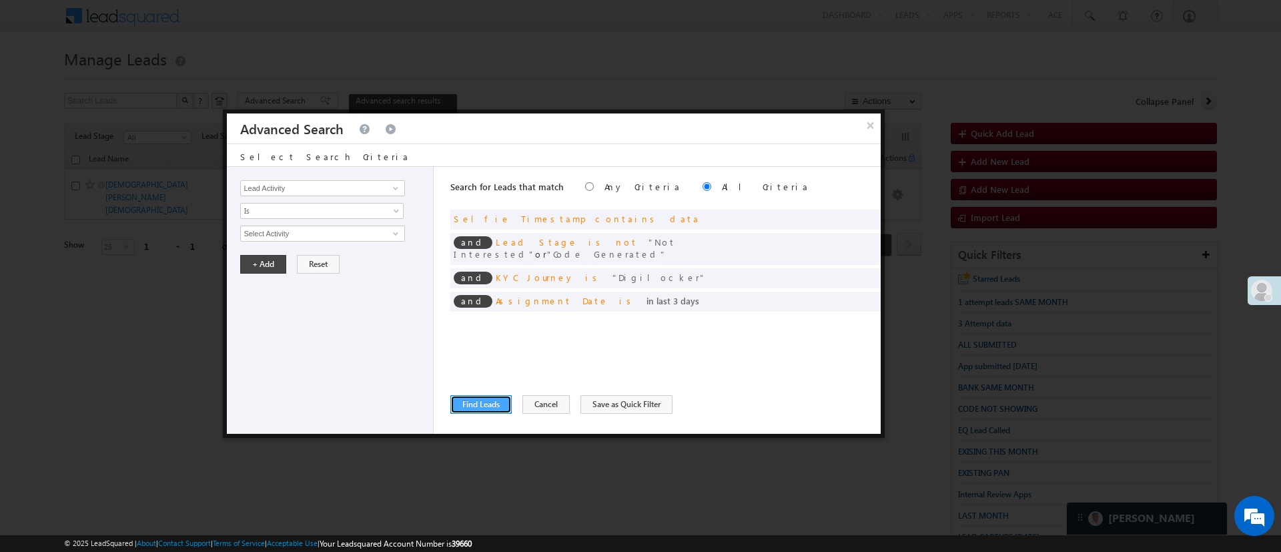
click at [471, 404] on button "Find Leads" at bounding box center [480, 404] width 61 height 19
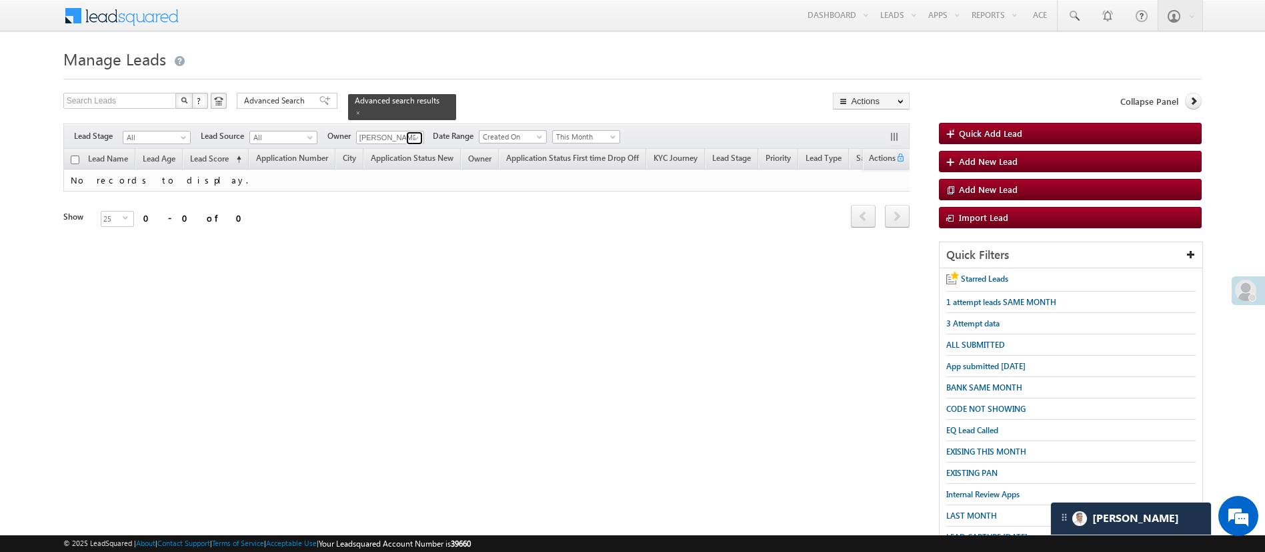
click at [415, 133] on span at bounding box center [416, 138] width 11 height 11
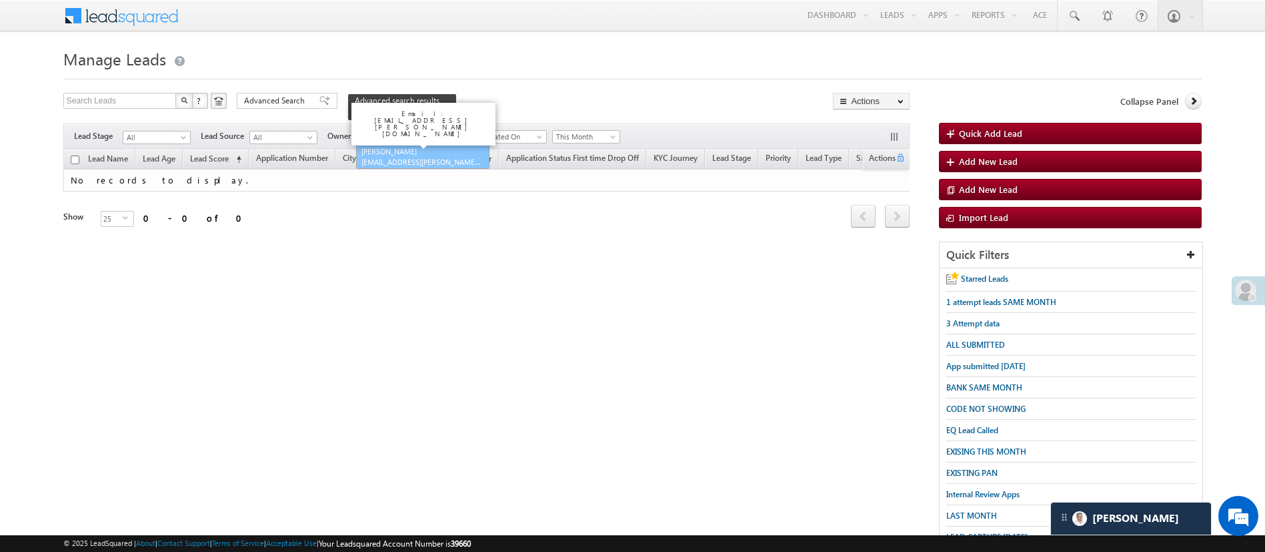
click at [417, 144] on link "Hemant Nandwana Hemant.Nandwana@angelbroking.com" at bounding box center [422, 156] width 133 height 25
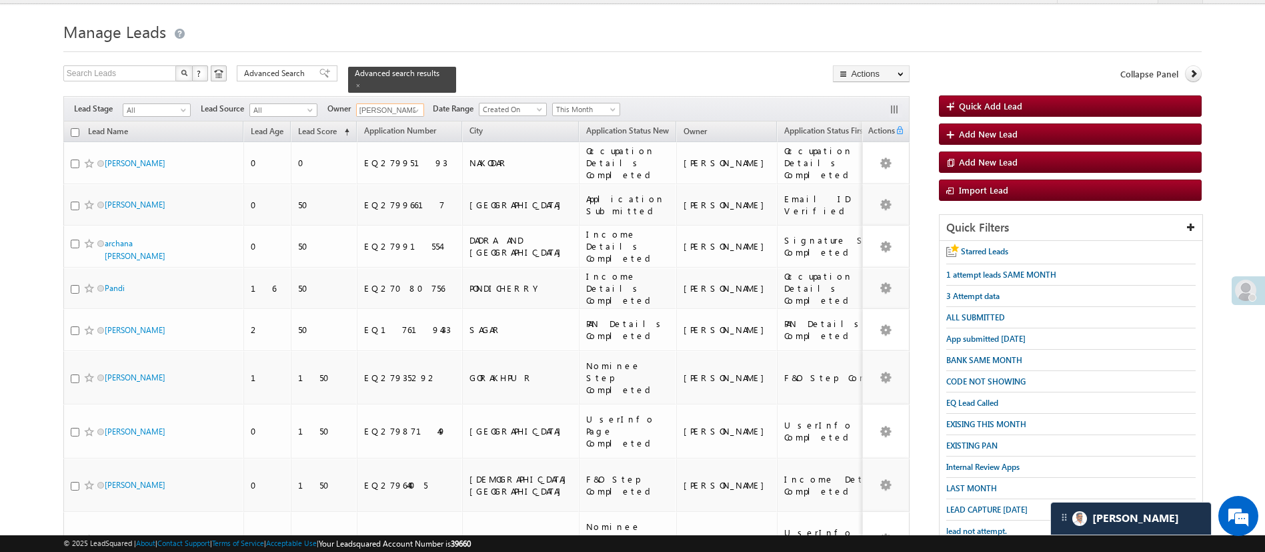
scroll to position [23, 0]
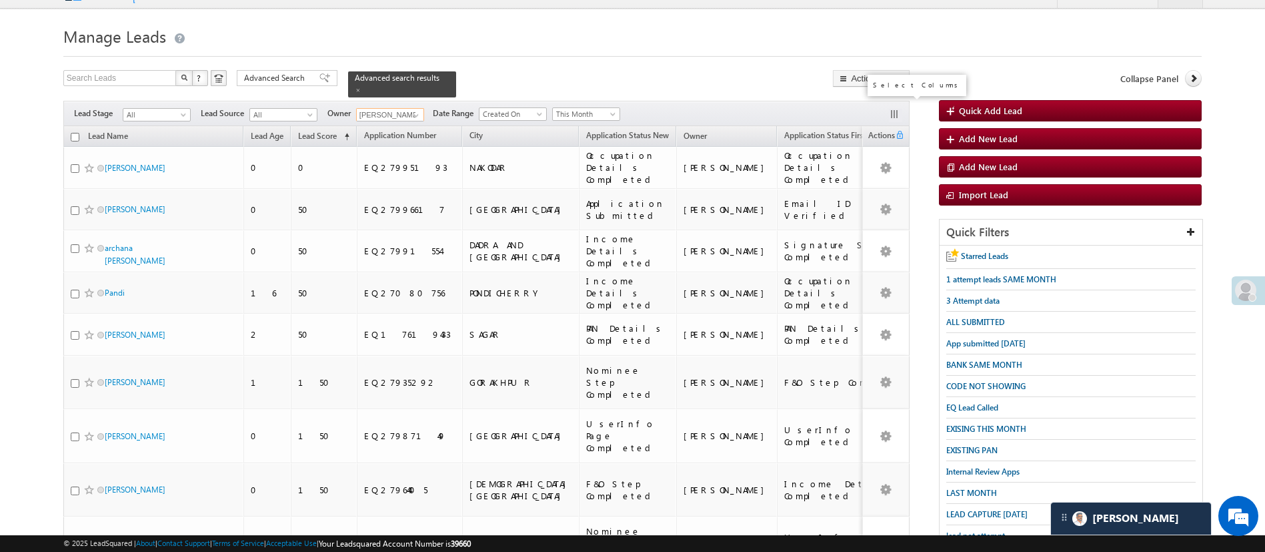
type input "Hemant Nandwana"
click at [893, 109] on button "button" at bounding box center [895, 115] width 13 height 13
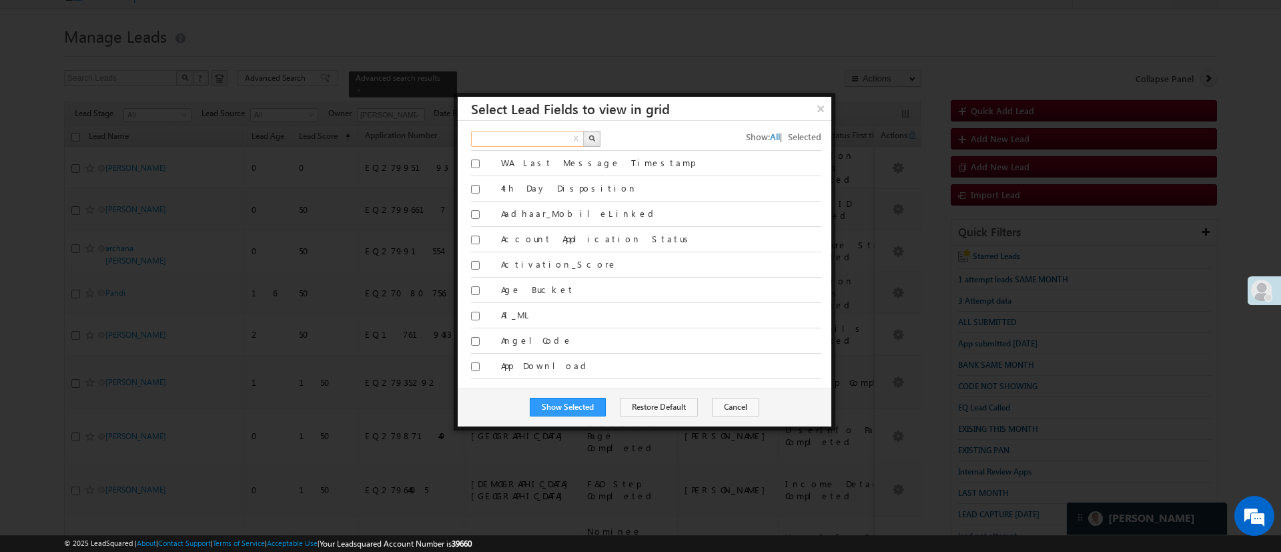
click at [550, 141] on input "text" at bounding box center [528, 139] width 114 height 16
type input "phon"
click at [597, 137] on button "button" at bounding box center [591, 139] width 17 height 16
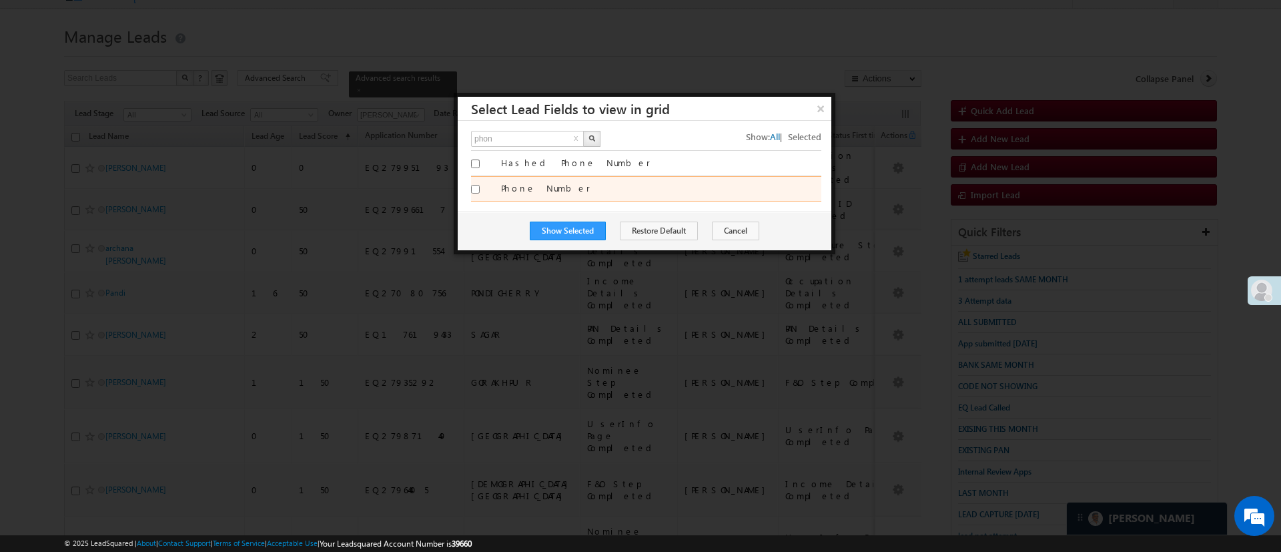
click at [474, 185] on input "Phone Number" at bounding box center [475, 189] width 9 height 9
checkbox input "true"
click at [552, 220] on div "Show Selected Restore Default Cancel" at bounding box center [644, 230] width 373 height 39
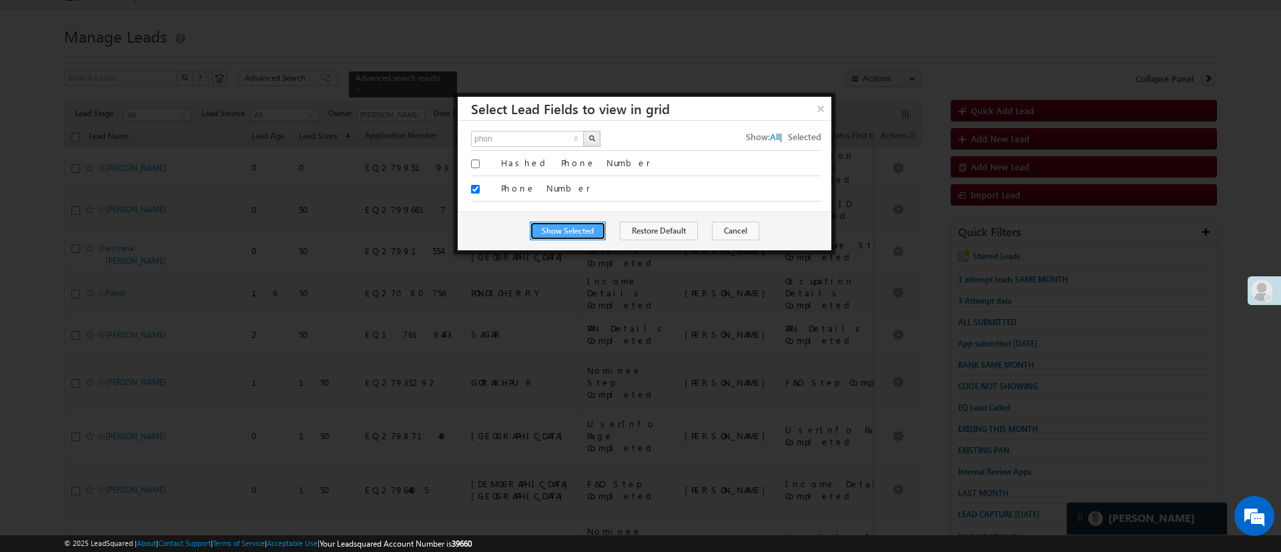
click at [552, 223] on button "Show Selected" at bounding box center [568, 230] width 76 height 19
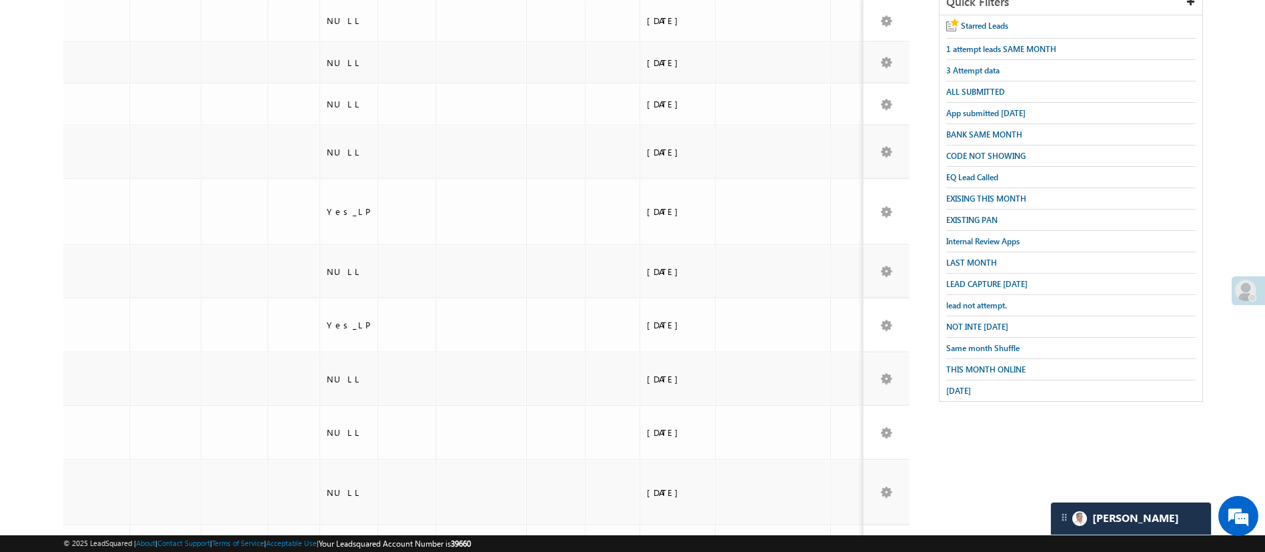
scroll to position [0, 0]
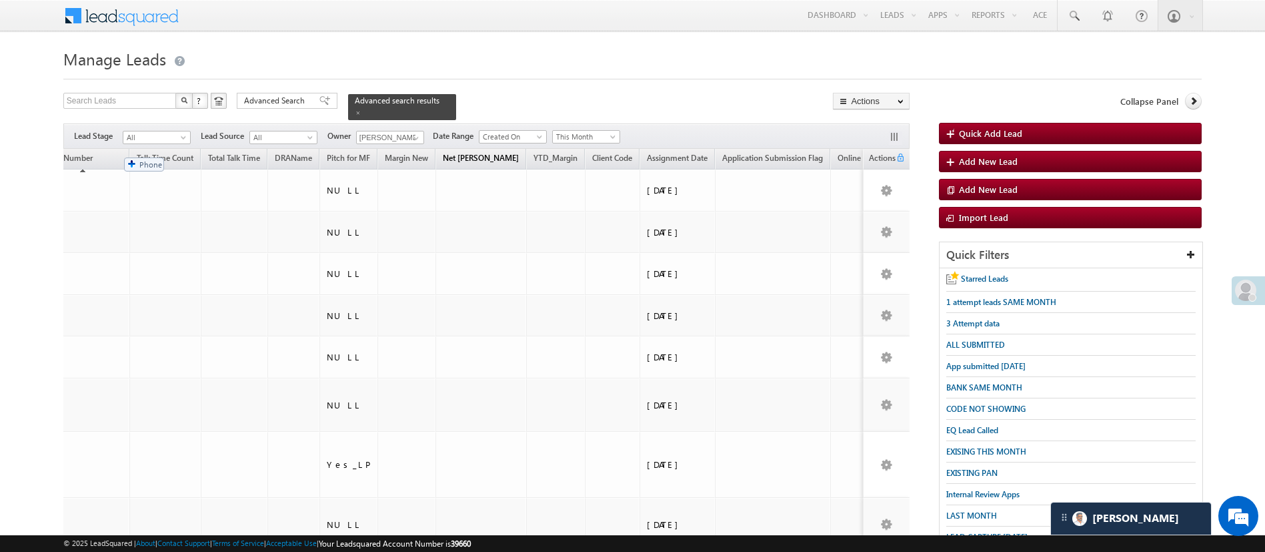
drag, startPoint x: 788, startPoint y: 147, endPoint x: 117, endPoint y: 150, distance: 671.0
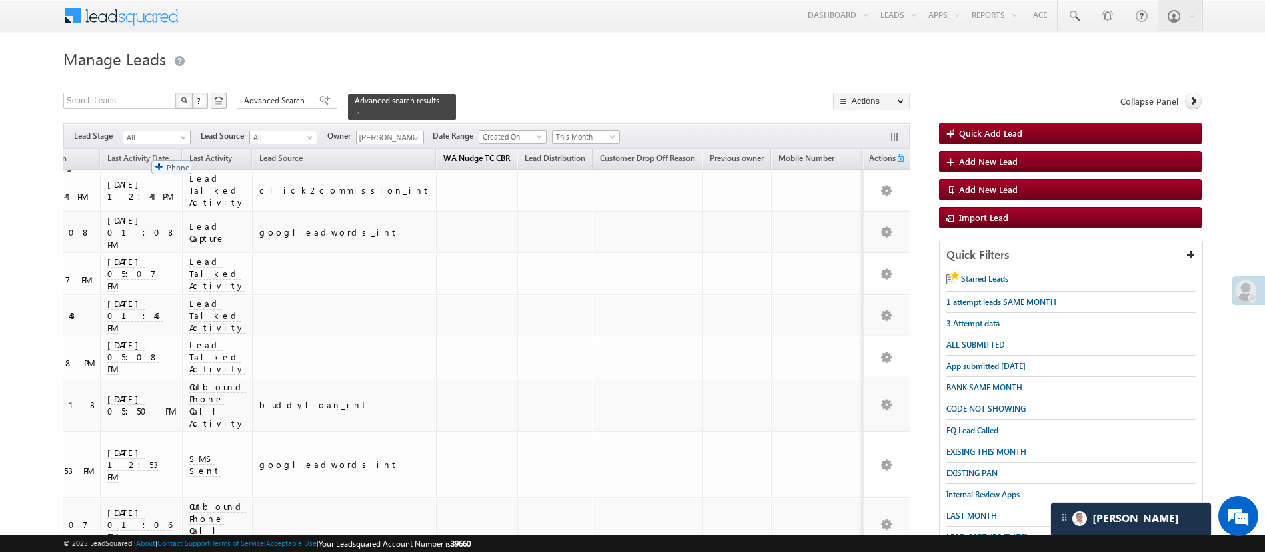
drag, startPoint x: 847, startPoint y: 152, endPoint x: 145, endPoint y: 153, distance: 702.3
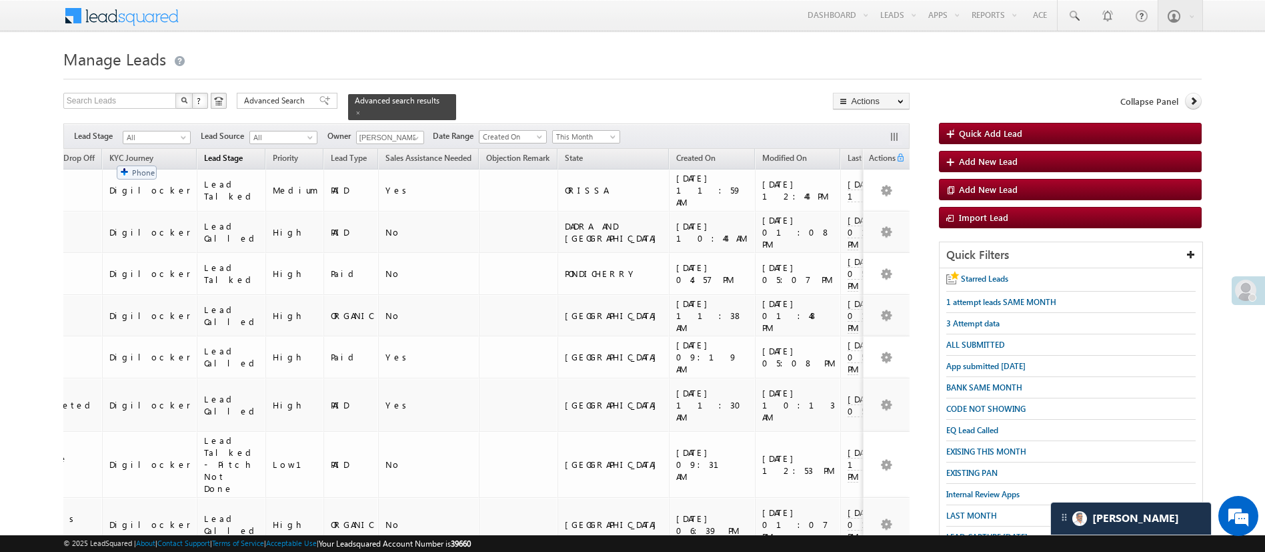
drag, startPoint x: 834, startPoint y: 153, endPoint x: 109, endPoint y: 159, distance: 724.3
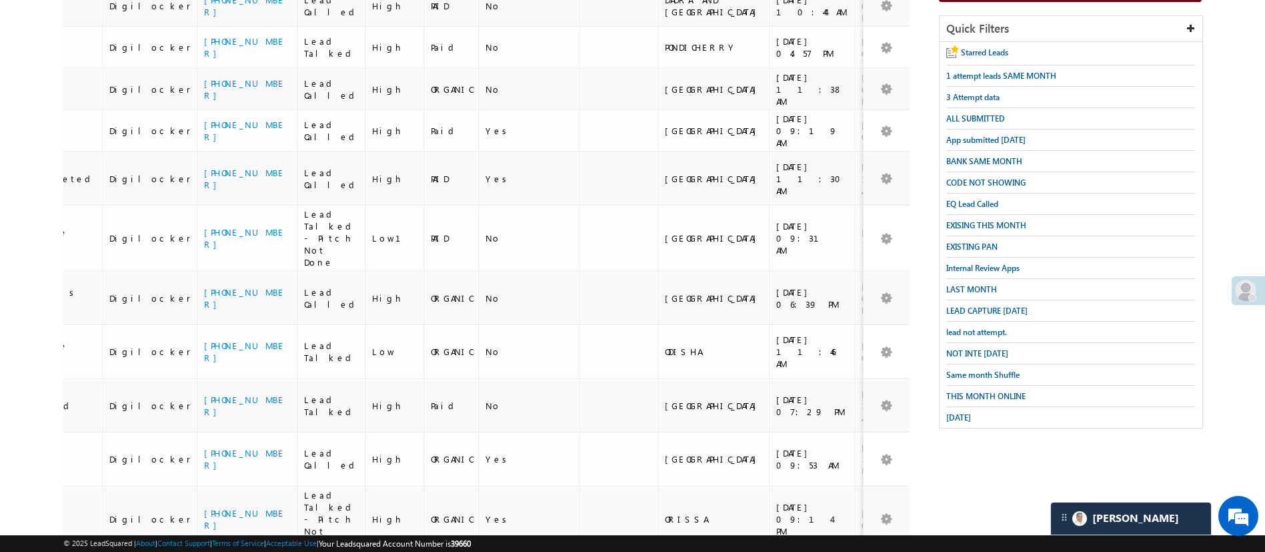
scroll to position [253, 0]
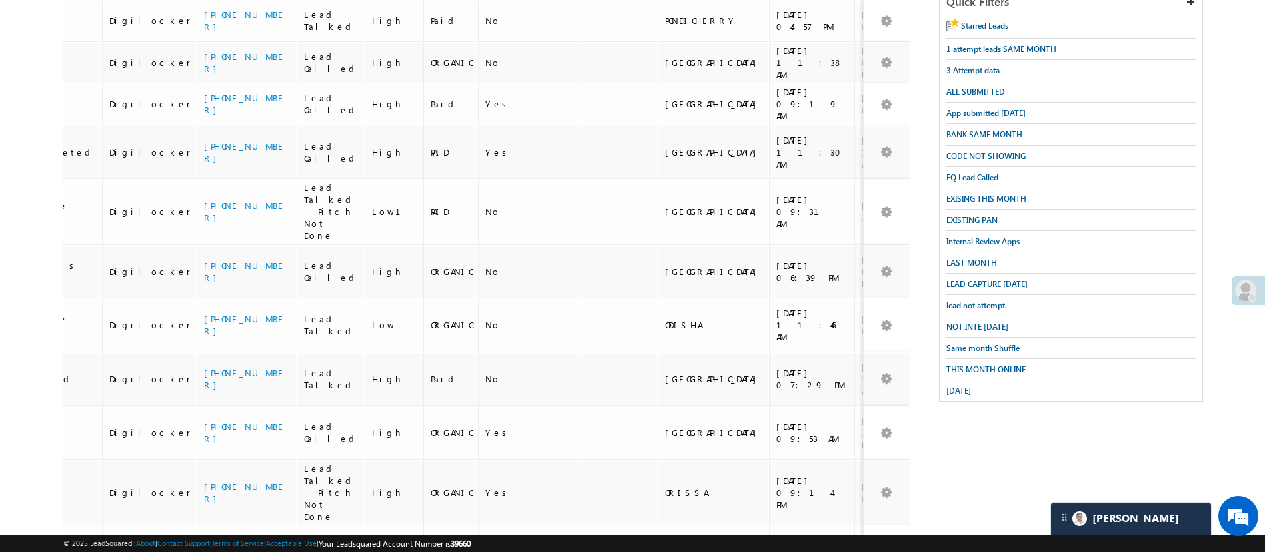
click at [245, 484] on div "Lead Name Lead Age Lead Score (sorted ascending) Application Number City Applic…" at bounding box center [486, 266] width 847 height 740
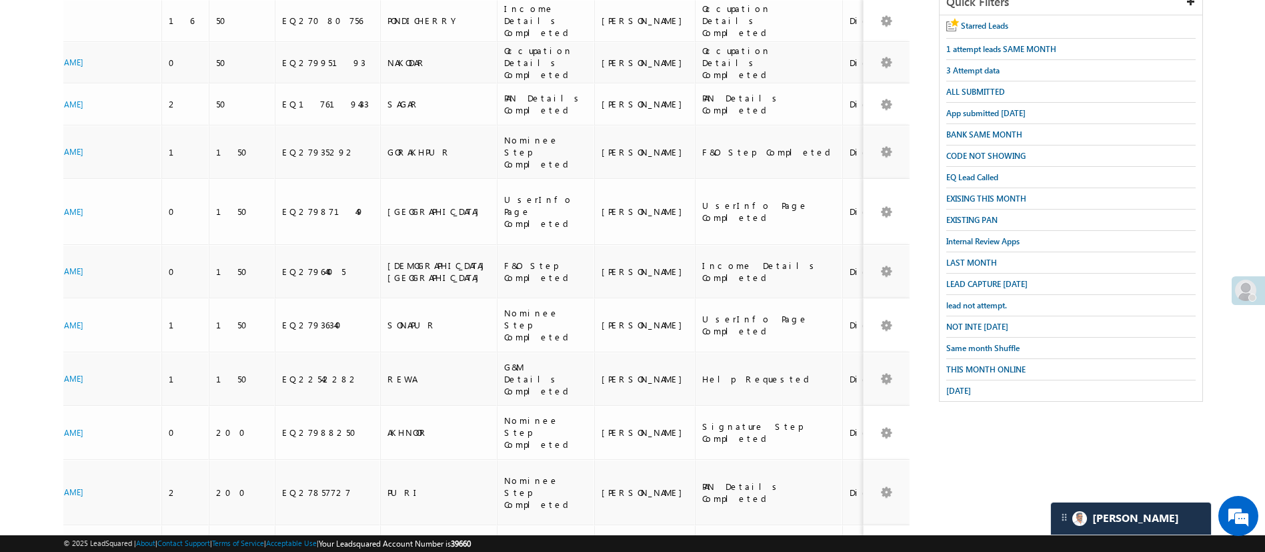
scroll to position [0, 0]
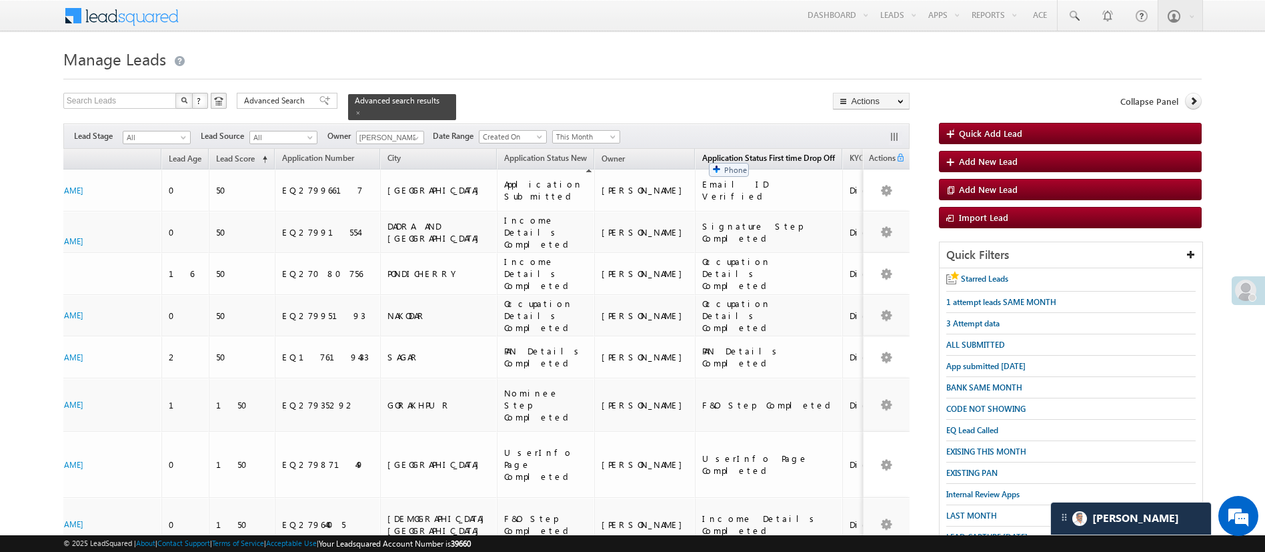
drag, startPoint x: 848, startPoint y: 150, endPoint x: 700, endPoint y: 158, distance: 147.6
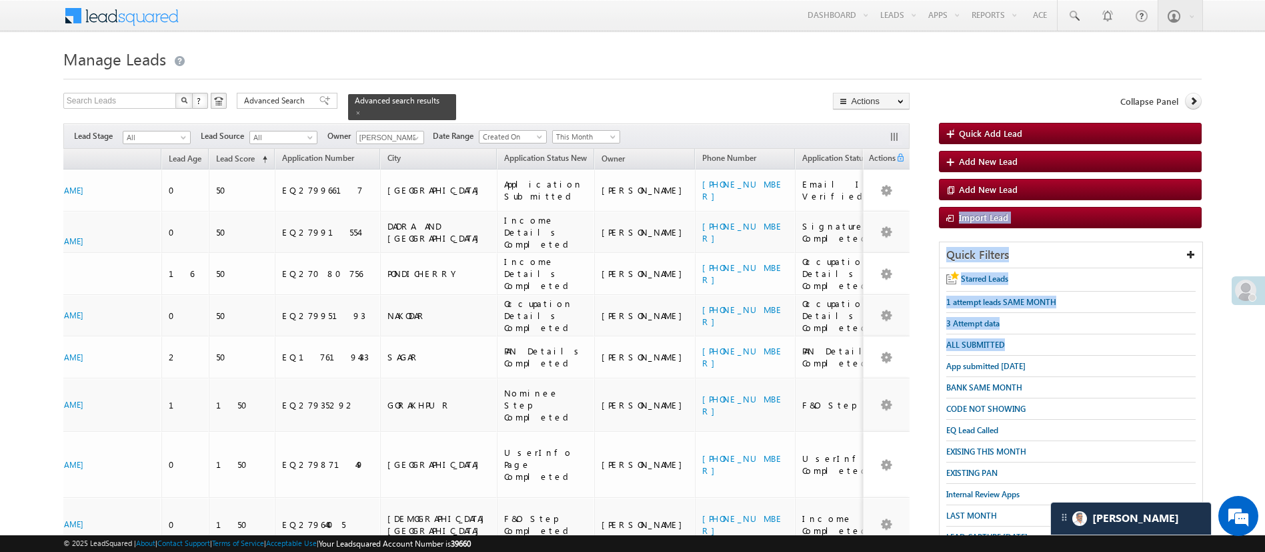
drag, startPoint x: 1262, startPoint y: 195, endPoint x: 1280, endPoint y: 352, distance: 157.8
click at [1265, 352] on html "Menu Manish Panchal Manis h.1Pa nchal @ange lbrok ing.c om" at bounding box center [632, 469] width 1265 height 938
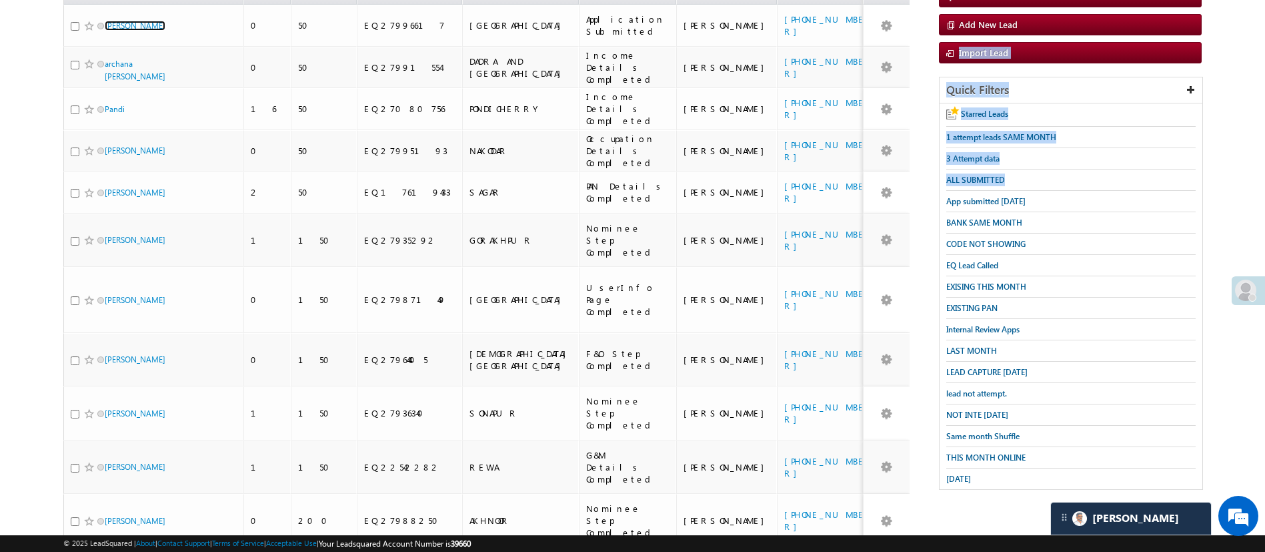
scroll to position [163, 0]
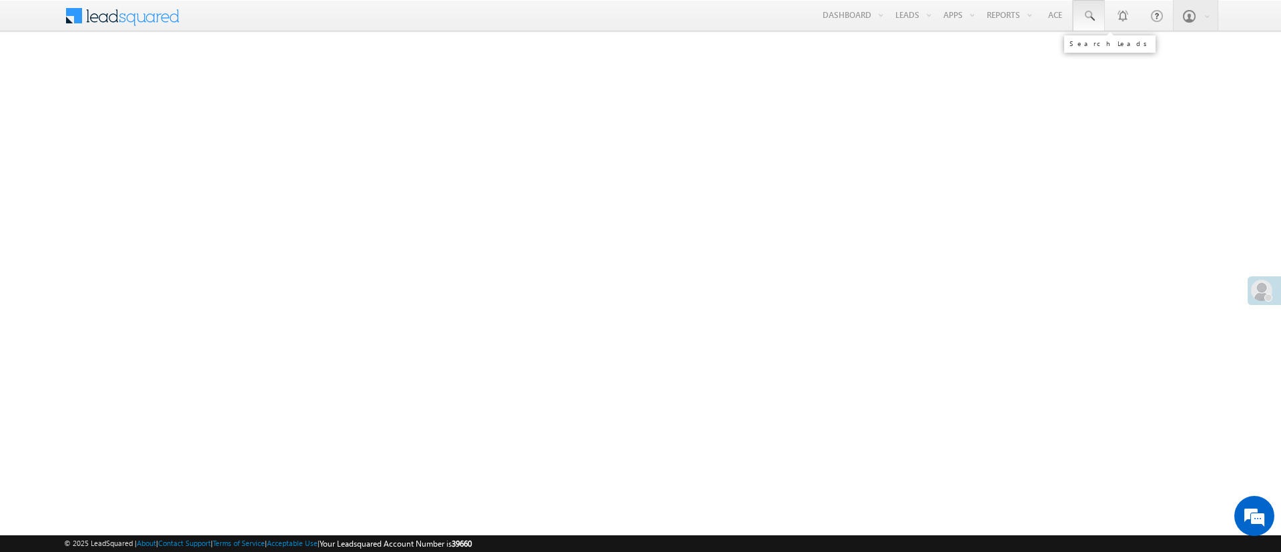
click at [1076, 19] on link at bounding box center [1088, 15] width 32 height 31
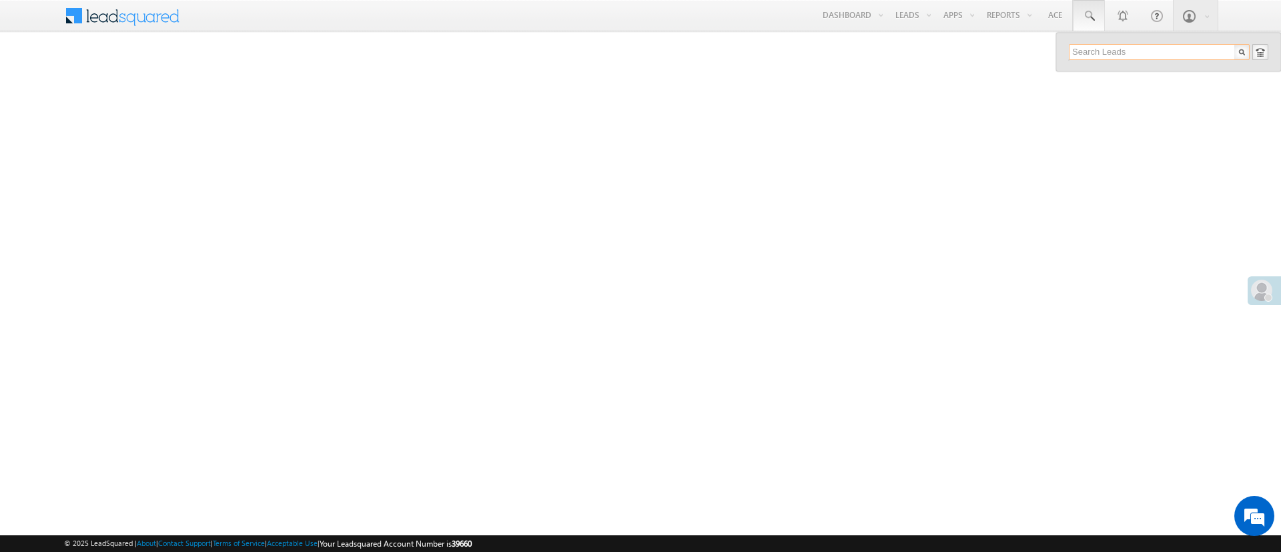
paste input "EQ13099239"
type input "EQ13099239"
click at [1174, 89] on div "[PHONE_NUMBER]" at bounding box center [1164, 87] width 179 height 16
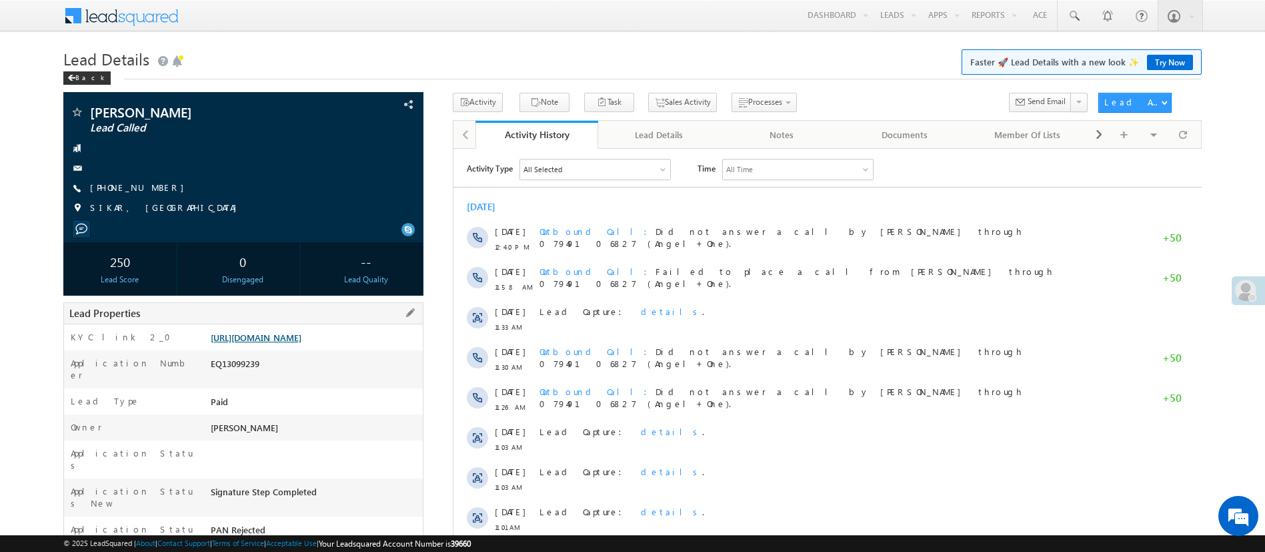
click at [301, 343] on link "[URL][DOMAIN_NAME]" at bounding box center [256, 336] width 91 height 11
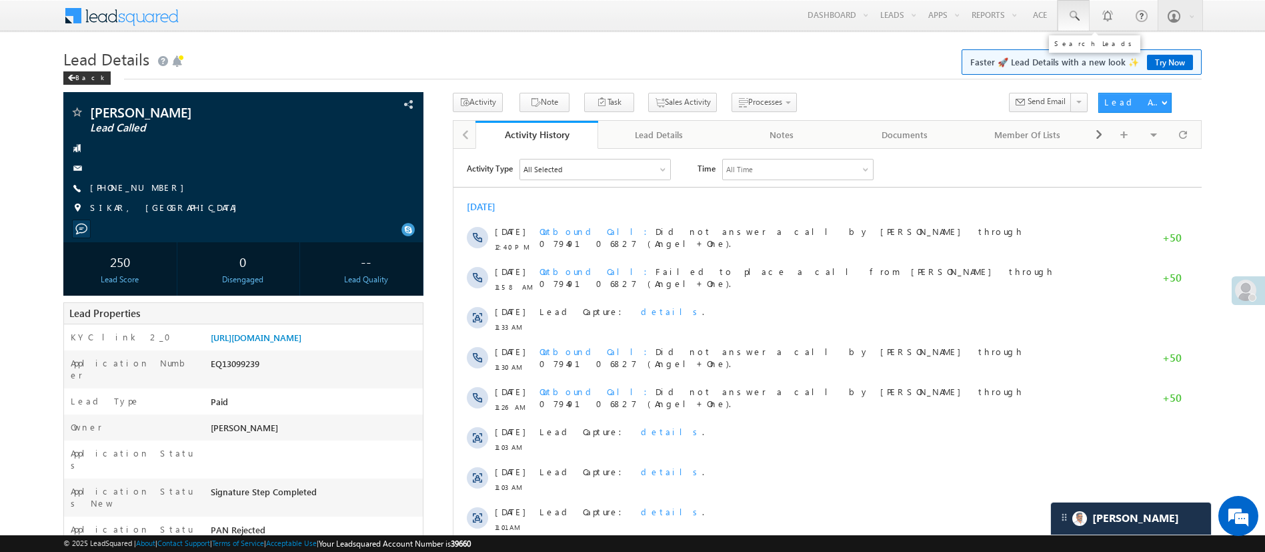
click at [1071, 21] on span at bounding box center [1073, 15] width 13 height 13
paste input "EQ27819669"
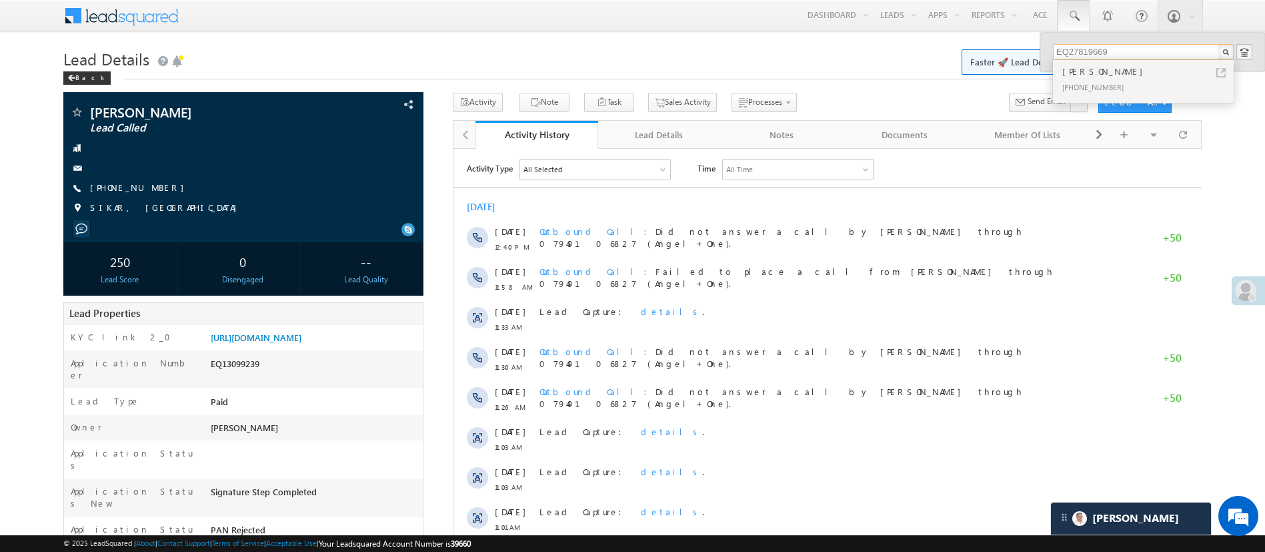
type input "EQ27819669"
click at [1106, 73] on div "[PERSON_NAME]" at bounding box center [1149, 71] width 179 height 15
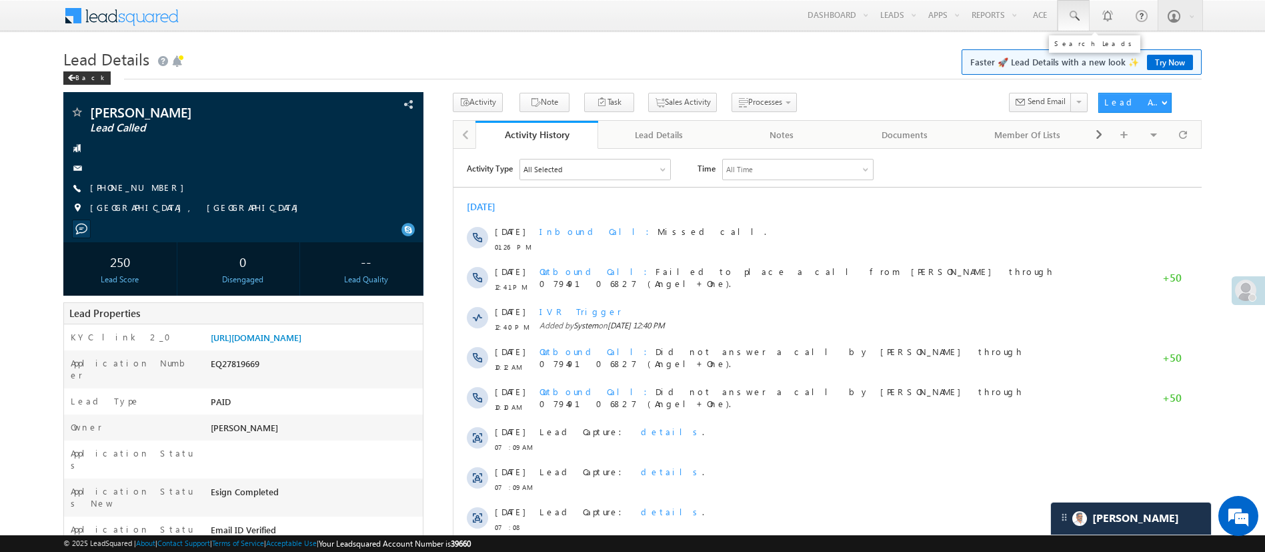
click at [1084, 16] on link at bounding box center [1074, 15] width 32 height 31
paste input "EQ27668684"
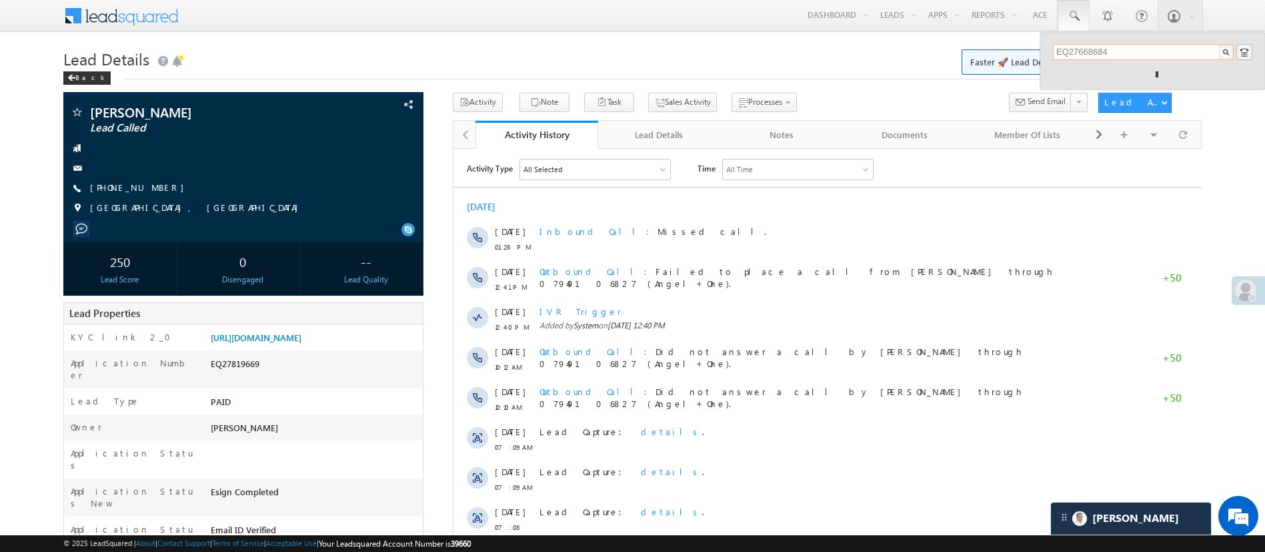
type input "EQ27668684"
click at [1121, 74] on div "EQ27668684" at bounding box center [1152, 61] width 199 height 34
click at [1121, 74] on div "Ranjana ashok ahire" at bounding box center [1149, 77] width 179 height 27
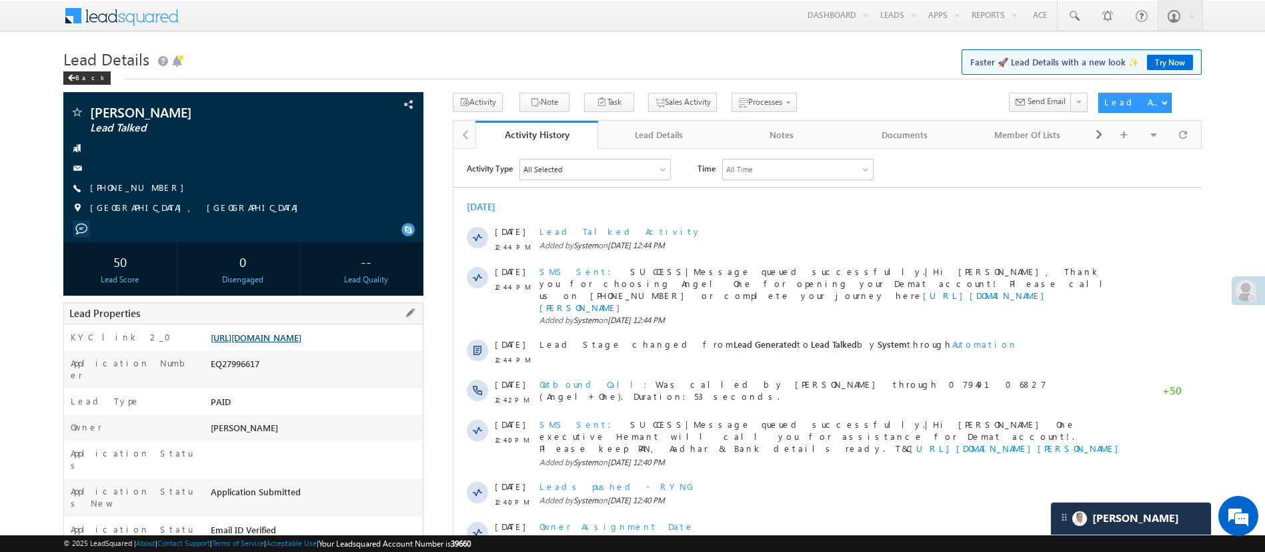
click at [301, 343] on link "[URL][DOMAIN_NAME]" at bounding box center [256, 336] width 91 height 11
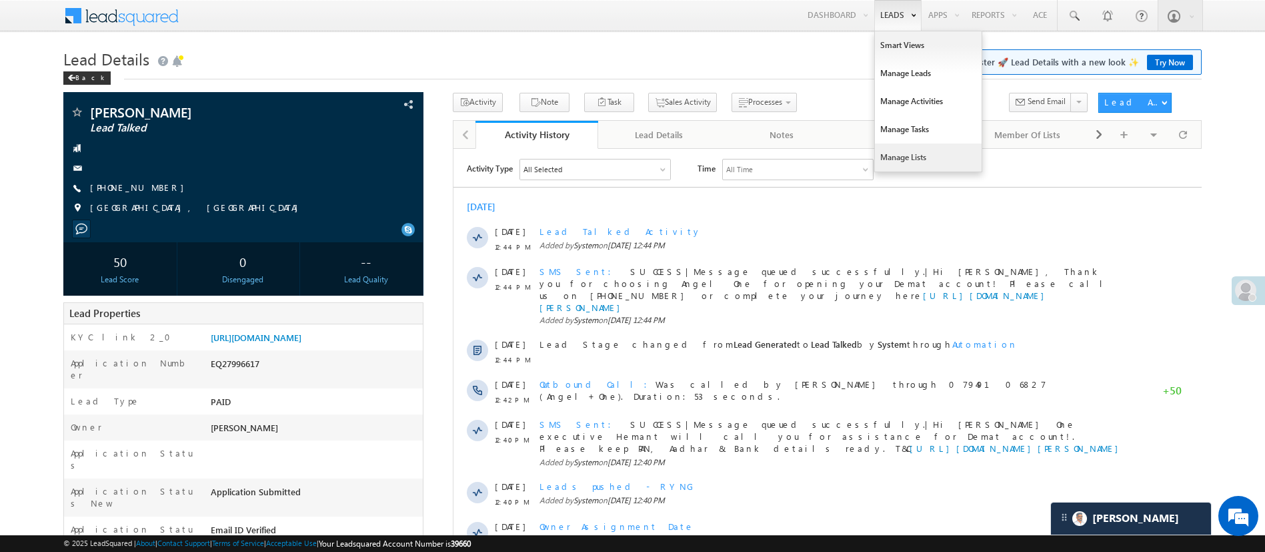
click at [934, 144] on link "Manage Lists" at bounding box center [928, 157] width 107 height 28
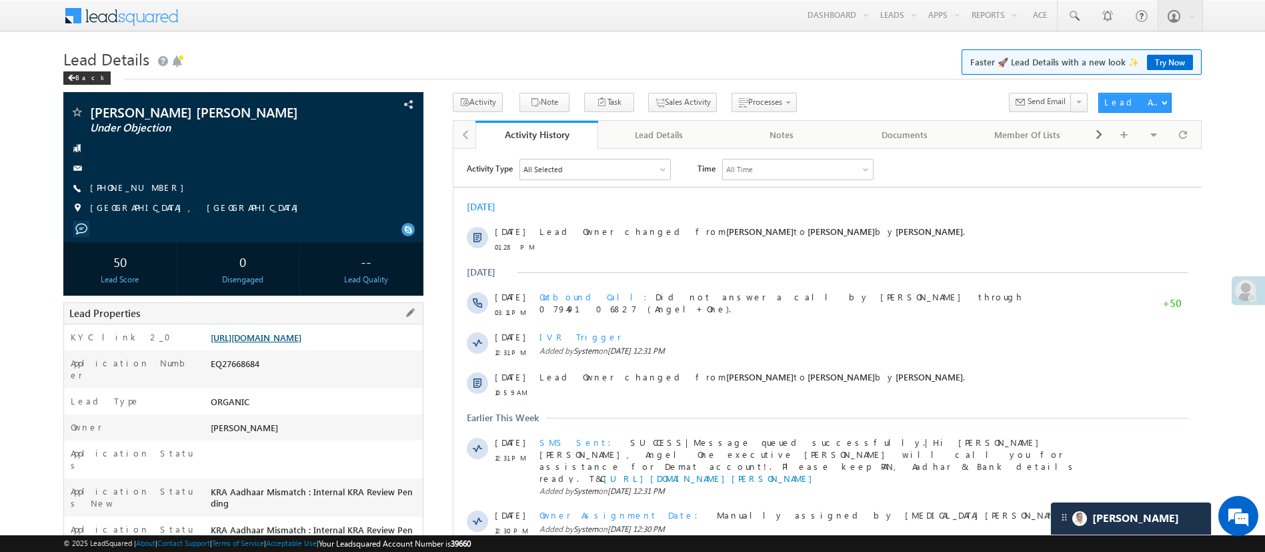
click at [301, 332] on link "https://angelbroking1-pk3em7sa.customui-test.leadsquared.com?leadId=47afceea-e8…" at bounding box center [256, 336] width 91 height 11
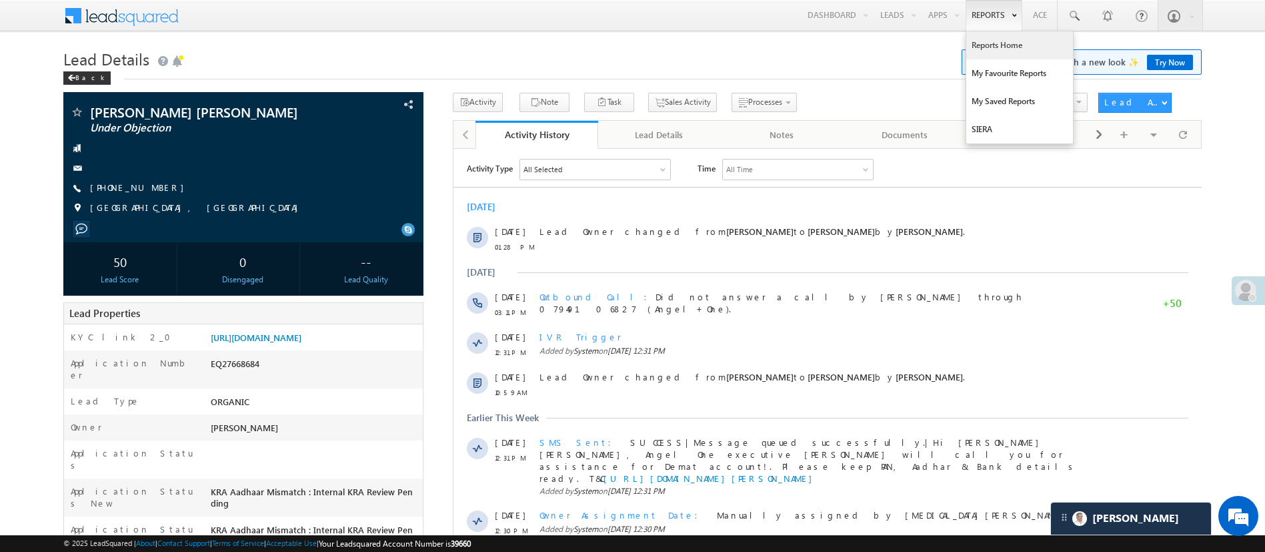
click at [987, 39] on link "Reports Home" at bounding box center [1019, 45] width 107 height 28
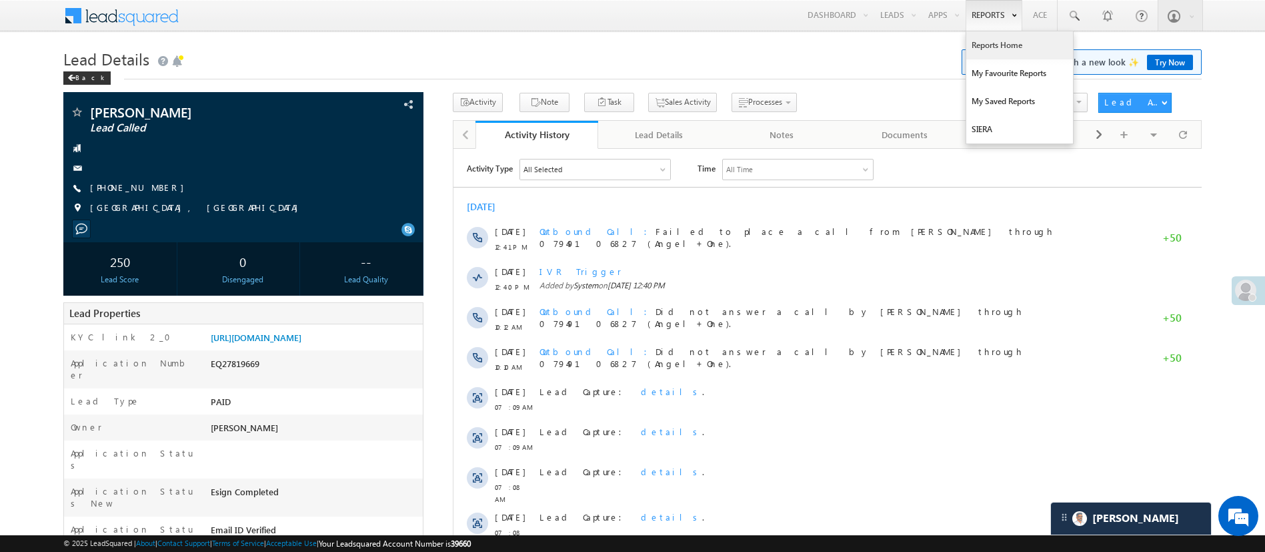
click at [997, 51] on link "Reports Home" at bounding box center [1019, 45] width 107 height 28
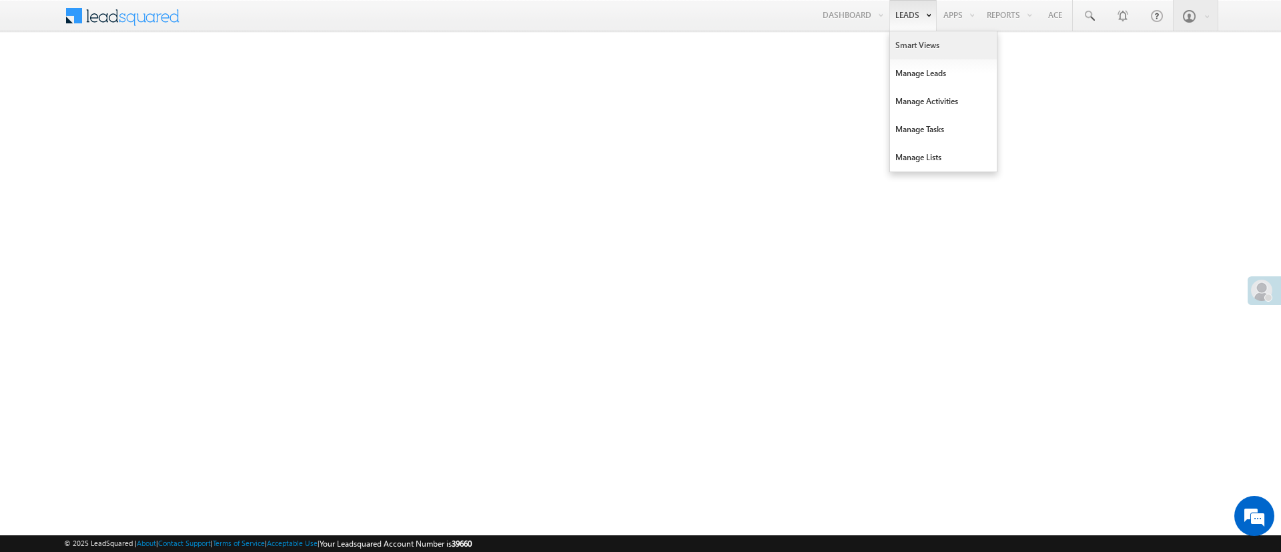
click at [921, 39] on link "Smart Views" at bounding box center [943, 45] width 107 height 28
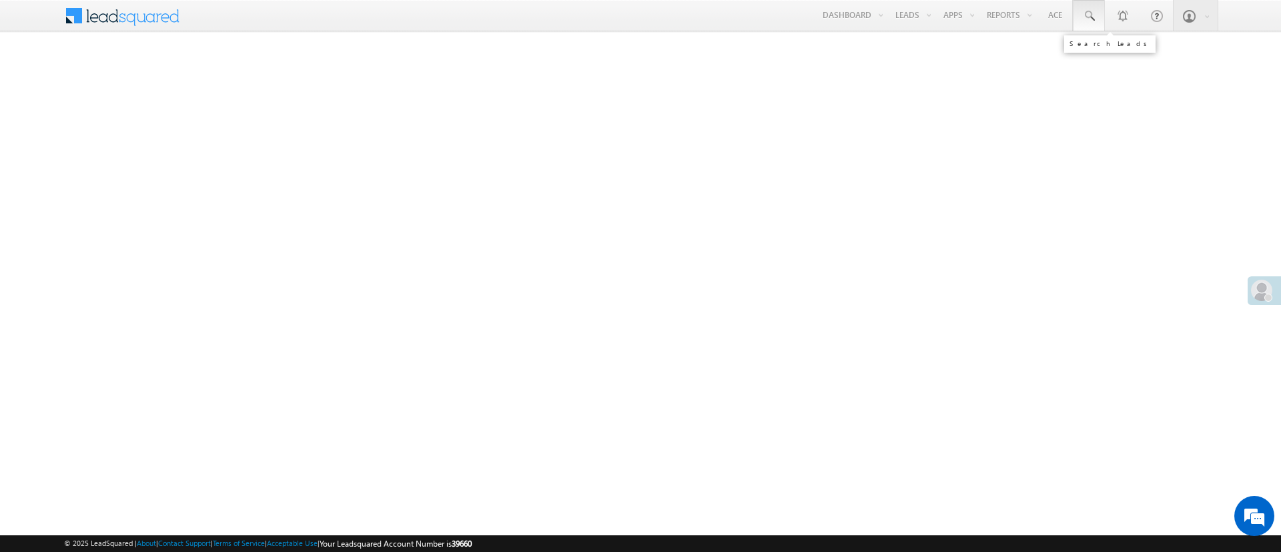
click at [1085, 13] on span at bounding box center [1088, 15] width 13 height 13
paste input "EQ27990943"
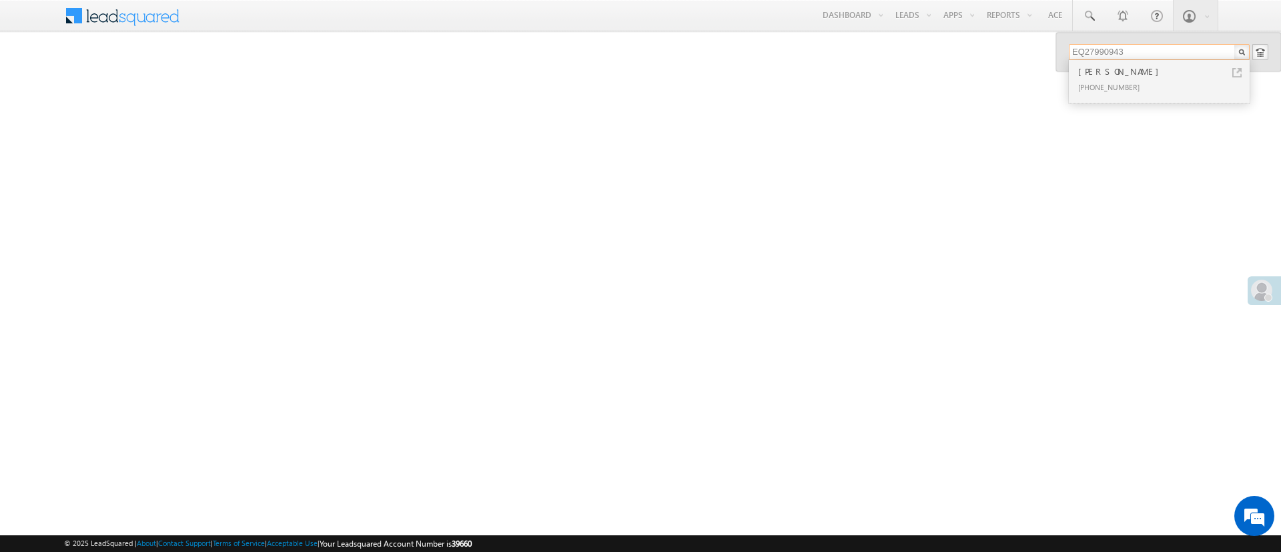
type input "EQ27990943"
click at [1120, 79] on div "[PHONE_NUMBER]" at bounding box center [1164, 87] width 179 height 16
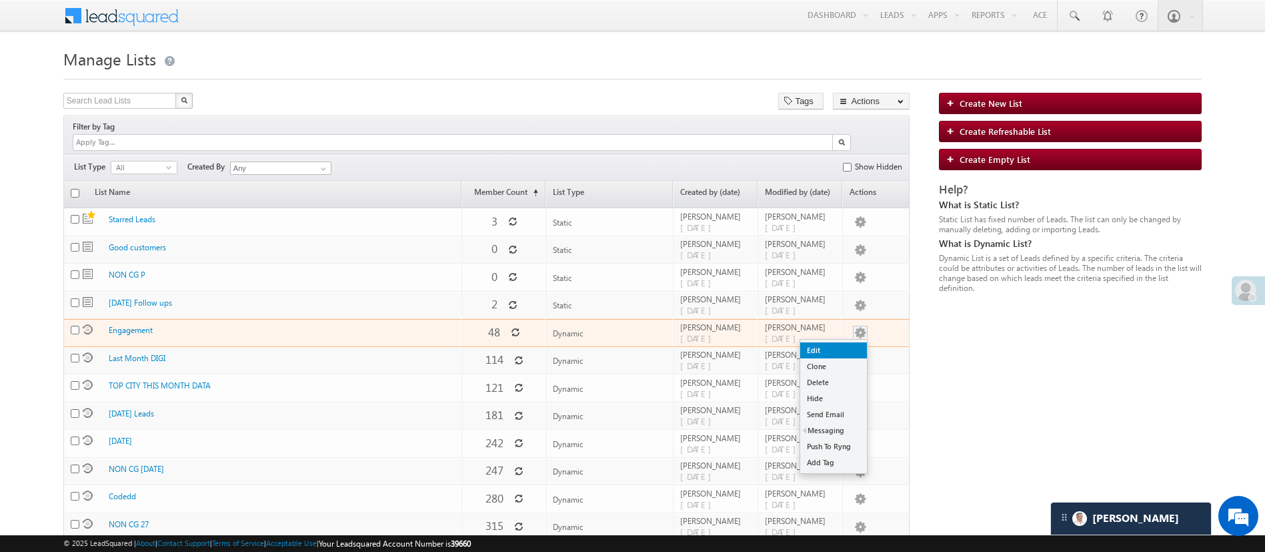
click at [853, 342] on link "Edit" at bounding box center [833, 350] width 67 height 16
checkbox input "true"
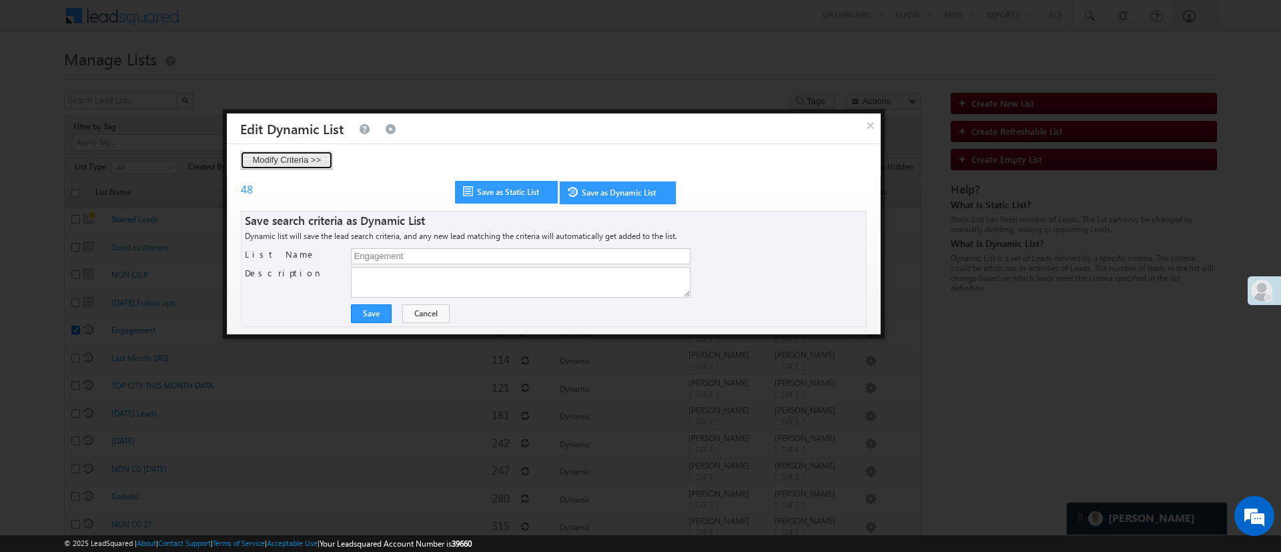
click at [269, 158] on button "Modify Criteria >>" at bounding box center [286, 160] width 93 height 19
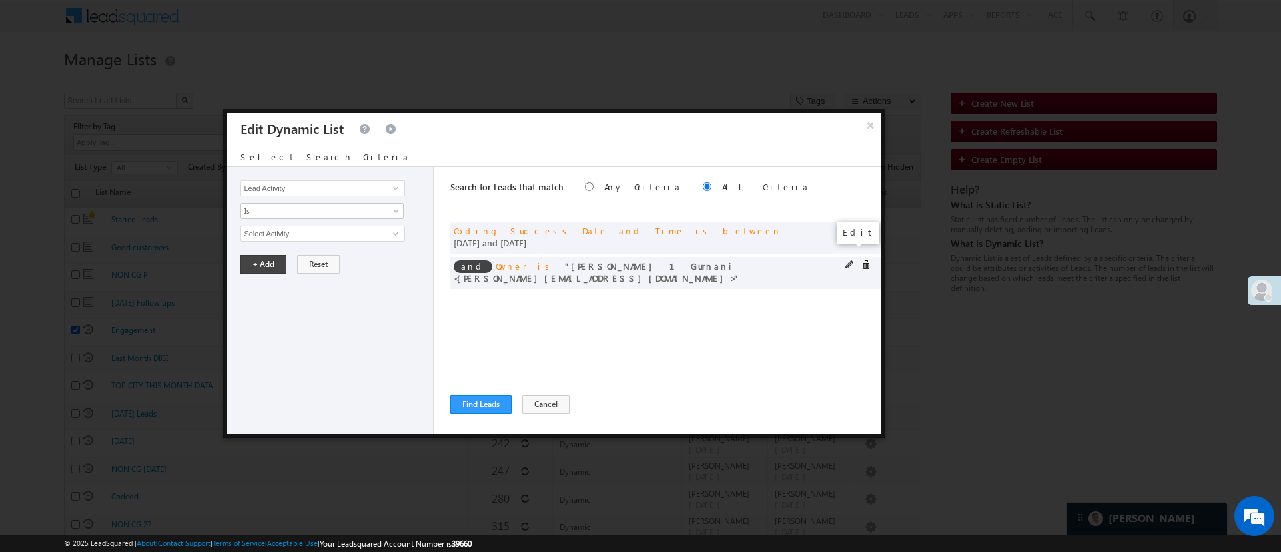
click at [847, 260] on span at bounding box center [849, 264] width 9 height 9
click at [345, 229] on span "Ujjwal 1Gurnani" at bounding box center [316, 233] width 151 height 15
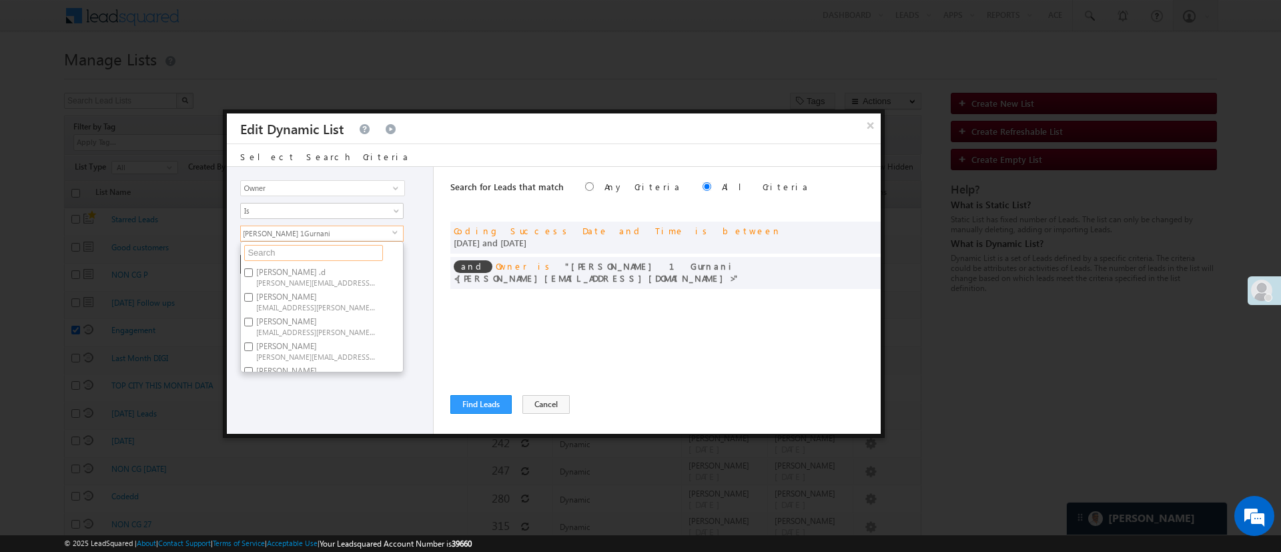
click at [321, 255] on input "text" at bounding box center [313, 253] width 139 height 16
type input "h"
type input "hem"
click at [320, 271] on label "Hemant Nandwana Hemant.Nandwana@angelbroking.com" at bounding box center [315, 276] width 149 height 25
click at [253, 271] on input "Hemant Nandwana Hemant.Nandwana@angelbroking.com" at bounding box center [248, 272] width 9 height 9
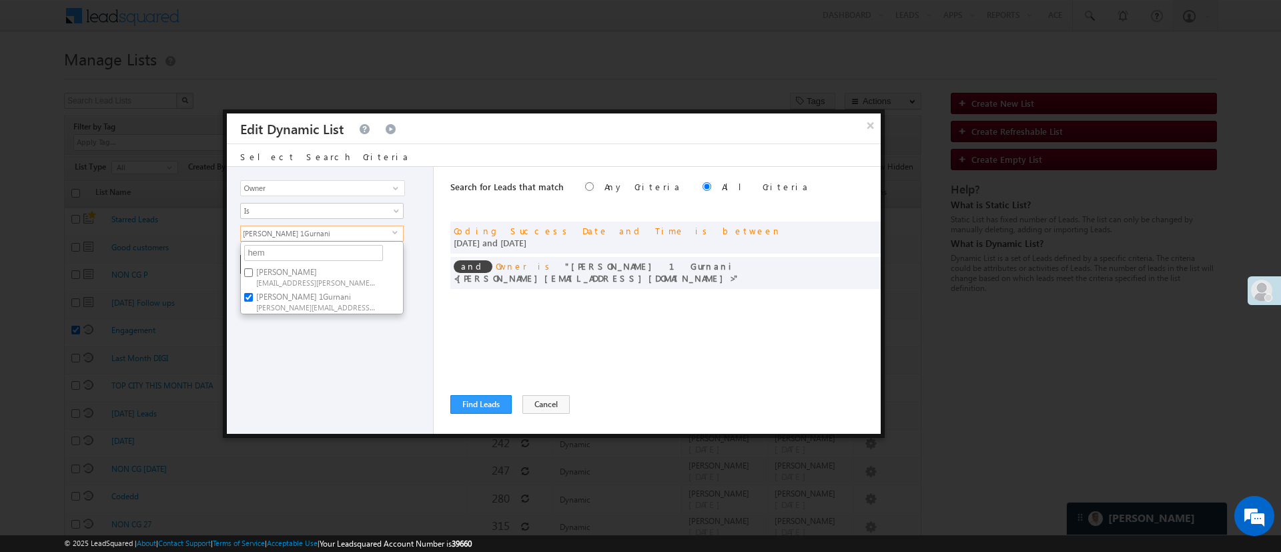
checkbox input "true"
click at [359, 341] on div "Lead Activity Task Sales Group Prospect Id WA Last Message Timestamp 4th Day Di…" at bounding box center [330, 300] width 207 height 267
click at [336, 237] on span "2 selected" at bounding box center [316, 233] width 151 height 15
click at [342, 249] on input "hem" at bounding box center [313, 253] width 139 height 16
click at [331, 351] on div "Lead Activity Task Sales Group Prospect Id WA Last Message Timestamp 4th Day Di…" at bounding box center [330, 300] width 207 height 267
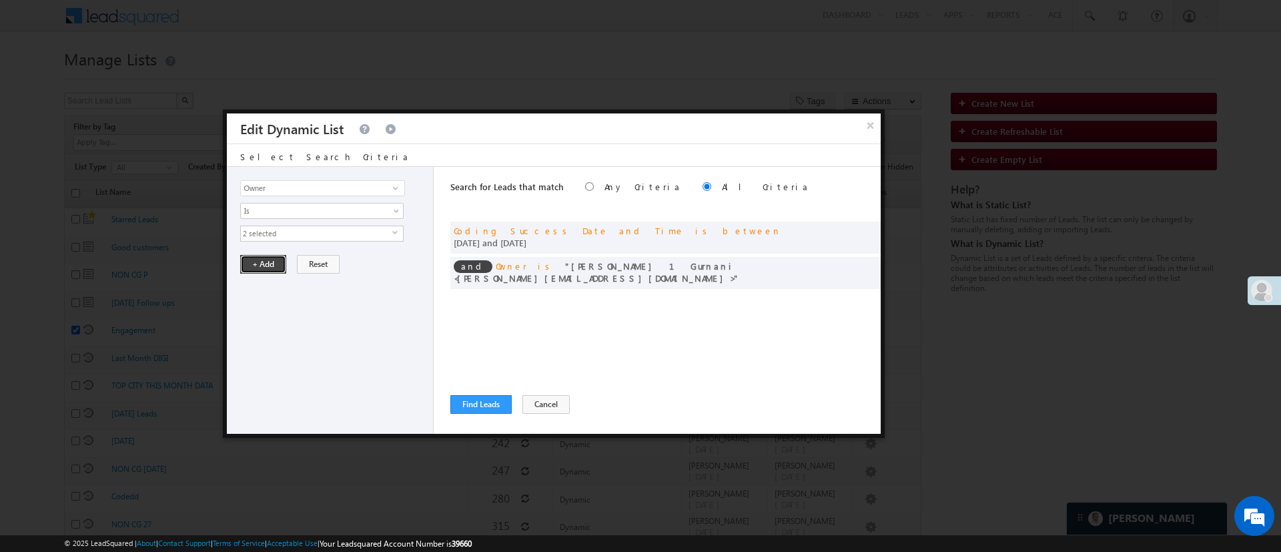
click at [275, 265] on button "+ Add" at bounding box center [263, 264] width 46 height 19
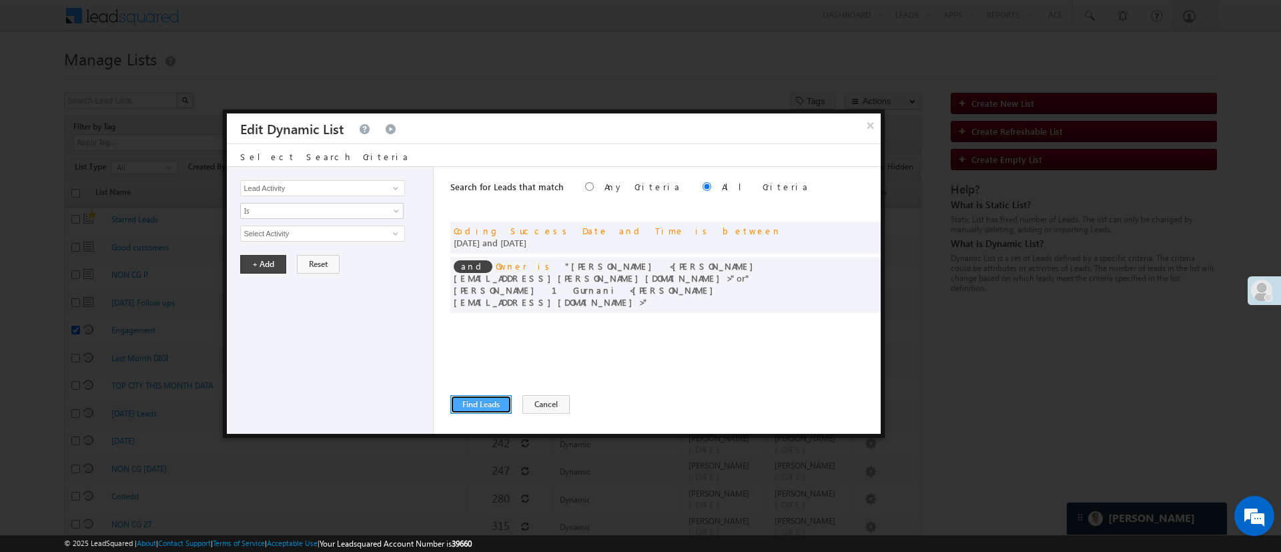
click at [500, 400] on button "Find Leads" at bounding box center [480, 404] width 61 height 19
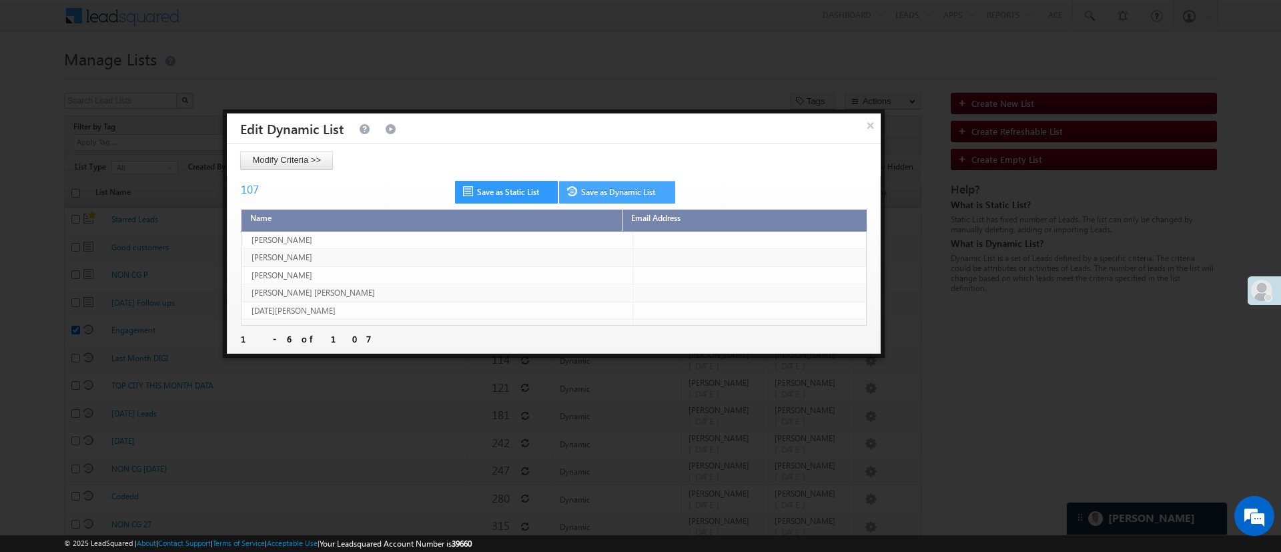
click at [604, 187] on link "Save as Dynamic List" at bounding box center [617, 192] width 116 height 23
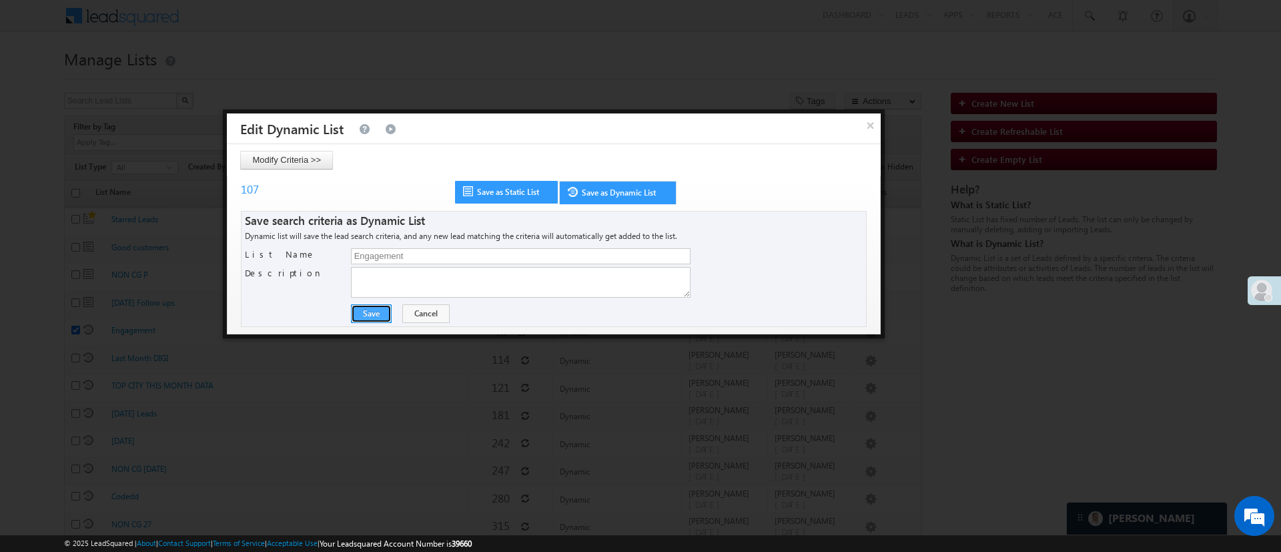
click at [379, 319] on button "Save" at bounding box center [371, 313] width 41 height 19
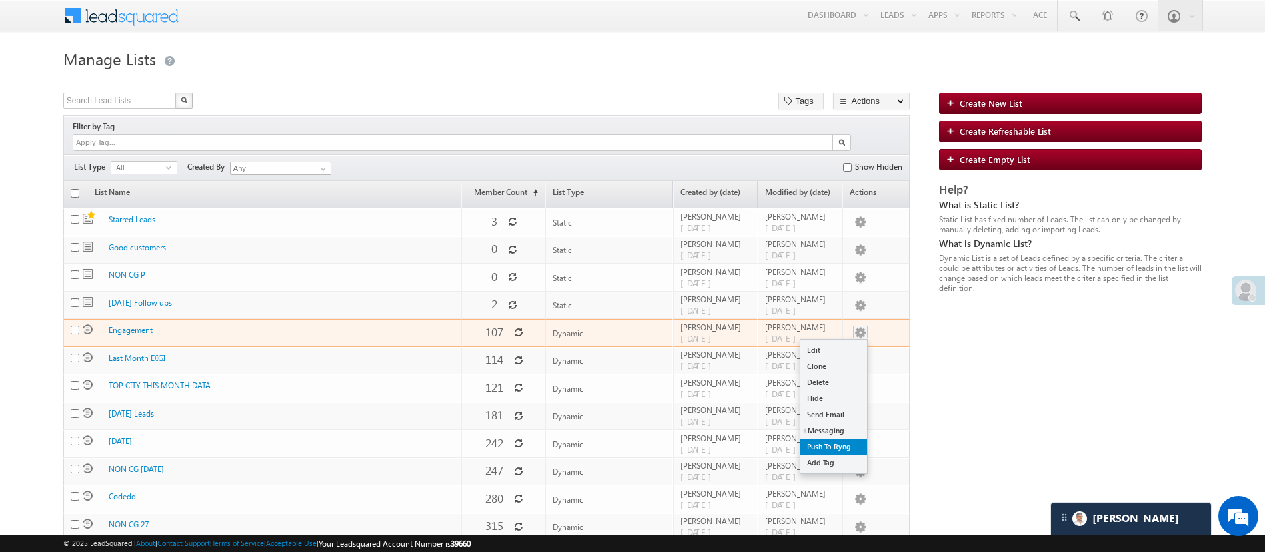
click at [847, 438] on link "Push To Ryng" at bounding box center [833, 446] width 67 height 16
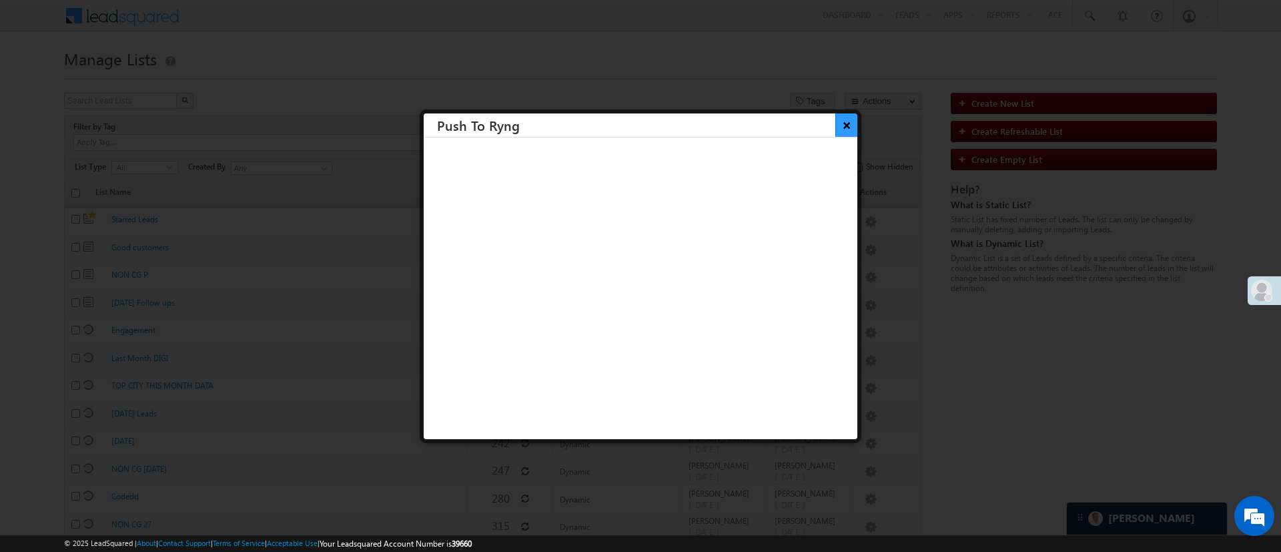
click at [835, 127] on button "×" at bounding box center [846, 124] width 22 height 23
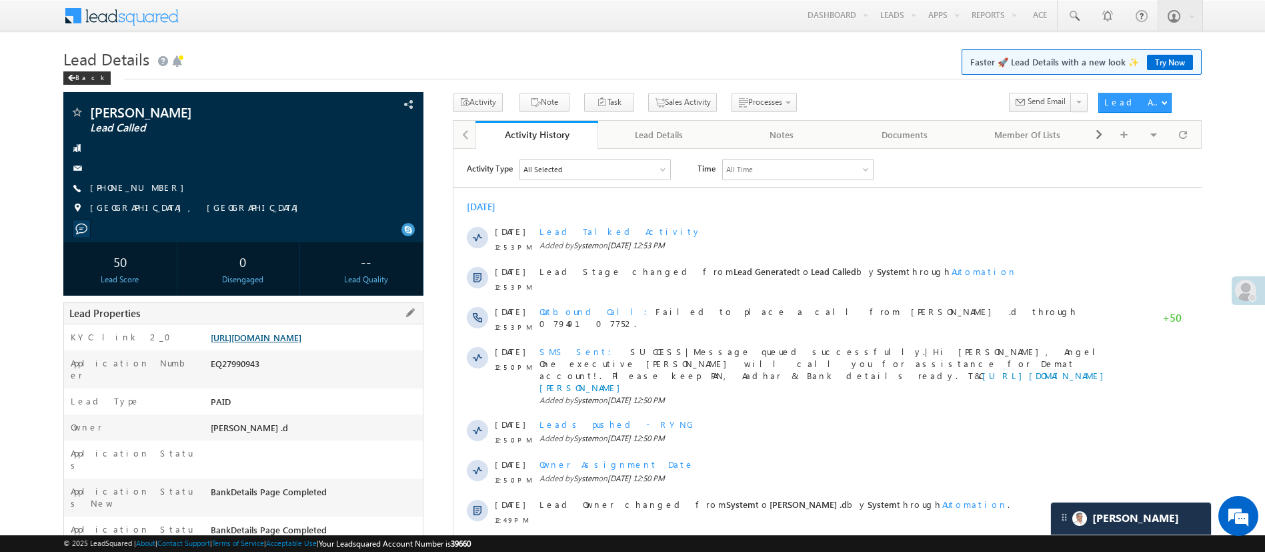
click at [301, 343] on link "https://angelbroking1-pk3em7sa.customui-test.leadsquared.com?leadId=292a9b01-9f…" at bounding box center [256, 336] width 91 height 11
click at [1068, 25] on link at bounding box center [1074, 15] width 32 height 31
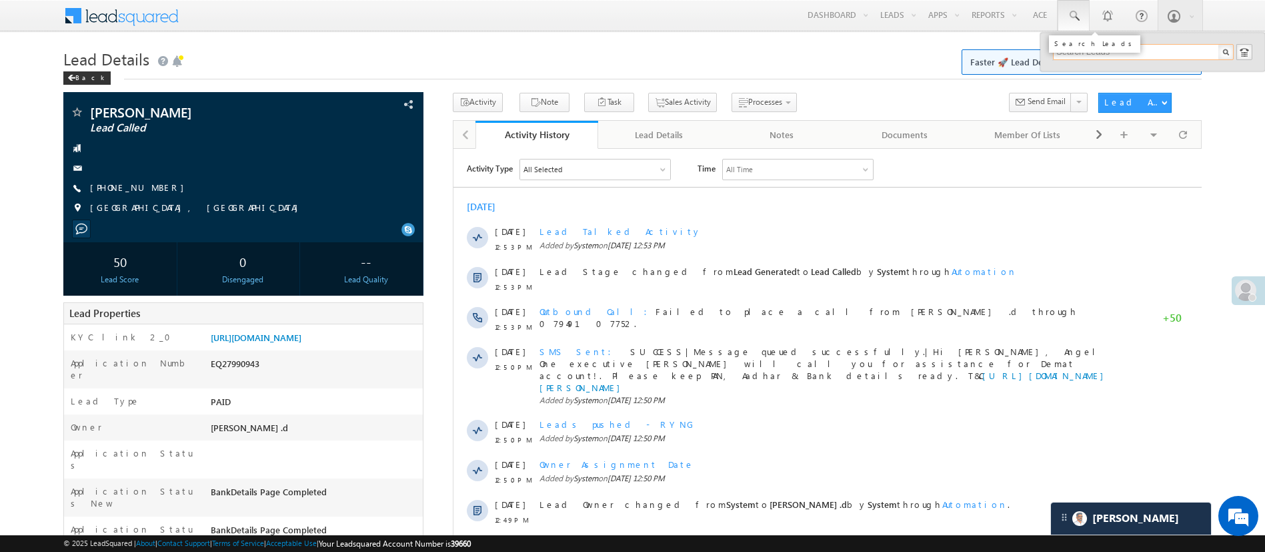
paste input "EQ27971681"
type input "EQ27971681"
click at [1105, 74] on div "[PERSON_NAME]" at bounding box center [1149, 71] width 179 height 15
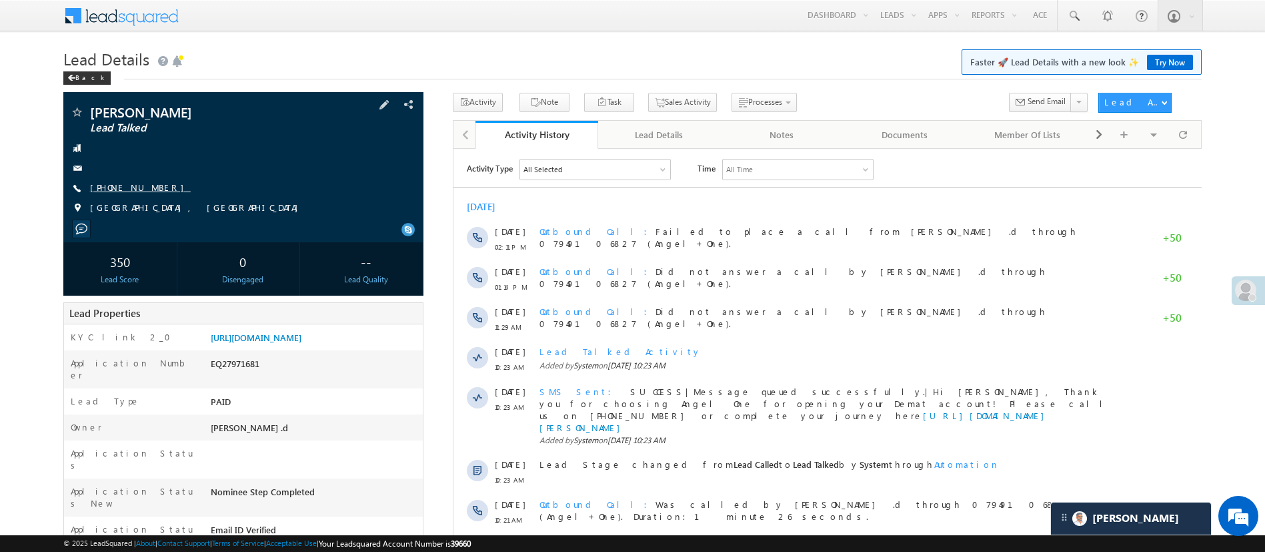
click at [137, 191] on link "[PHONE_NUMBER]" at bounding box center [140, 186] width 101 height 11
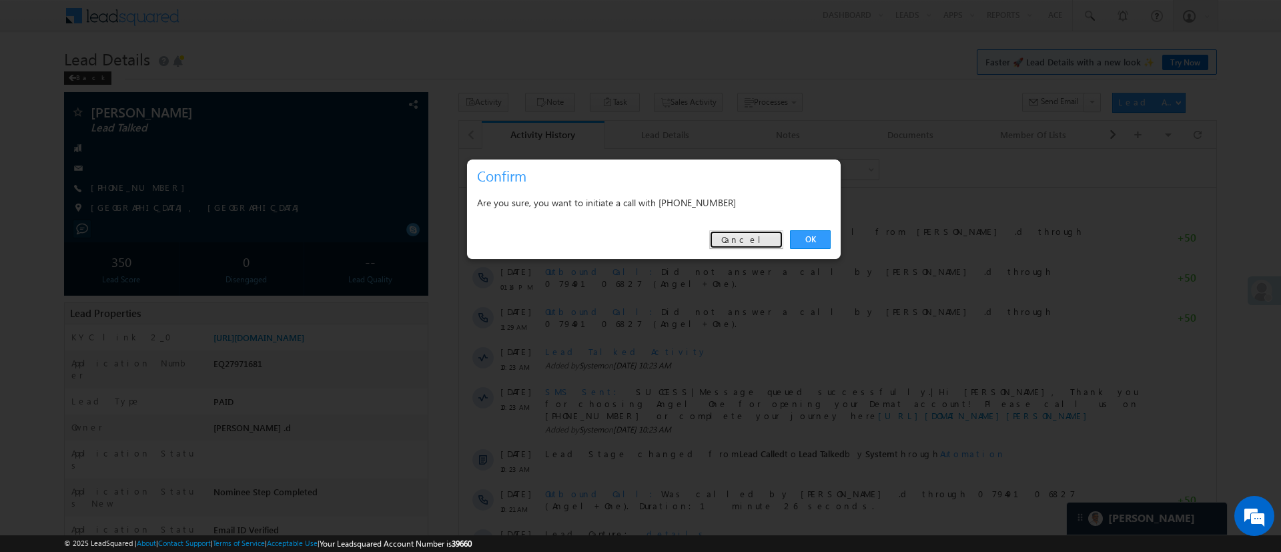
click at [742, 233] on link "Cancel" at bounding box center [746, 239] width 74 height 19
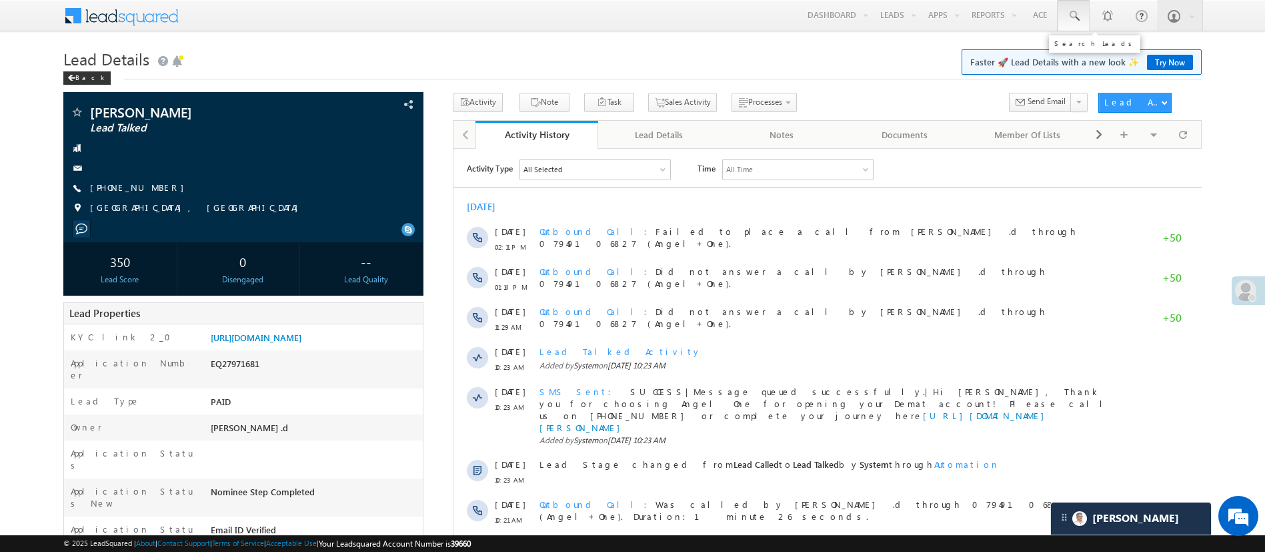
click at [1068, 22] on span at bounding box center [1073, 15] width 13 height 13
paste input "EQ18153392"
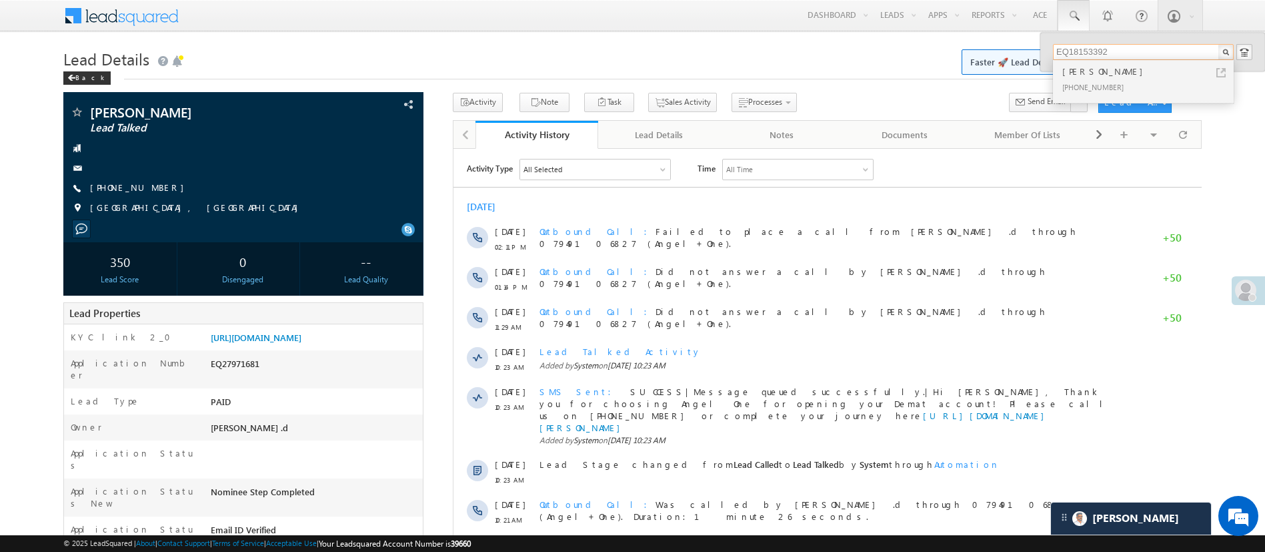
type input "EQ18153392"
click at [1119, 73] on div "[PERSON_NAME]" at bounding box center [1149, 71] width 179 height 15
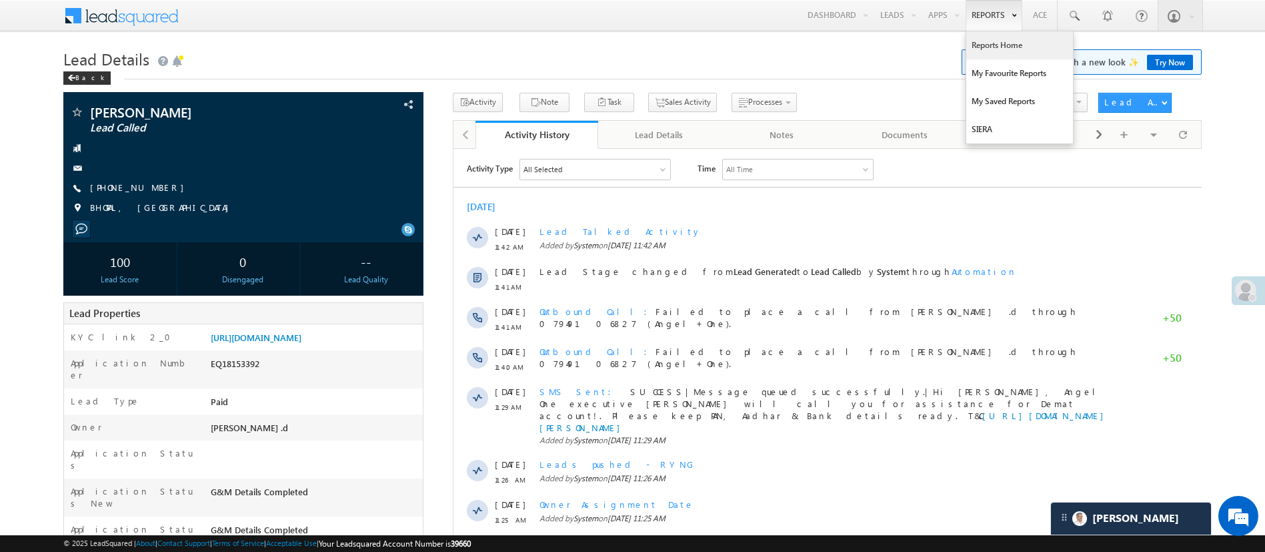
click at [1002, 33] on link "Reports Home" at bounding box center [1019, 45] width 107 height 28
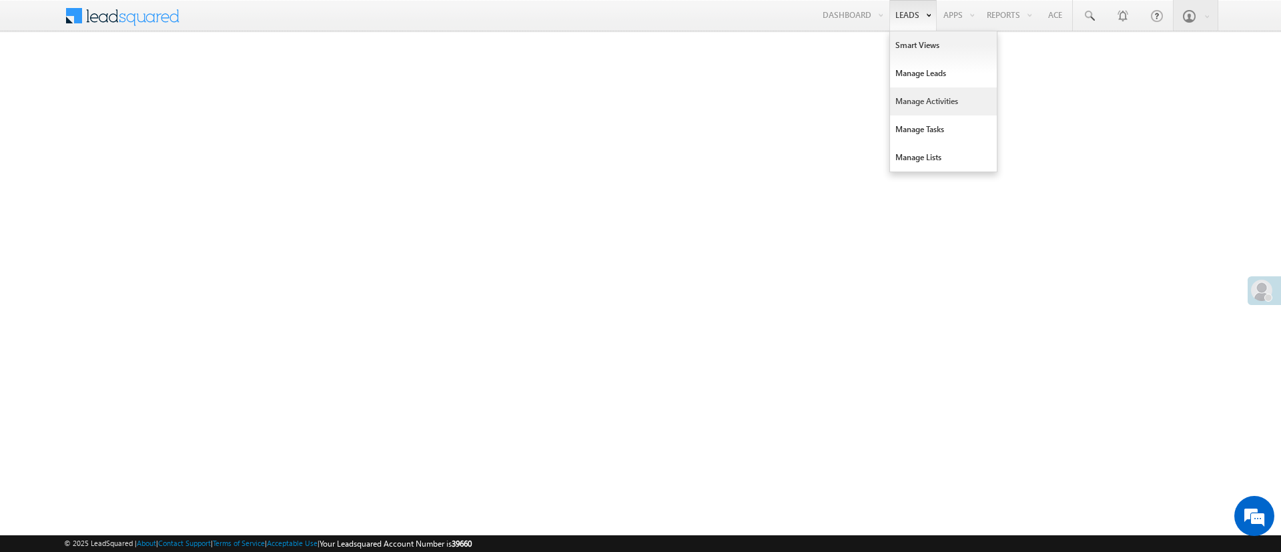
click at [931, 94] on link "Manage Activities" at bounding box center [943, 101] width 107 height 28
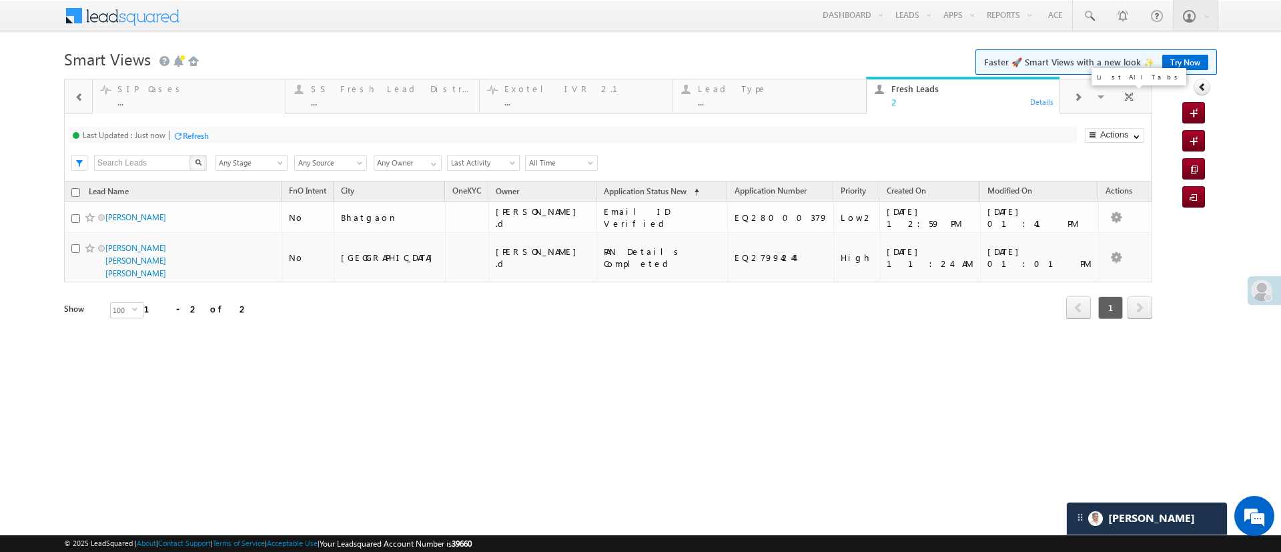
click at [1101, 99] on span at bounding box center [1101, 99] width 13 height 28
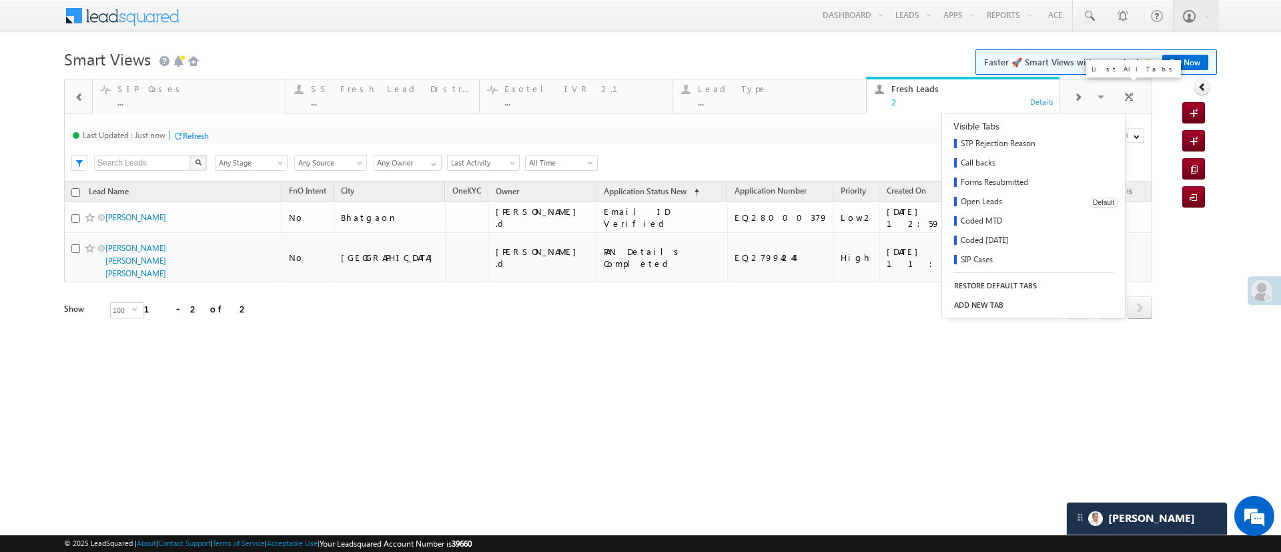
click at [1007, 202] on link "Open Leads" at bounding box center [1010, 202] width 137 height 19
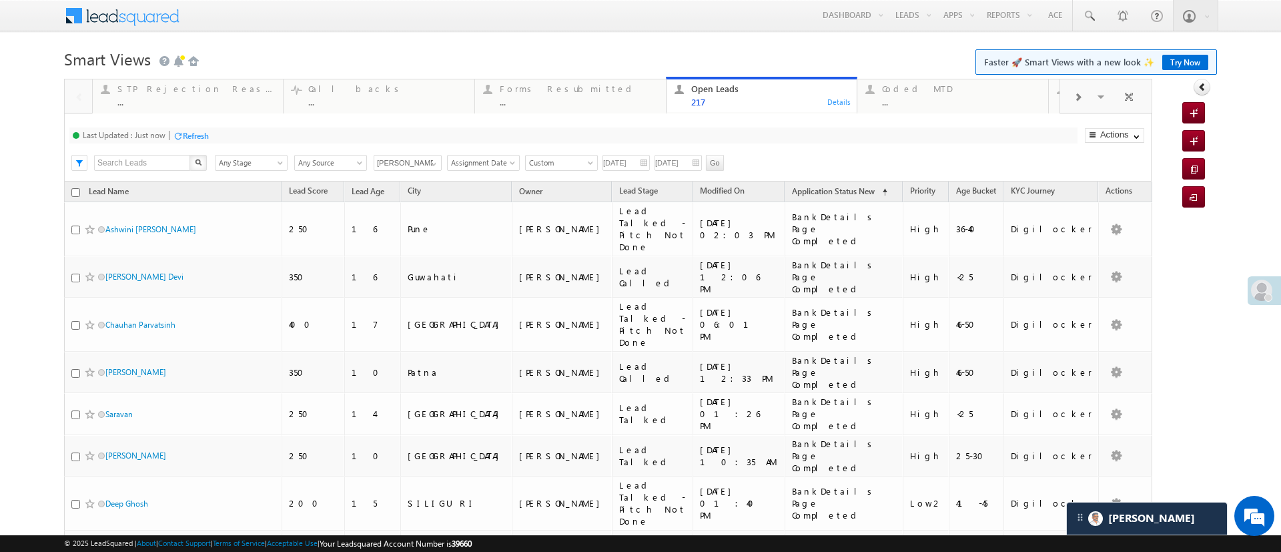
click at [615, 158] on input "08/11/25" at bounding box center [625, 163] width 47 height 16
click at [429, 164] on span at bounding box center [433, 164] width 11 height 11
click at [408, 223] on link "[PERSON_NAME]" at bounding box center [407, 230] width 69 height 15
type input "[PERSON_NAME]"
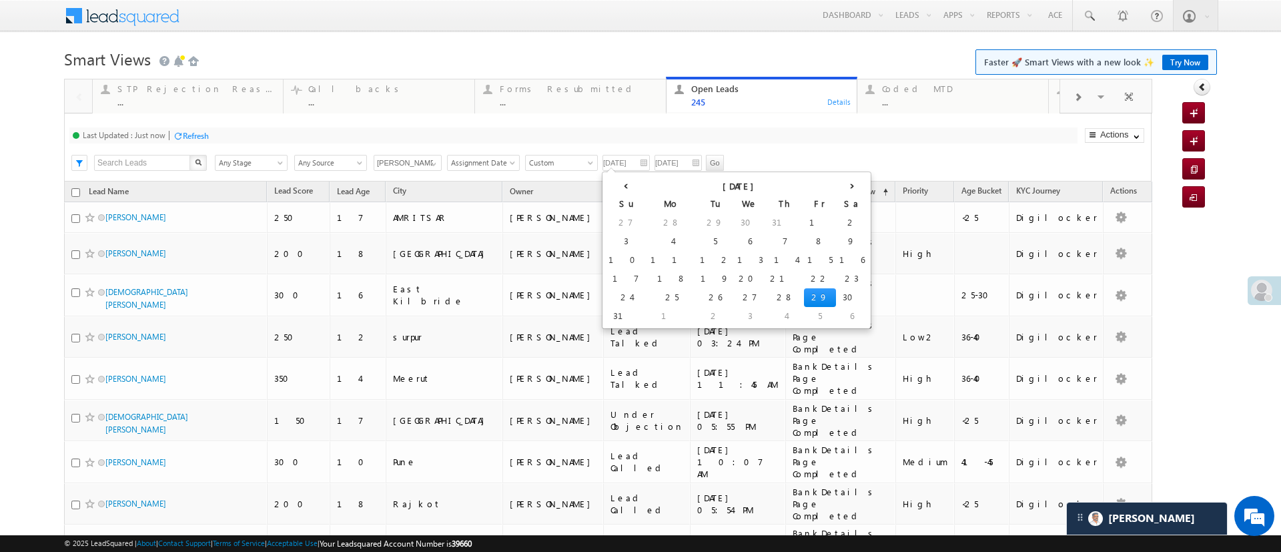
click at [626, 165] on input "08/11/25" at bounding box center [625, 163] width 47 height 16
click at [616, 301] on td "24" at bounding box center [626, 297] width 42 height 19
type input "08/24/25"
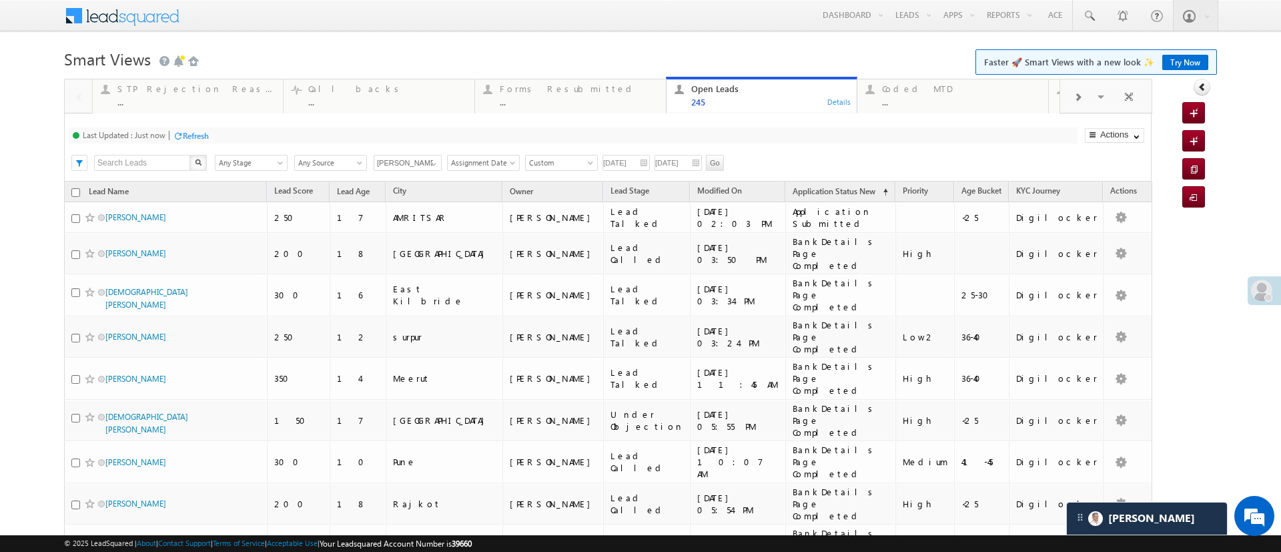
click at [667, 165] on input "08/19/25" at bounding box center [677, 163] width 47 height 16
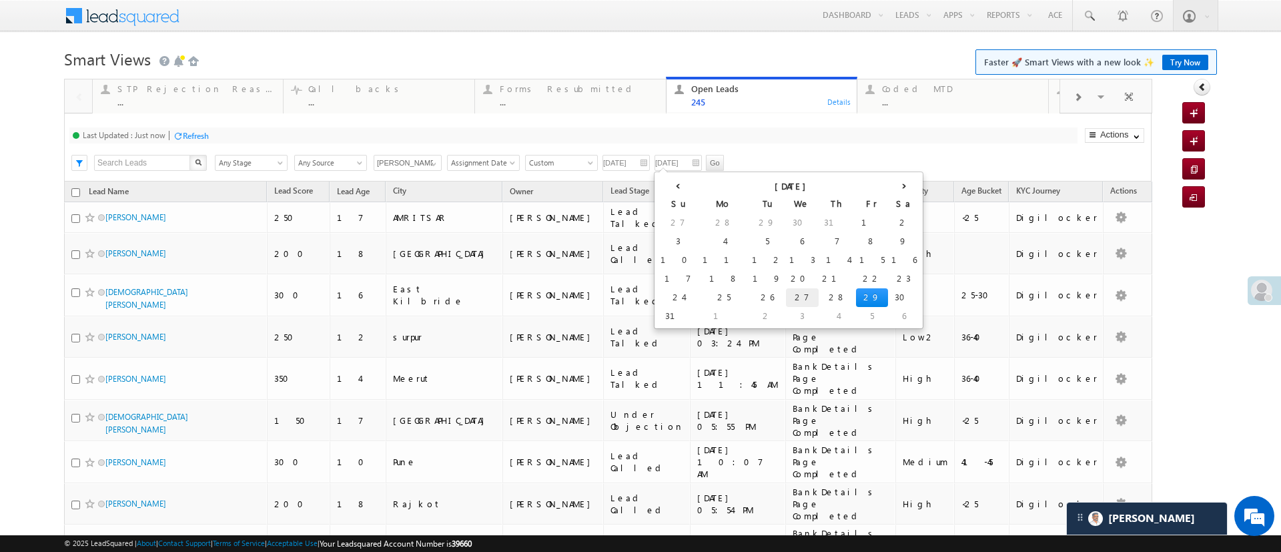
click at [786, 294] on td "27" at bounding box center [802, 297] width 33 height 19
type input "08/27/25"
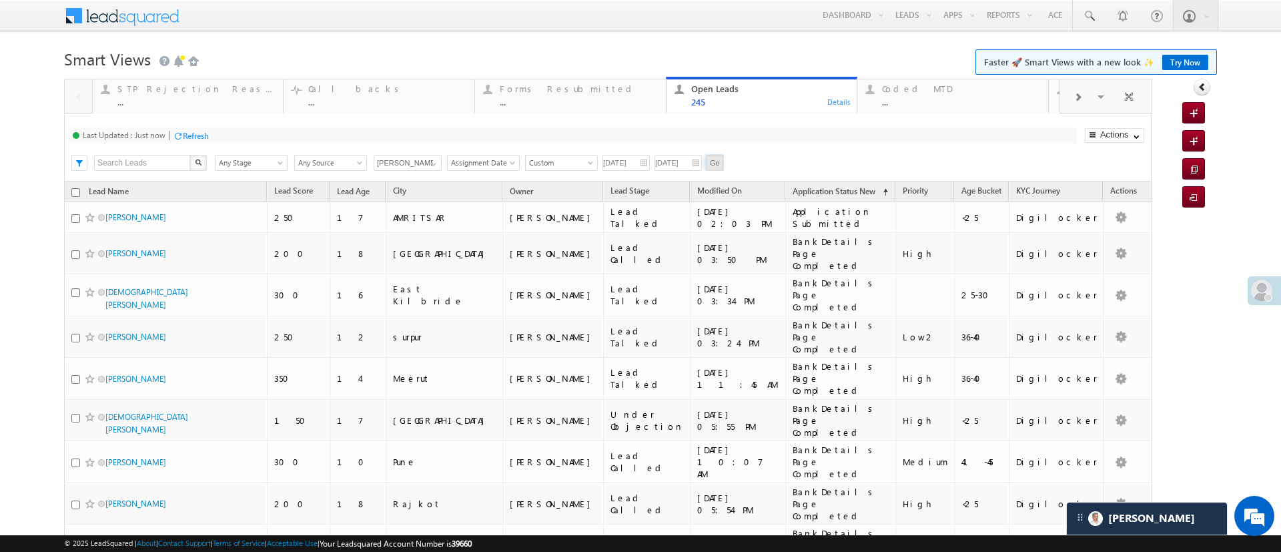
click at [713, 160] on input "Go" at bounding box center [715, 163] width 18 height 16
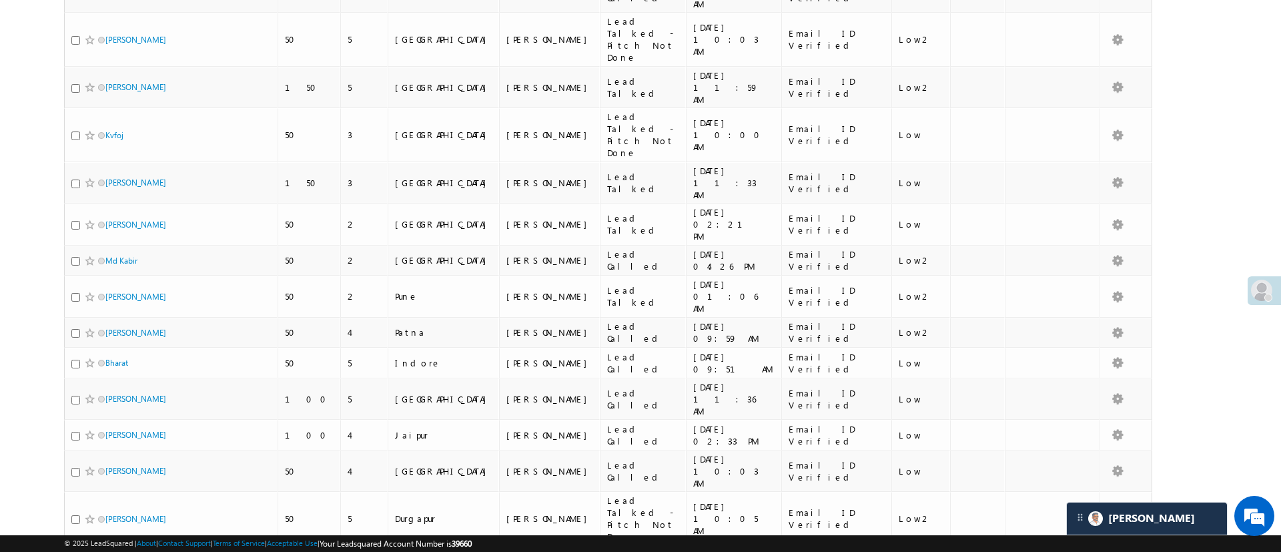
scroll to position [2793, 0]
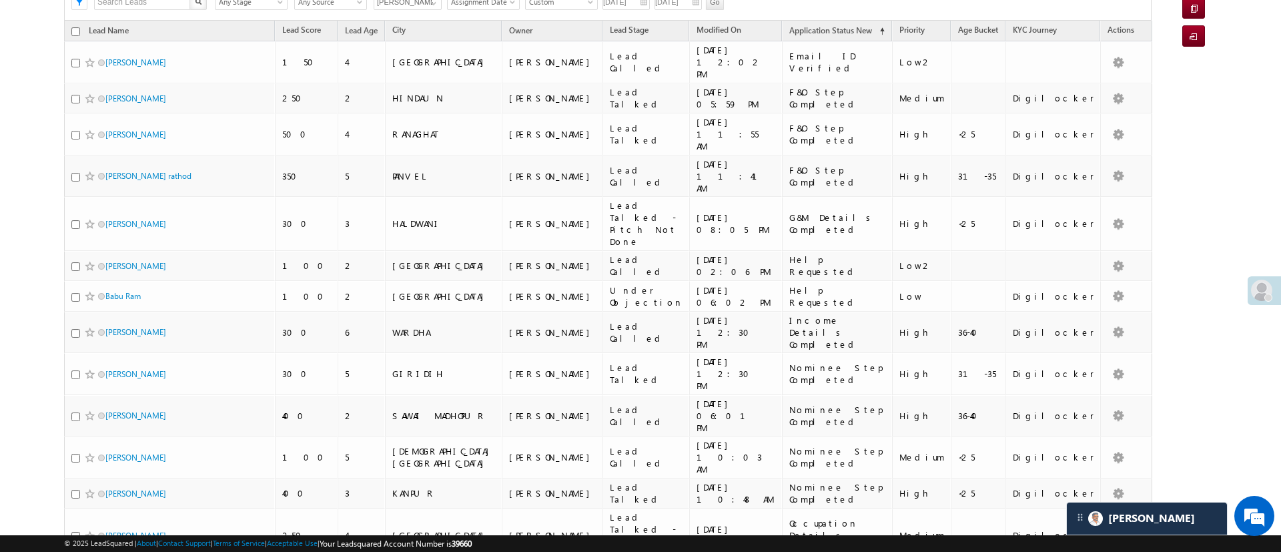
scroll to position [0, 0]
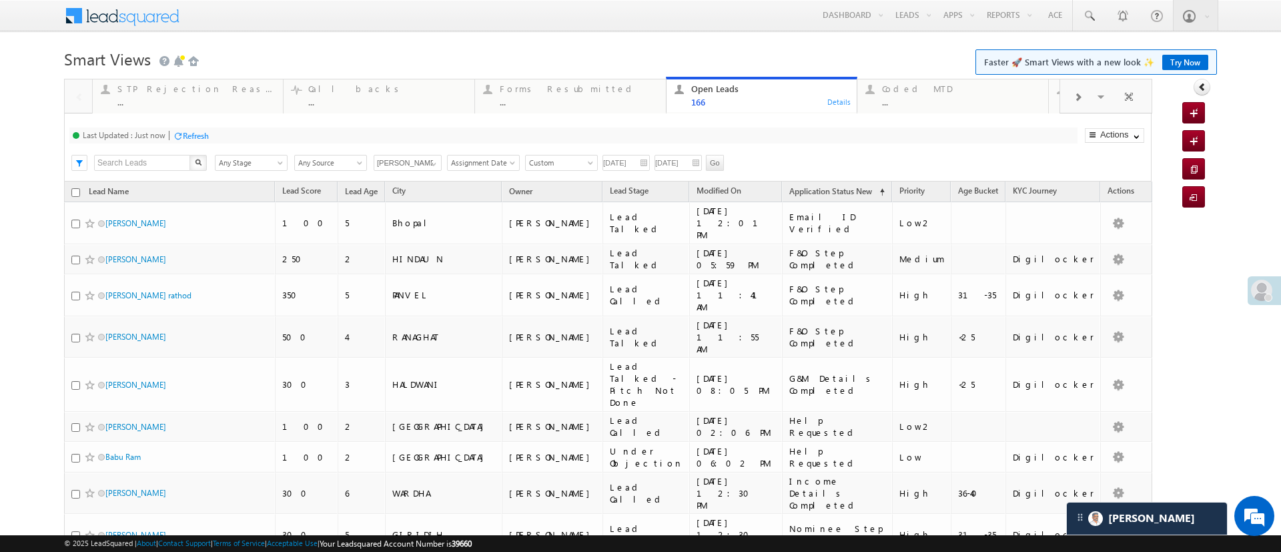
click at [193, 131] on div "Refresh" at bounding box center [196, 136] width 26 height 10
click at [272, 159] on span "Any Stage" at bounding box center [248, 163] width 67 height 12
click at [255, 204] on link "Lead Called" at bounding box center [248, 198] width 67 height 12
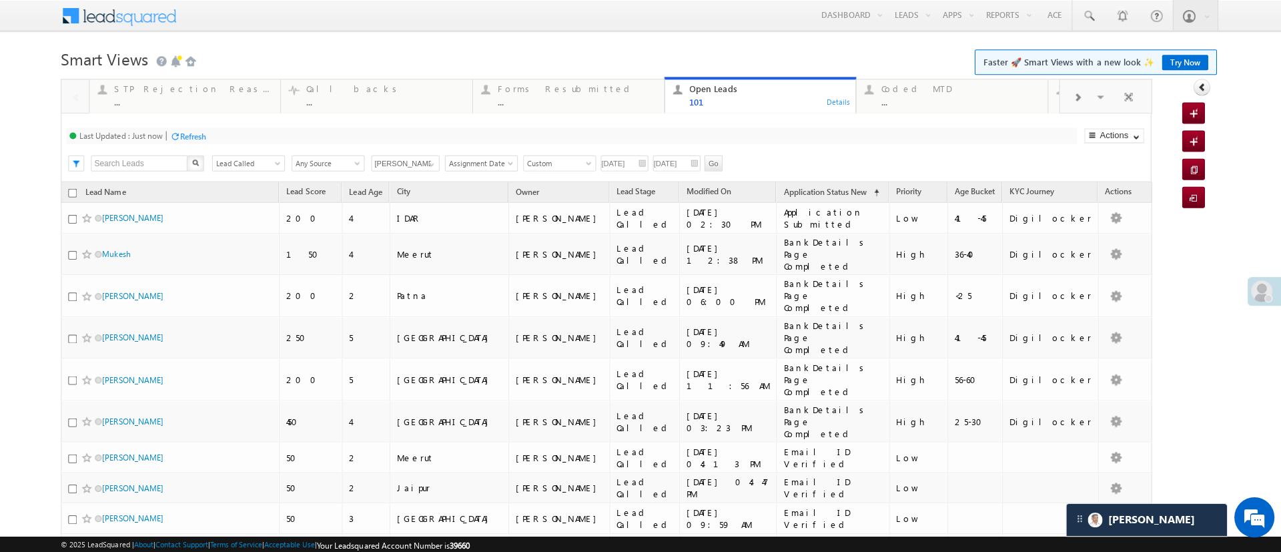
scroll to position [0, 0]
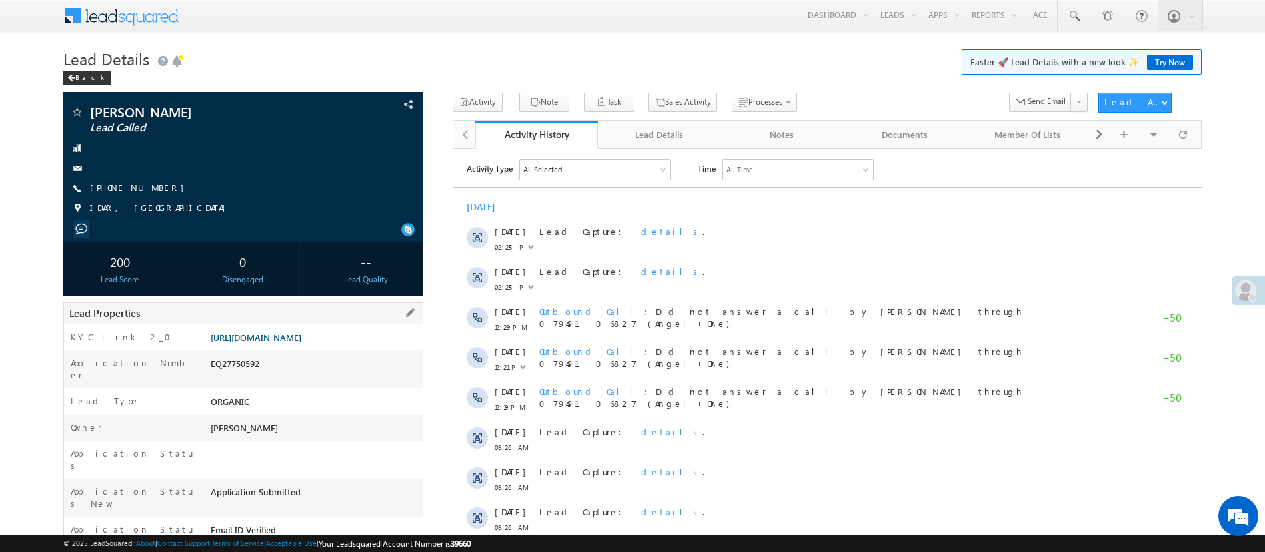
click at [291, 339] on link "[URL][DOMAIN_NAME]" at bounding box center [256, 336] width 91 height 11
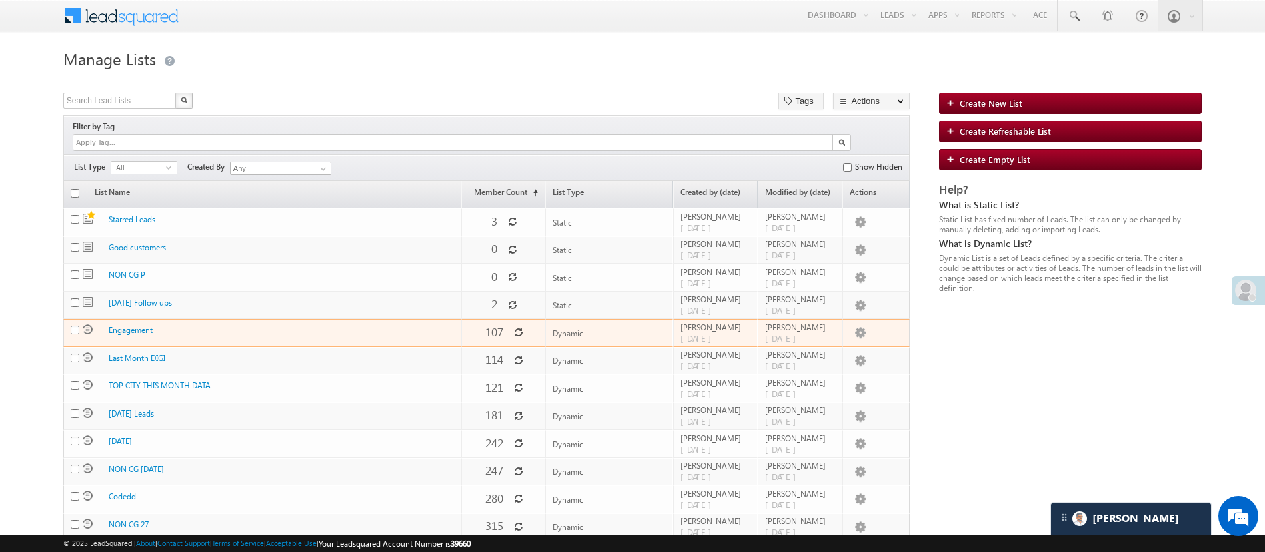
click at [847, 327] on td "Edit Clone Delete Hide Send Email Messaging WhatsApp Send Bulk Text Push To Ryn…" at bounding box center [876, 333] width 68 height 28
click at [840, 342] on link "Edit" at bounding box center [833, 350] width 67 height 16
checkbox input "true"
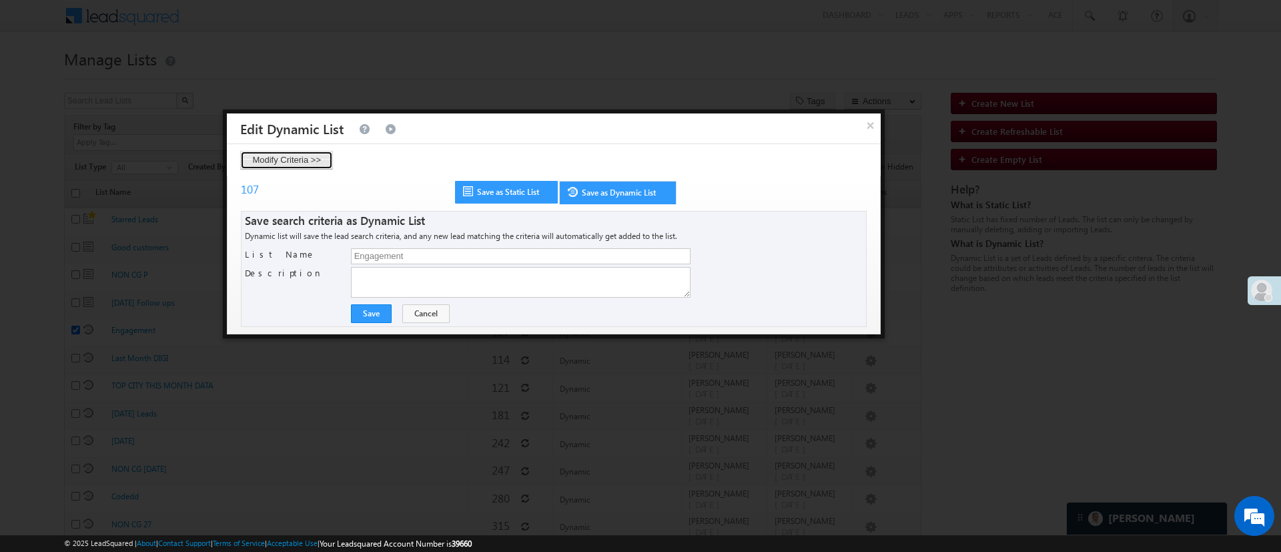
click at [300, 161] on button "Modify Criteria >>" at bounding box center [286, 160] width 93 height 19
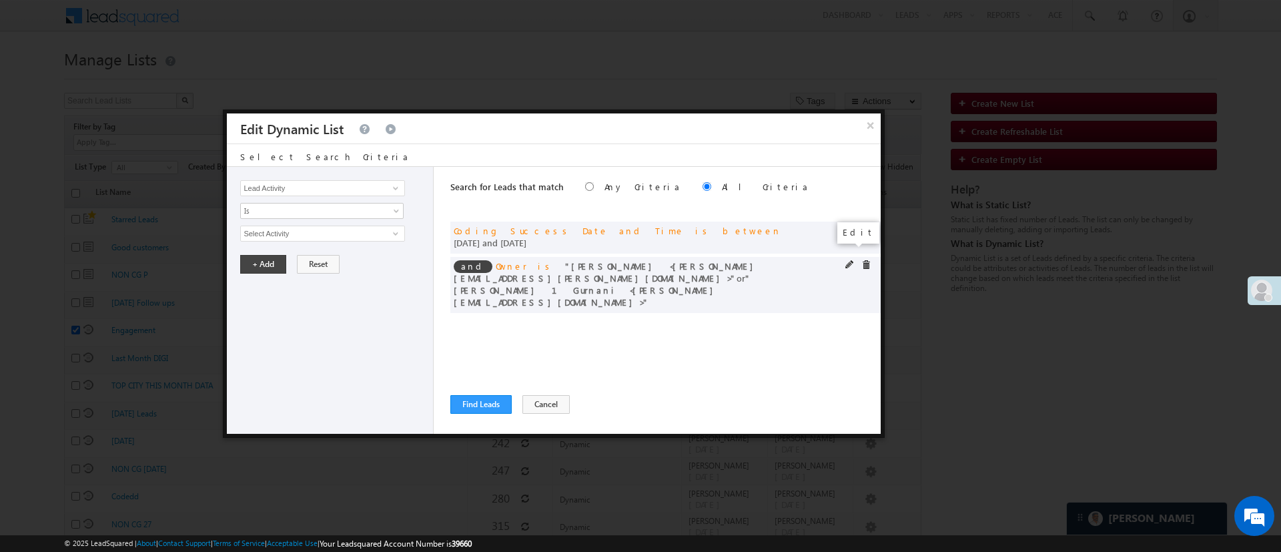
click at [848, 260] on span at bounding box center [849, 264] width 9 height 9
click at [272, 240] on span "2 selected" at bounding box center [316, 233] width 151 height 15
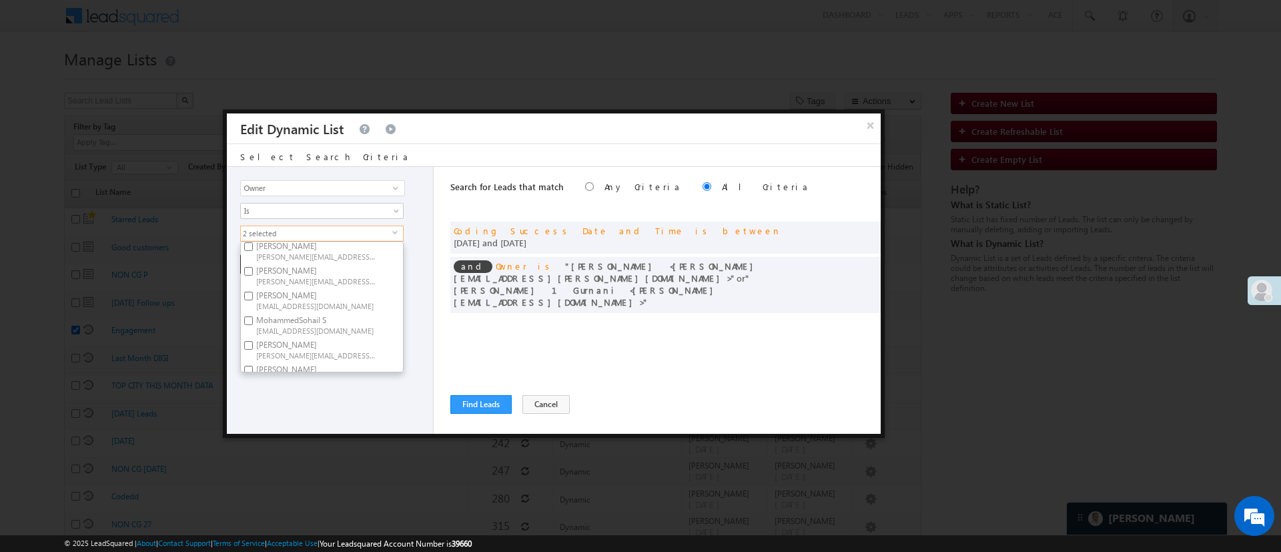
scroll to position [200, 0]
click at [337, 333] on label "Sandeep Kashyap Sandeep.Kashyap@angelbroking.com" at bounding box center [315, 334] width 149 height 25
click at [253, 333] on input "Sandeep Kashyap Sandeep.Kashyap@angelbroking.com" at bounding box center [248, 330] width 9 height 9
checkbox input "true"
click at [314, 347] on label "Ujjwal 1Gurnani Ujjwal.1Gurnani@angelbroking.com" at bounding box center [315, 359] width 149 height 25
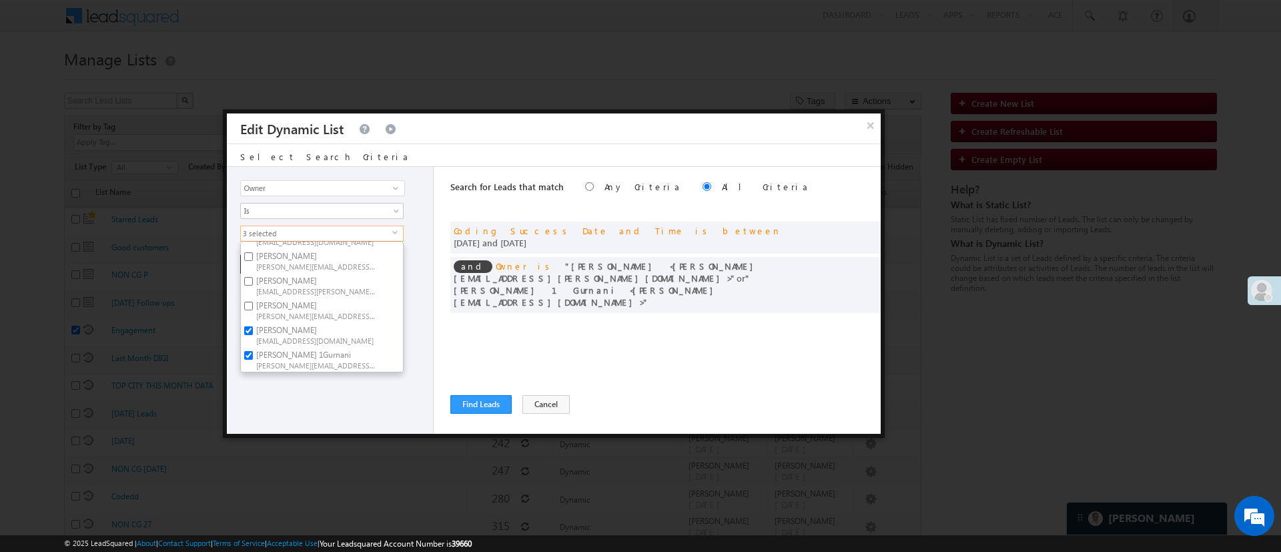
click at [253, 351] on input "Ujjwal 1Gurnani Ujjwal.1Gurnani@angelbroking.com" at bounding box center [248, 355] width 9 height 9
checkbox input "false"
click at [319, 335] on span "Sandeep.Kashyap@angelbroking.com" at bounding box center [316, 340] width 120 height 10
click at [253, 329] on input "Sandeep Kashyap Sandeep.Kashyap@angelbroking.com" at bounding box center [248, 330] width 9 height 9
checkbox input "false"
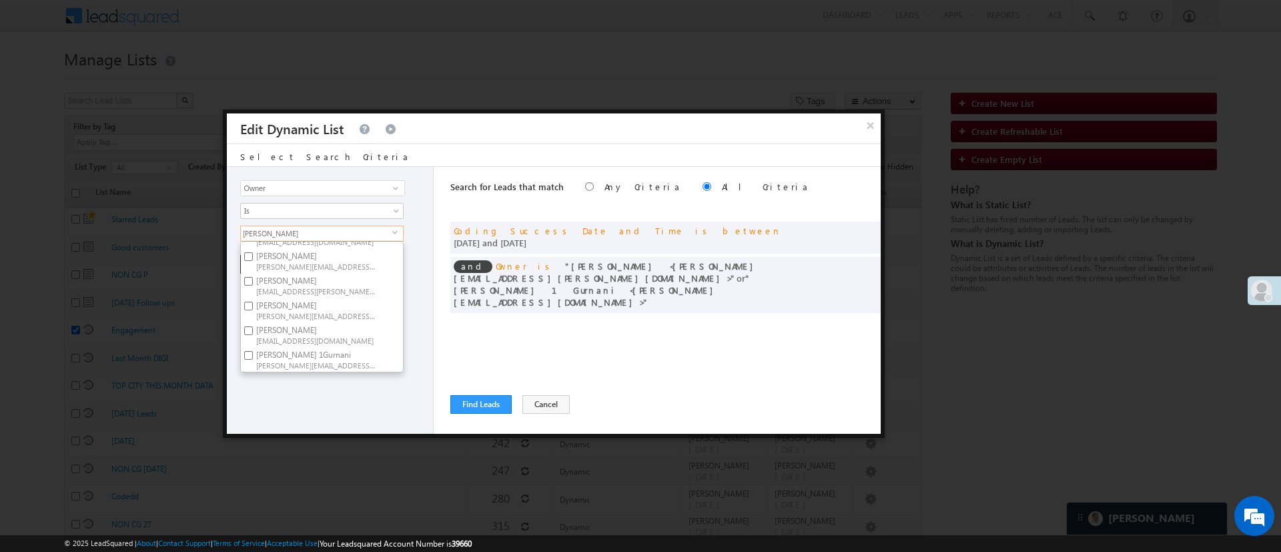
click at [317, 388] on div "Lead Activity Task Sales Group Prospect Id WA Last Message Timestamp 4th Day Di…" at bounding box center [330, 300] width 207 height 267
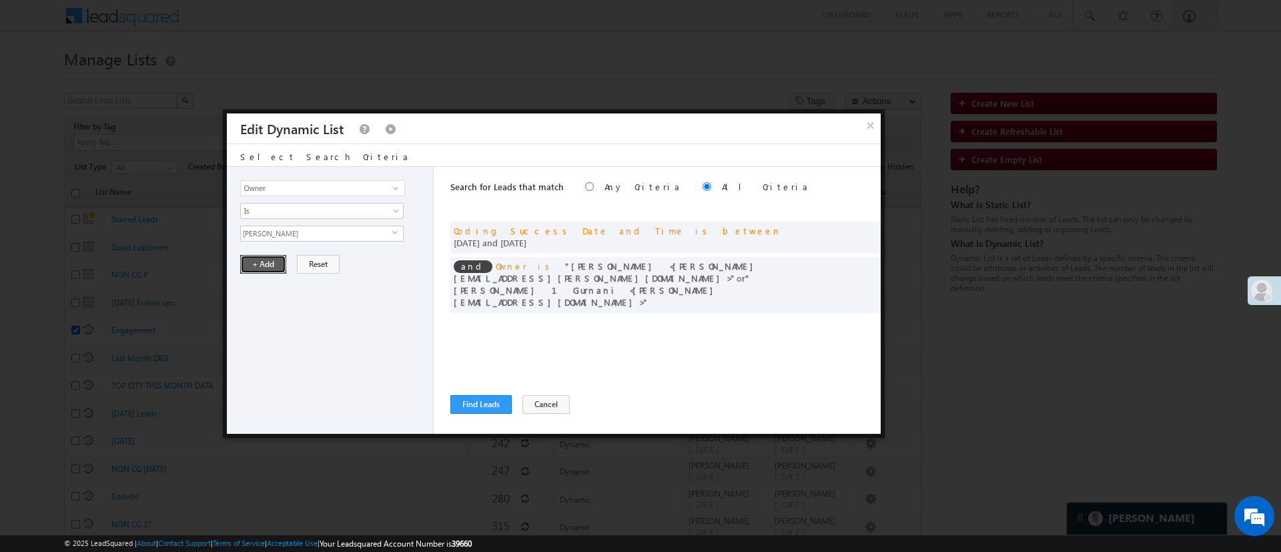
click at [271, 265] on button "+ Add" at bounding box center [263, 264] width 46 height 19
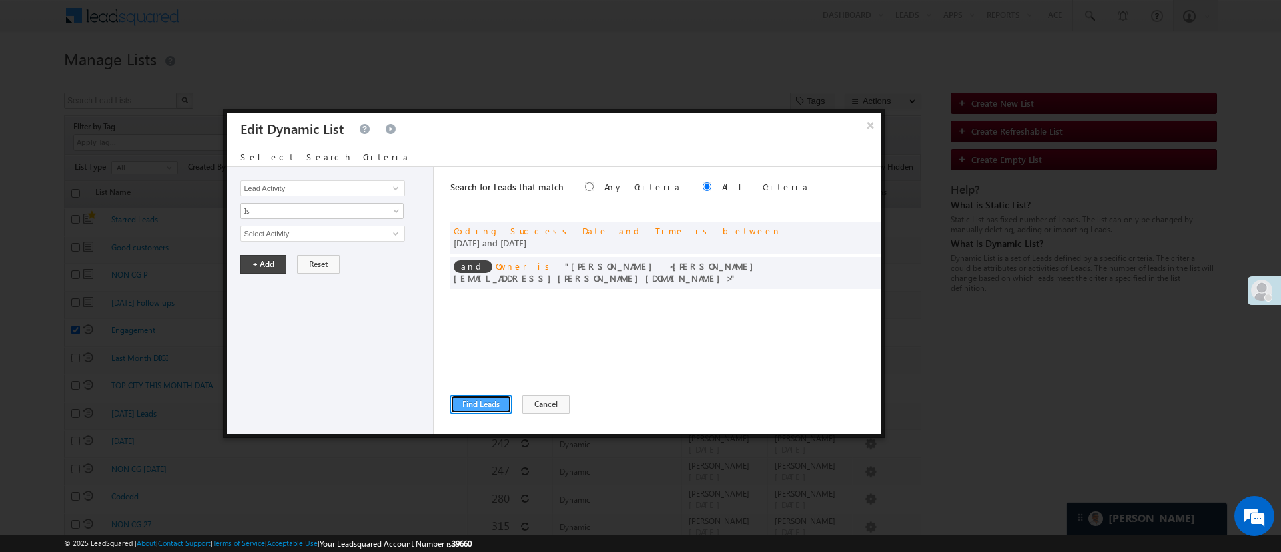
click at [495, 408] on button "Find Leads" at bounding box center [480, 404] width 61 height 19
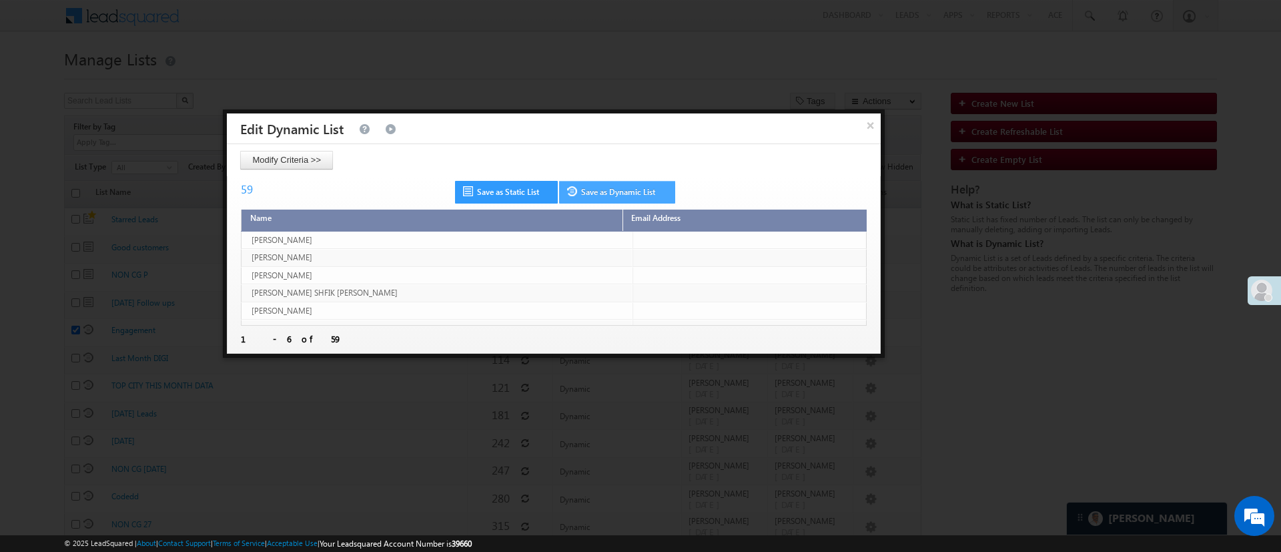
click at [608, 195] on link "Save as Dynamic List" at bounding box center [617, 192] width 116 height 23
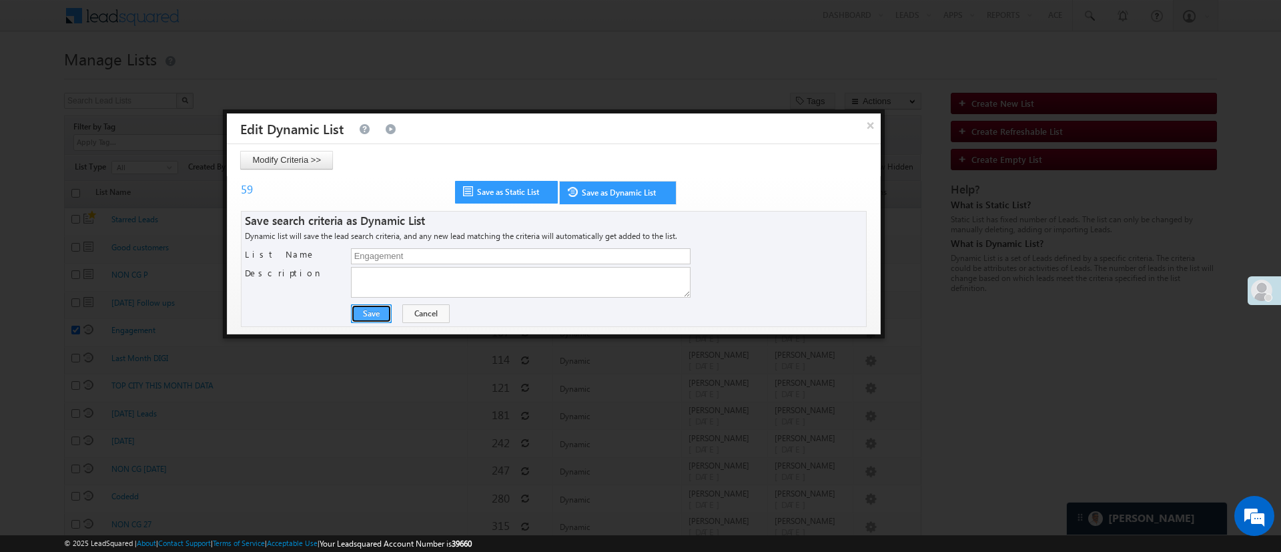
click at [367, 313] on button "Save" at bounding box center [371, 313] width 41 height 19
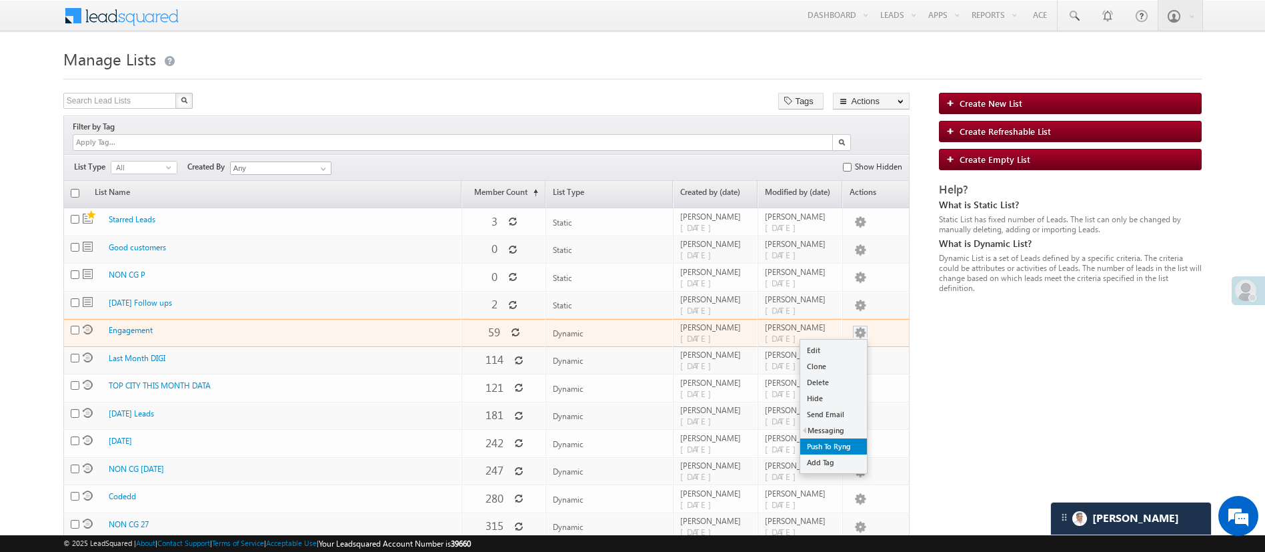
click at [838, 438] on link "Push To Ryng" at bounding box center [833, 446] width 67 height 16
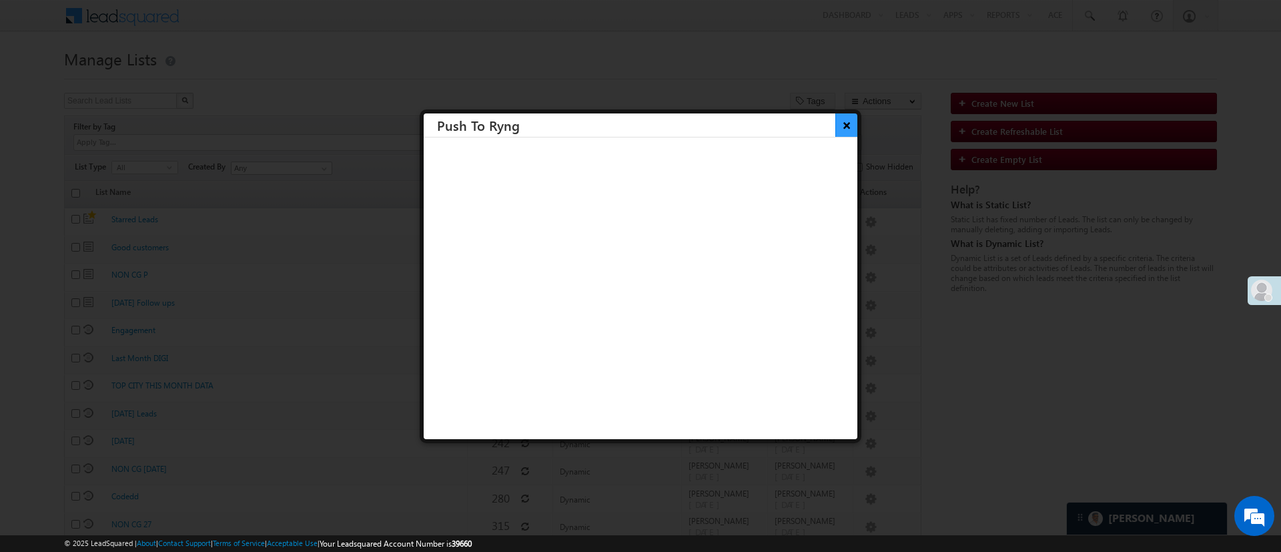
click at [835, 121] on button "×" at bounding box center [846, 124] width 22 height 23
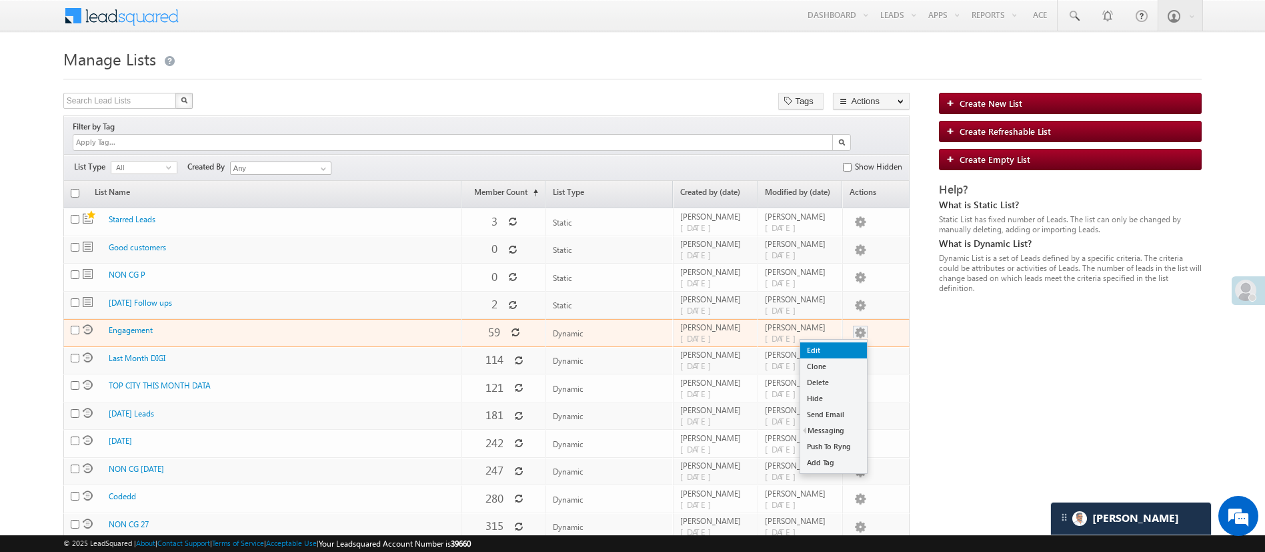
click at [853, 342] on link "Edit" at bounding box center [833, 350] width 67 height 16
checkbox input "true"
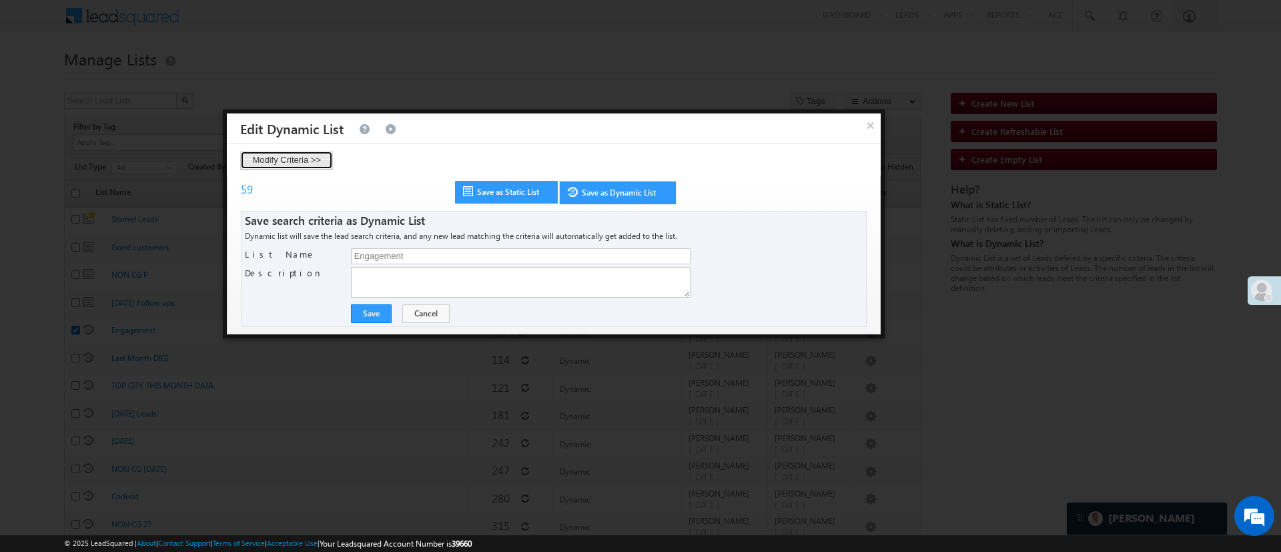
click at [297, 158] on button "Modify Criteria >>" at bounding box center [286, 160] width 93 height 19
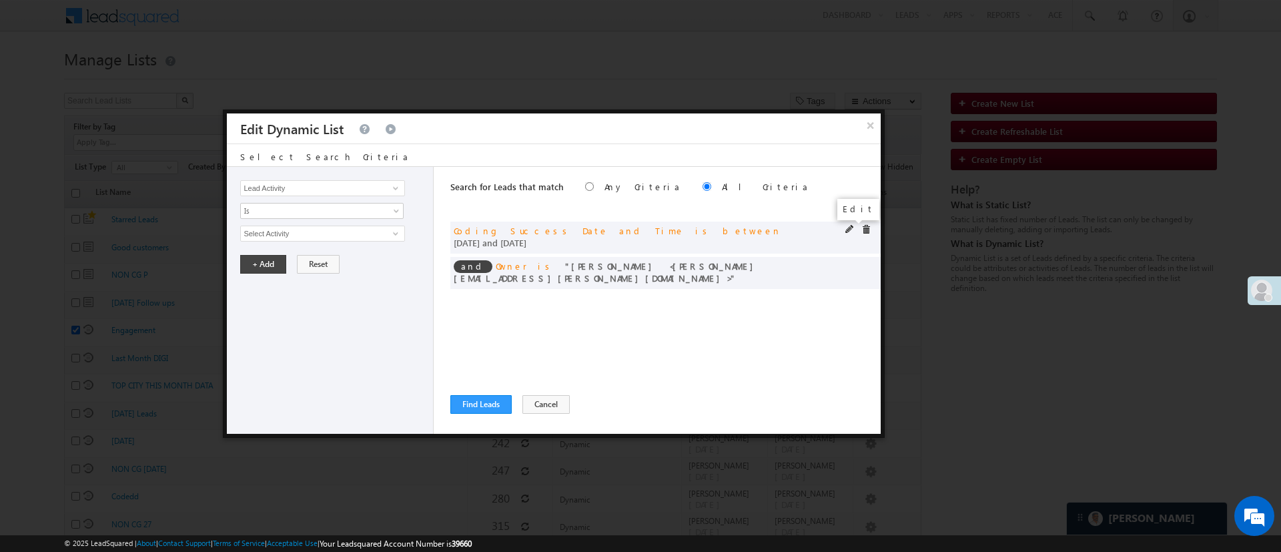
click at [847, 229] on span at bounding box center [849, 229] width 9 height 9
click at [850, 260] on span at bounding box center [849, 264] width 9 height 9
click at [366, 237] on span "[PERSON_NAME]" at bounding box center [316, 233] width 151 height 15
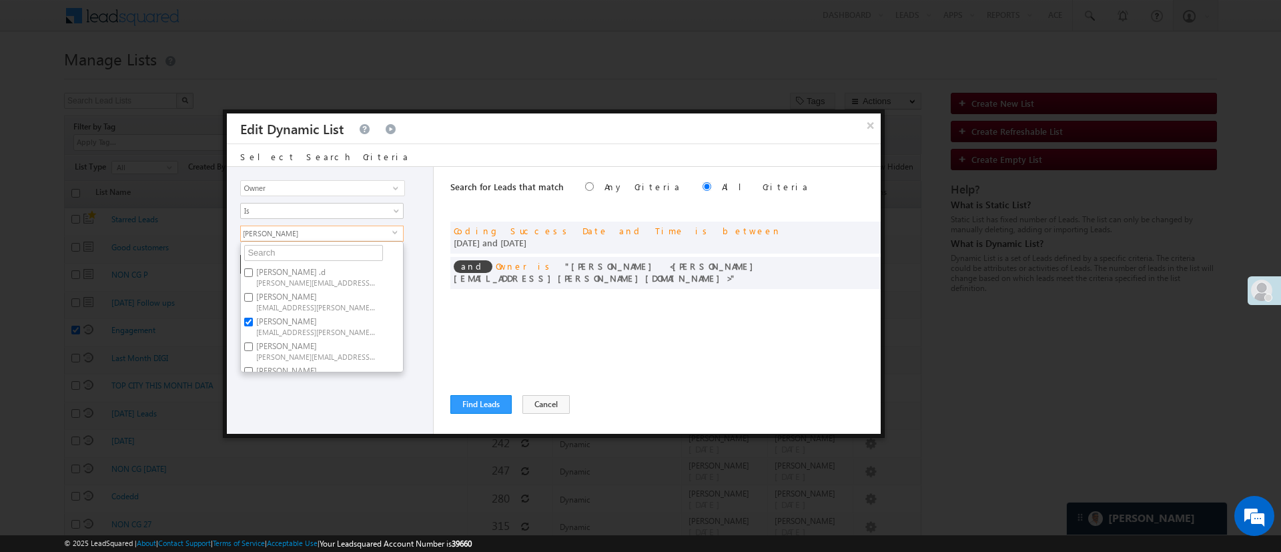
click at [329, 299] on label "[PERSON_NAME] [PERSON_NAME][EMAIL_ADDRESS][DOMAIN_NAME]" at bounding box center [315, 301] width 149 height 25
click at [253, 299] on input "Anuj Rajak Anuj.Rajak@angelbroking.com" at bounding box center [248, 297] width 9 height 9
checkbox input "true"
click at [315, 320] on label "Hemant Nandwana Hemant.Nandwana@angelbroking.com" at bounding box center [315, 325] width 149 height 25
click at [253, 320] on input "Hemant Nandwana Hemant.Nandwana@angelbroking.com" at bounding box center [248, 321] width 9 height 9
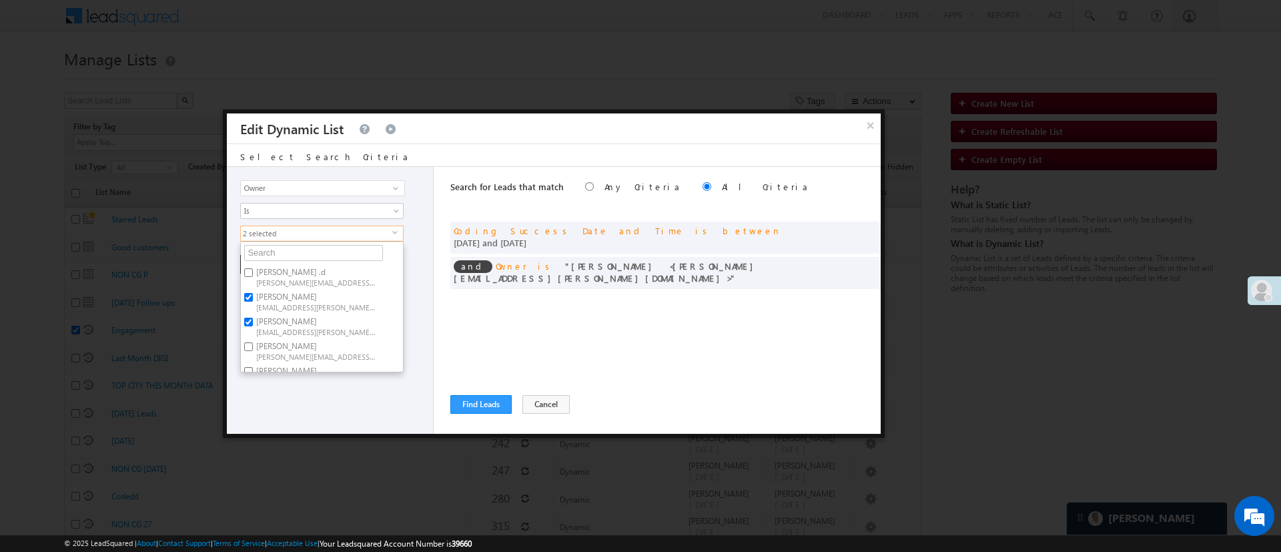
checkbox input "false"
click at [339, 310] on span "NIRAJ.SURYAWANSHI@angelbroking.com" at bounding box center [316, 315] width 120 height 10
click at [253, 301] on input "NIRAj SURYAWANSHI NIRAJ.SURYAWANSHI@angelbroking.com" at bounding box center [248, 305] width 9 height 9
checkbox input "true"
click at [331, 389] on div "Lead Activity Task Sales Group Prospect Id WA Last Message Timestamp 4th Day Di…" at bounding box center [330, 300] width 207 height 267
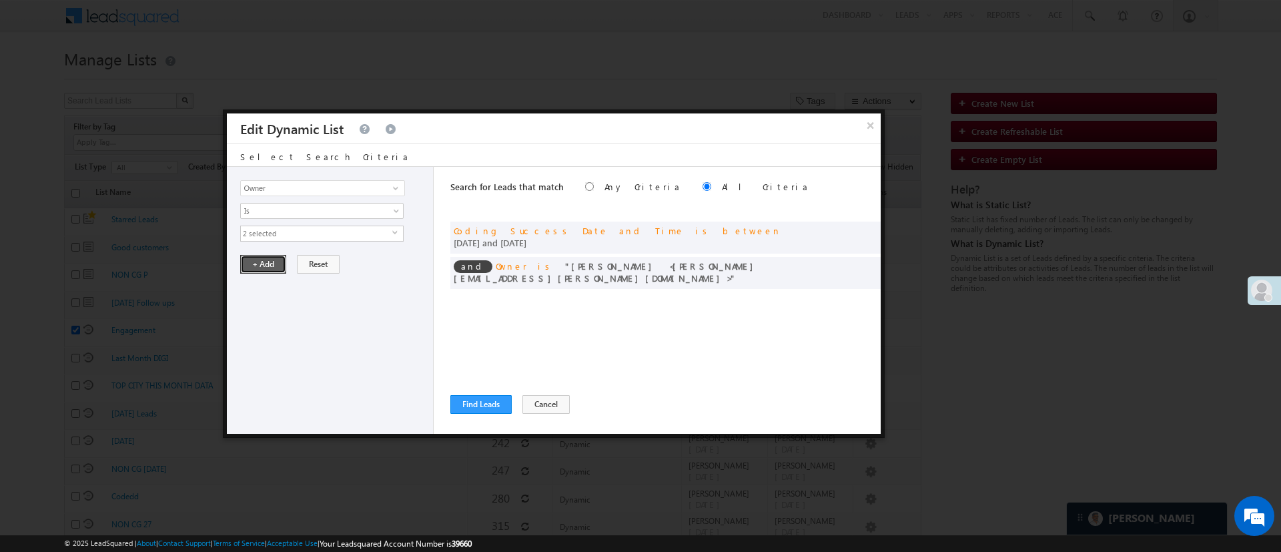
click at [266, 267] on button "+ Add" at bounding box center [263, 264] width 46 height 19
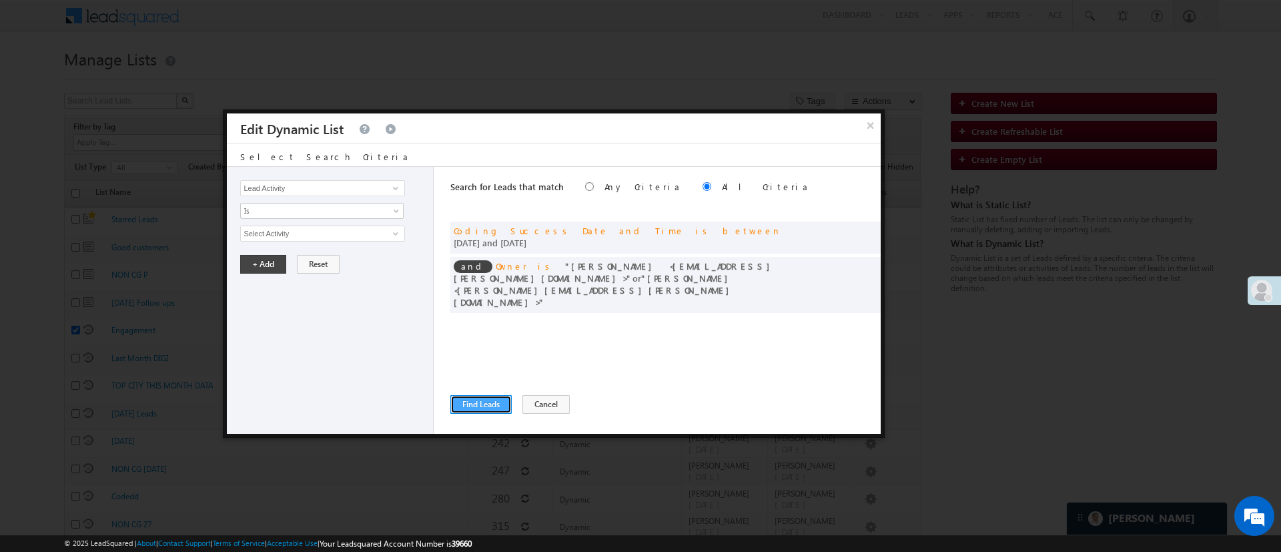
click at [465, 395] on button "Find Leads" at bounding box center [480, 404] width 61 height 19
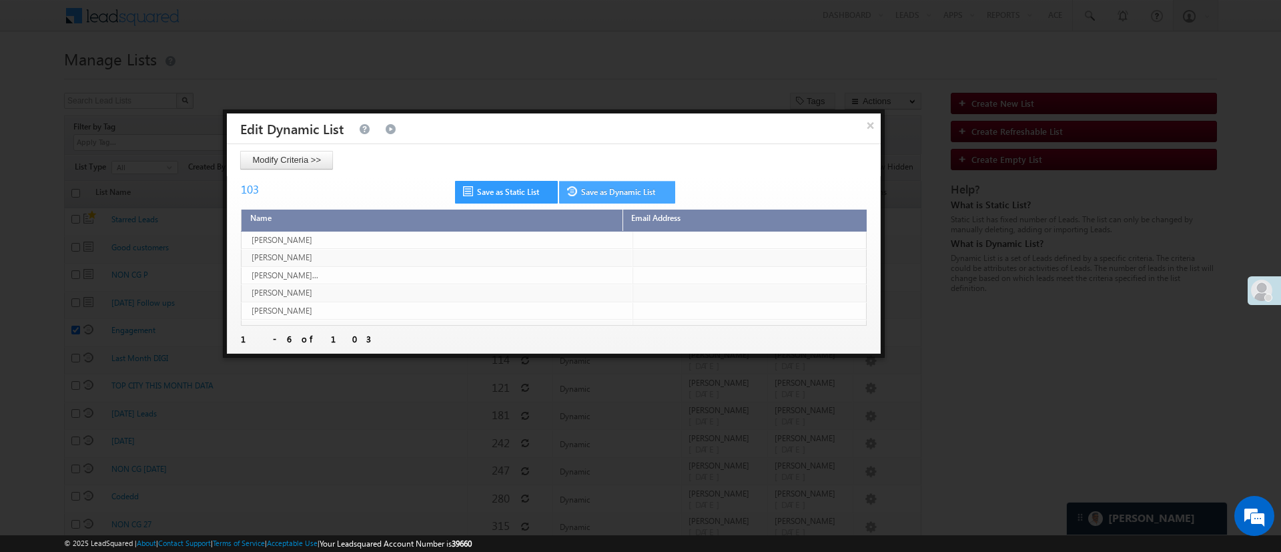
click at [608, 190] on link "Save as Dynamic List" at bounding box center [617, 192] width 116 height 23
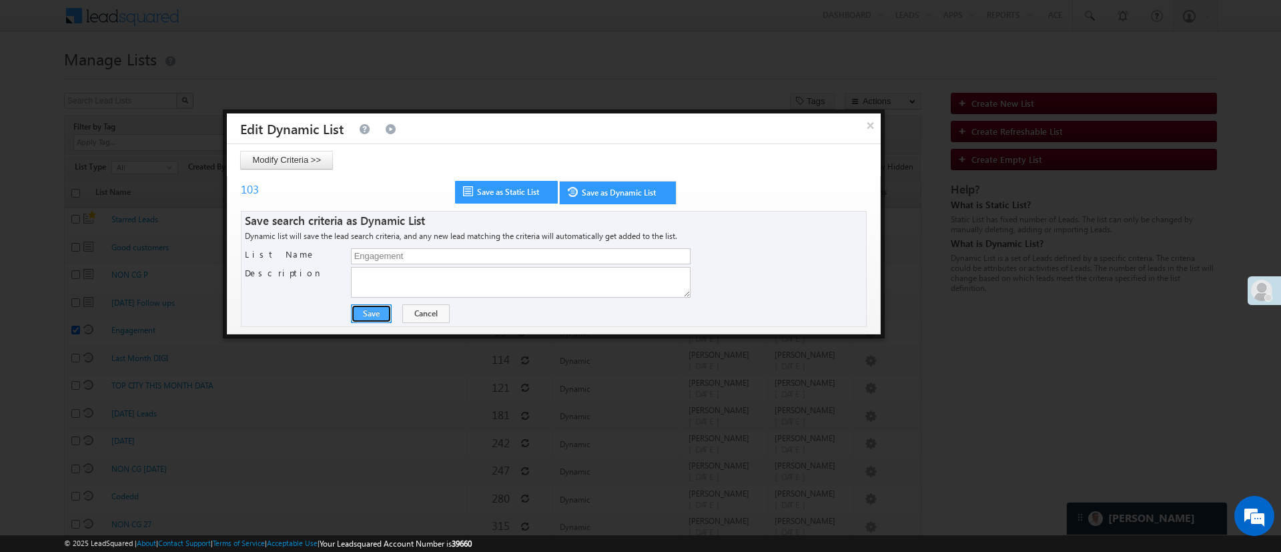
click at [380, 315] on button "Save" at bounding box center [371, 313] width 41 height 19
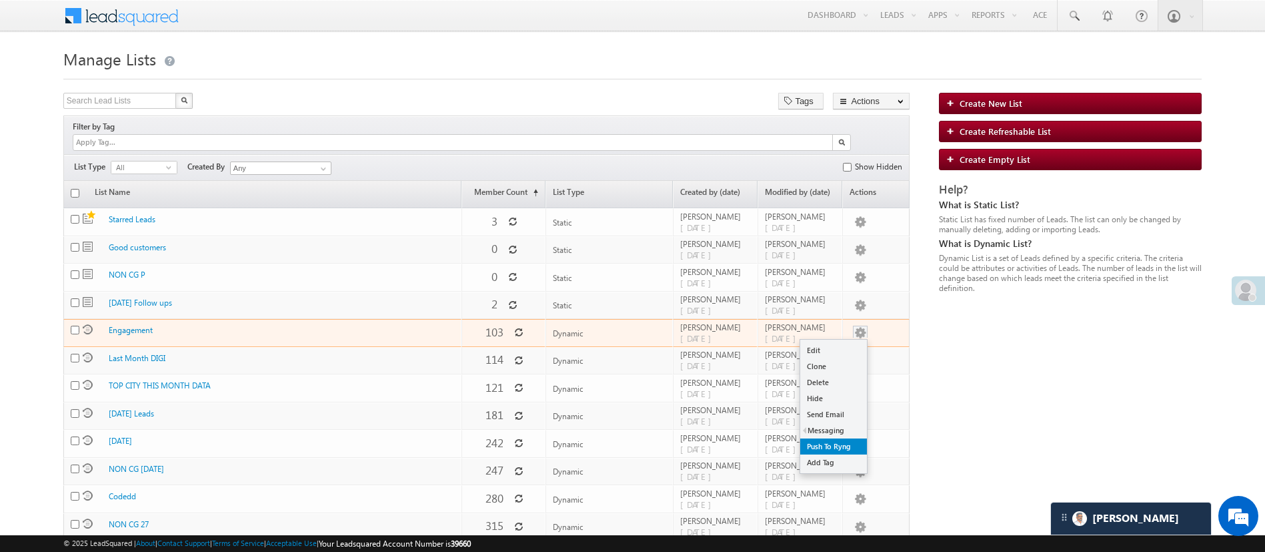
click at [828, 438] on link "Push To Ryng" at bounding box center [833, 446] width 67 height 16
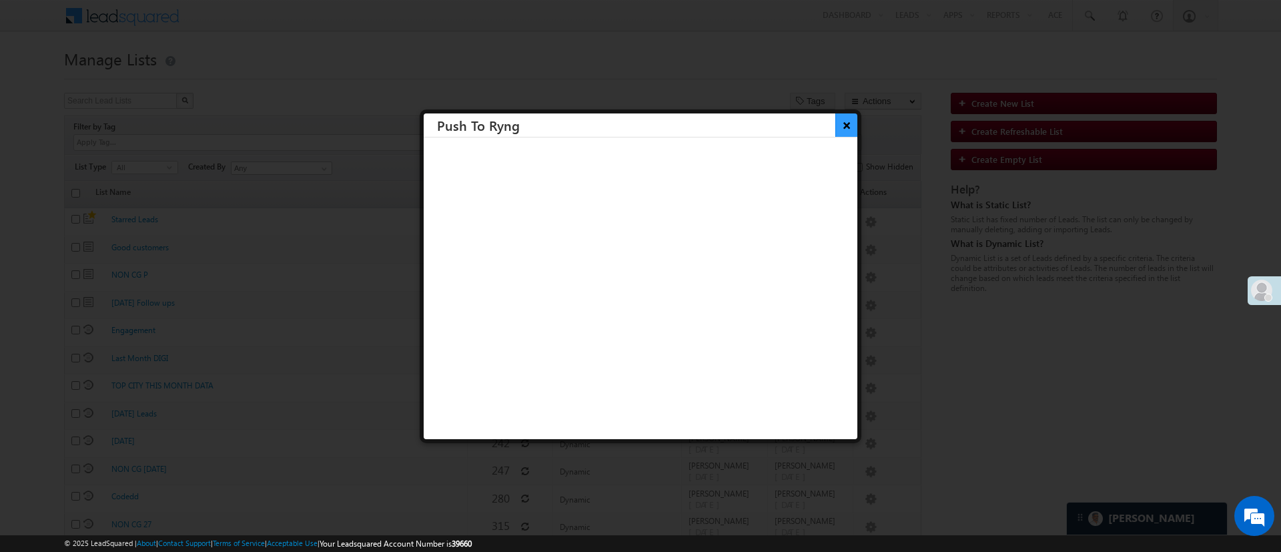
click at [835, 122] on button "×" at bounding box center [846, 124] width 22 height 23
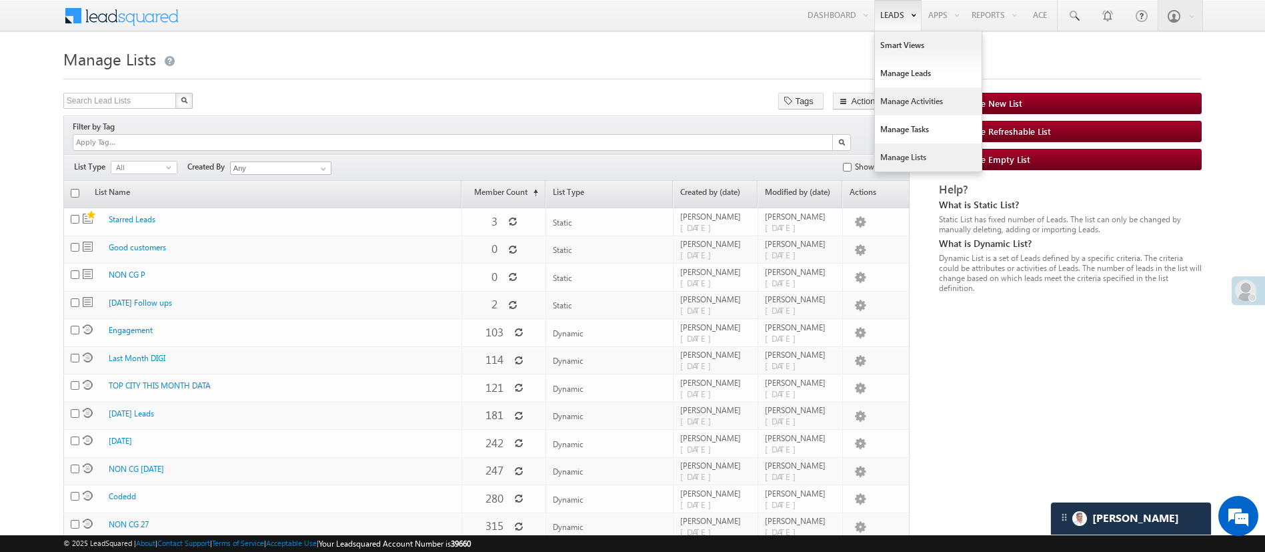
click at [906, 111] on link "Manage Activities" at bounding box center [928, 101] width 107 height 28
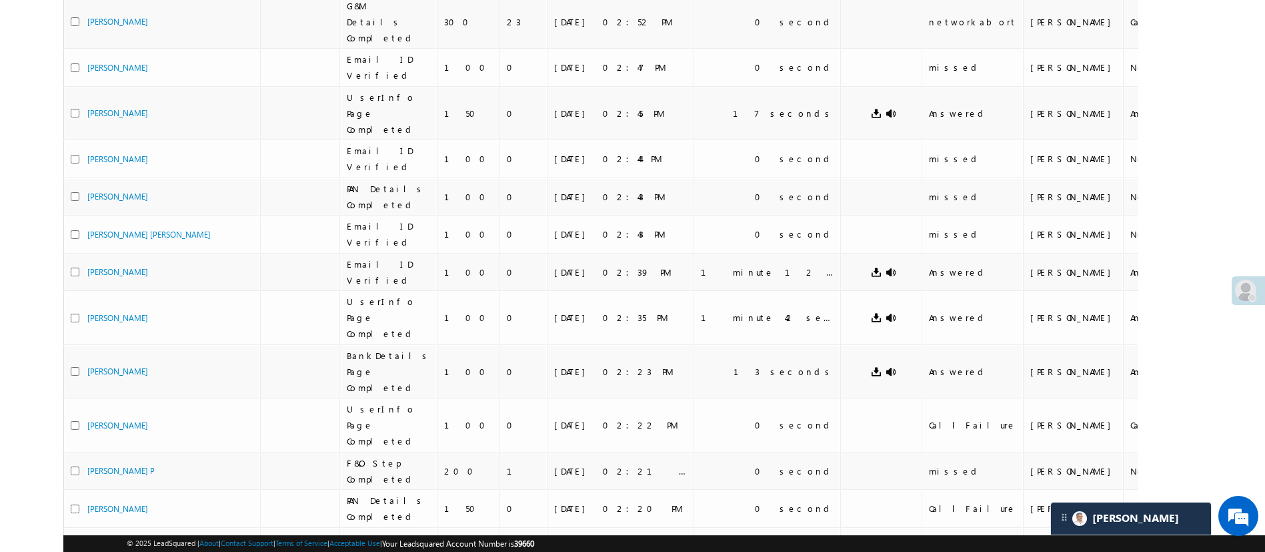
scroll to position [542, 0]
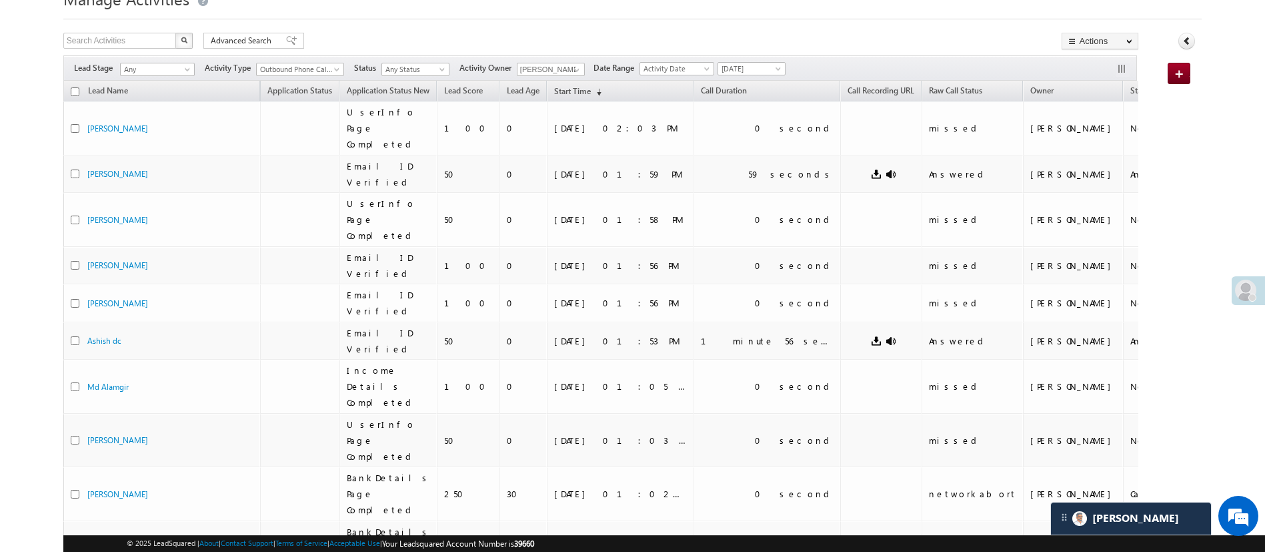
scroll to position [0, 0]
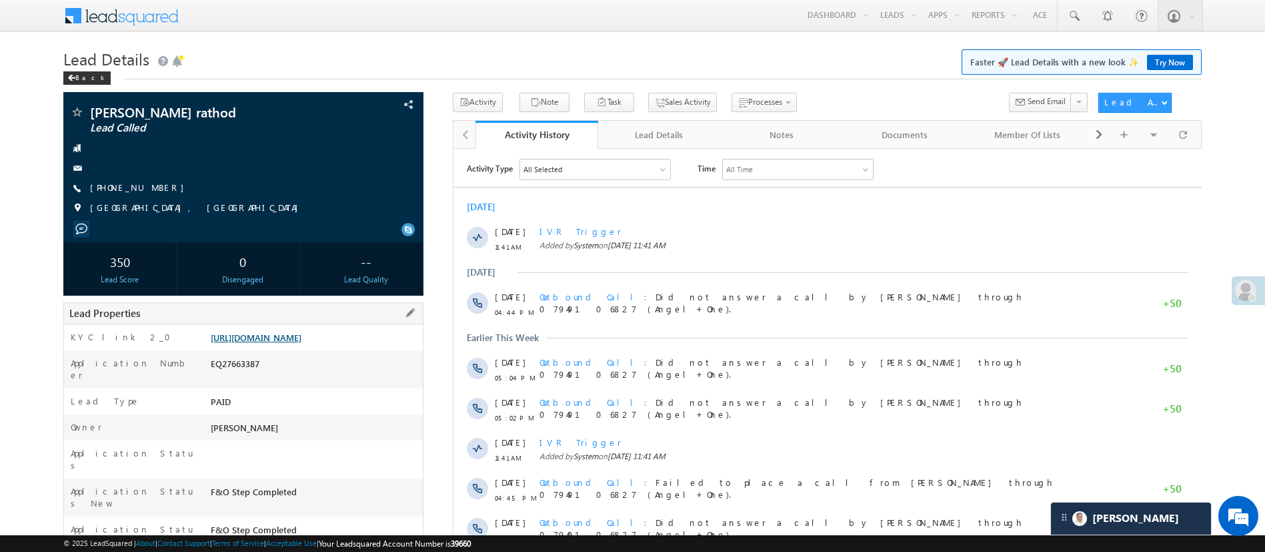
click at [301, 343] on link "[URL][DOMAIN_NAME]" at bounding box center [256, 336] width 91 height 11
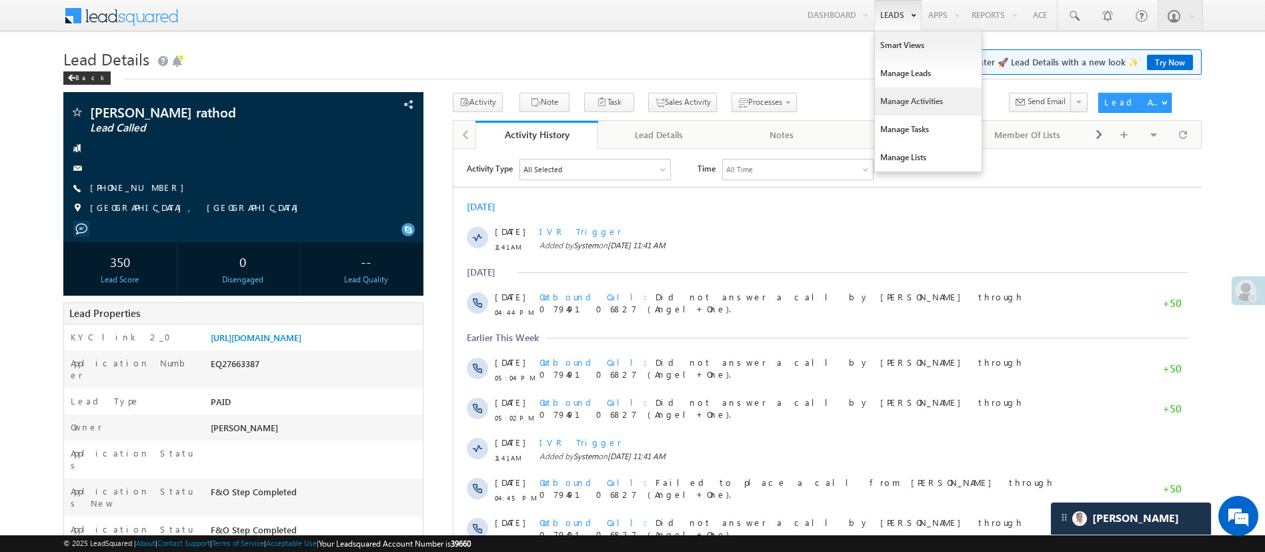
click at [912, 95] on link "Manage Activities" at bounding box center [928, 101] width 107 height 28
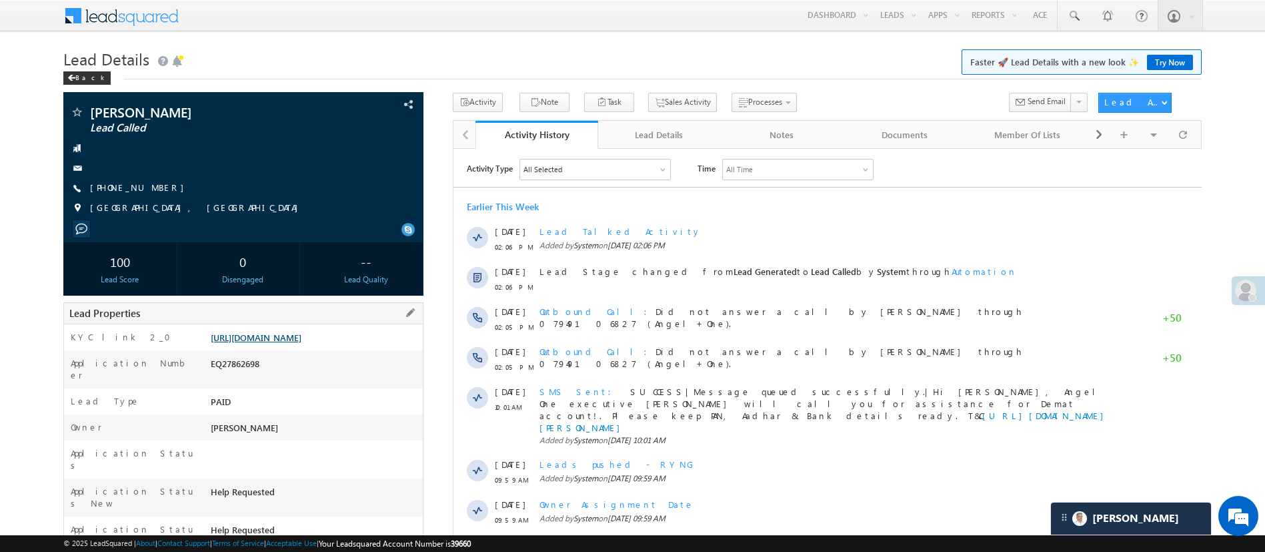
click at [301, 341] on link "[URL][DOMAIN_NAME]" at bounding box center [256, 336] width 91 height 11
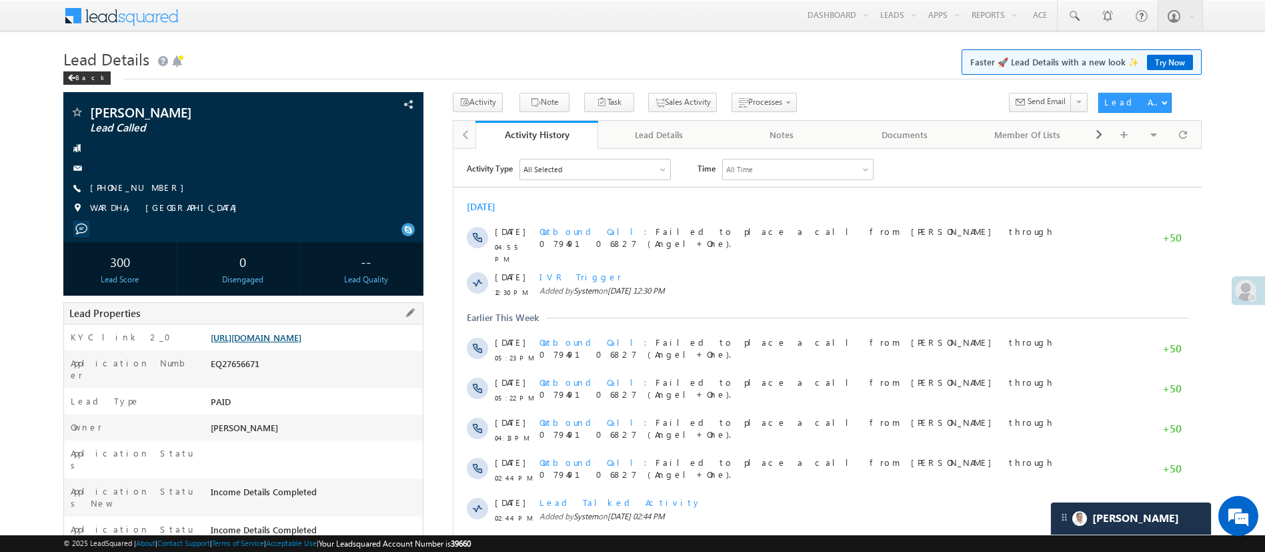
click at [301, 343] on link "[URL][DOMAIN_NAME]" at bounding box center [256, 336] width 91 height 11
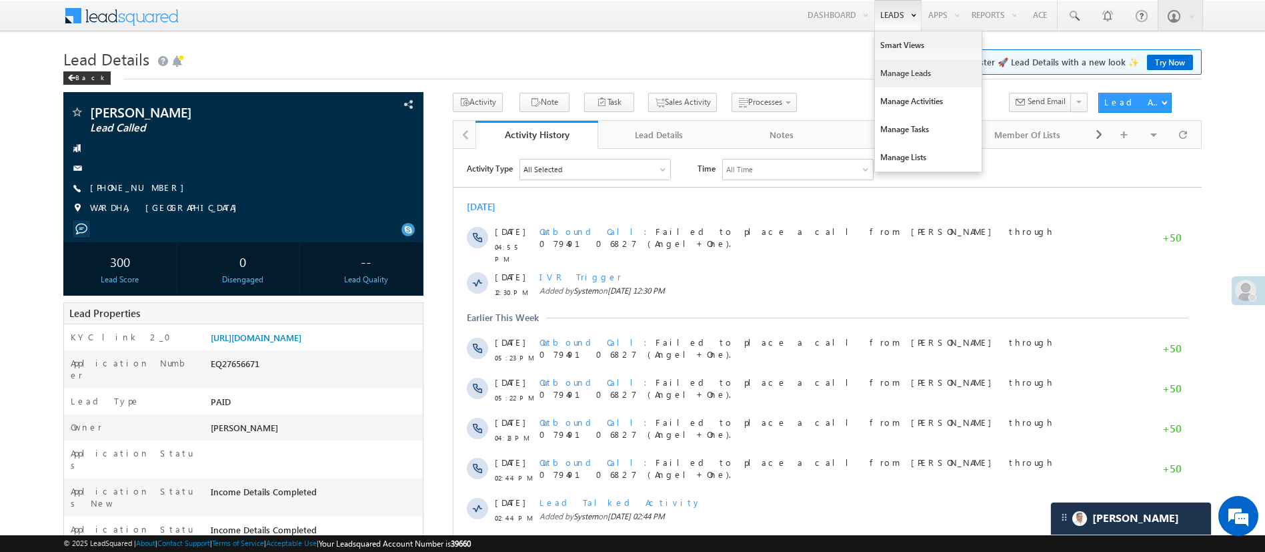
click at [907, 69] on link "Manage Leads" at bounding box center [928, 73] width 107 height 28
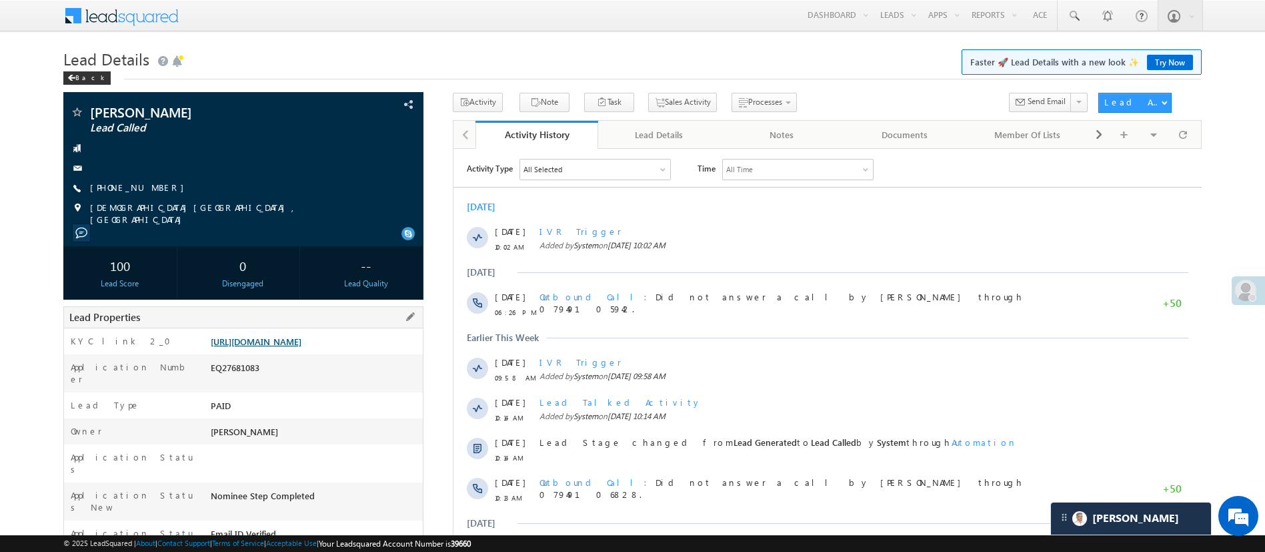
click at [301, 335] on link "[URL][DOMAIN_NAME]" at bounding box center [256, 340] width 91 height 11
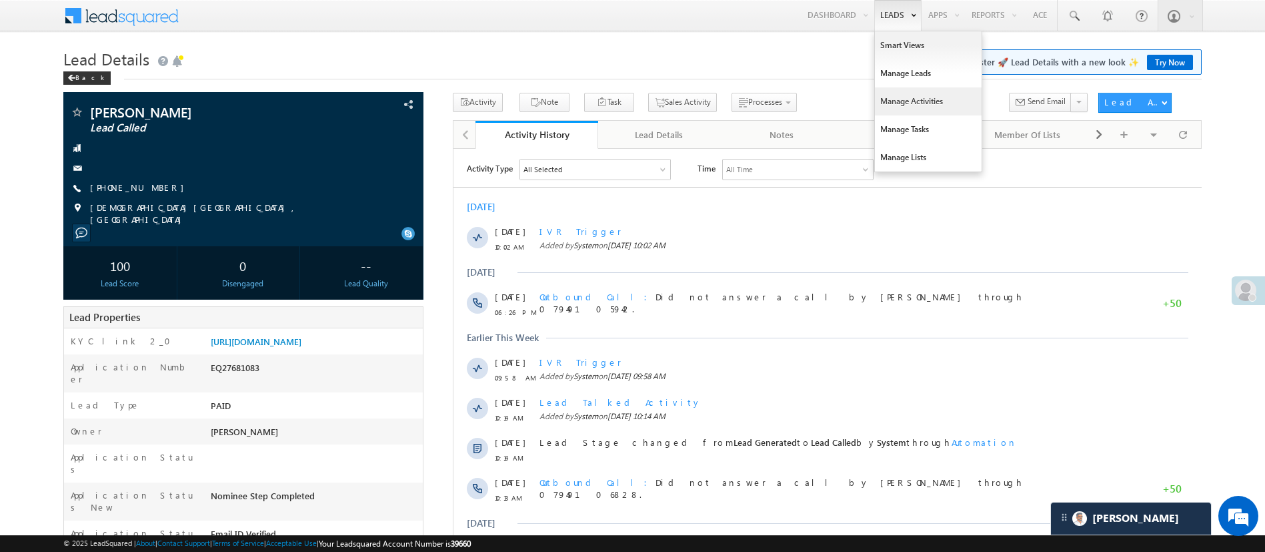
click at [930, 93] on link "Manage Activities" at bounding box center [928, 101] width 107 height 28
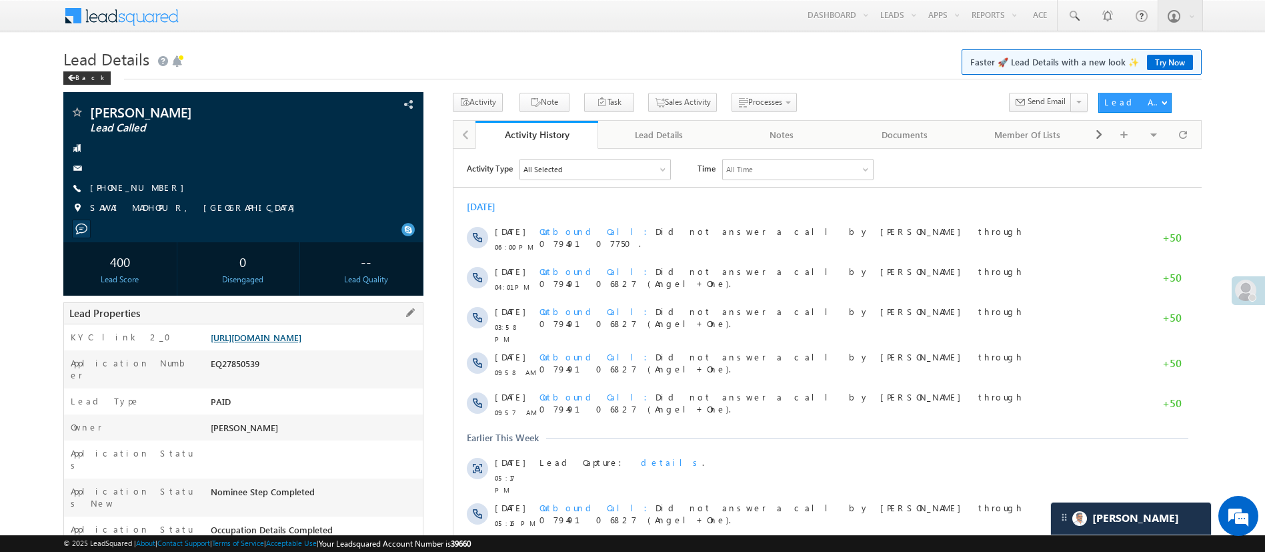
click at [301, 339] on link "[URL][DOMAIN_NAME]" at bounding box center [256, 336] width 91 height 11
click at [301, 340] on link "[URL][DOMAIN_NAME]" at bounding box center [256, 336] width 91 height 11
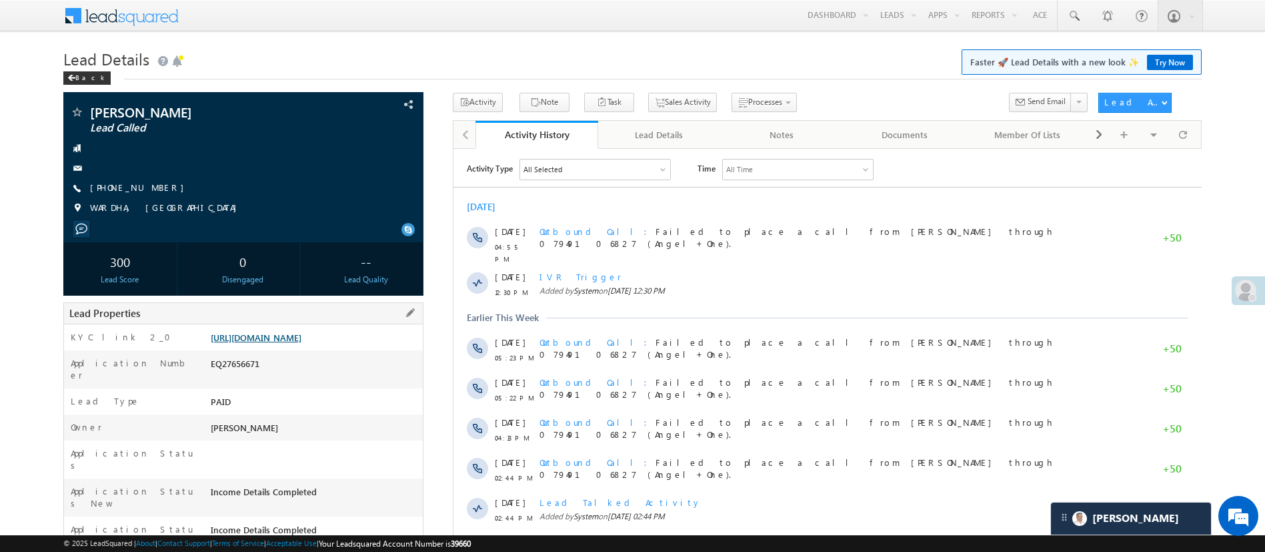
click at [301, 343] on link "[URL][DOMAIN_NAME]" at bounding box center [256, 336] width 91 height 11
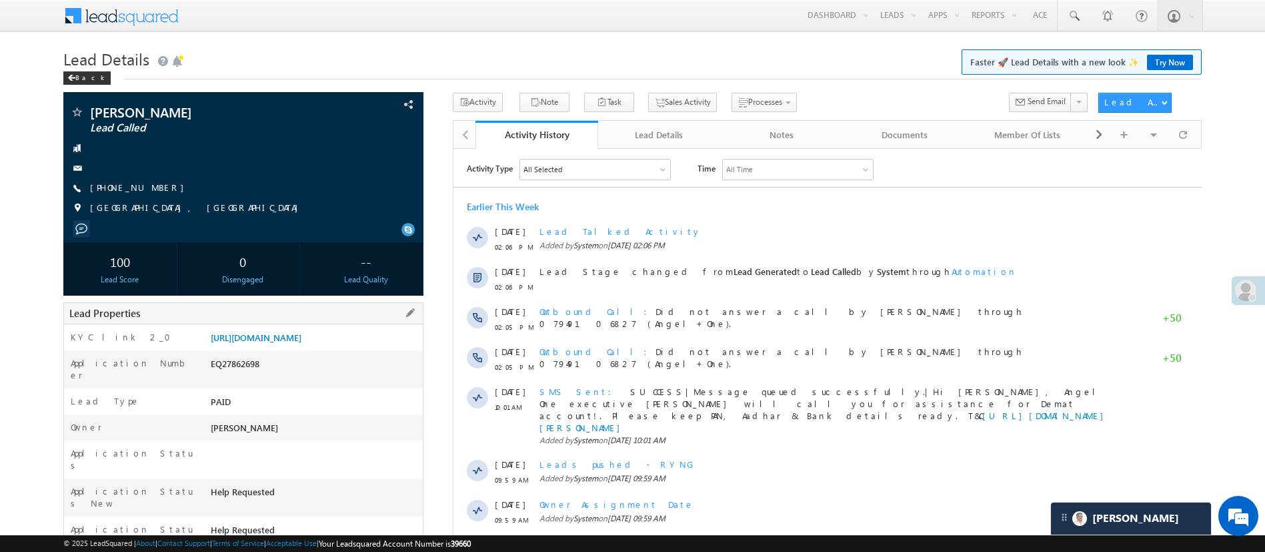
click at [331, 329] on div "KYC link 2_0 [URL][DOMAIN_NAME]" at bounding box center [243, 337] width 359 height 26
click at [301, 332] on link "[URL][DOMAIN_NAME]" at bounding box center [256, 336] width 91 height 11
click at [931, 149] on link "Manage Lists" at bounding box center [928, 157] width 107 height 28
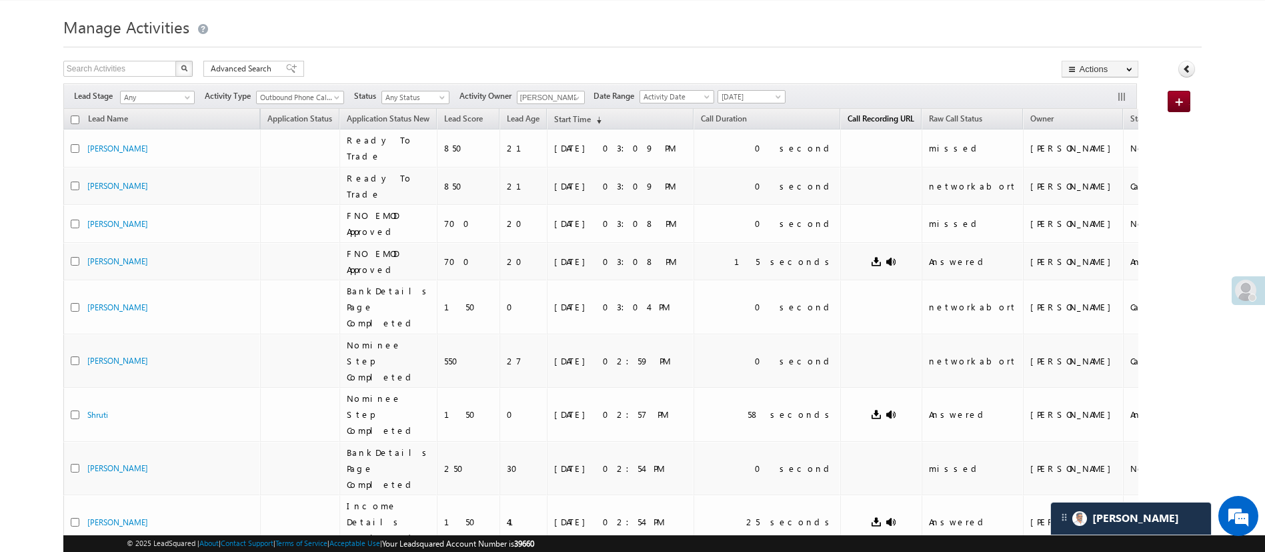
click at [848, 115] on span "Call Recording URL" at bounding box center [881, 118] width 67 height 10
click at [848, 118] on span "Call Recording URL" at bounding box center [881, 118] width 67 height 10
click at [848, 120] on span "Call Recording URL" at bounding box center [881, 118] width 67 height 10
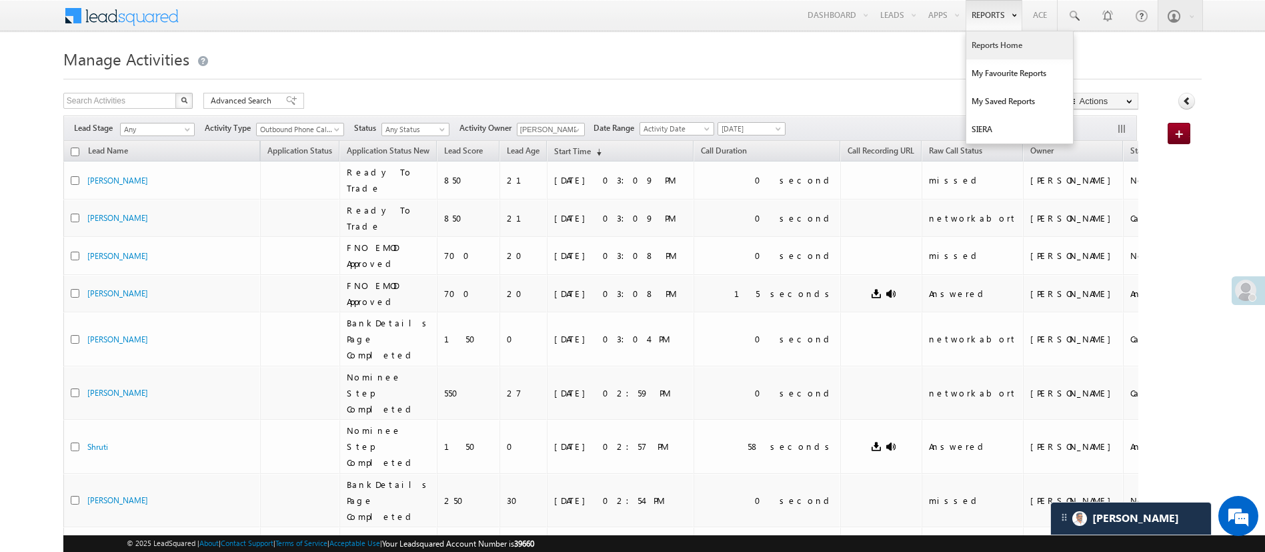
click at [1012, 42] on link "Reports Home" at bounding box center [1019, 45] width 107 height 28
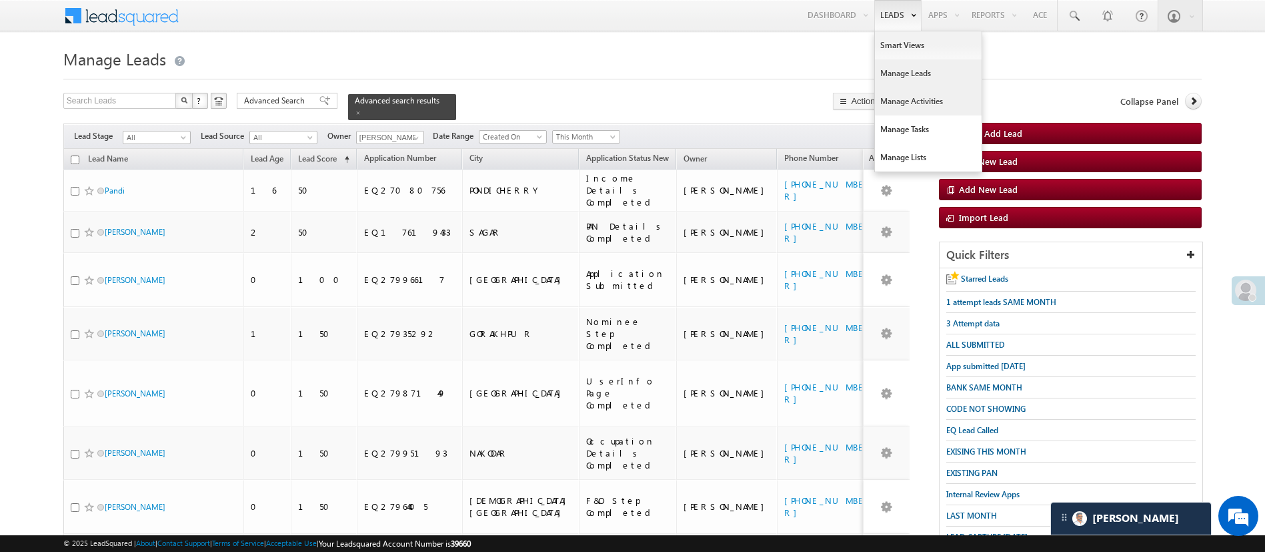
click at [926, 100] on link "Manage Activities" at bounding box center [928, 101] width 107 height 28
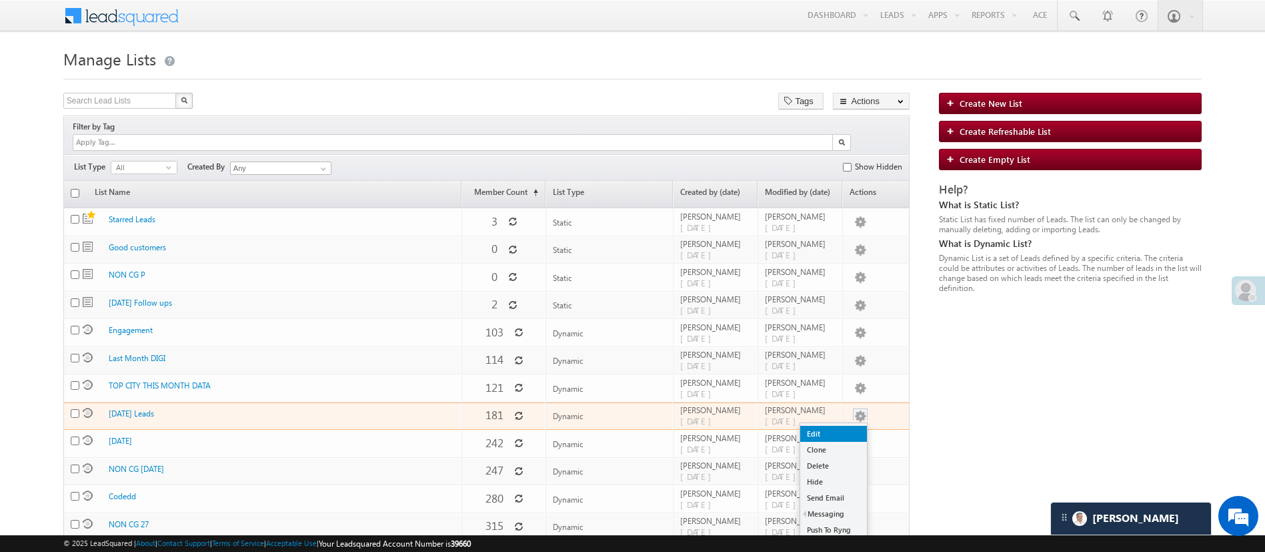
click at [827, 426] on link "Edit" at bounding box center [833, 434] width 67 height 16
checkbox input "true"
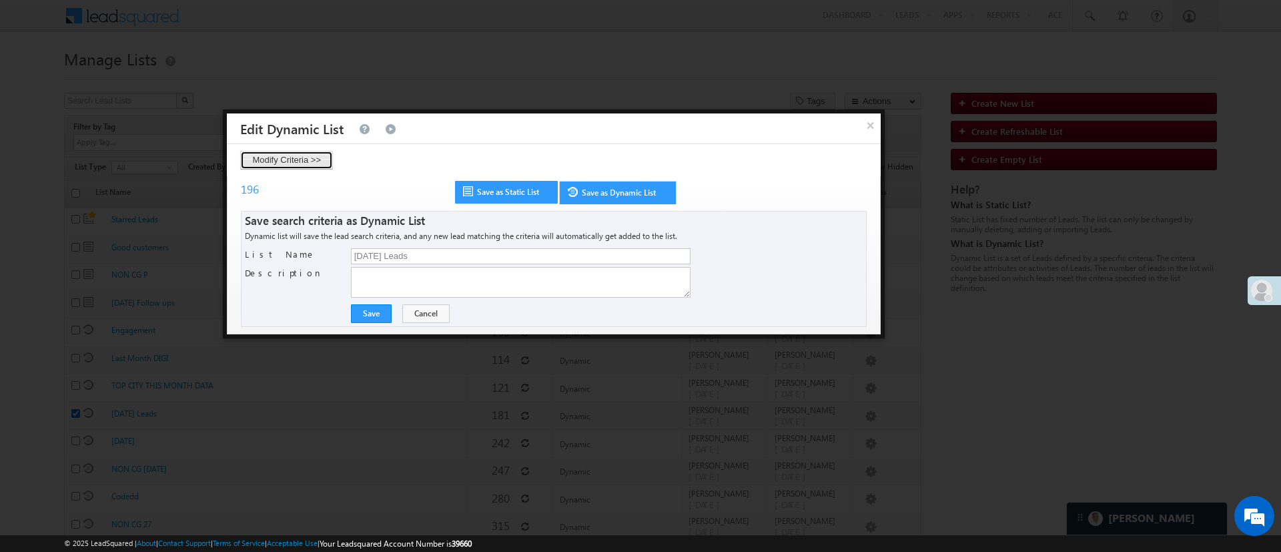
click at [309, 162] on button "Modify Criteria >>" at bounding box center [286, 160] width 93 height 19
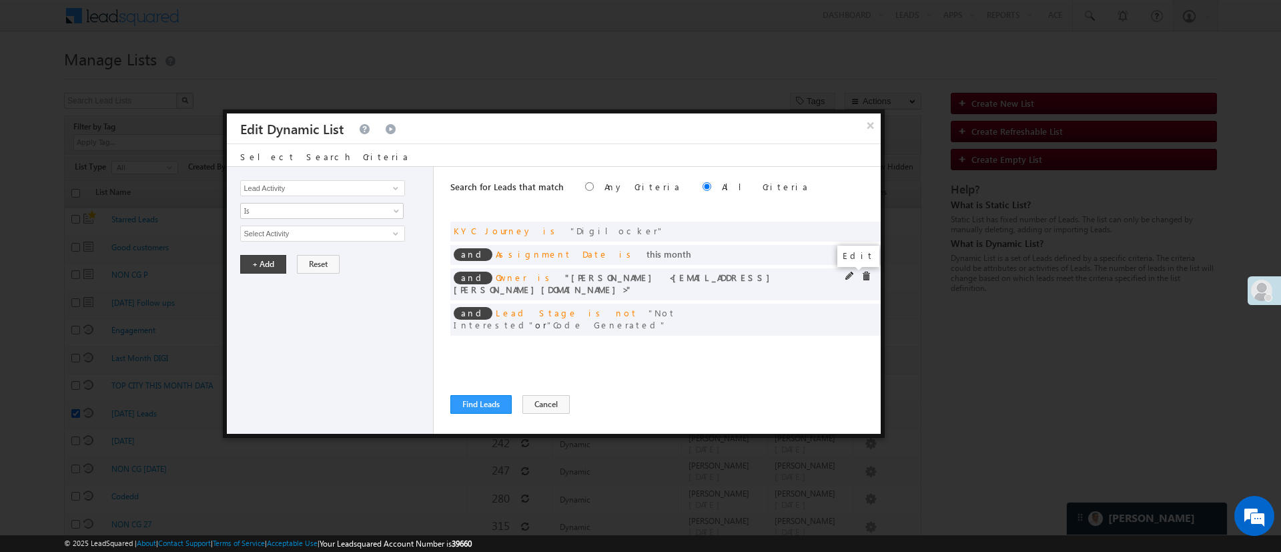
click at [852, 276] on span at bounding box center [849, 275] width 9 height 9
click at [331, 231] on span "[PERSON_NAME]" at bounding box center [316, 233] width 151 height 15
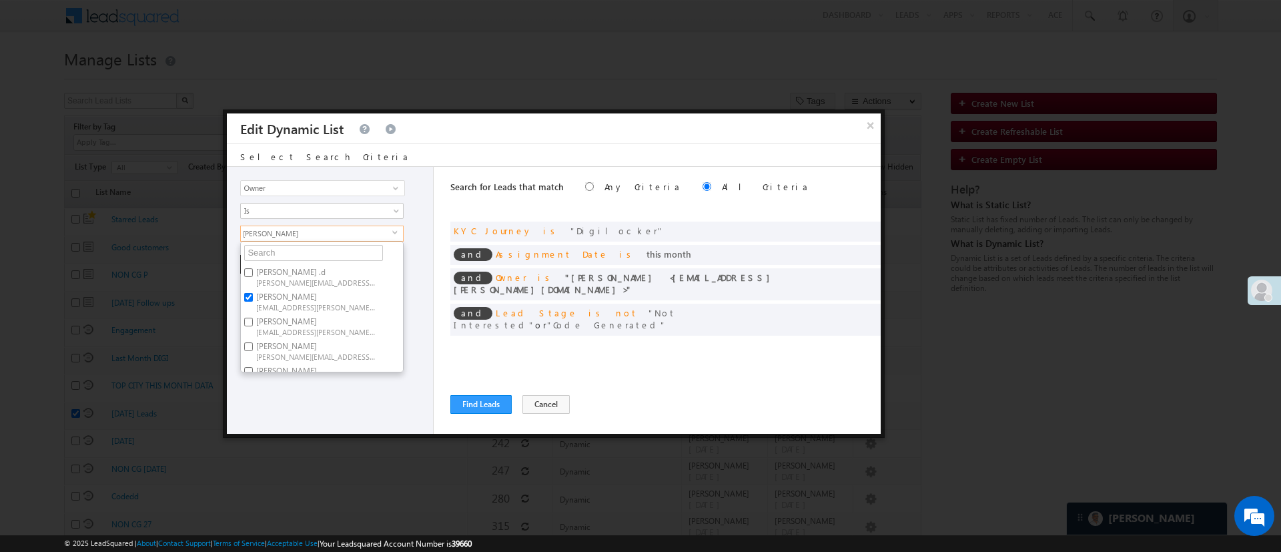
click at [305, 273] on label "[PERSON_NAME] .d [PERSON_NAME][EMAIL_ADDRESS][DOMAIN_NAME]" at bounding box center [315, 276] width 149 height 25
click at [253, 273] on input "[PERSON_NAME] .d [PERSON_NAME][EMAIL_ADDRESS][DOMAIN_NAME]" at bounding box center [248, 272] width 9 height 9
checkbox input "true"
click at [290, 295] on label "[PERSON_NAME] [PERSON_NAME][EMAIL_ADDRESS][DOMAIN_NAME]" at bounding box center [315, 301] width 149 height 25
click at [253, 295] on input "[PERSON_NAME] [PERSON_NAME][EMAIL_ADDRESS][DOMAIN_NAME]" at bounding box center [248, 297] width 9 height 9
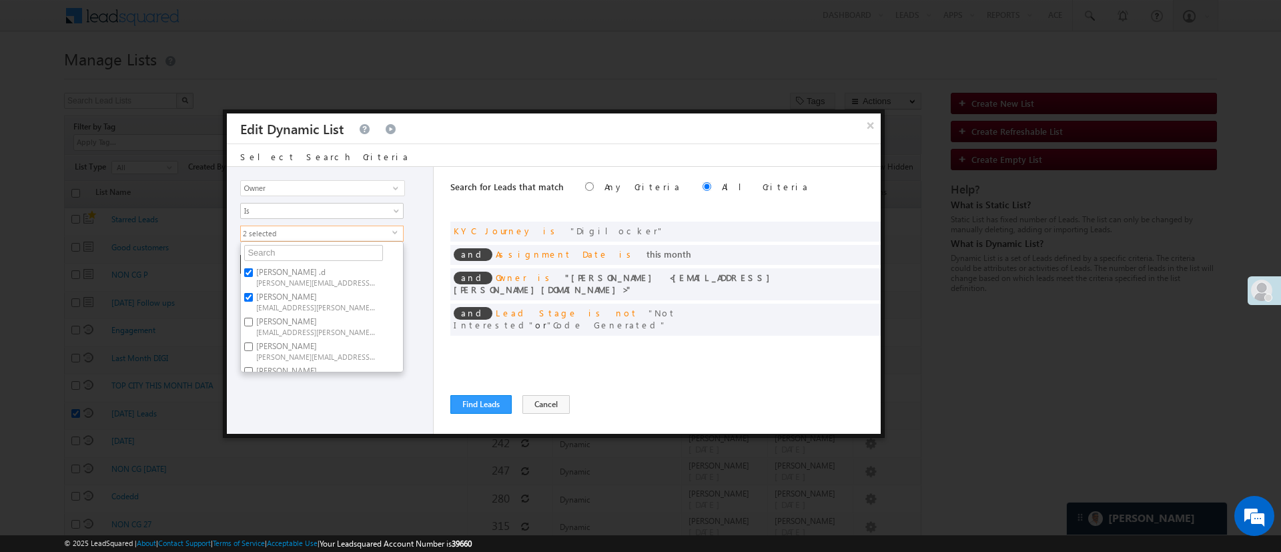
checkbox input "false"
click at [330, 418] on div "Lead Activity Task Sales Group Prospect Id WA Last Message Timestamp 4th Day Di…" at bounding box center [330, 300] width 207 height 267
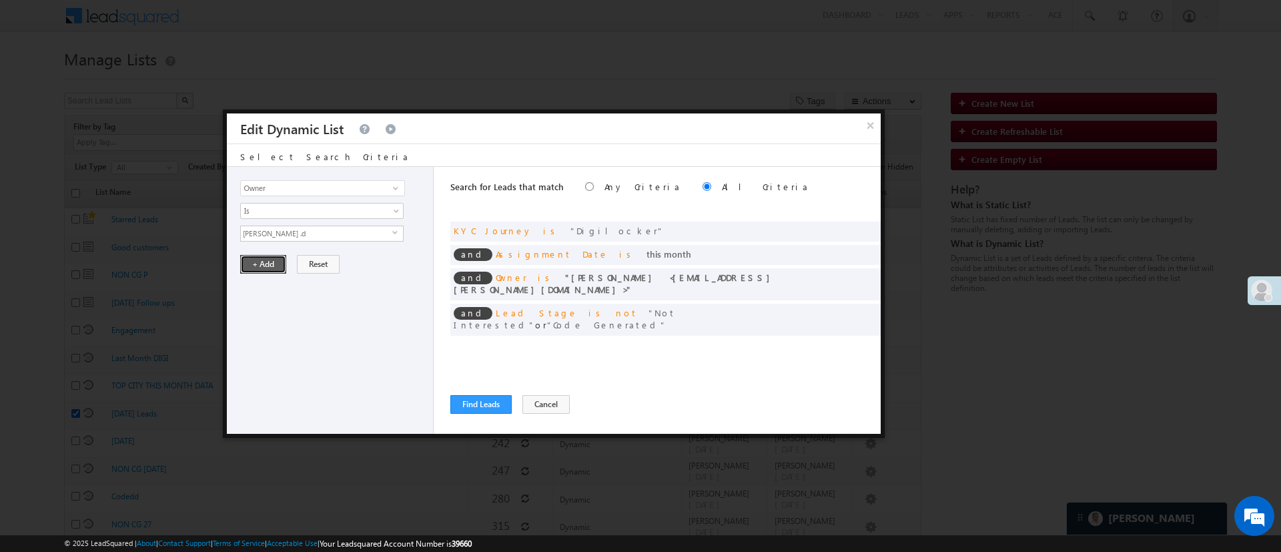
click at [262, 262] on button "+ Add" at bounding box center [263, 264] width 46 height 19
click at [864, 227] on span at bounding box center [865, 229] width 9 height 9
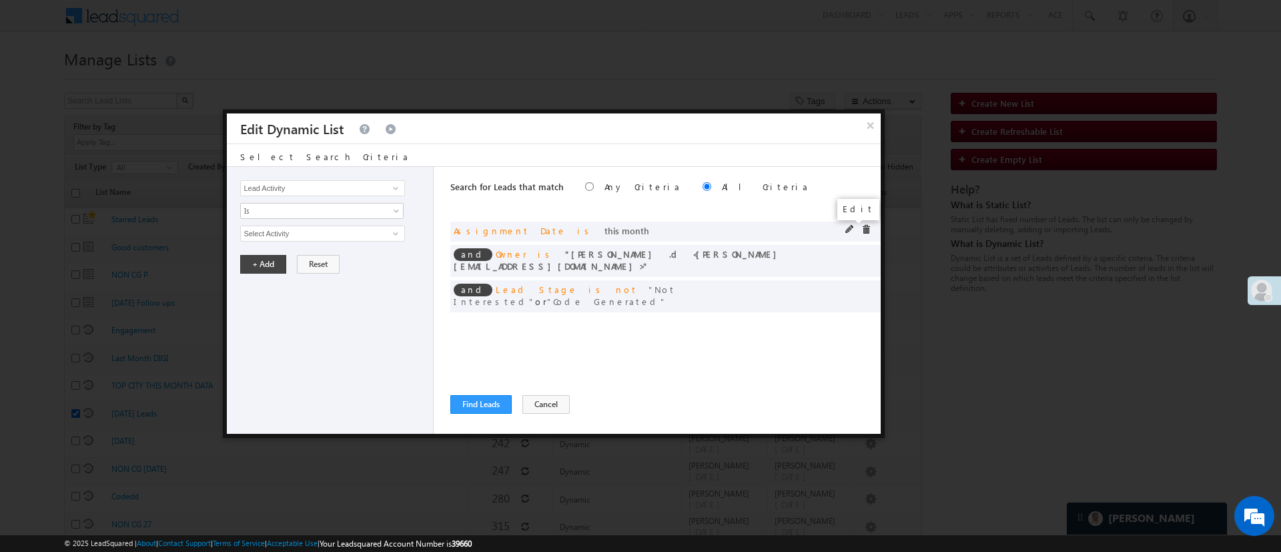
click at [848, 227] on span at bounding box center [849, 229] width 9 height 9
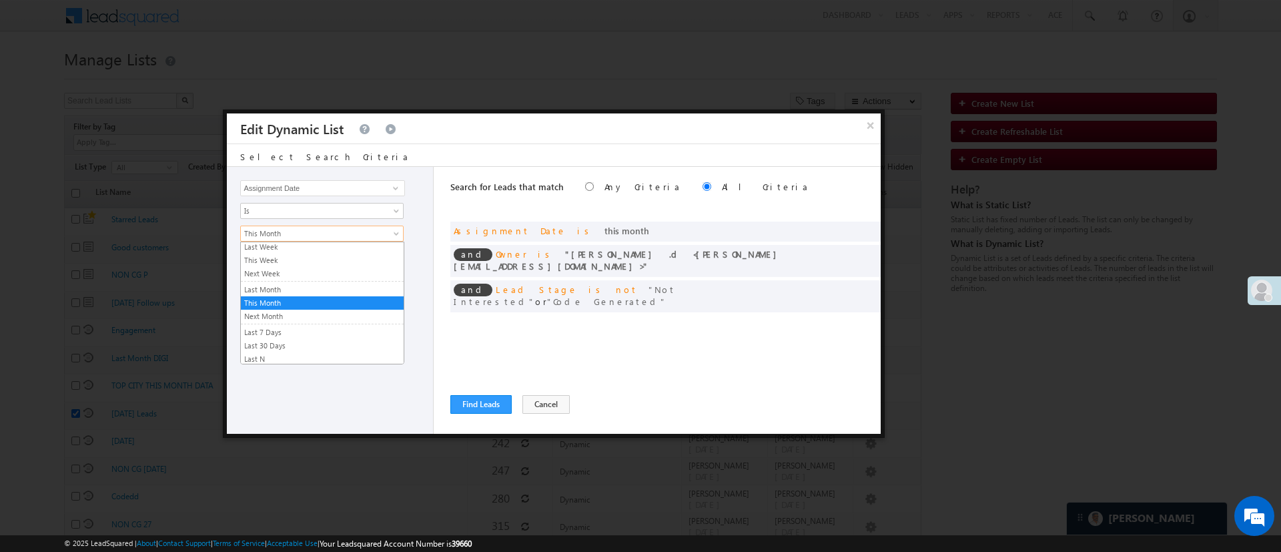
click at [260, 235] on span "This Month" at bounding box center [313, 233] width 145 height 12
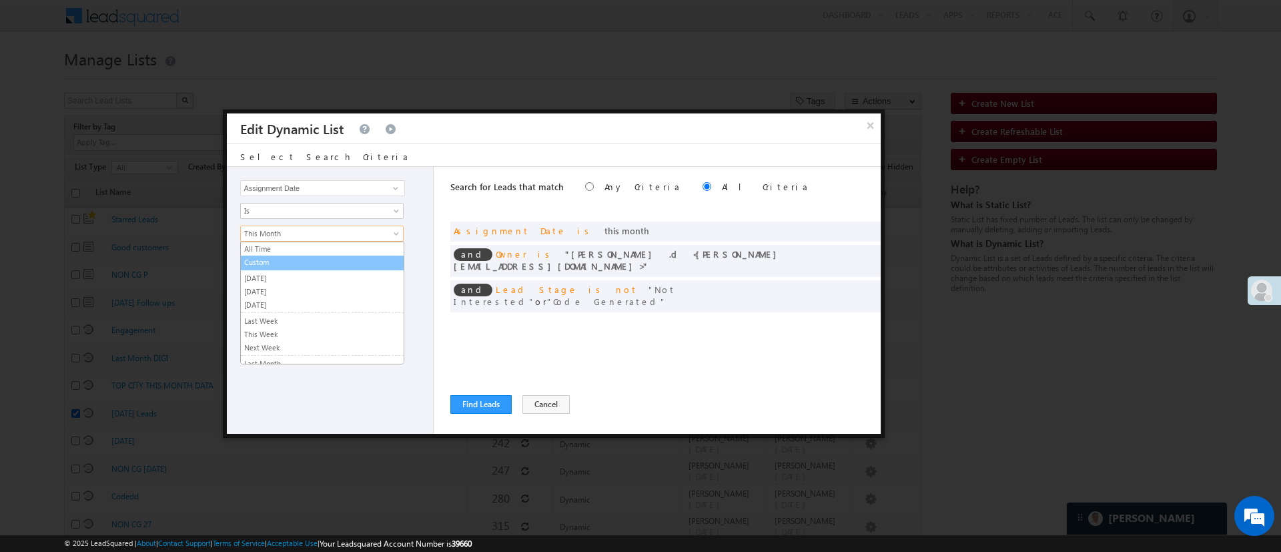
click at [353, 263] on link "Custom" at bounding box center [322, 262] width 163 height 12
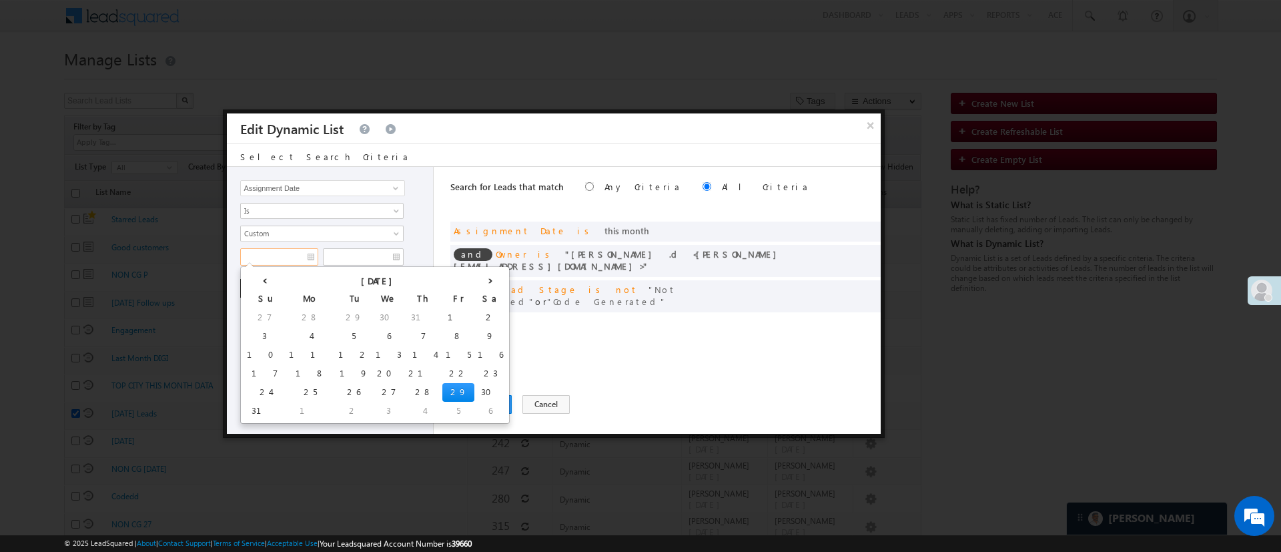
click at [292, 259] on input "text" at bounding box center [279, 256] width 78 height 17
click at [405, 390] on td "28" at bounding box center [423, 392] width 37 height 19
type input "[DATE]"
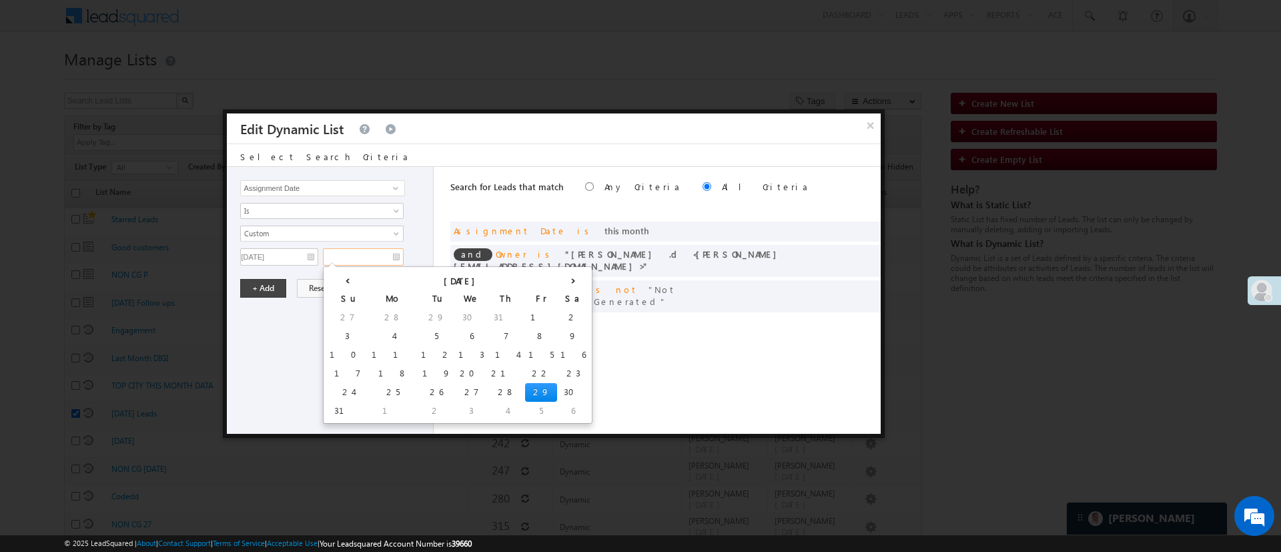
click at [373, 251] on input "text" at bounding box center [363, 256] width 81 height 17
click at [525, 394] on td "29" at bounding box center [541, 392] width 32 height 19
type input "[DATE]"
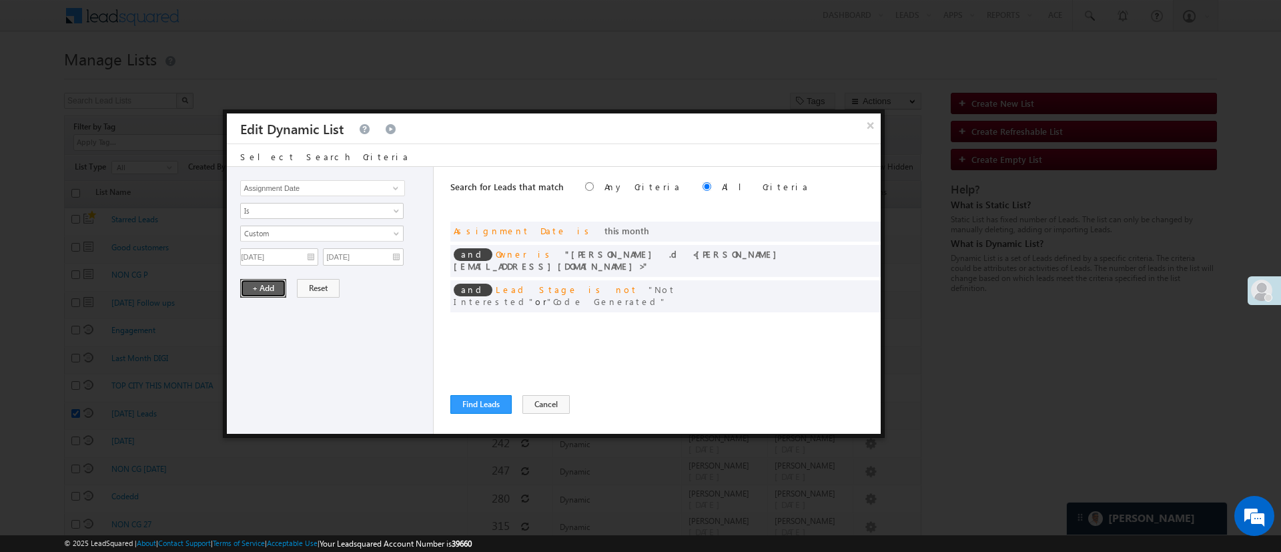
click at [258, 287] on button "+ Add" at bounding box center [263, 288] width 46 height 19
click at [501, 400] on button "Find Leads" at bounding box center [480, 404] width 61 height 19
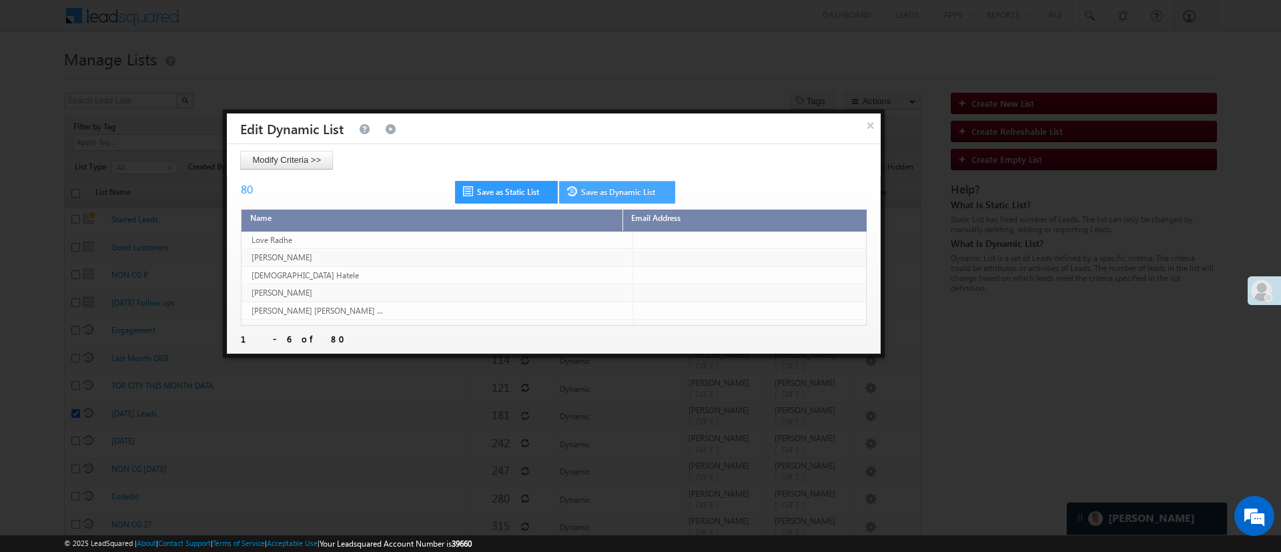
click at [614, 197] on link "Save as Dynamic List" at bounding box center [617, 192] width 116 height 23
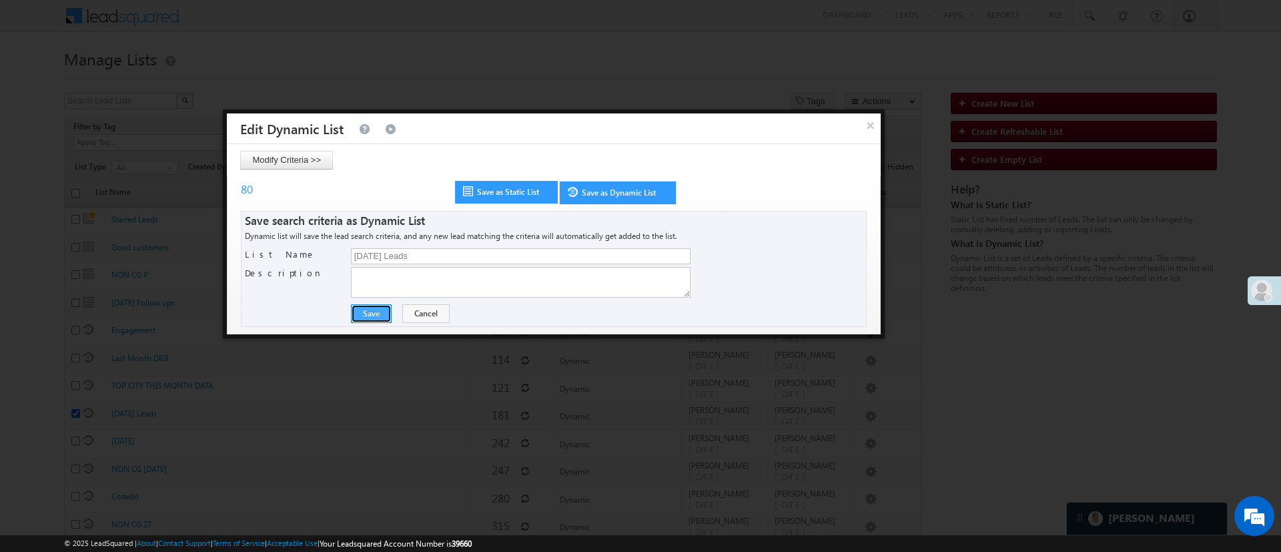
click at [383, 317] on button "Save" at bounding box center [371, 313] width 41 height 19
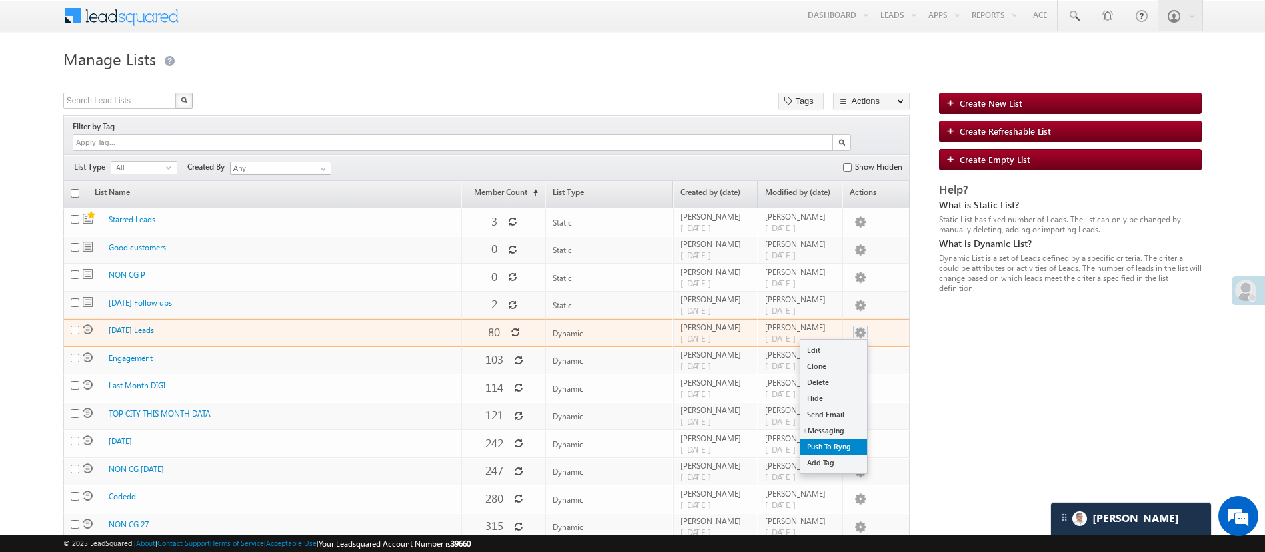
click at [842, 438] on link "Push To Ryng" at bounding box center [833, 446] width 67 height 16
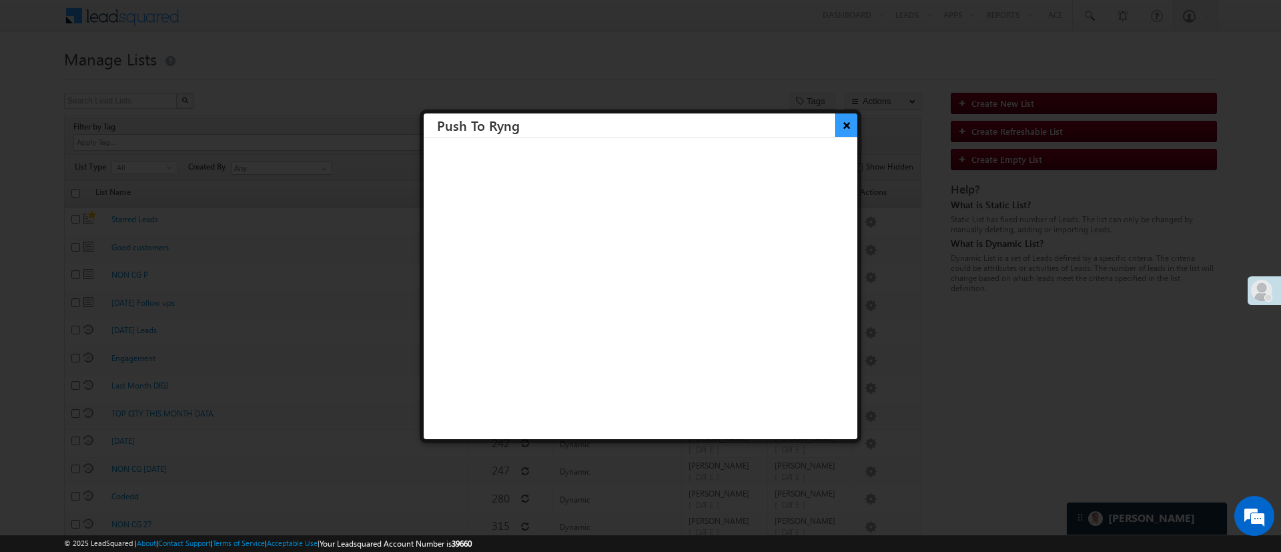
click at [835, 134] on button "×" at bounding box center [846, 124] width 22 height 23
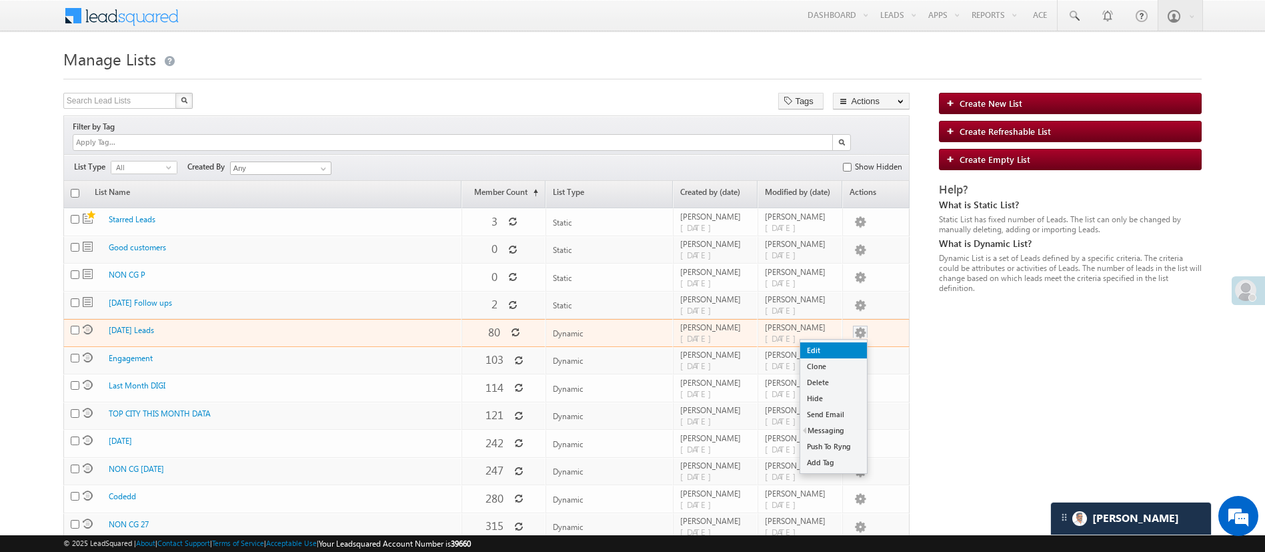
click at [851, 342] on link "Edit" at bounding box center [833, 350] width 67 height 16
checkbox input "true"
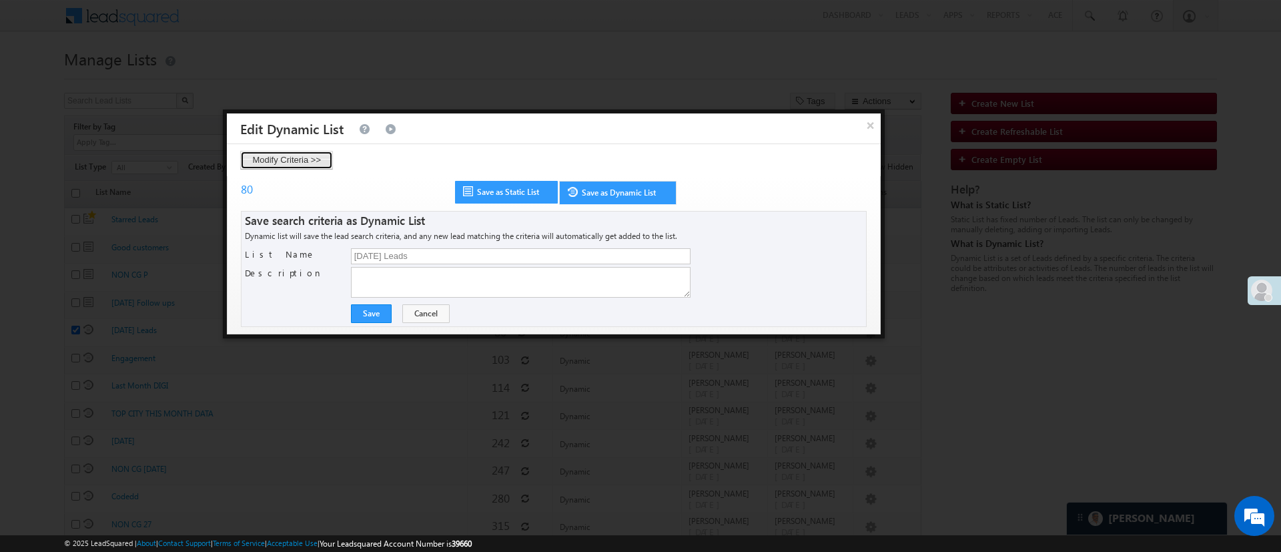
click at [262, 161] on button "Modify Criteria >>" at bounding box center [286, 160] width 93 height 19
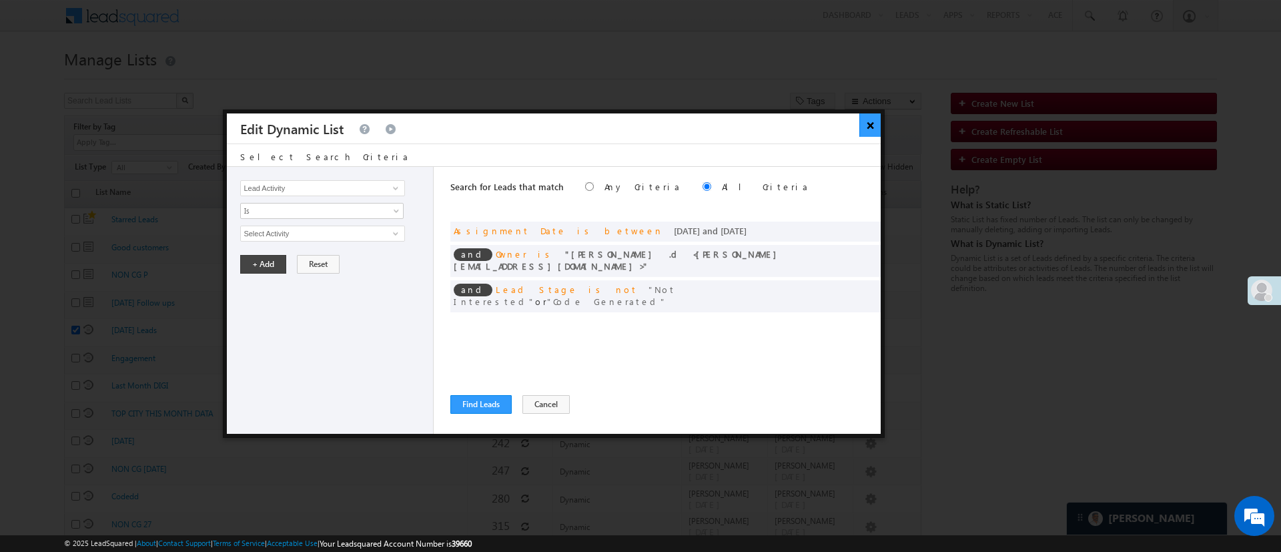
click at [868, 132] on button "×" at bounding box center [870, 124] width 22 height 23
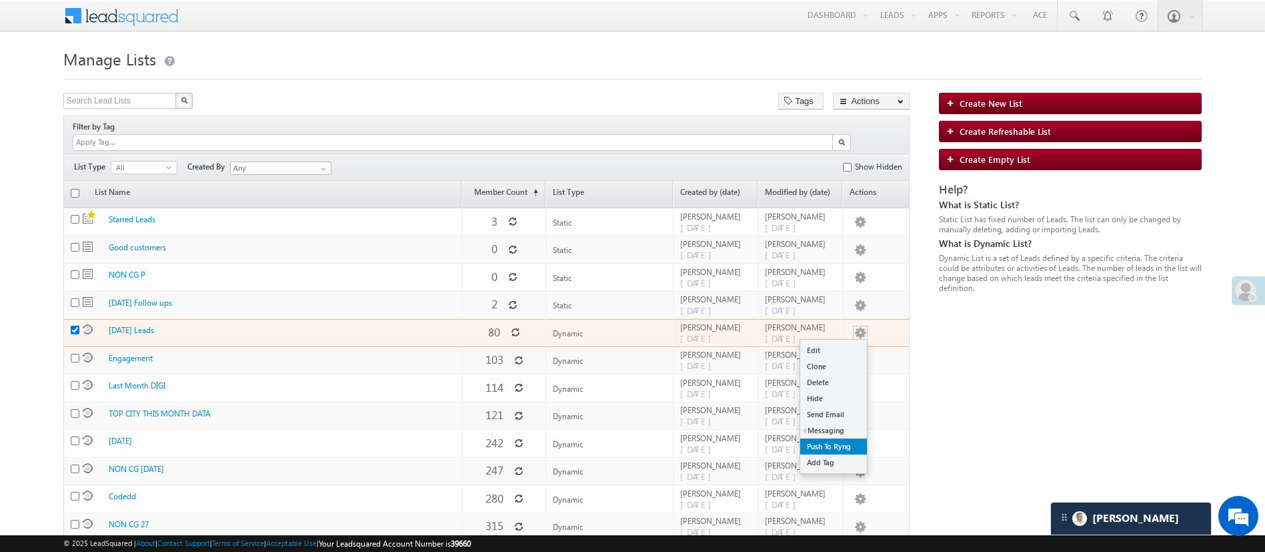
click at [835, 438] on link "Push To Ryng" at bounding box center [833, 446] width 67 height 16
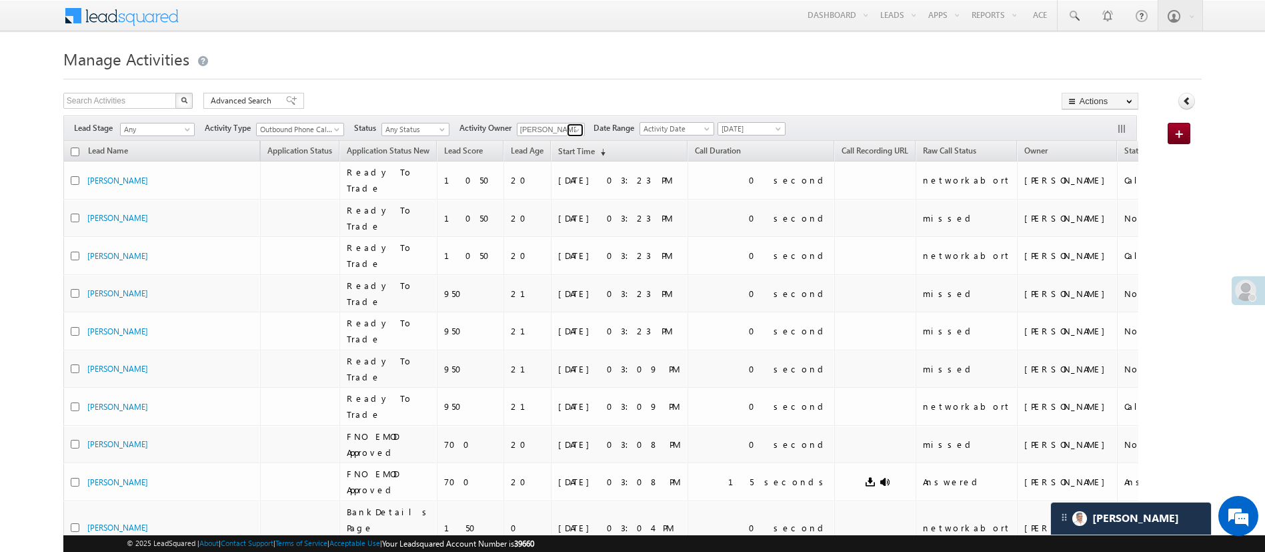
click at [582, 131] on span at bounding box center [577, 130] width 11 height 11
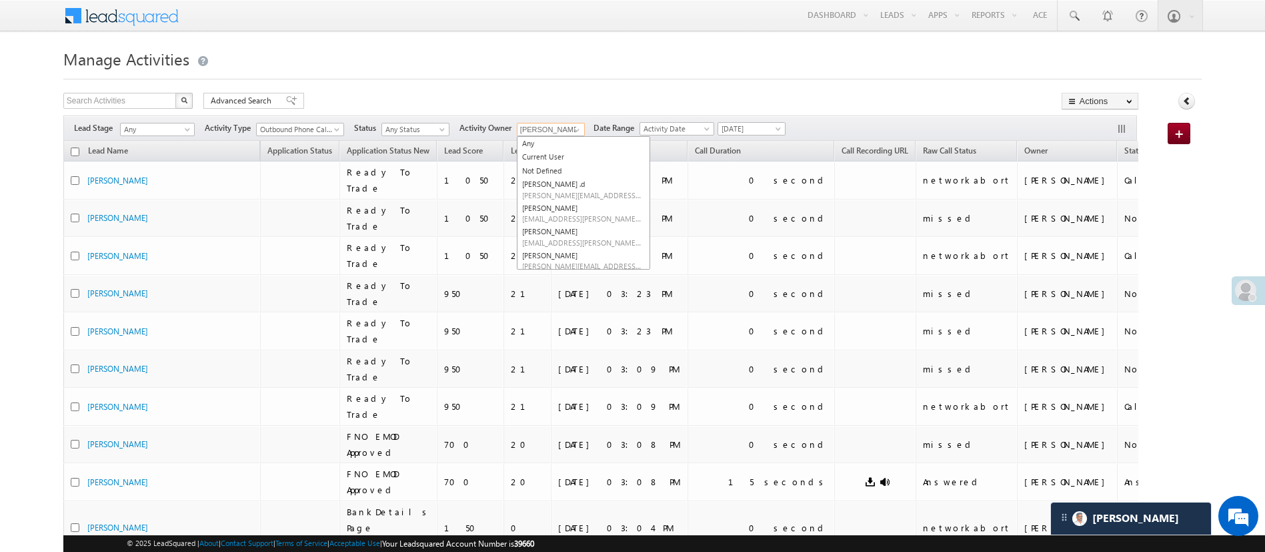
scroll to position [115, 0]
click at [616, 213] on link "MohammedSohail S [PERSON_NAME][EMAIL_ADDRESS][DOMAIN_NAME]" at bounding box center [583, 215] width 133 height 25
type input "MohammedSohail S"
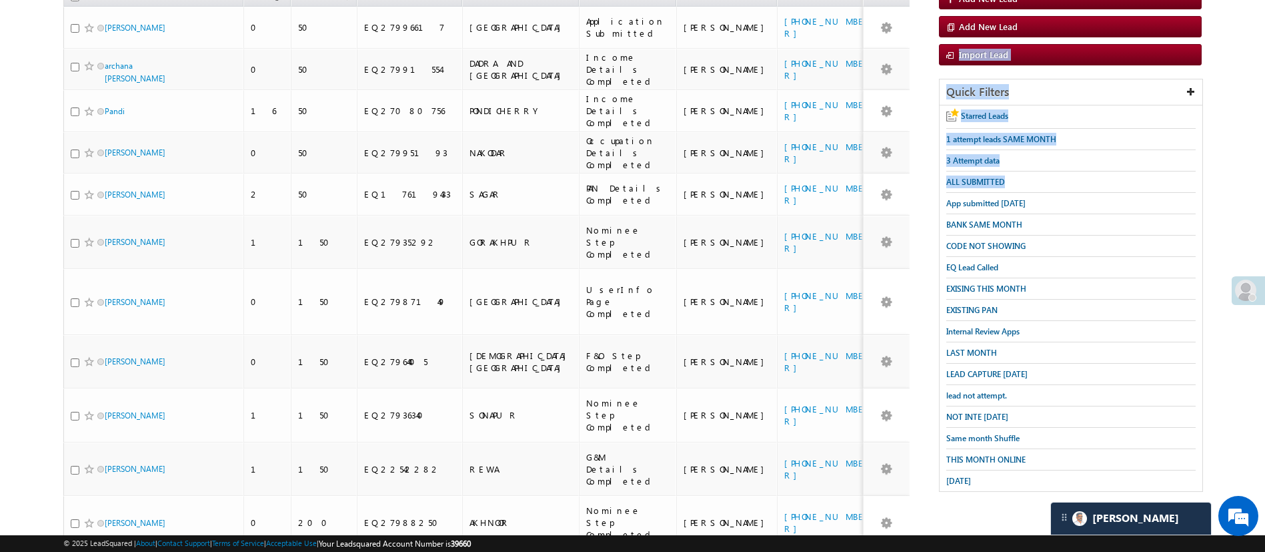
scroll to position [163, 0]
click at [1236, 67] on body "Menu [PERSON_NAME] [PERSON_NAME] h.1Pa nchal @ange lbrok ing.c om" at bounding box center [632, 289] width 1265 height 905
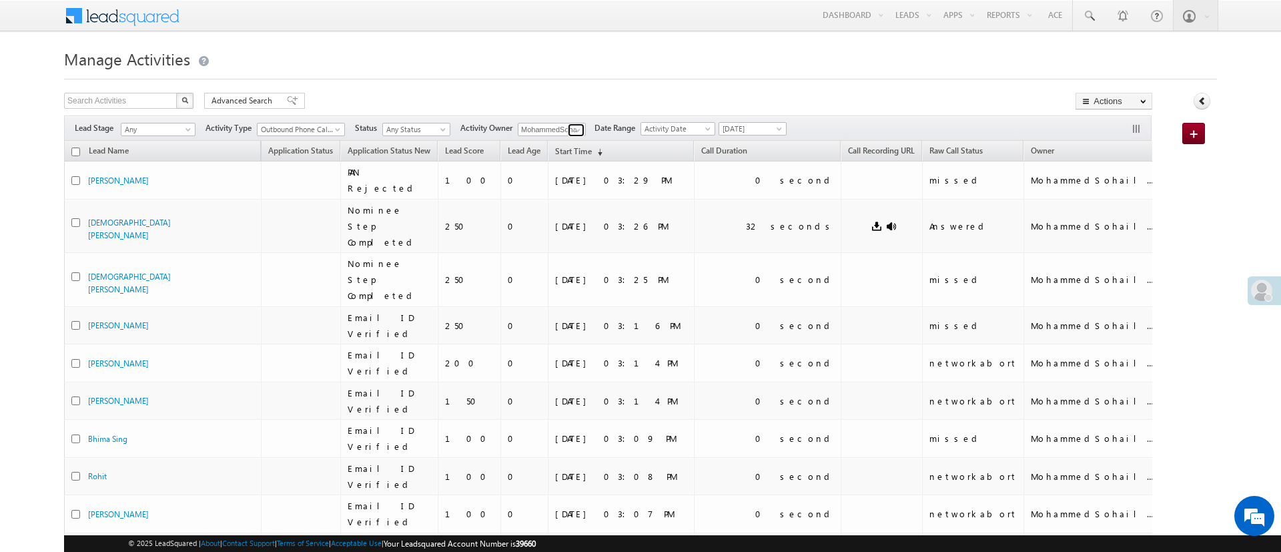
click at [579, 129] on span at bounding box center [577, 130] width 11 height 11
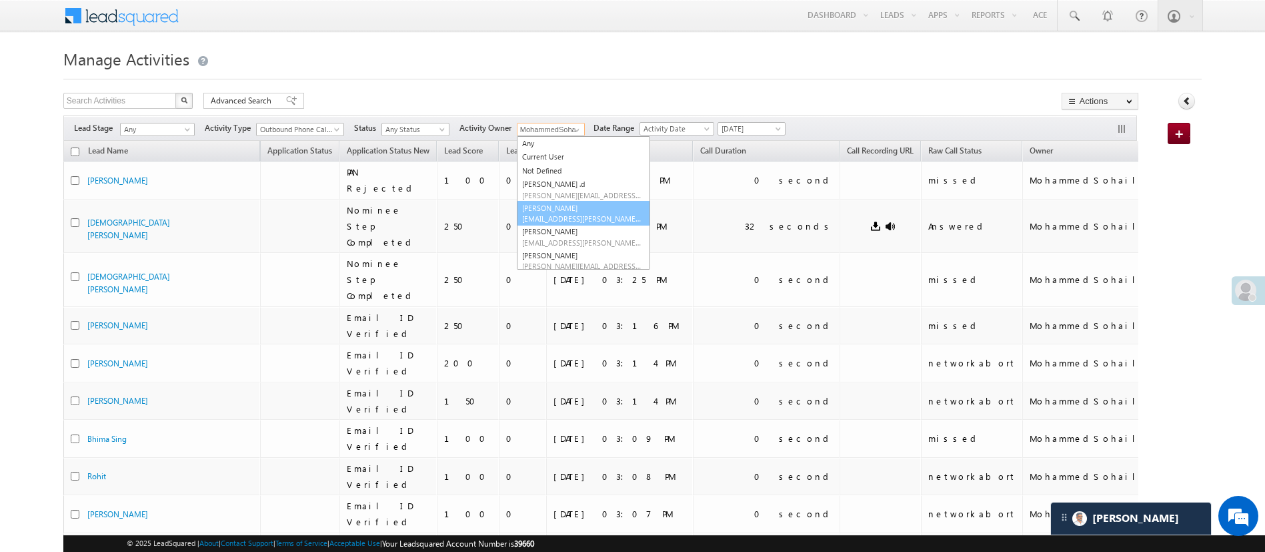
click at [568, 203] on link "[PERSON_NAME] [PERSON_NAME][EMAIL_ADDRESS][DOMAIN_NAME]" at bounding box center [583, 213] width 133 height 25
type input "[PERSON_NAME]"
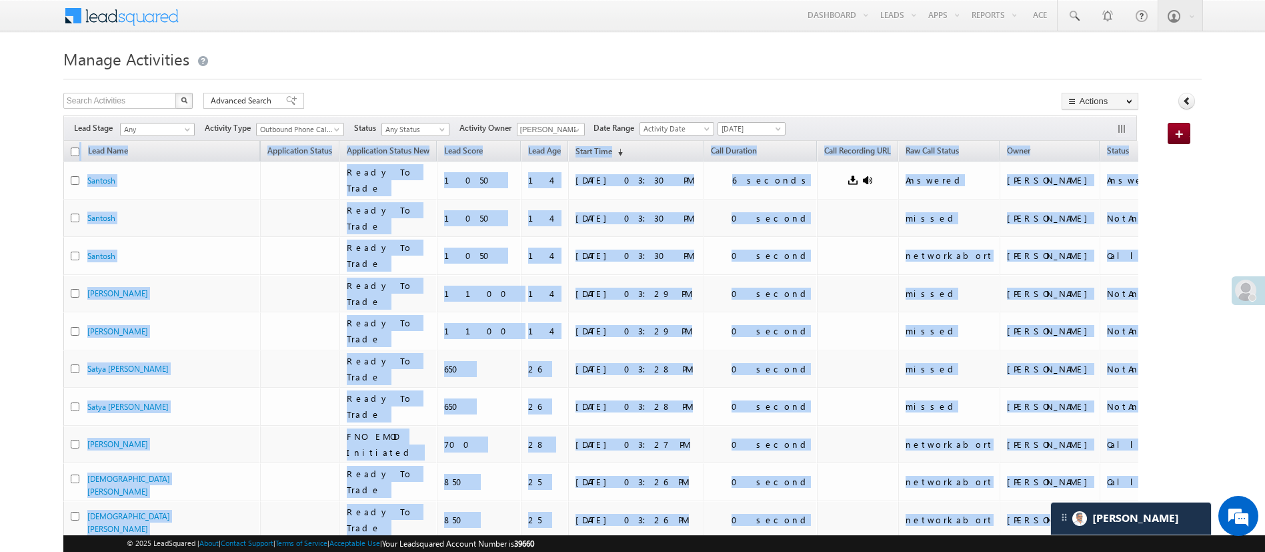
drag, startPoint x: 1265, startPoint y: 181, endPoint x: 1280, endPoint y: 276, distance: 95.9
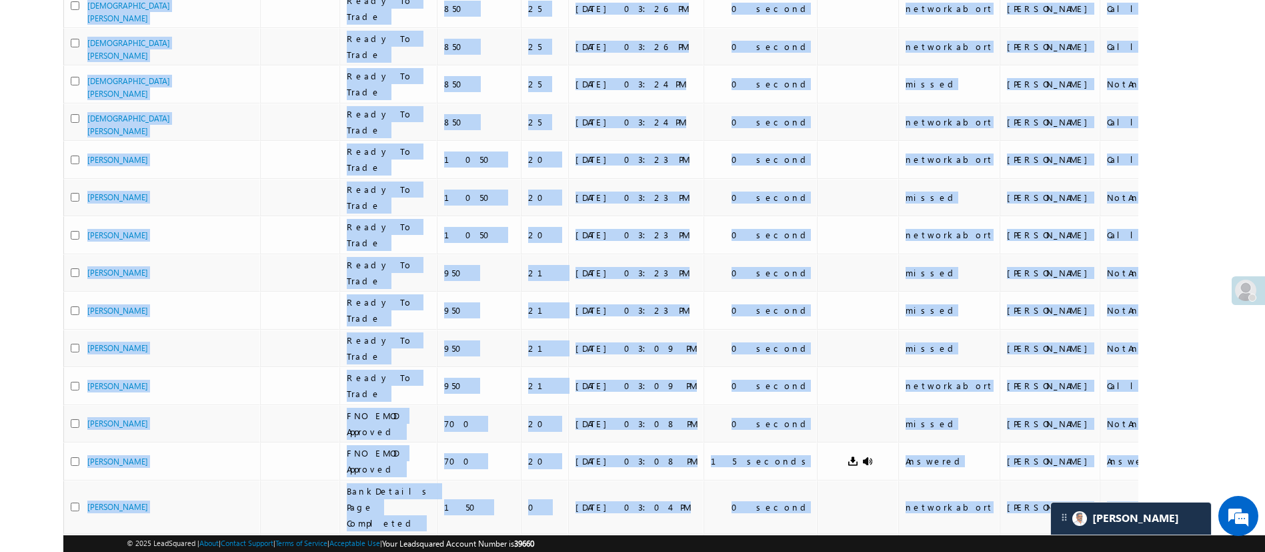
scroll to position [476, 0]
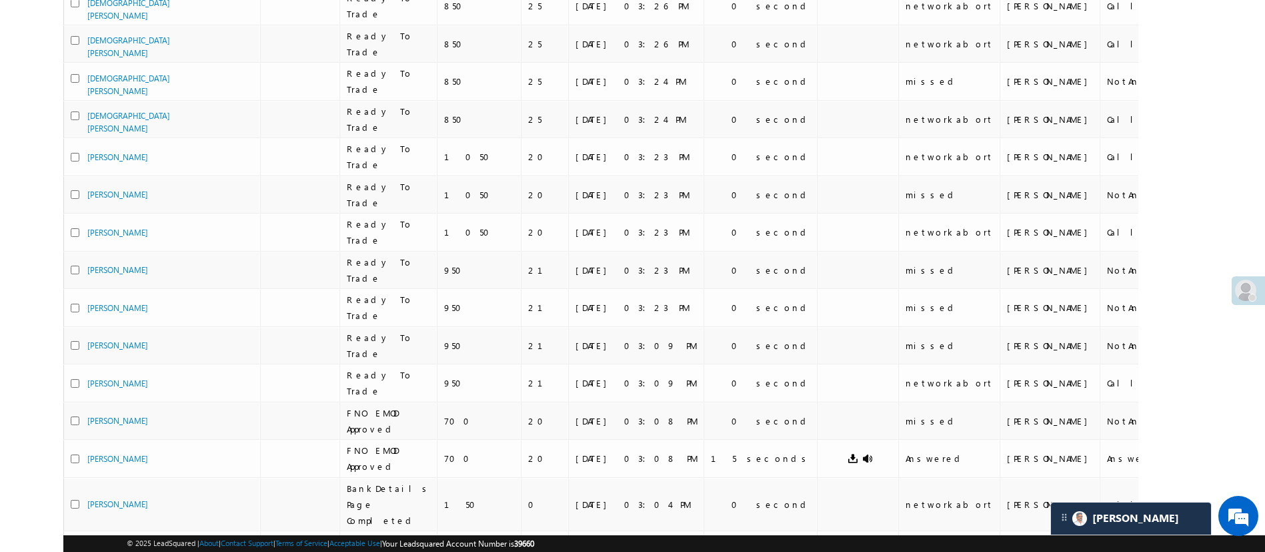
scroll to position [0, 0]
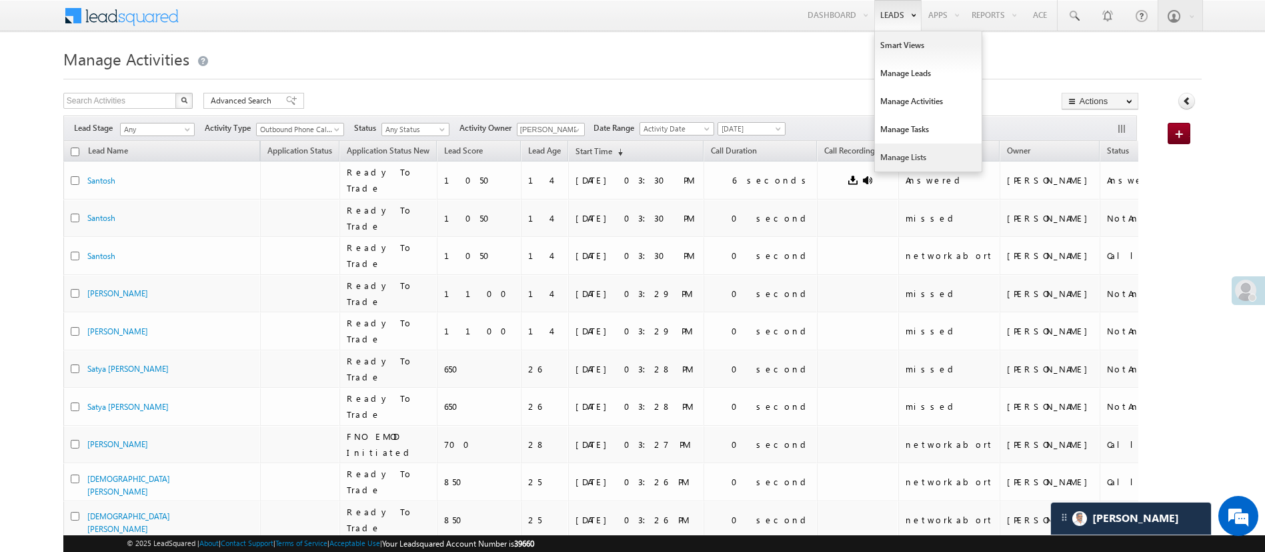
click at [922, 147] on link "Manage Lists" at bounding box center [928, 157] width 107 height 28
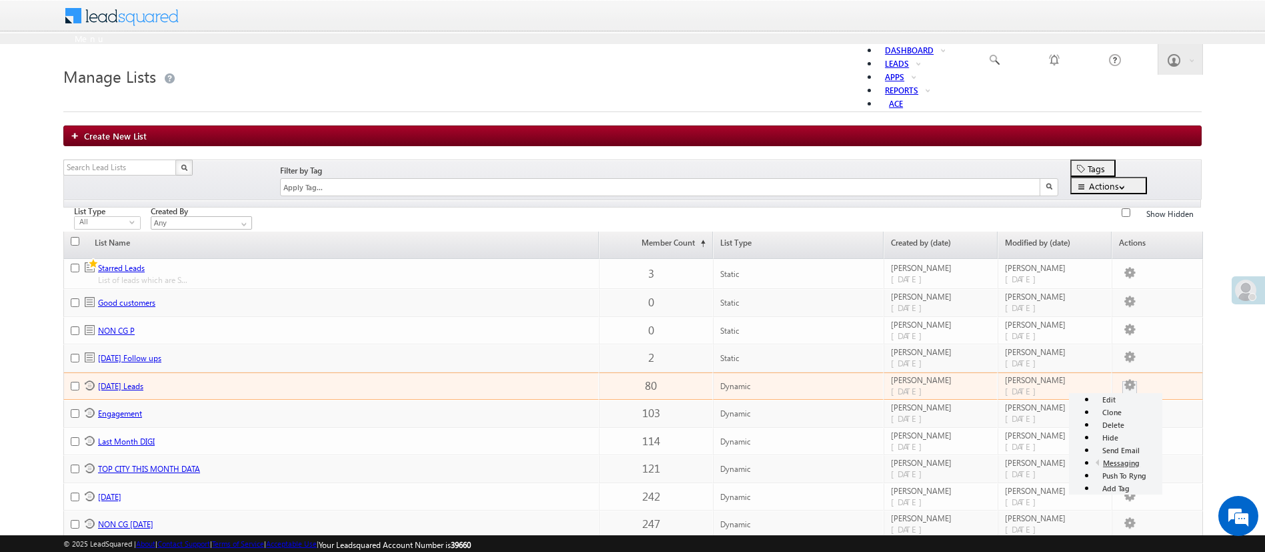
click at [1096, 393] on link "Edit" at bounding box center [1109, 399] width 27 height 13
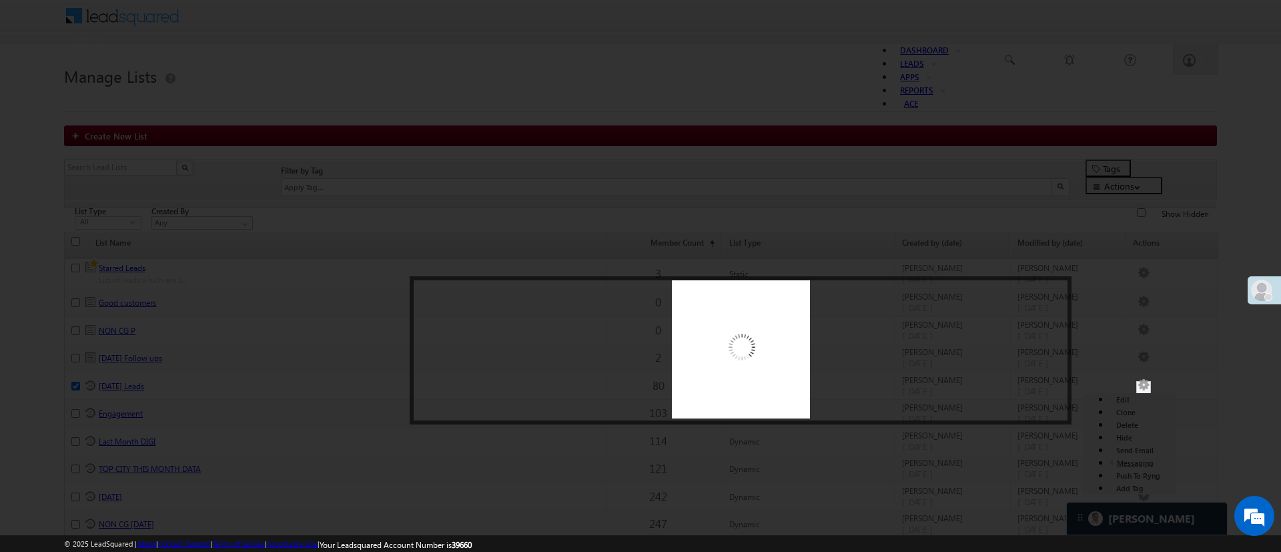
checkbox input "true"
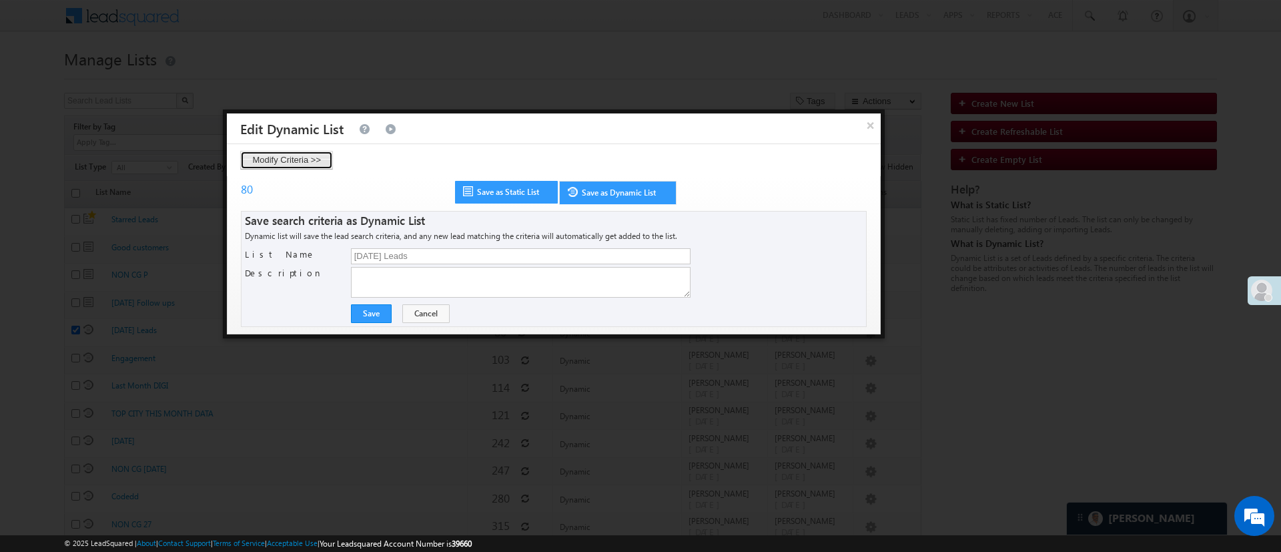
click at [320, 160] on button "Modify Criteria >>" at bounding box center [286, 160] width 93 height 19
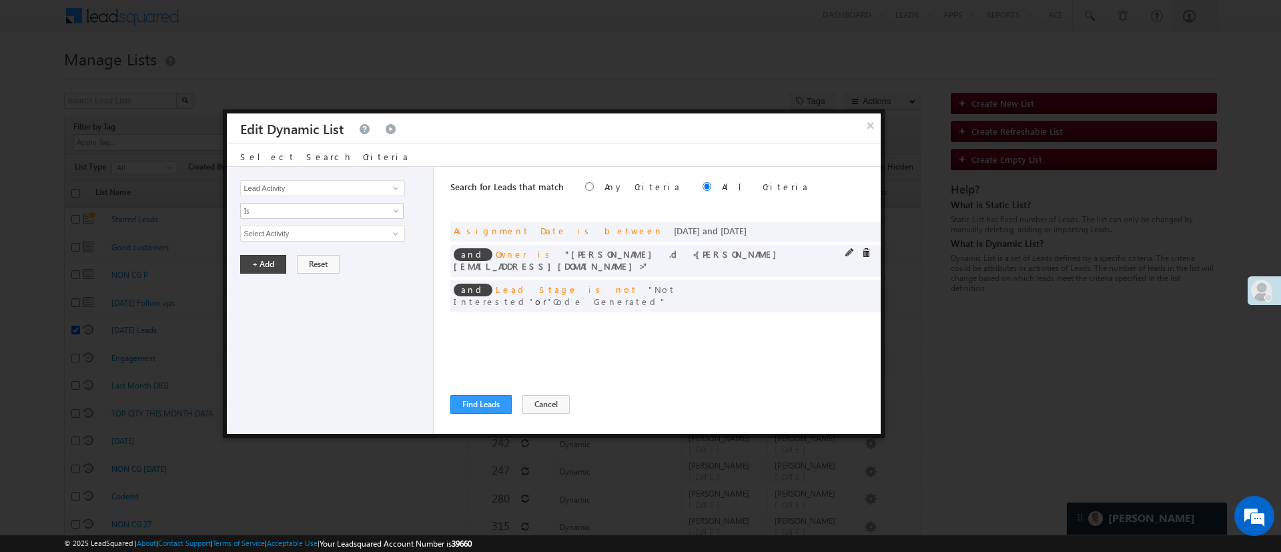
click at [847, 259] on div at bounding box center [861, 254] width 32 height 12
click at [850, 255] on span at bounding box center [849, 252] width 9 height 9
click at [850, 250] on span at bounding box center [849, 252] width 9 height 9
click at [348, 233] on span "[PERSON_NAME] .d" at bounding box center [316, 233] width 151 height 15
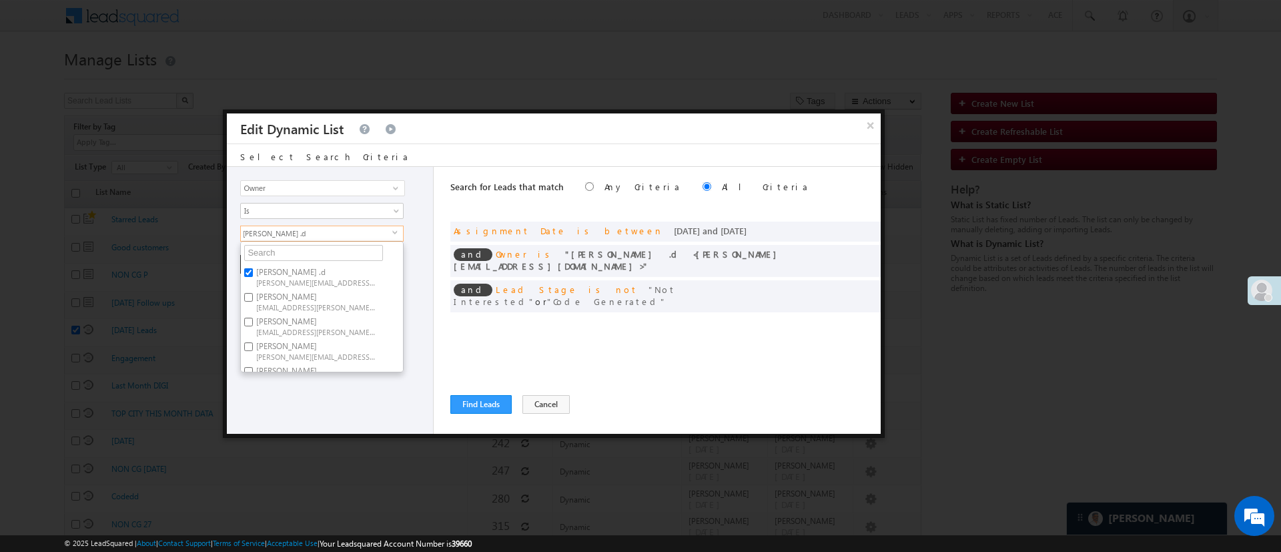
click at [298, 281] on span "[PERSON_NAME][EMAIL_ADDRESS][DOMAIN_NAME]" at bounding box center [316, 282] width 120 height 10
click at [253, 277] on input "[PERSON_NAME] .d [PERSON_NAME][EMAIL_ADDRESS][DOMAIN_NAME]" at bounding box center [248, 272] width 9 height 9
checkbox input "false"
drag, startPoint x: 345, startPoint y: 327, endPoint x: 327, endPoint y: 347, distance: 26.4
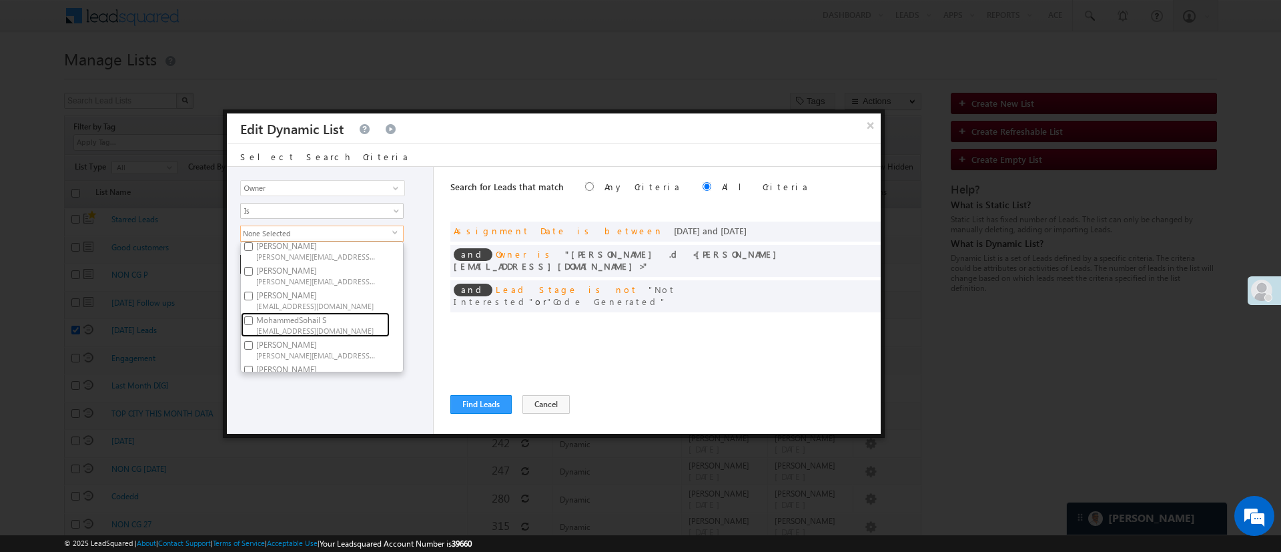
click at [345, 327] on span "[EMAIL_ADDRESS][DOMAIN_NAME]" at bounding box center [316, 330] width 120 height 10
click at [253, 325] on input "MohammedSohail S [PERSON_NAME][EMAIL_ADDRESS][DOMAIN_NAME]" at bounding box center [248, 320] width 9 height 9
checkbox input "true"
click at [321, 375] on div "Lead Activity Task Sales Group Prospect Id WA Last Message Timestamp 4th Day Di…" at bounding box center [330, 300] width 207 height 267
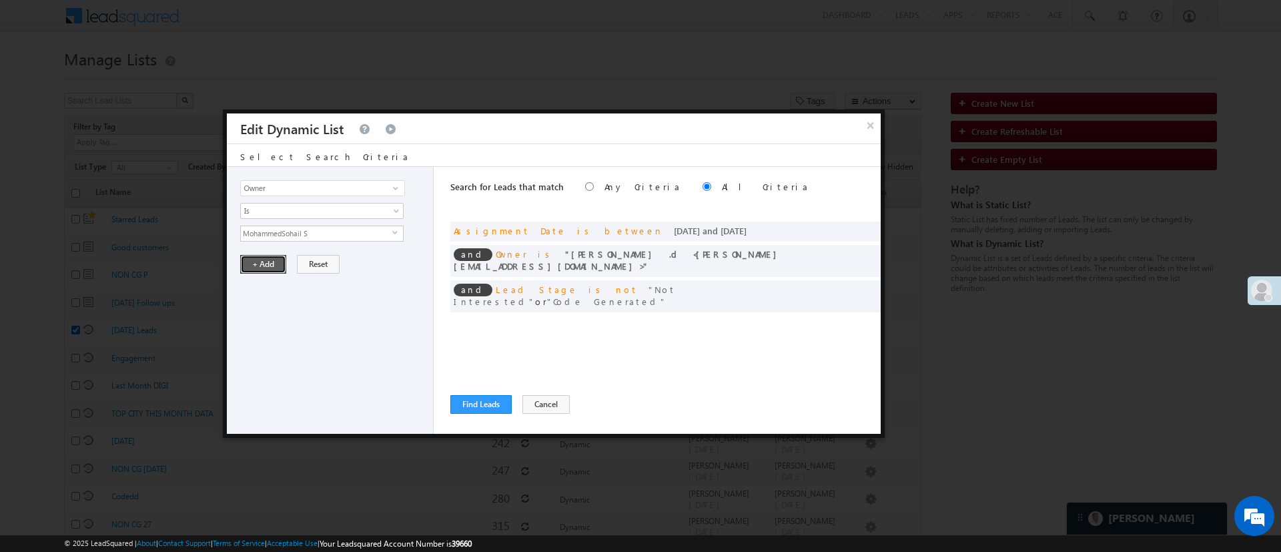
click at [257, 255] on button "+ Add" at bounding box center [263, 264] width 46 height 19
click at [864, 283] on span at bounding box center [865, 287] width 9 height 9
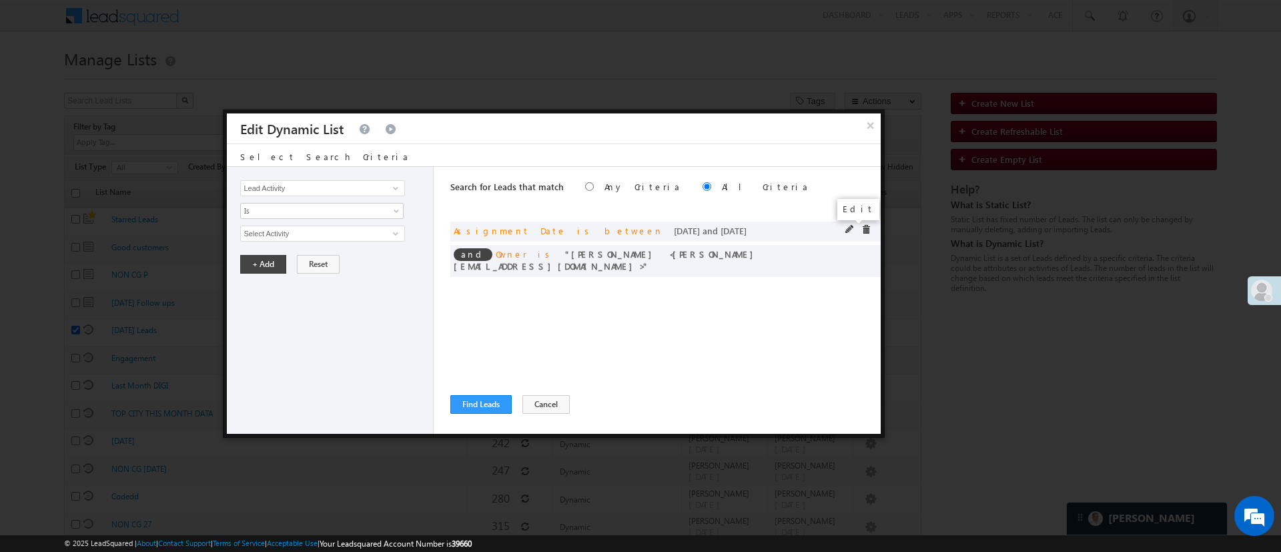
click at [846, 228] on span at bounding box center [849, 229] width 9 height 9
click at [281, 255] on input "[DATE]" at bounding box center [279, 256] width 78 height 17
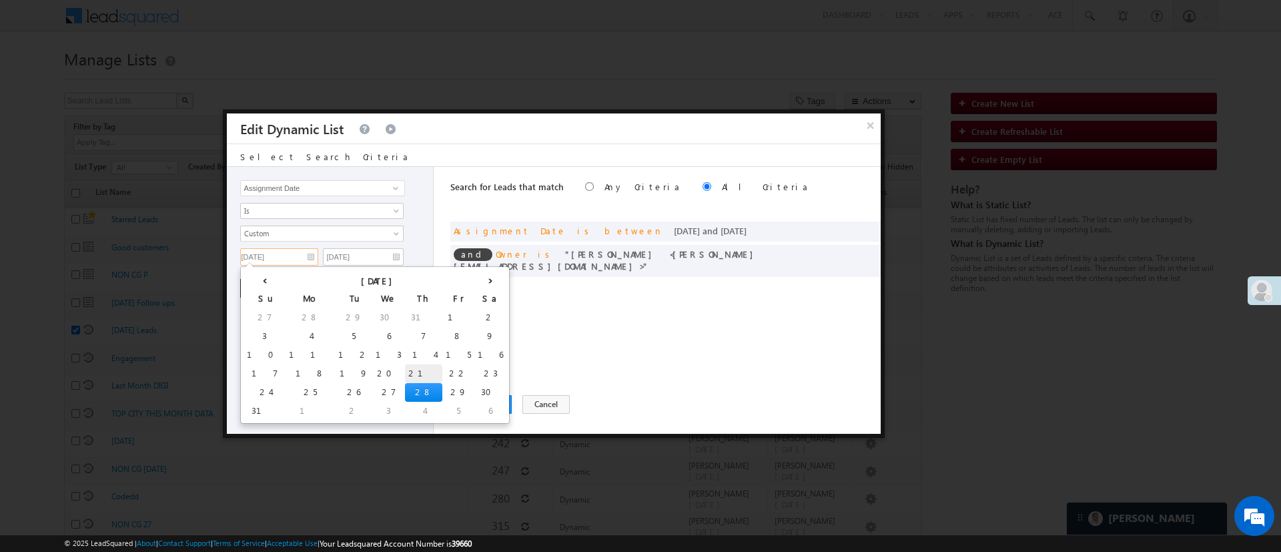
click at [405, 369] on td "21" at bounding box center [423, 373] width 37 height 19
type input "[DATE]"
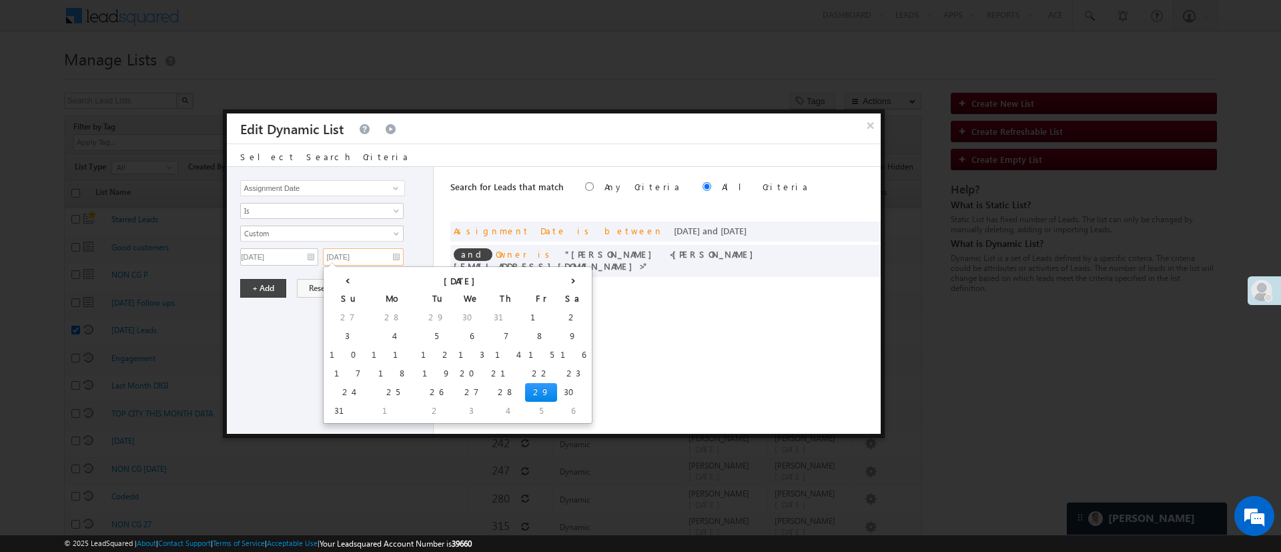
click at [361, 251] on input "[DATE]" at bounding box center [363, 256] width 81 height 17
click at [418, 390] on td "26" at bounding box center [436, 392] width 37 height 19
type input "[DATE]"
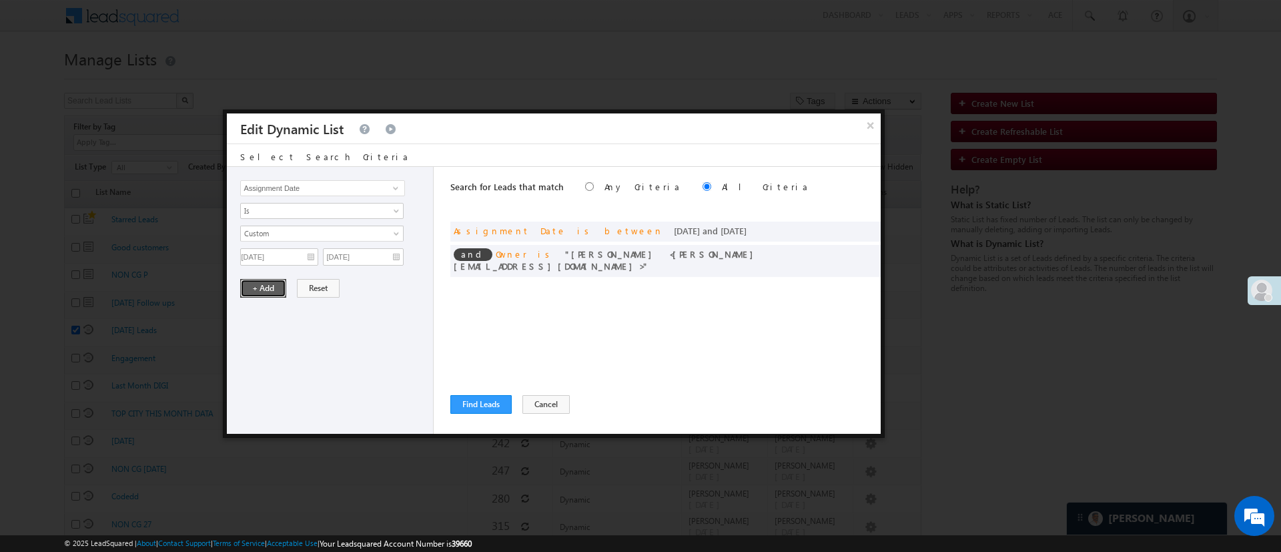
click at [260, 283] on button "+ Add" at bounding box center [263, 288] width 46 height 19
click at [462, 404] on button "Find Leads" at bounding box center [480, 404] width 61 height 19
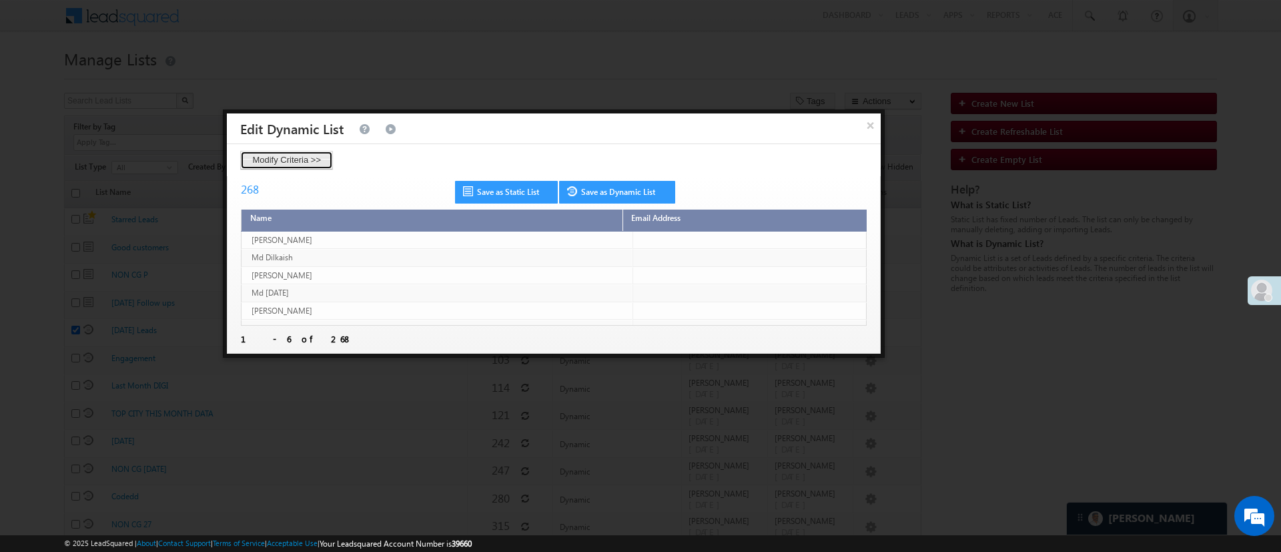
click at [320, 166] on button "Modify Criteria >>" at bounding box center [286, 160] width 93 height 19
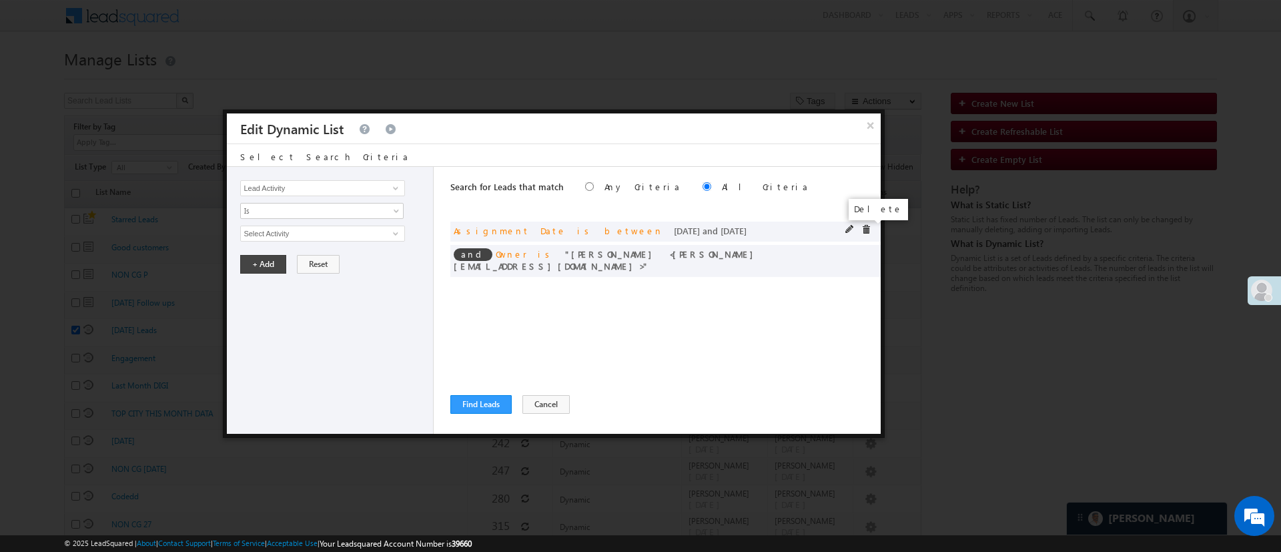
click at [862, 226] on span at bounding box center [865, 229] width 9 height 9
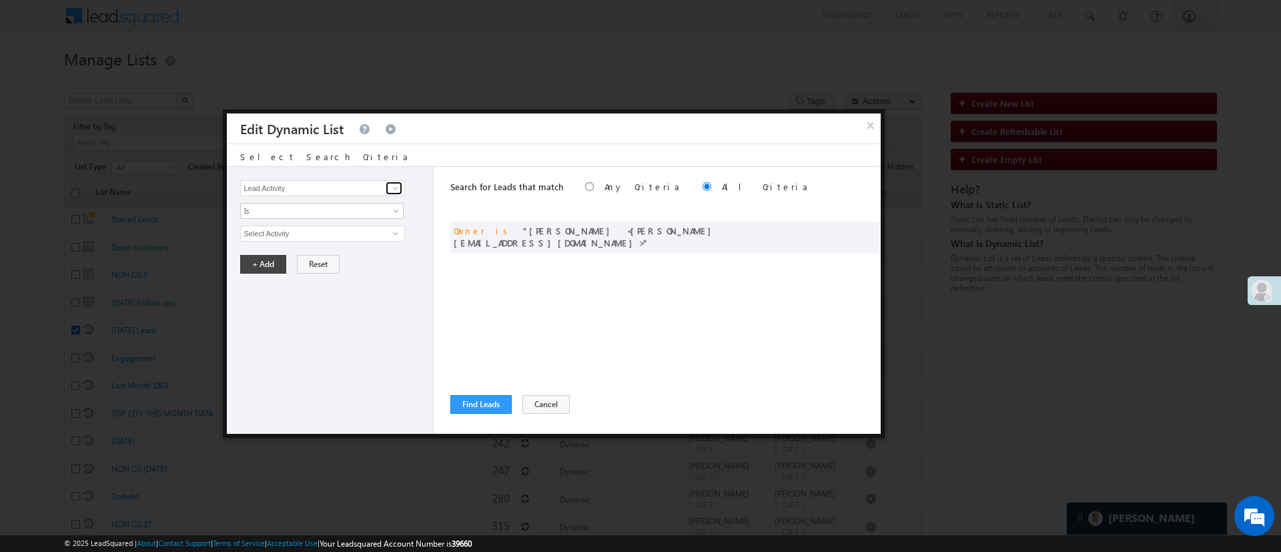
click at [396, 186] on span at bounding box center [395, 188] width 11 height 11
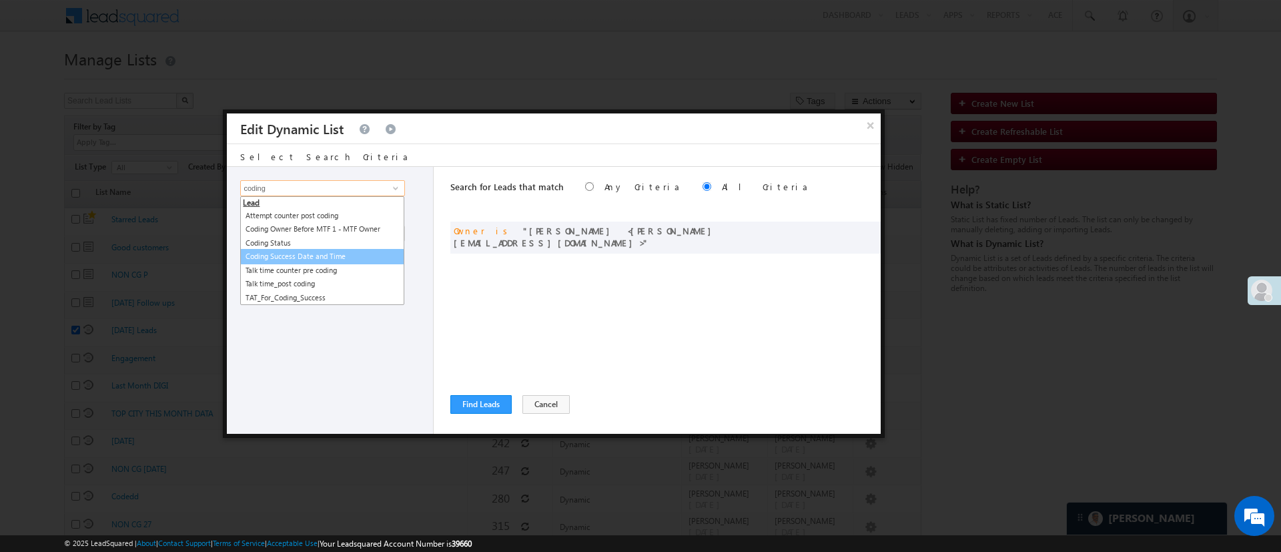
click at [337, 257] on link "Coding Success Date and Time" at bounding box center [322, 256] width 164 height 15
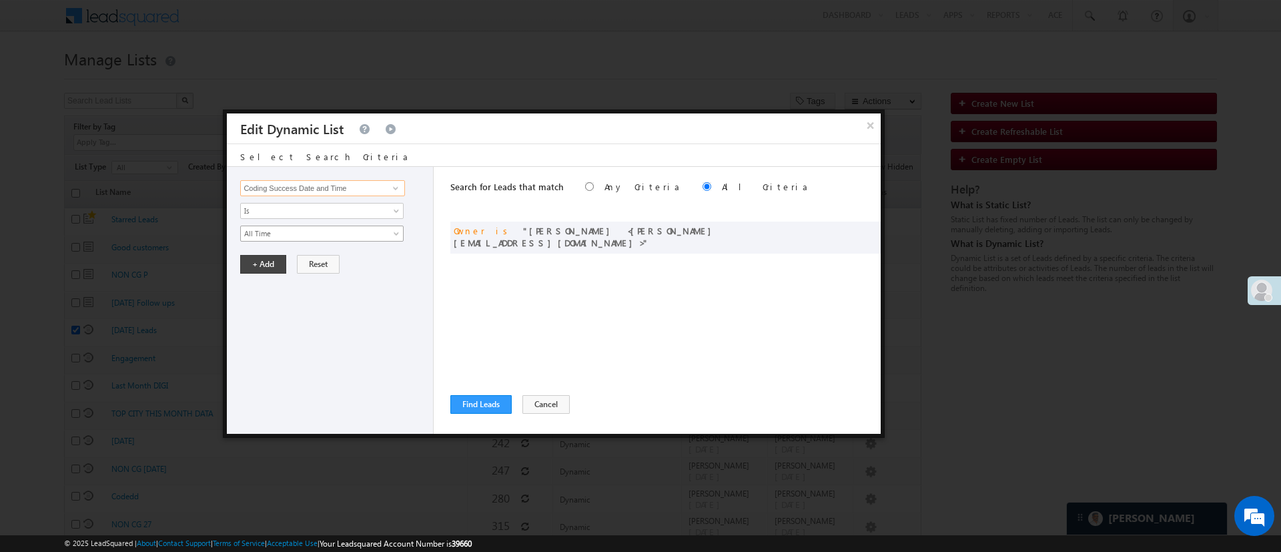
type input "Coding Success Date and Time"
click at [342, 235] on span "All Time" at bounding box center [313, 233] width 145 height 12
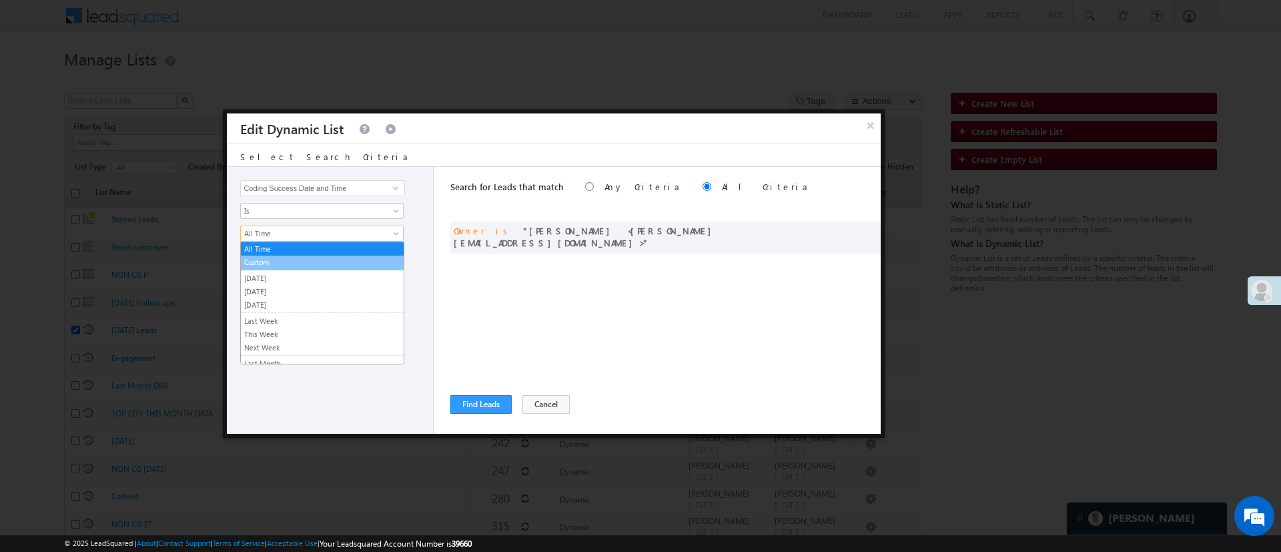
click at [333, 259] on link "Custom" at bounding box center [322, 262] width 163 height 12
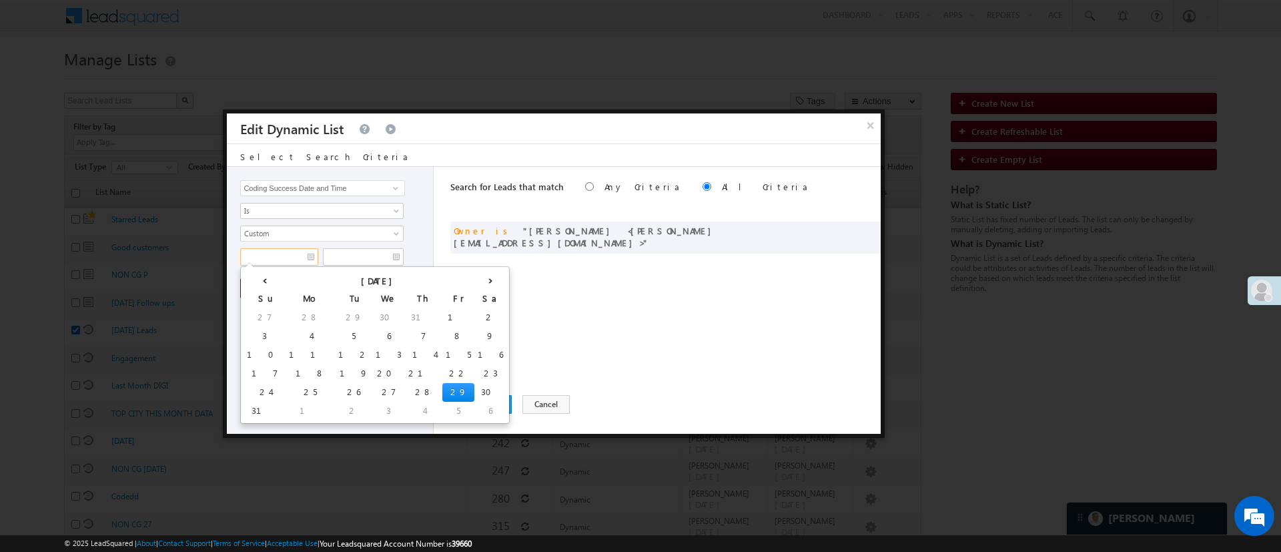
click at [293, 259] on input "text" at bounding box center [279, 256] width 78 height 17
click at [405, 369] on td "21" at bounding box center [423, 373] width 37 height 19
type input "[DATE]"
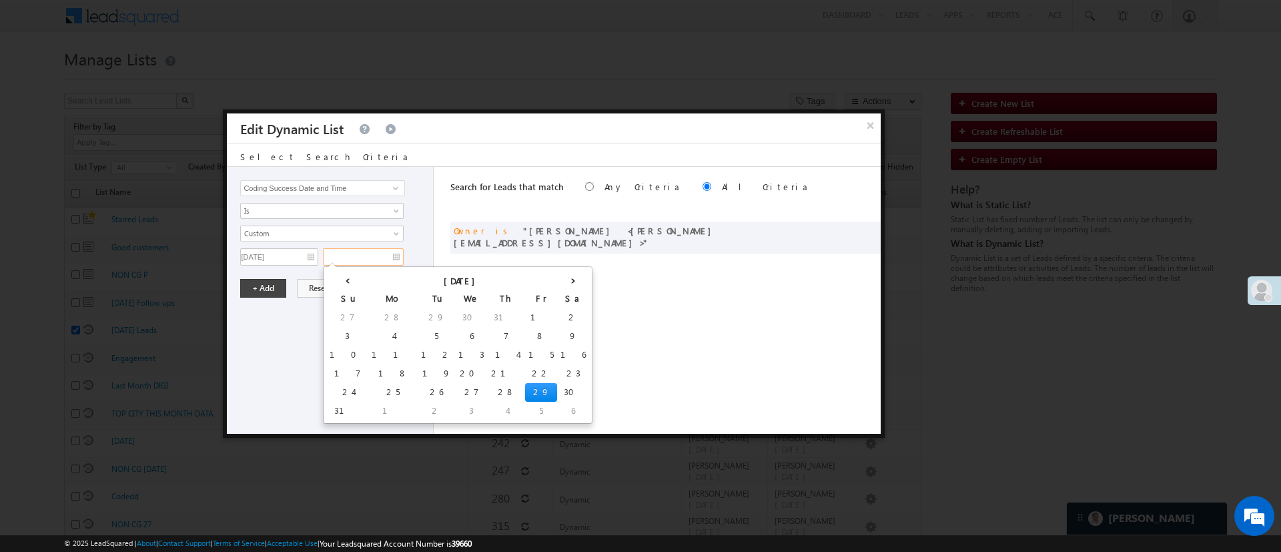
click at [342, 261] on input "text" at bounding box center [363, 256] width 81 height 17
click at [418, 389] on td "26" at bounding box center [436, 392] width 37 height 19
type input "[DATE]"
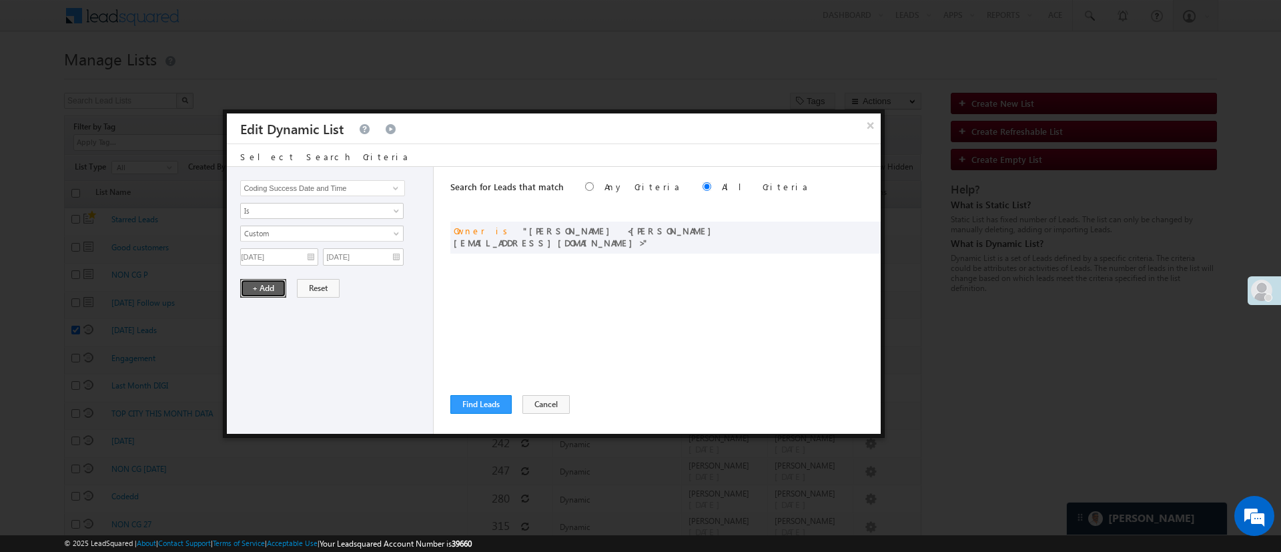
click at [259, 283] on button "+ Add" at bounding box center [263, 288] width 46 height 19
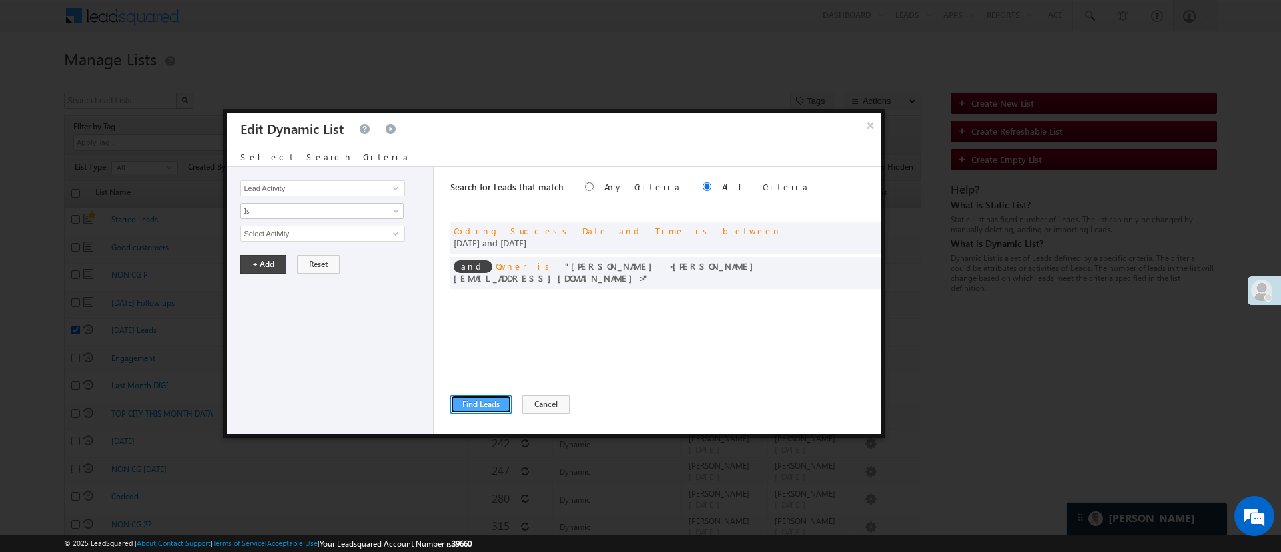
click at [482, 406] on button "Find Leads" at bounding box center [480, 404] width 61 height 19
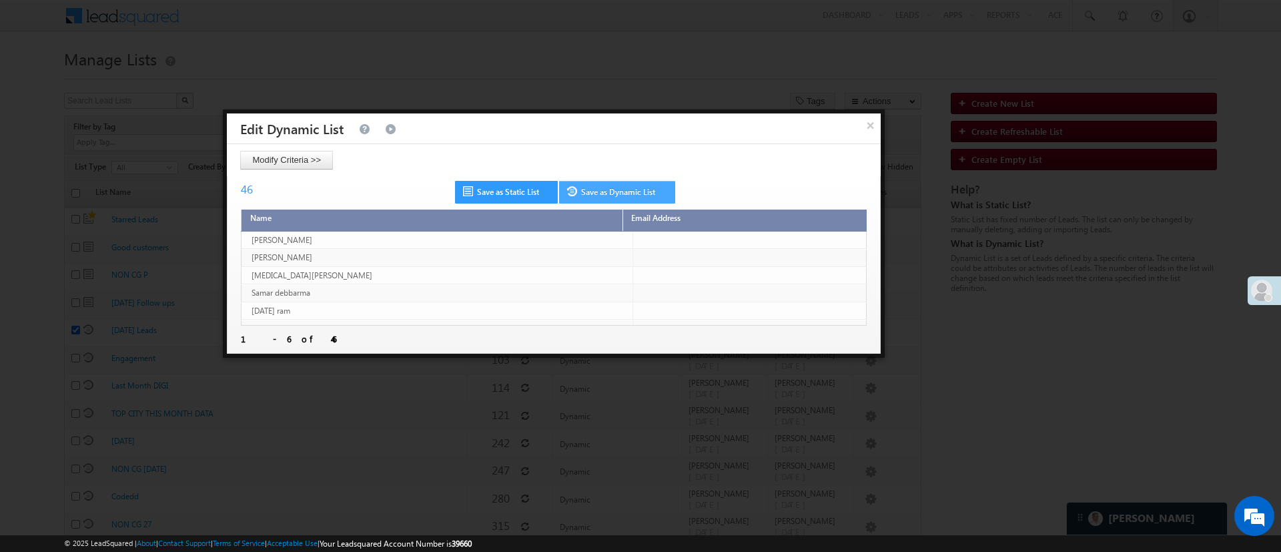
click at [594, 189] on link "Save as Dynamic List" at bounding box center [617, 192] width 116 height 23
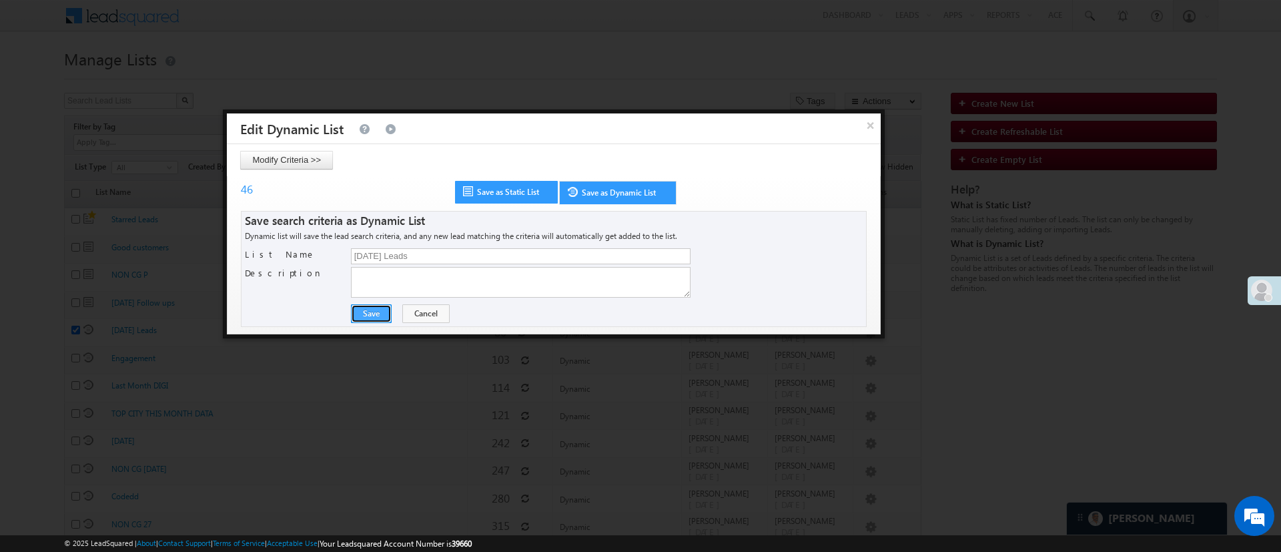
click at [387, 314] on button "Save" at bounding box center [371, 313] width 41 height 19
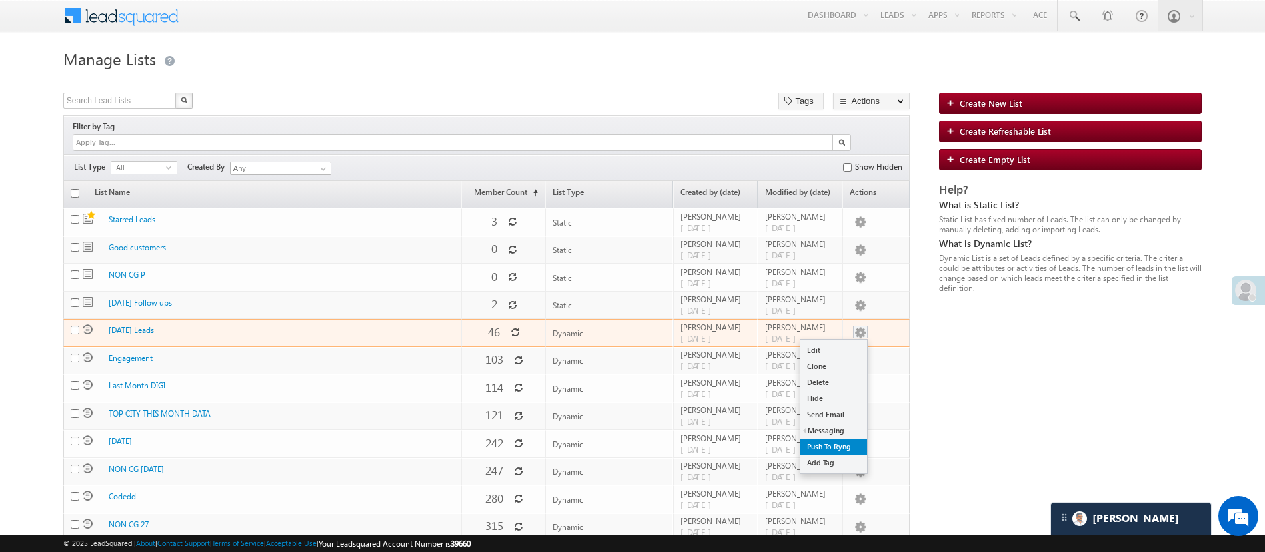
click at [842, 438] on link "Push To Ryng" at bounding box center [833, 446] width 67 height 16
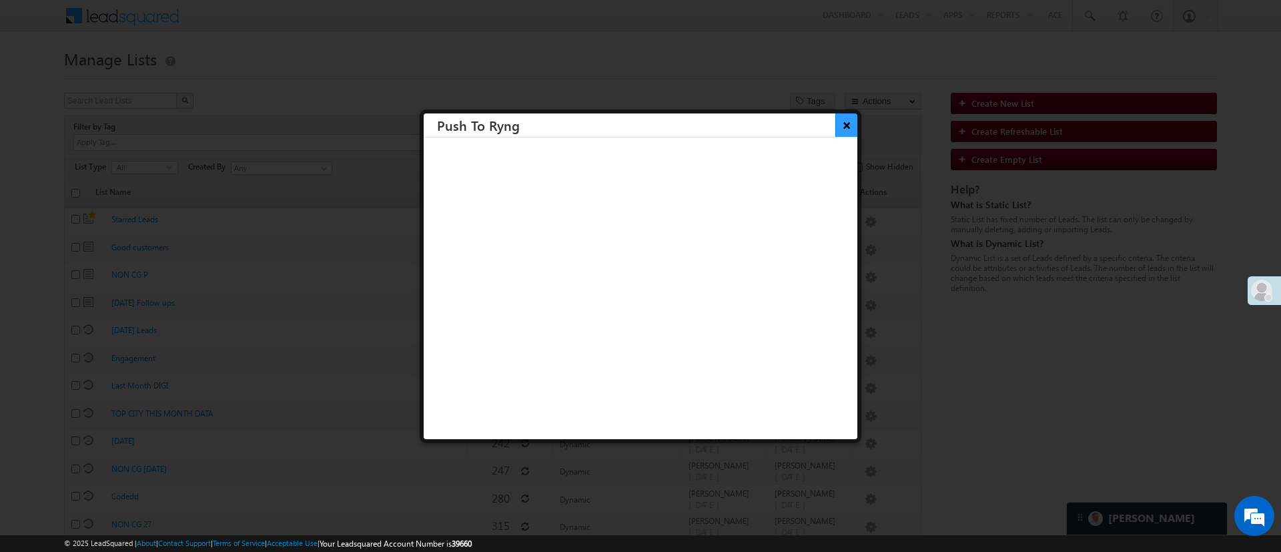
click at [835, 123] on button "×" at bounding box center [846, 124] width 22 height 23
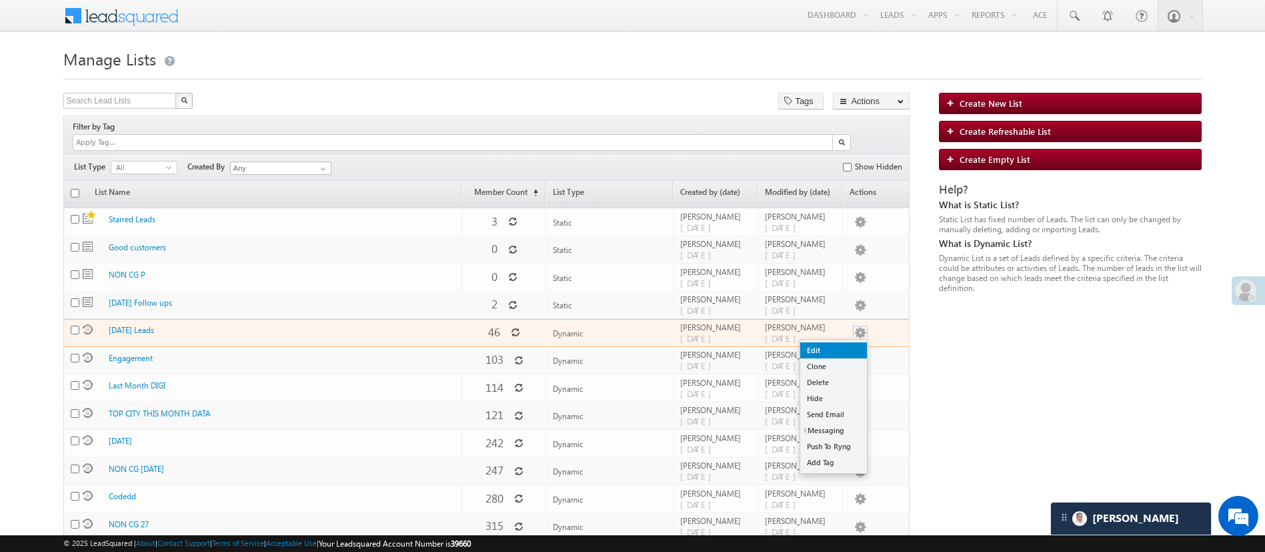
click at [841, 342] on link "Edit" at bounding box center [833, 350] width 67 height 16
checkbox input "true"
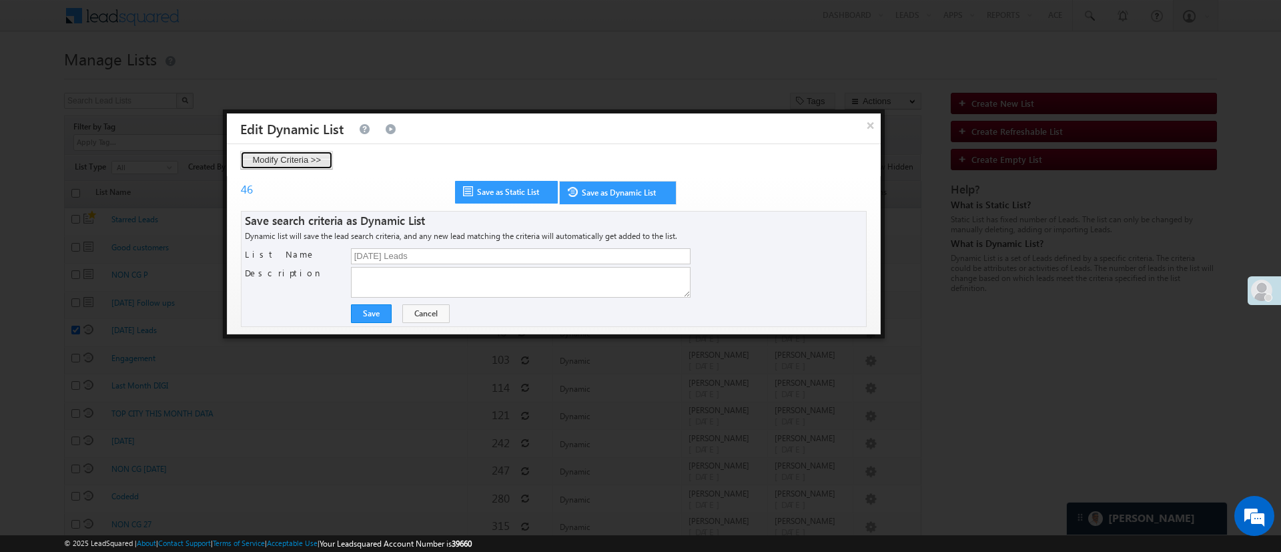
click at [267, 165] on button "Modify Criteria >>" at bounding box center [286, 160] width 93 height 19
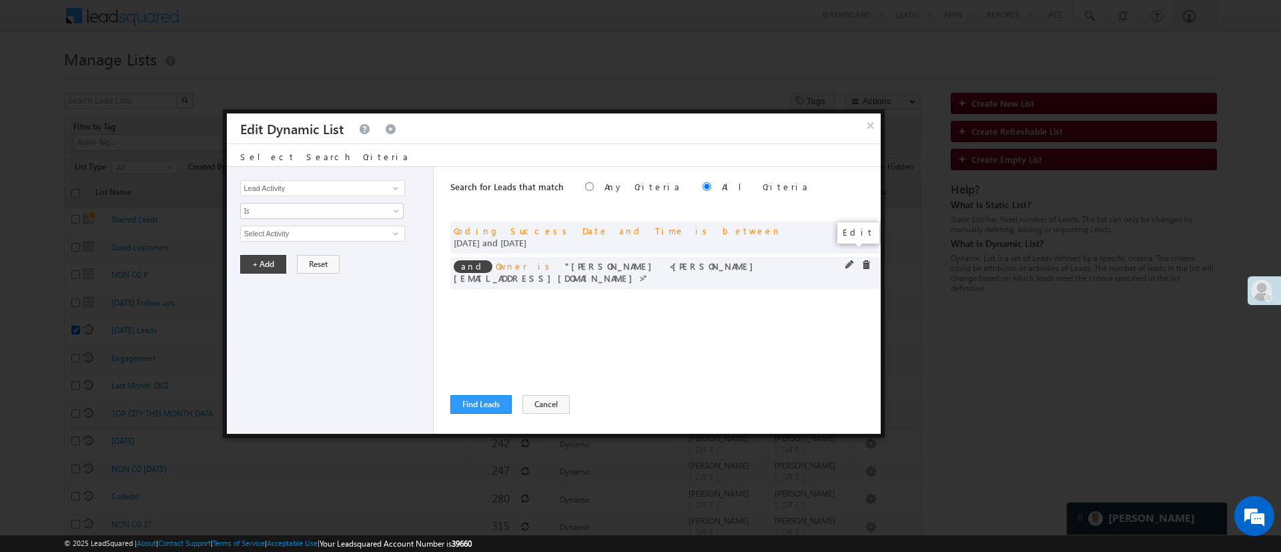
click at [852, 260] on span at bounding box center [849, 264] width 9 height 9
click at [364, 237] on span "MohammedSohail S" at bounding box center [316, 233] width 151 height 15
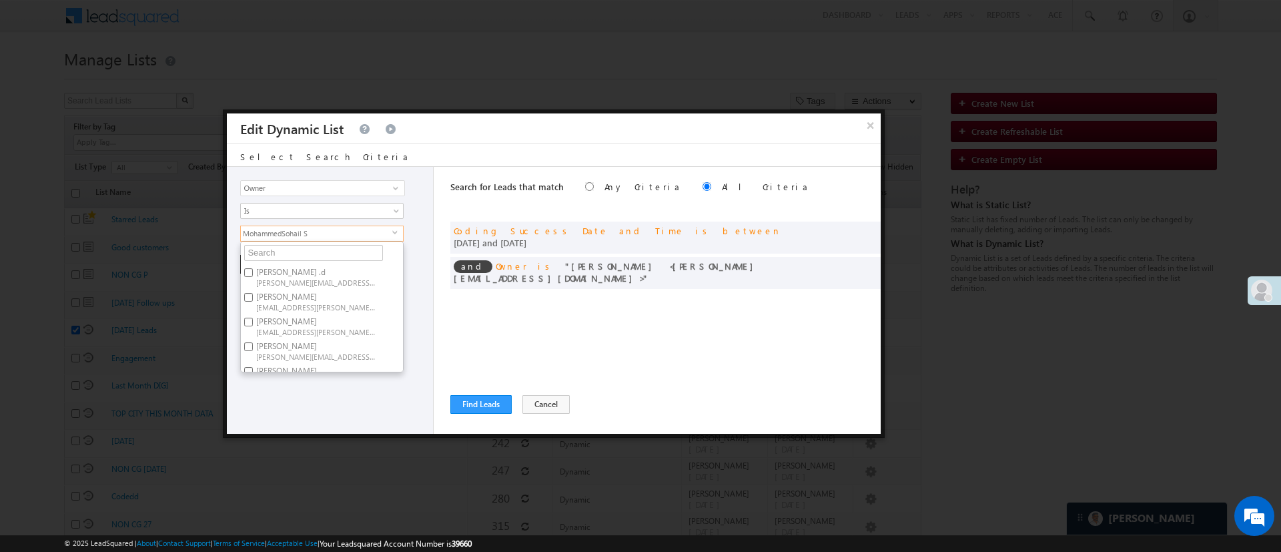
scroll to position [100, 0]
click at [352, 323] on label "MohammedSohail S [PERSON_NAME][EMAIL_ADDRESS][DOMAIN_NAME]" at bounding box center [315, 324] width 149 height 25
click at [253, 323] on input "MohammedSohail S [PERSON_NAME][EMAIL_ADDRESS][DOMAIN_NAME]" at bounding box center [248, 320] width 9 height 9
checkbox input "false"
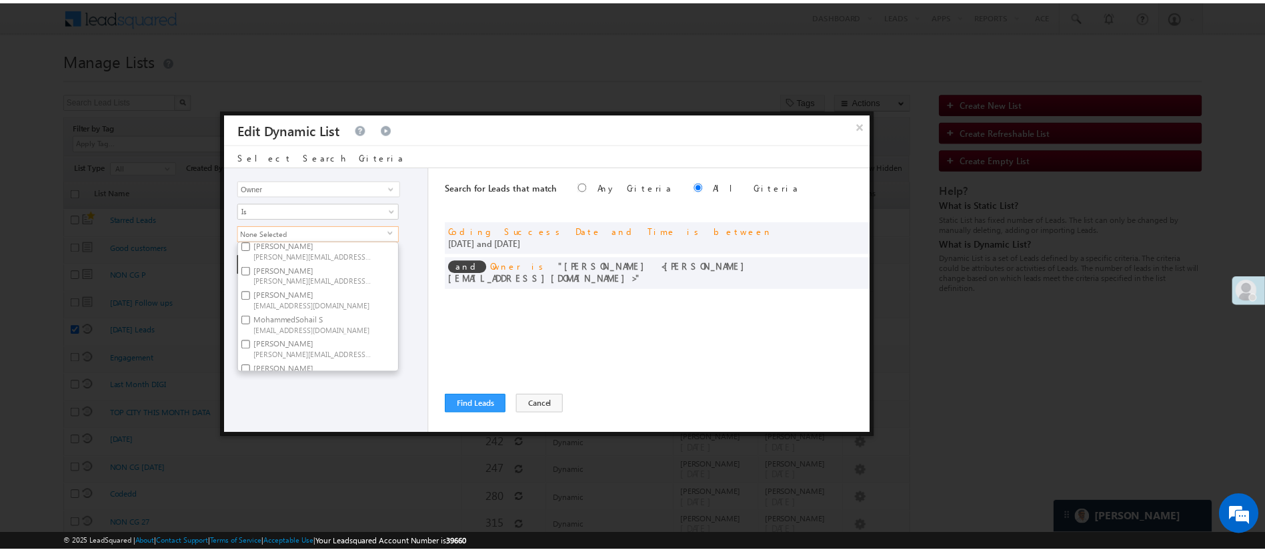
scroll to position [0, 0]
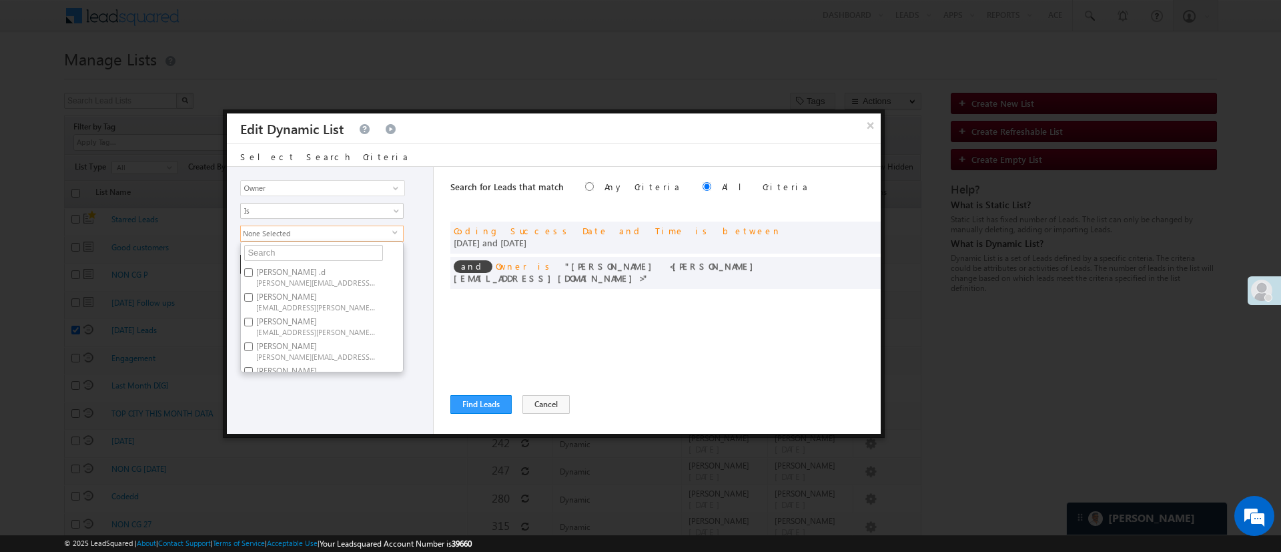
click at [349, 314] on label "[PERSON_NAME] [PERSON_NAME][EMAIL_ADDRESS][PERSON_NAME][DOMAIN_NAME]" at bounding box center [315, 325] width 149 height 25
click at [253, 317] on input "[PERSON_NAME] [PERSON_NAME][EMAIL_ADDRESS][PERSON_NAME][DOMAIN_NAME]" at bounding box center [248, 321] width 9 height 9
checkbox input "true"
click at [329, 379] on div "Lead Activity Task Sales Group Prospect Id WA Last Message Timestamp 4th Day Di…" at bounding box center [330, 300] width 207 height 267
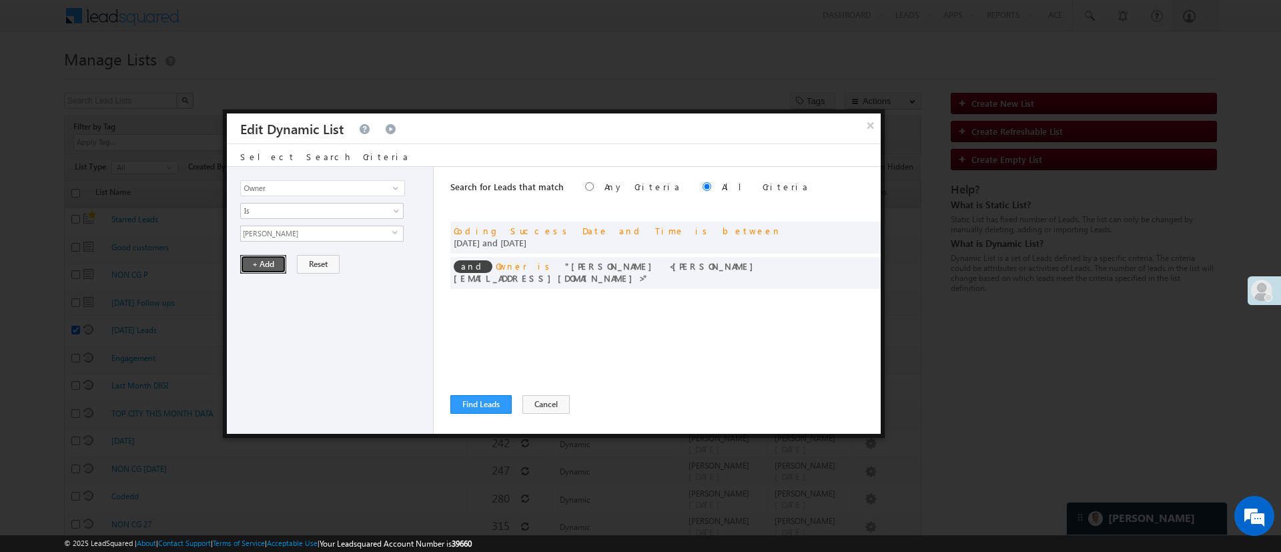
click at [266, 261] on button "+ Add" at bounding box center [263, 264] width 46 height 19
click at [491, 402] on button "Find Leads" at bounding box center [480, 404] width 61 height 19
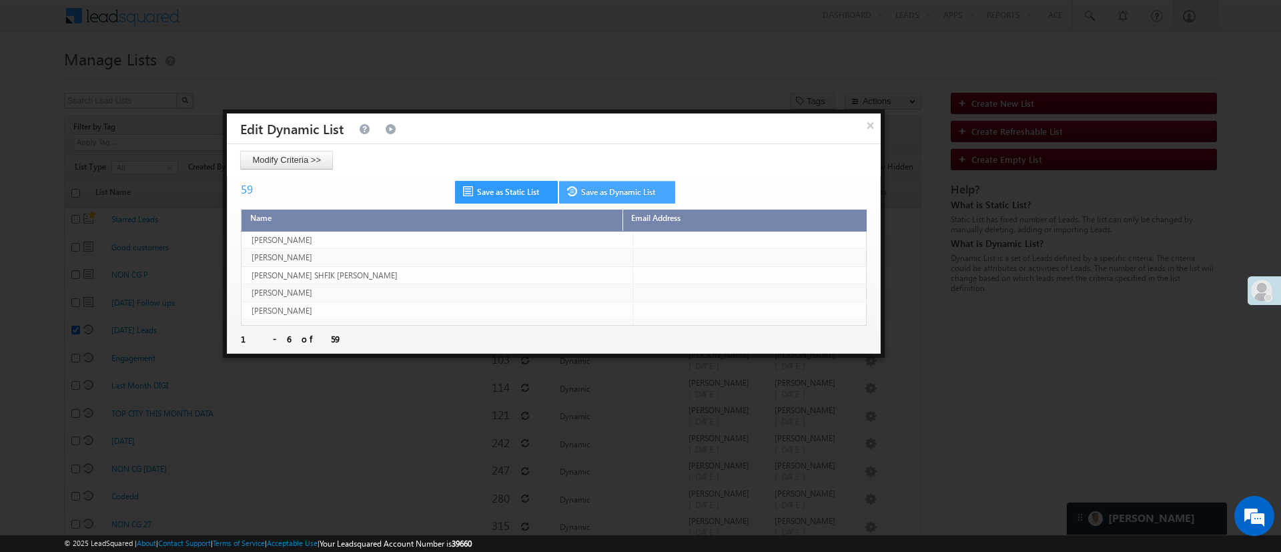
click at [618, 188] on link "Save as Dynamic List" at bounding box center [617, 192] width 116 height 23
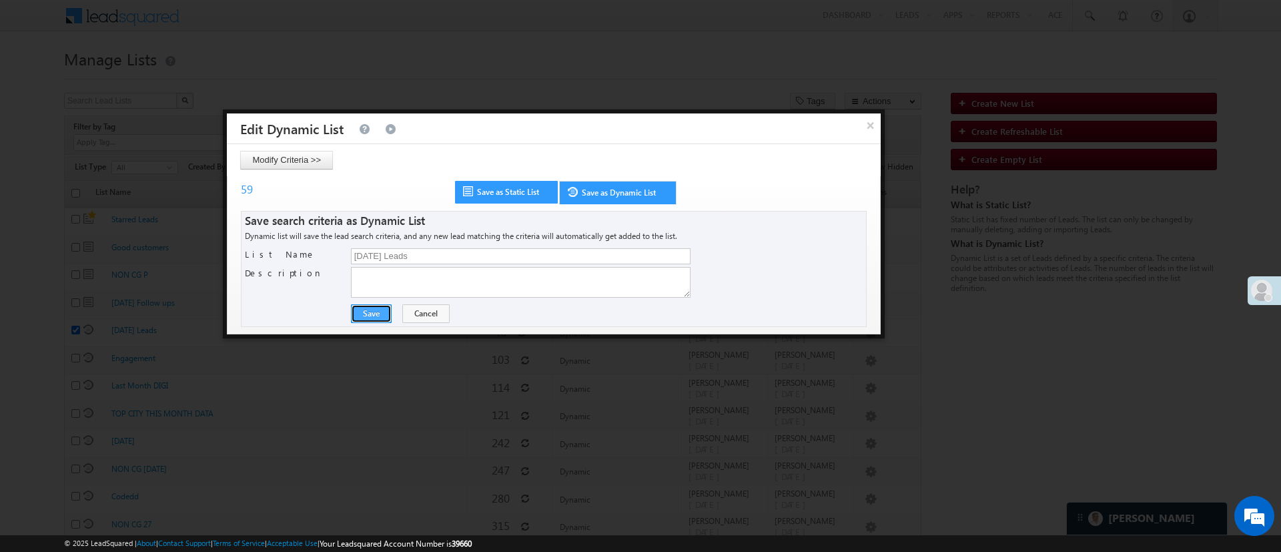
click at [369, 312] on button "Save" at bounding box center [371, 313] width 41 height 19
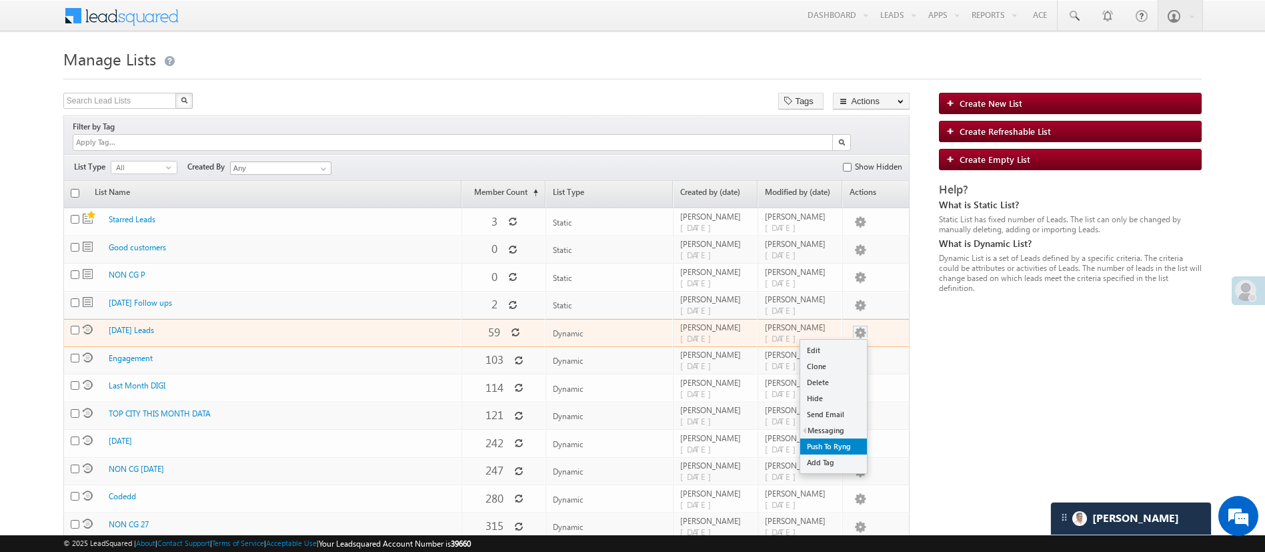
click at [841, 438] on link "Push To Ryng" at bounding box center [833, 446] width 67 height 16
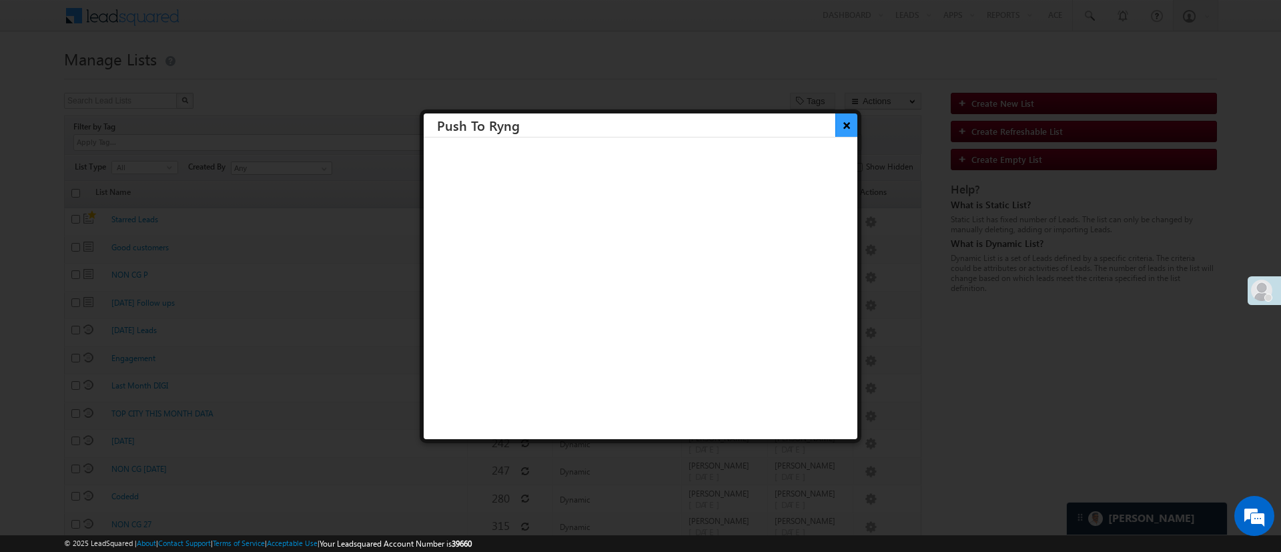
click at [835, 131] on button "×" at bounding box center [846, 124] width 22 height 23
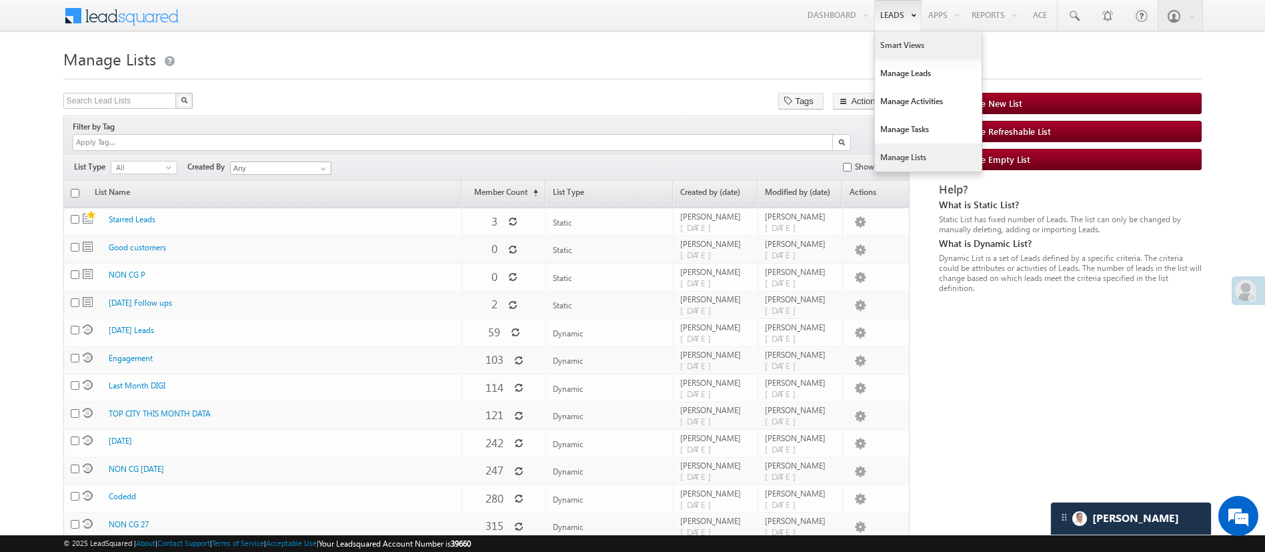
click at [916, 49] on link "Smart Views" at bounding box center [928, 45] width 107 height 28
